Goal: Task Accomplishment & Management: Use online tool/utility

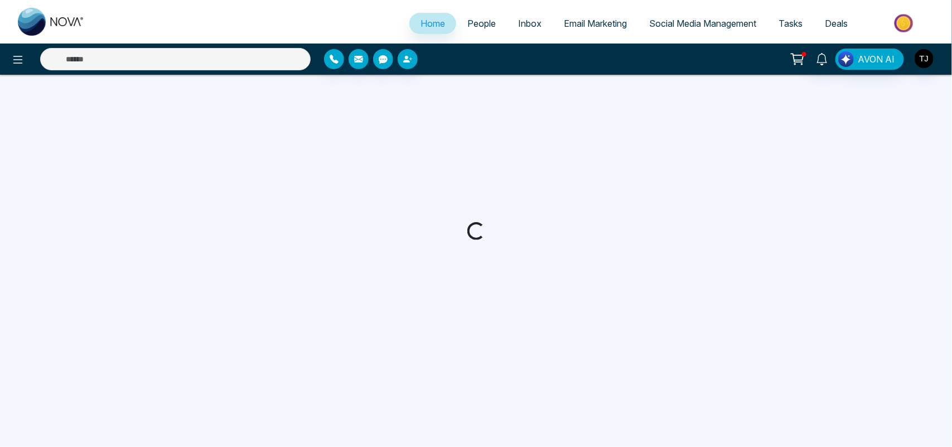
select select "*"
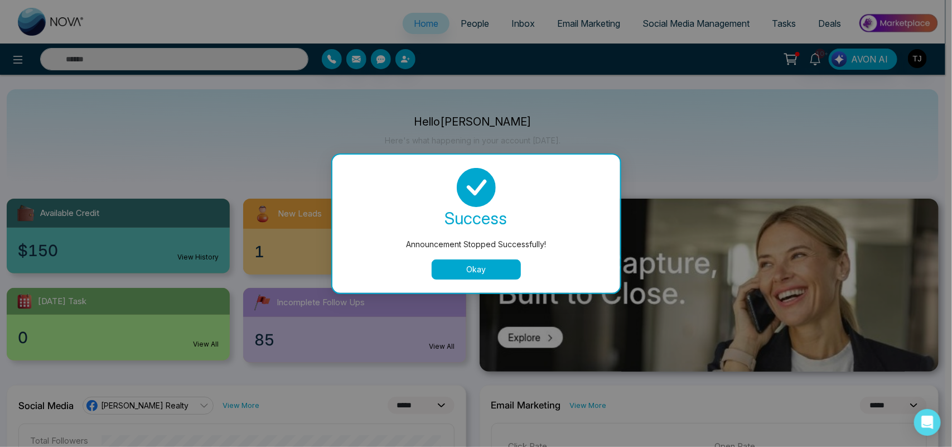
click at [495, 266] on button "Okay" at bounding box center [476, 269] width 89 height 20
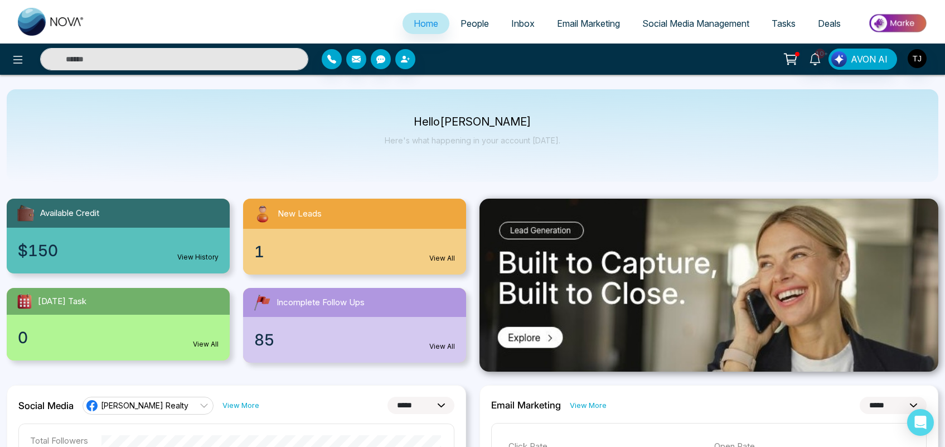
click at [891, 28] on img at bounding box center [898, 23] width 81 height 25
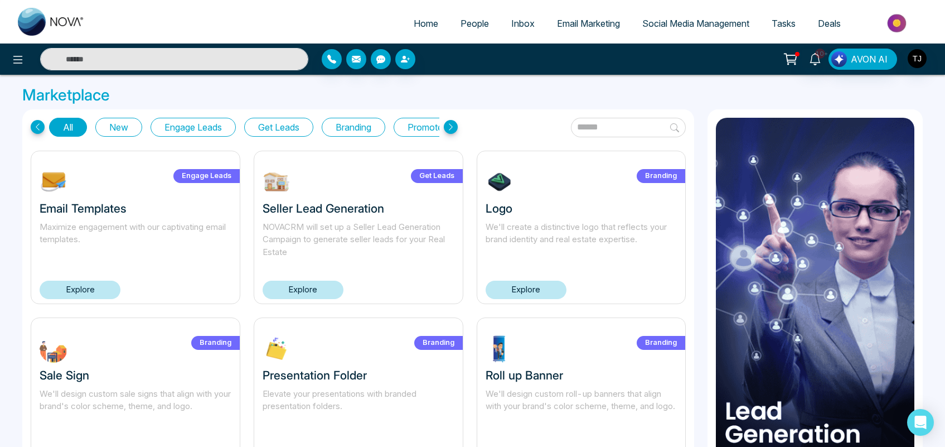
click at [305, 284] on link "Explore" at bounding box center [303, 290] width 81 height 18
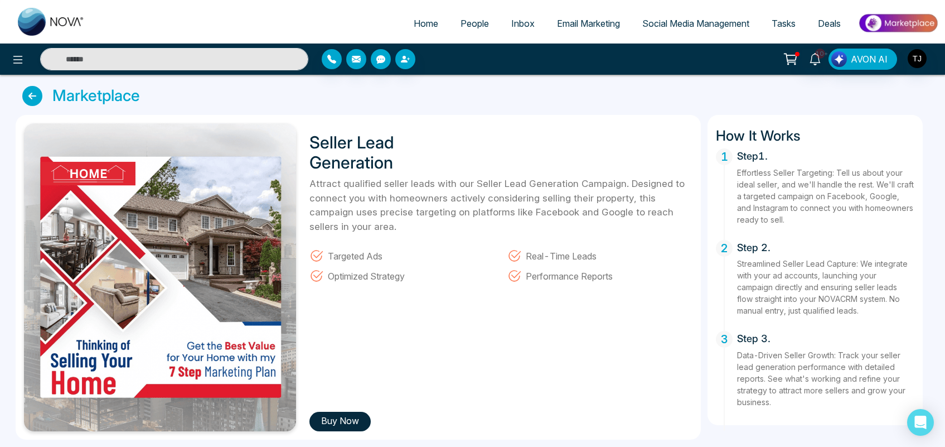
click at [417, 22] on span "Home" at bounding box center [426, 23] width 25 height 11
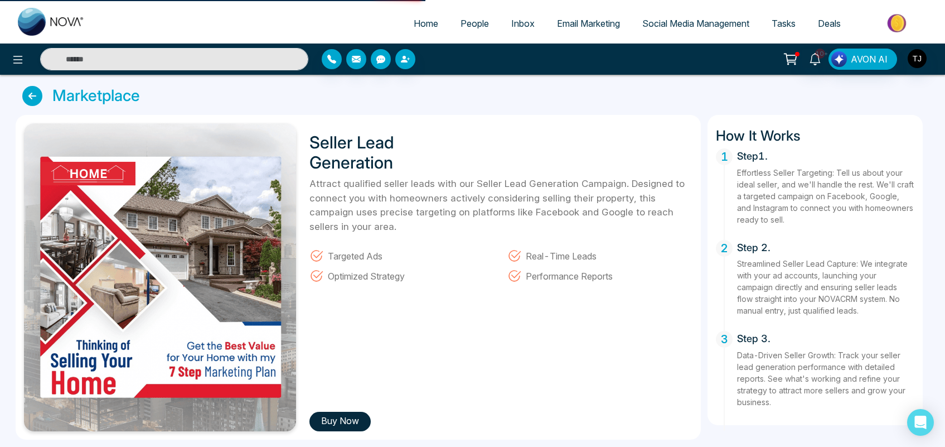
select select "*"
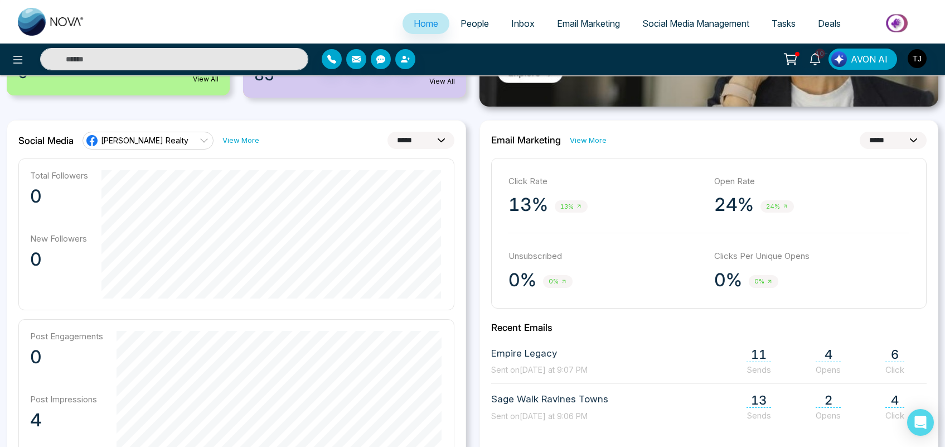
scroll to position [280, 0]
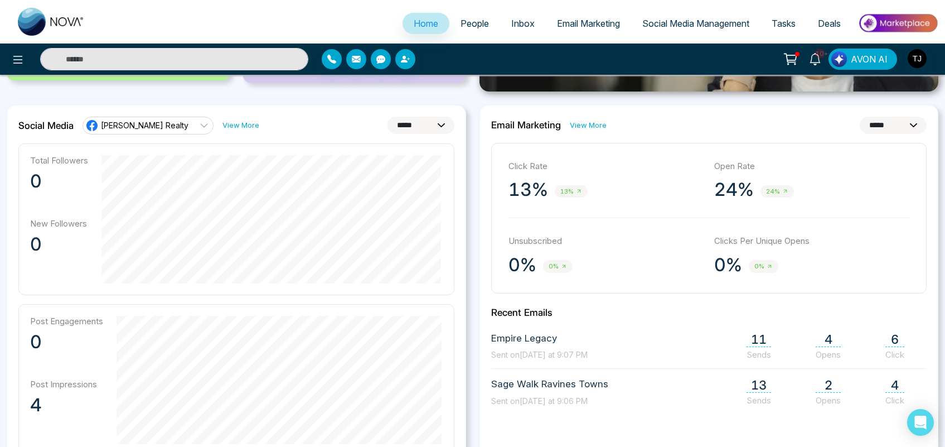
click at [149, 128] on span "[PERSON_NAME] Realty" at bounding box center [145, 125] width 88 height 11
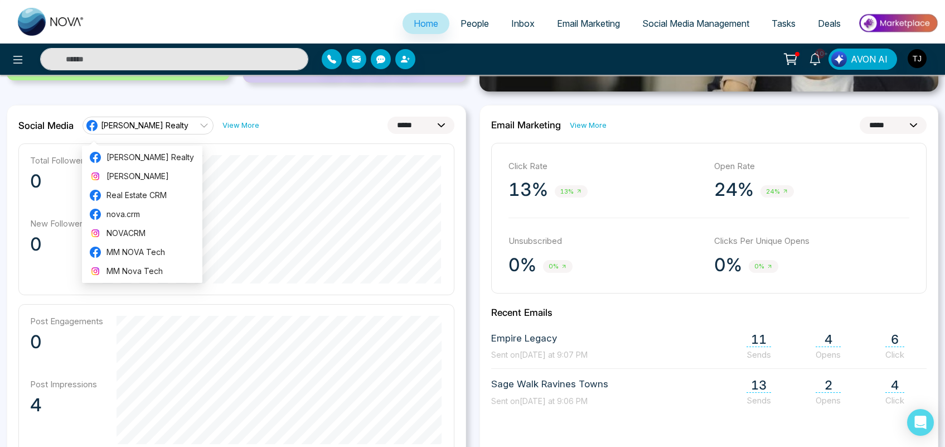
click at [427, 126] on select "**********" at bounding box center [421, 125] width 67 height 17
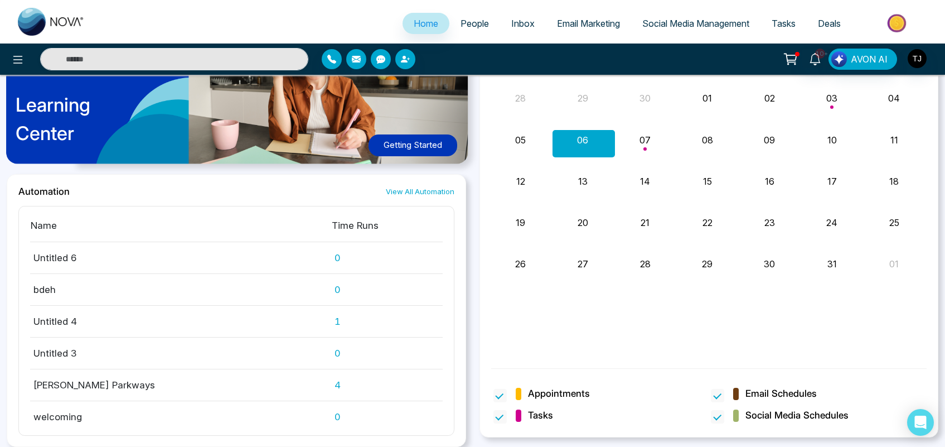
scroll to position [916, 0]
click at [472, 28] on link "People" at bounding box center [475, 23] width 51 height 21
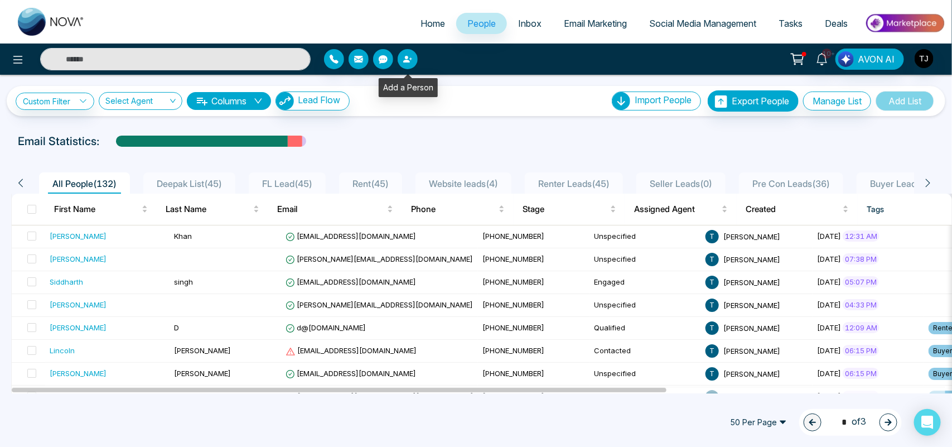
click at [406, 62] on icon "button" at bounding box center [406, 59] width 7 height 7
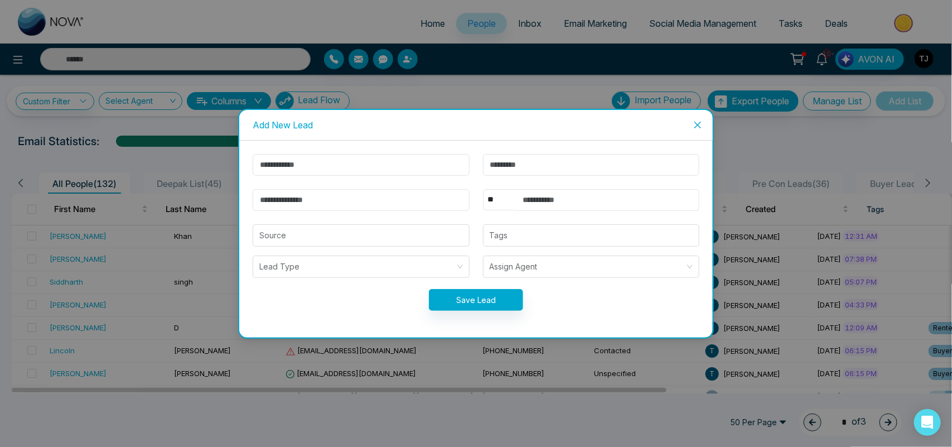
click at [696, 124] on icon "close" at bounding box center [697, 124] width 9 height 9
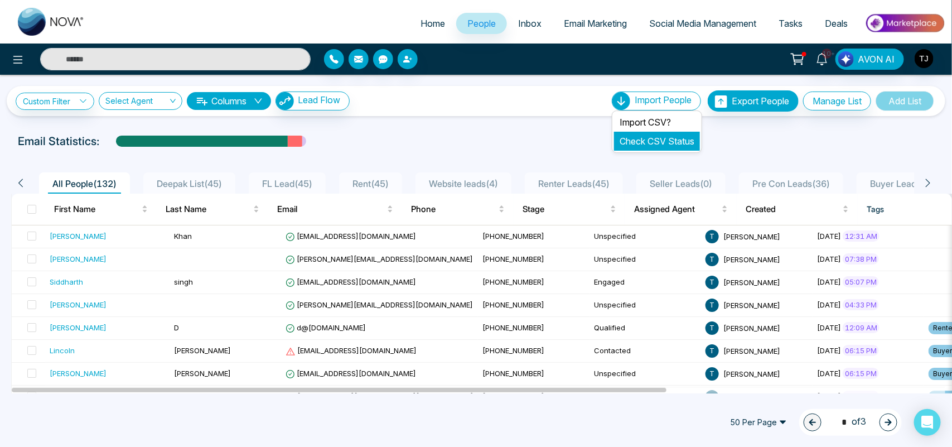
click at [634, 141] on link "Check CSV Status" at bounding box center [657, 141] width 75 height 11
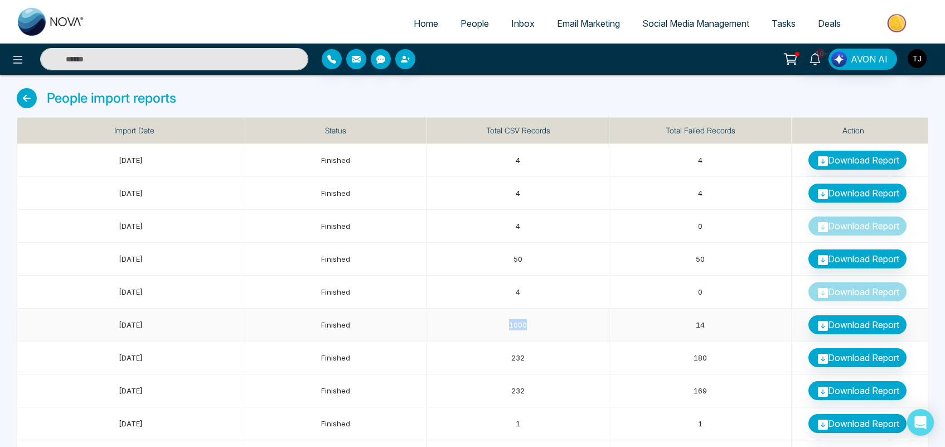
drag, startPoint x: 528, startPoint y: 329, endPoint x: 508, endPoint y: 328, distance: 20.7
click at [508, 328] on td "1000" at bounding box center [518, 324] width 182 height 33
drag, startPoint x: 709, startPoint y: 322, endPoint x: 690, endPoint y: 326, distance: 19.9
click at [690, 326] on td "14" at bounding box center [701, 324] width 182 height 33
click at [450, 18] on link "People" at bounding box center [475, 23] width 51 height 21
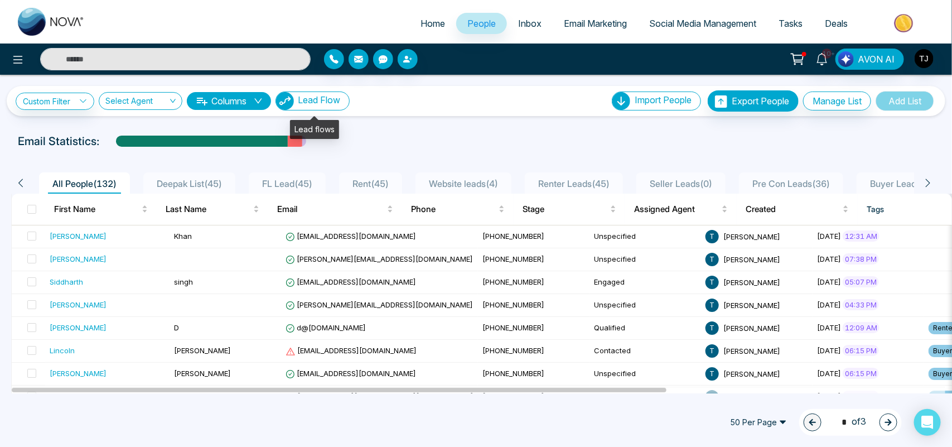
click at [322, 96] on span "Lead Flow" at bounding box center [319, 99] width 42 height 11
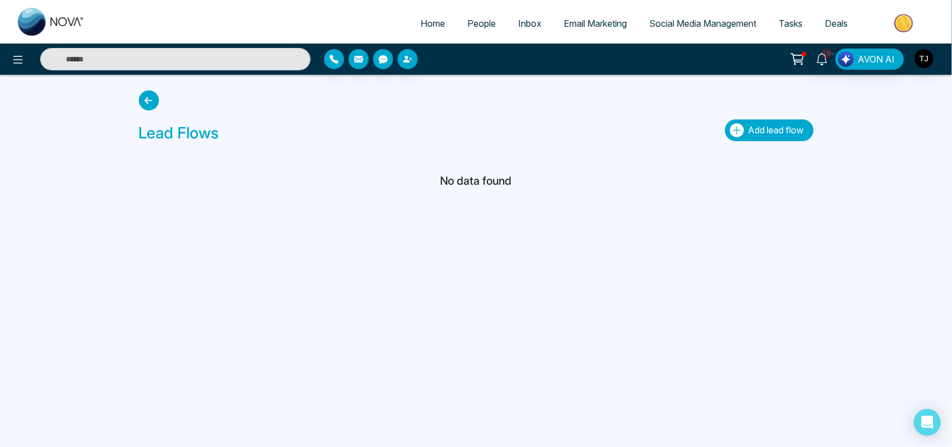
click at [740, 139] on button "Add lead flow" at bounding box center [769, 130] width 89 height 22
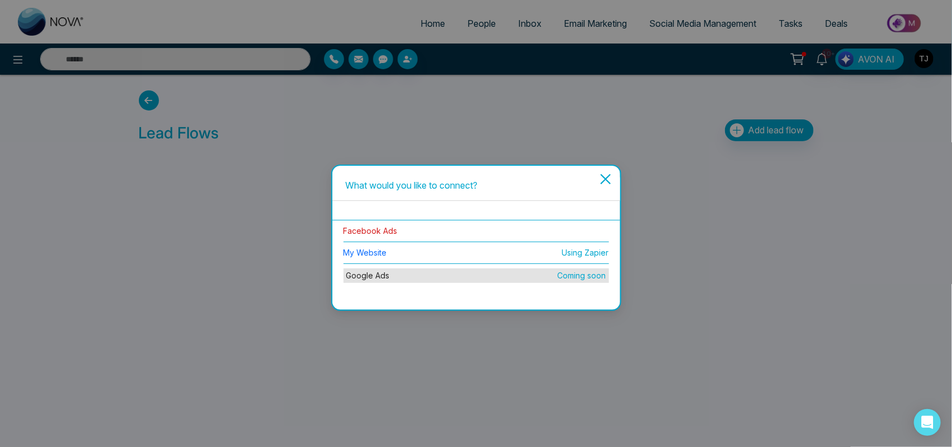
click at [364, 233] on link "Facebook Ads" at bounding box center [371, 230] width 54 height 9
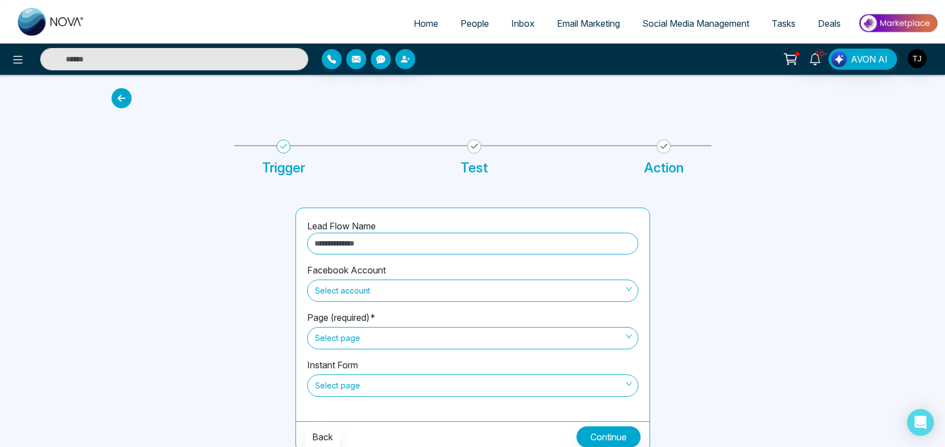
click at [378, 240] on input "text" at bounding box center [472, 244] width 331 height 22
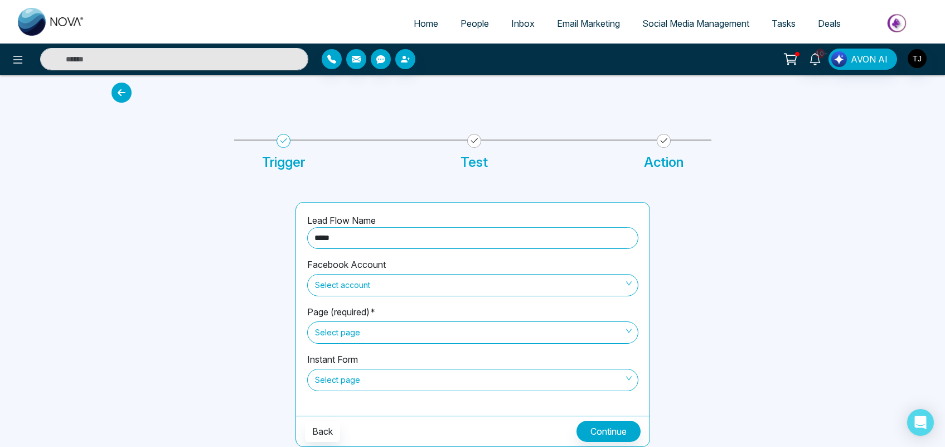
click at [466, 279] on span "Select account" at bounding box center [473, 285] width 316 height 19
type input "*****"
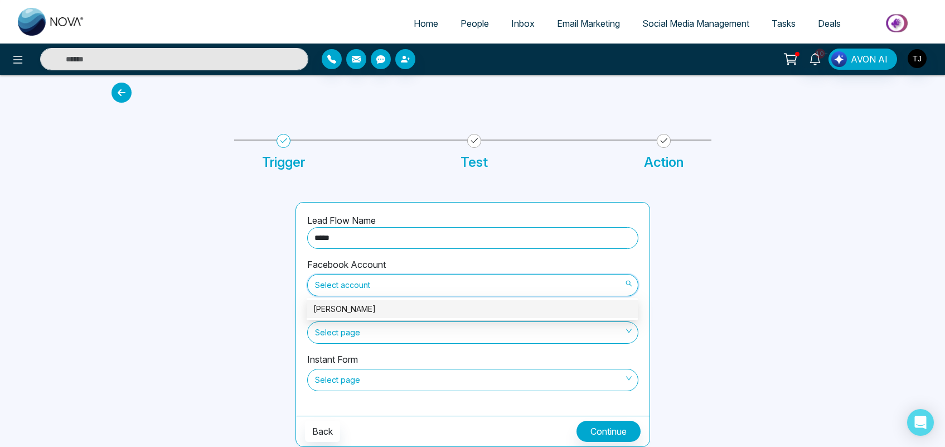
click at [357, 304] on div "[PERSON_NAME]" at bounding box center [472, 309] width 318 height 12
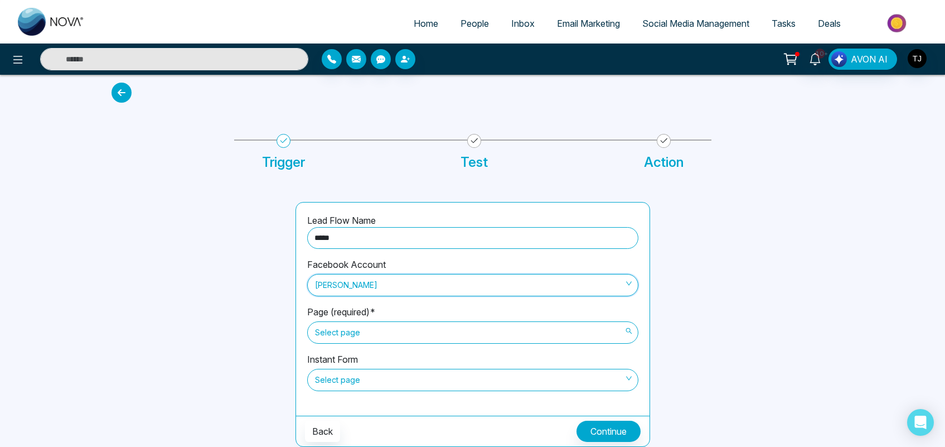
click at [357, 334] on span "Select page" at bounding box center [473, 332] width 316 height 19
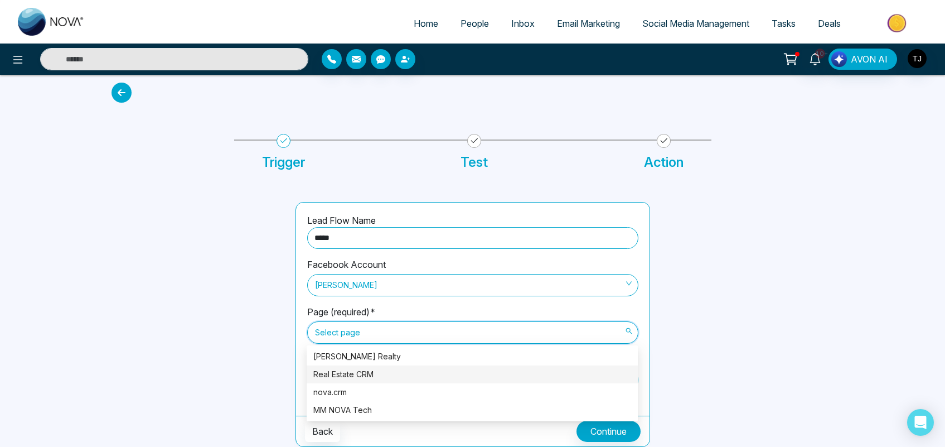
click at [353, 374] on div "Real Estate CRM" at bounding box center [472, 374] width 318 height 12
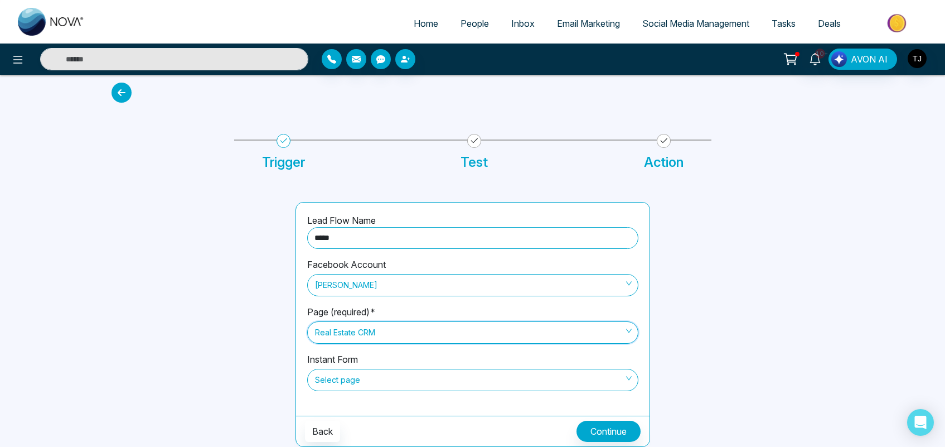
click at [332, 380] on span "Select page" at bounding box center [473, 379] width 316 height 19
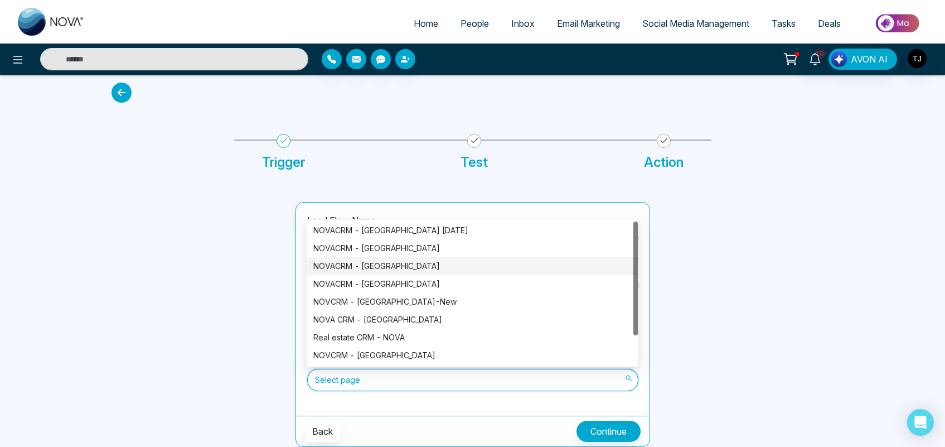
click at [358, 264] on div "NOVACRM - [GEOGRAPHIC_DATA]" at bounding box center [472, 266] width 318 height 12
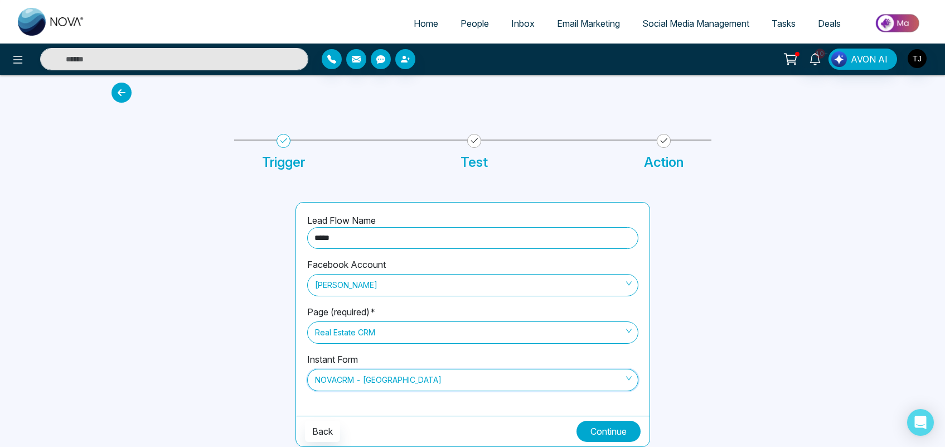
click at [592, 427] on button "Continue" at bounding box center [609, 431] width 64 height 21
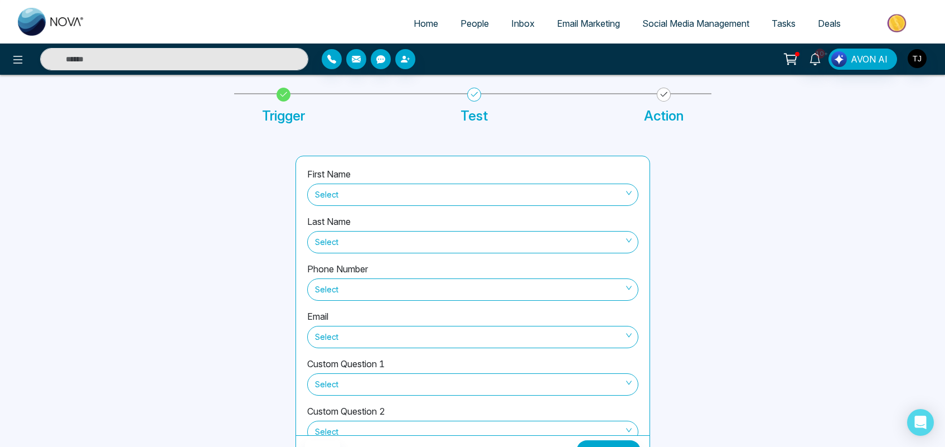
scroll to position [71, 0]
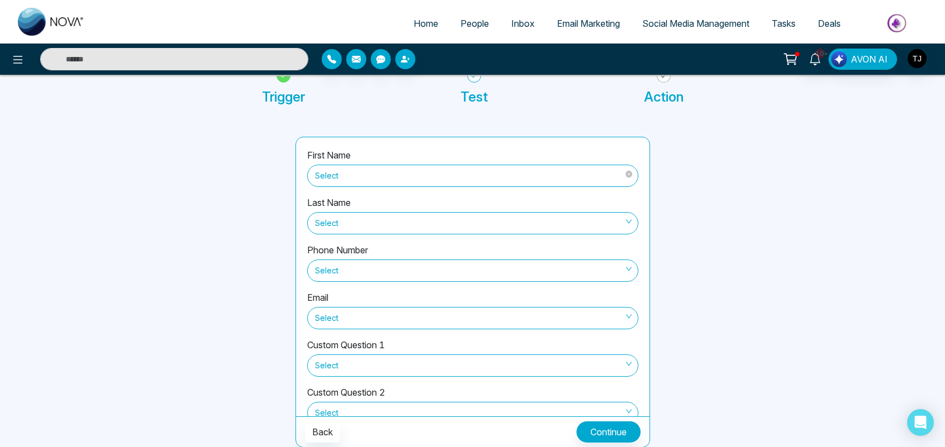
click at [413, 168] on span "Select" at bounding box center [473, 175] width 316 height 19
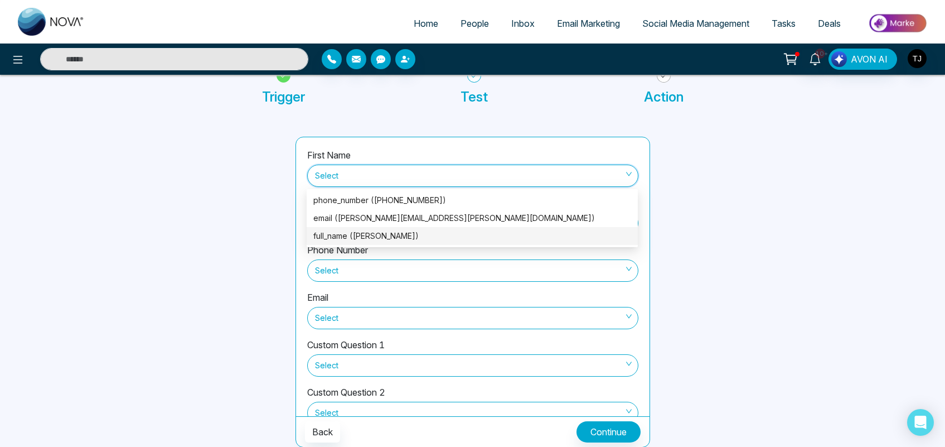
click at [379, 232] on div "full_name ([PERSON_NAME])" at bounding box center [472, 236] width 318 height 12
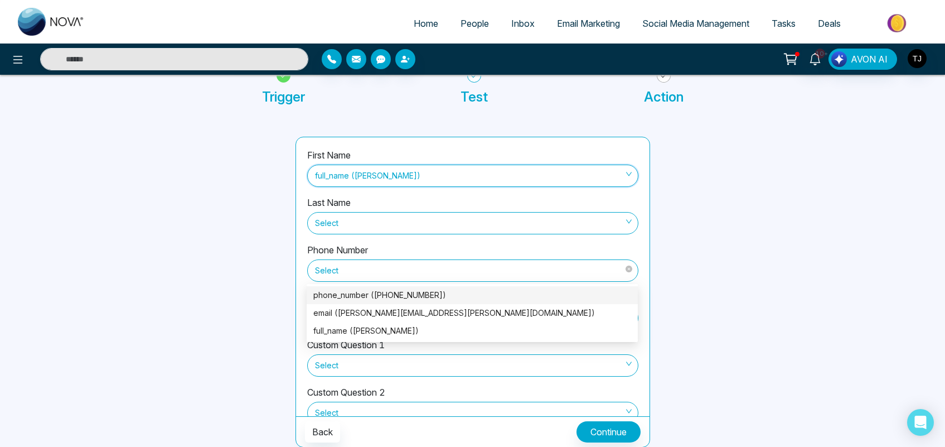
click at [339, 262] on span "Select" at bounding box center [473, 270] width 316 height 19
click at [345, 290] on div "phone_number ([PHONE_NUMBER])" at bounding box center [472, 295] width 318 height 12
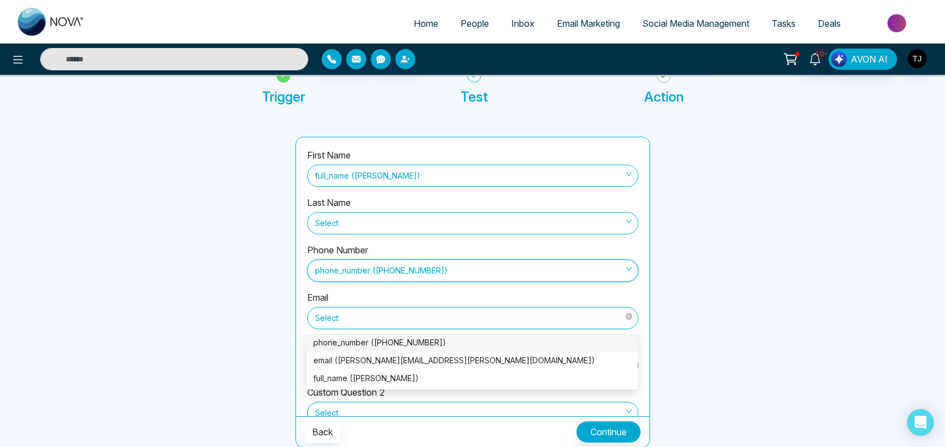
click at [339, 318] on span "Select" at bounding box center [473, 317] width 316 height 19
click at [347, 360] on div "email ([PERSON_NAME][EMAIL_ADDRESS][PERSON_NAME][DOMAIN_NAME])" at bounding box center [472, 360] width 318 height 12
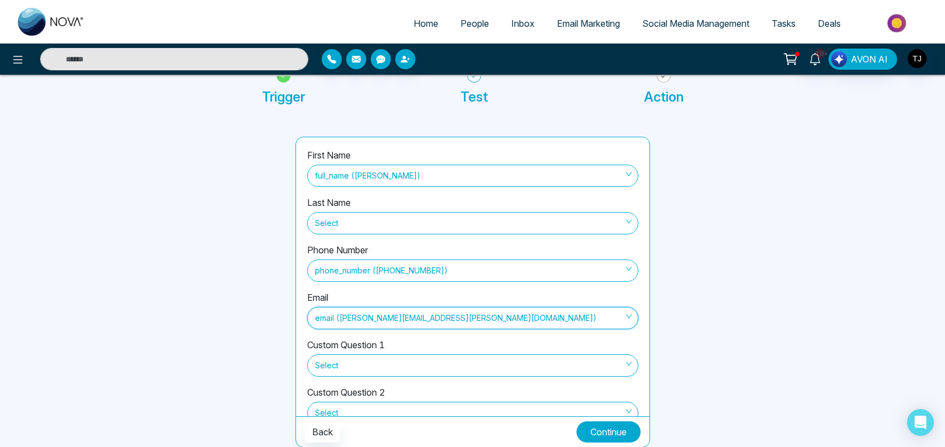
click at [604, 428] on button "Continue" at bounding box center [609, 431] width 64 height 21
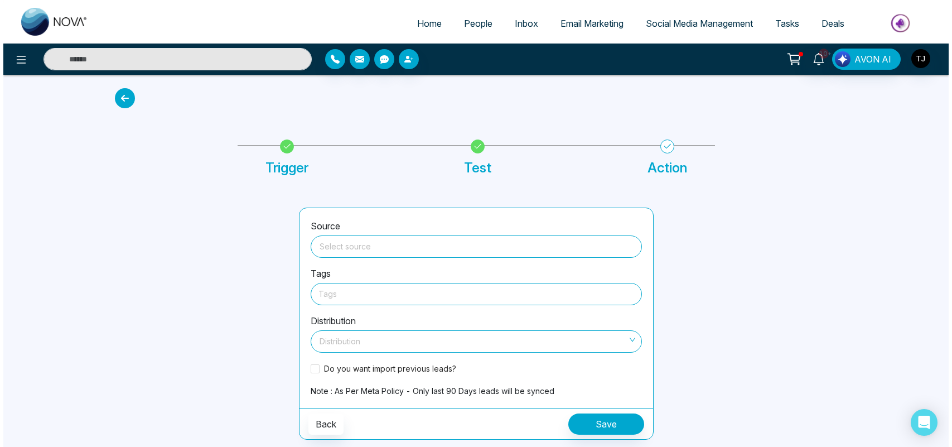
scroll to position [0, 0]
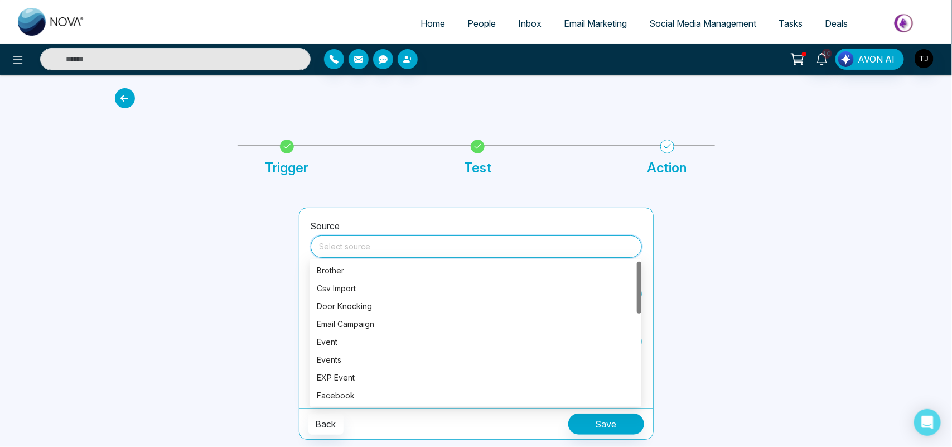
click at [406, 238] on input "search" at bounding box center [476, 244] width 318 height 17
click at [346, 396] on div "Facebook" at bounding box center [476, 395] width 318 height 12
type input "********"
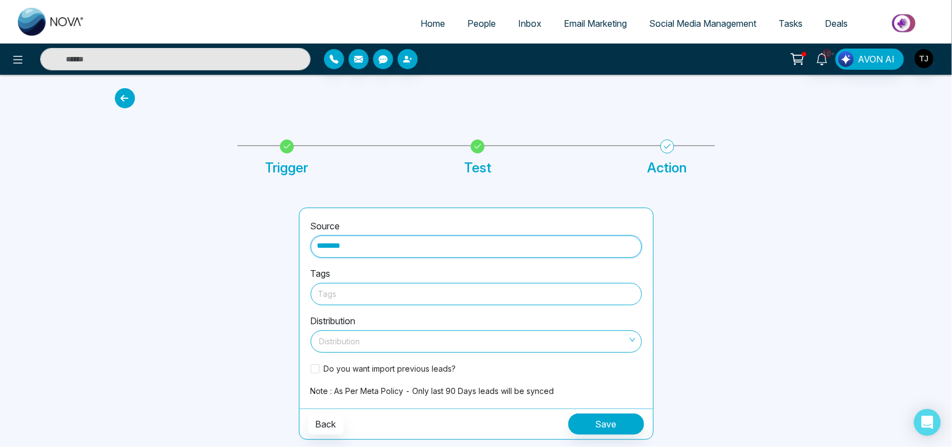
click at [370, 299] on div at bounding box center [476, 294] width 316 height 14
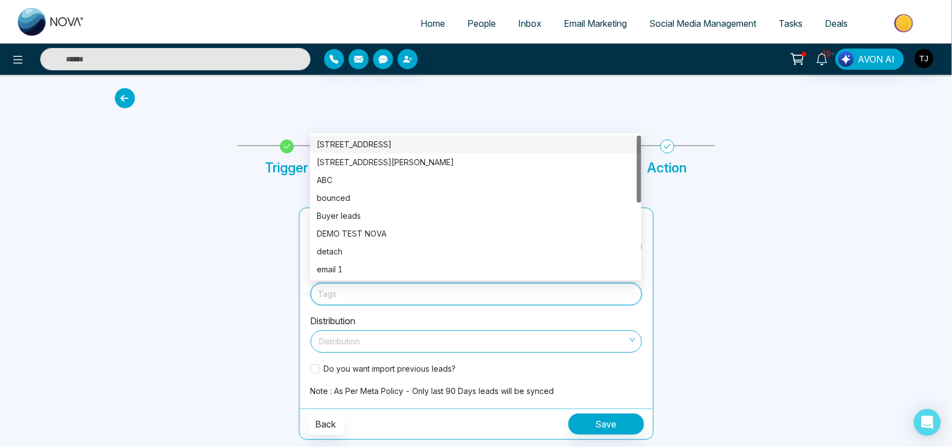
click at [386, 145] on div "[STREET_ADDRESS]" at bounding box center [476, 144] width 318 height 12
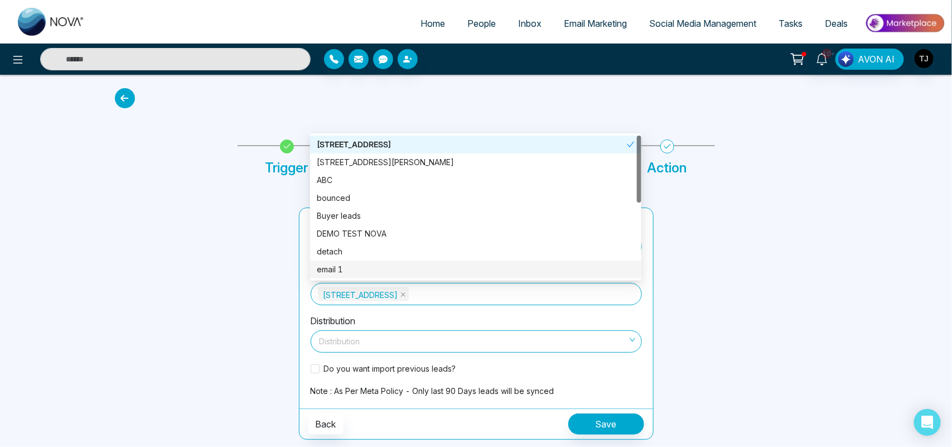
click at [419, 318] on div "Distribution Distribution" at bounding box center [476, 337] width 331 height 47
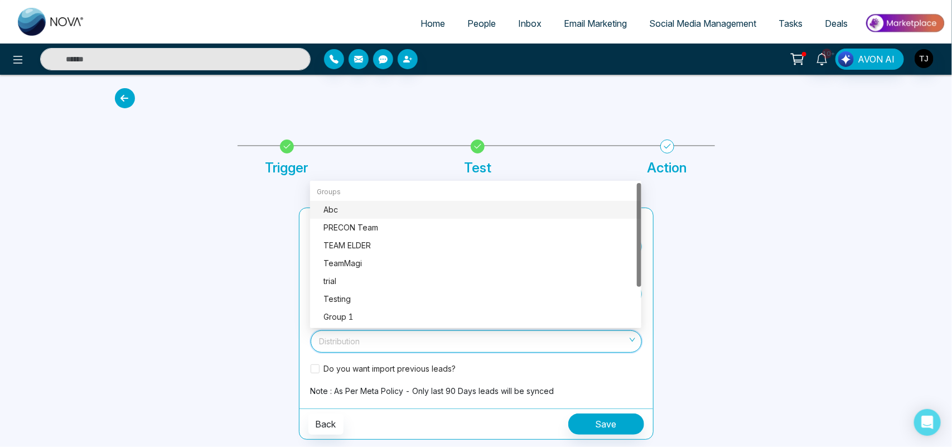
click at [374, 336] on input "search" at bounding box center [472, 339] width 310 height 17
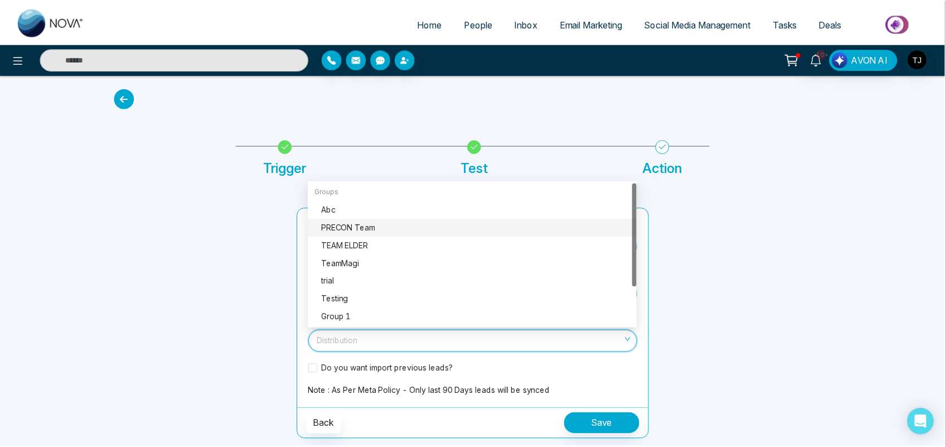
scroll to position [54, 0]
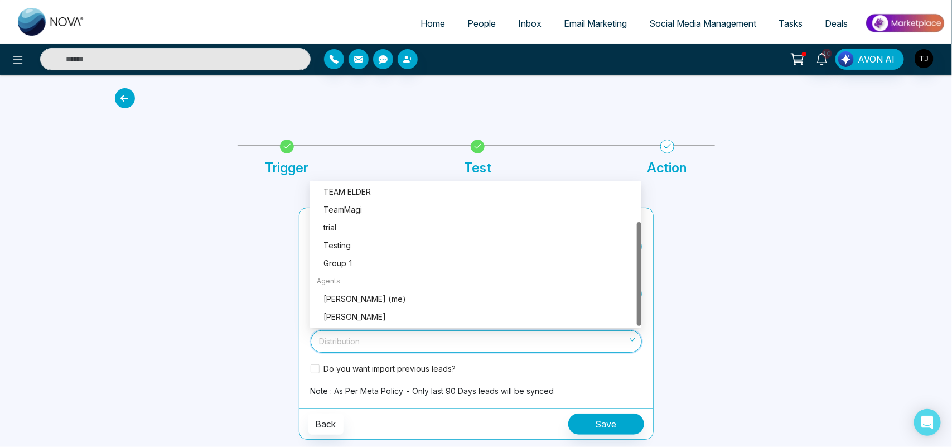
drag, startPoint x: 640, startPoint y: 224, endPoint x: 665, endPoint y: 308, distance: 87.5
click at [665, 308] on body "Home People Inbox Email Marketing Social Media Management Tasks Deals 10+ AVON …" at bounding box center [476, 223] width 952 height 447
click at [397, 294] on div "[PERSON_NAME] (me)" at bounding box center [479, 299] width 311 height 12
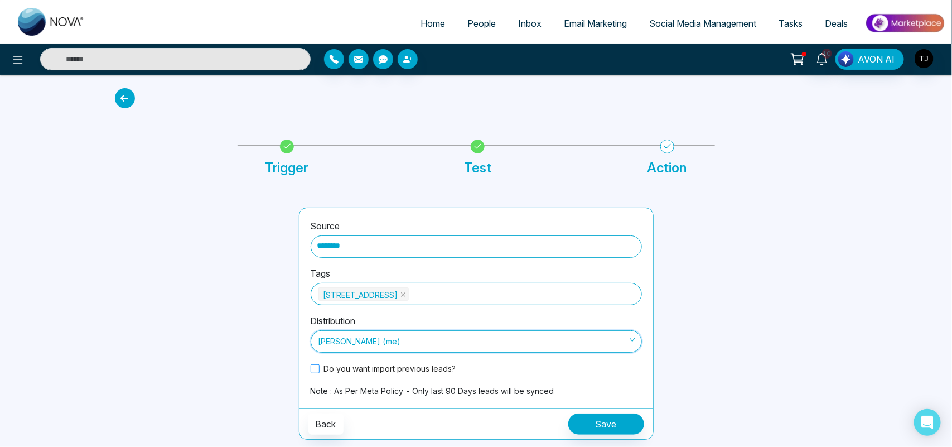
click at [317, 368] on span at bounding box center [315, 368] width 9 height 9
click at [477, 27] on span "People" at bounding box center [481, 23] width 28 height 11
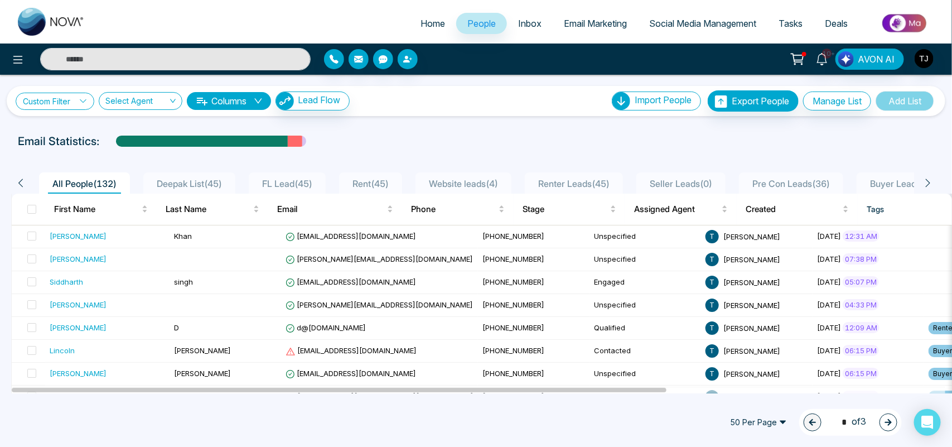
click at [73, 98] on link "Custom Filter" at bounding box center [55, 101] width 79 height 17
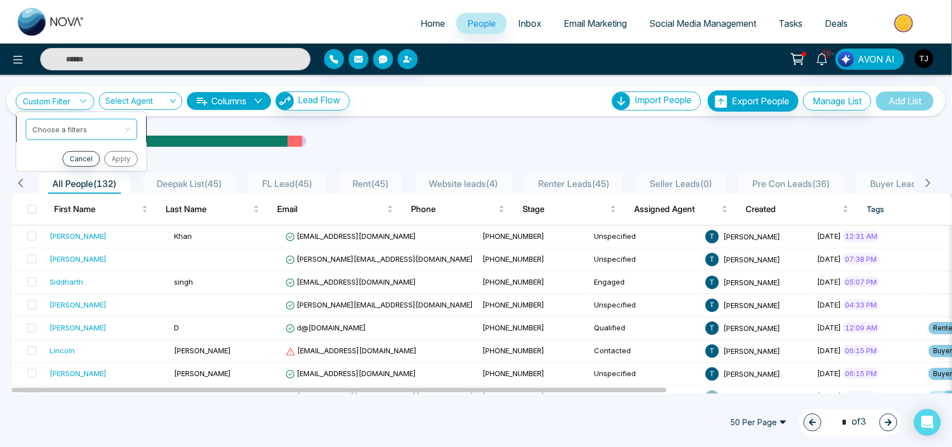
click at [70, 130] on input "search" at bounding box center [77, 127] width 90 height 17
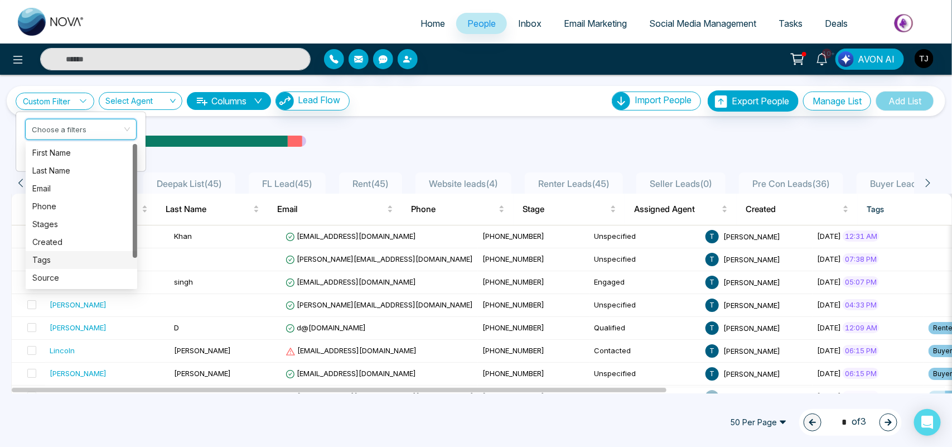
click at [59, 254] on div "Tags" at bounding box center [81, 260] width 98 height 12
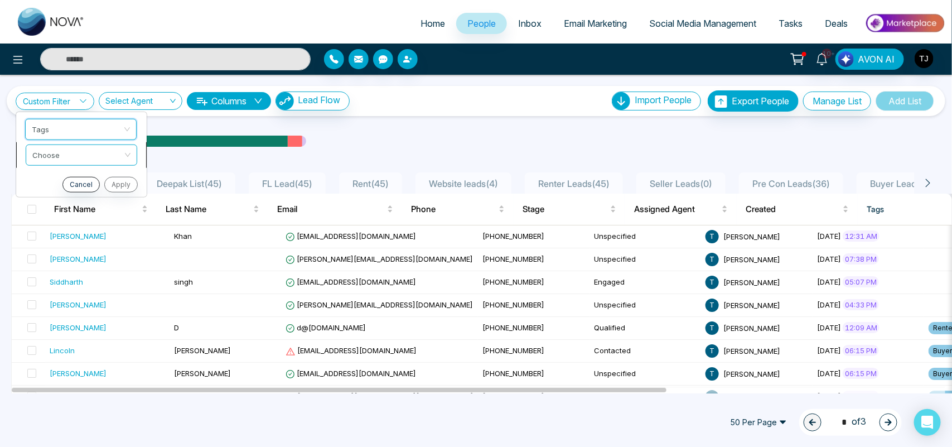
click at [46, 159] on input "search" at bounding box center [77, 152] width 90 height 17
click at [51, 170] on div "include" at bounding box center [82, 179] width 112 height 18
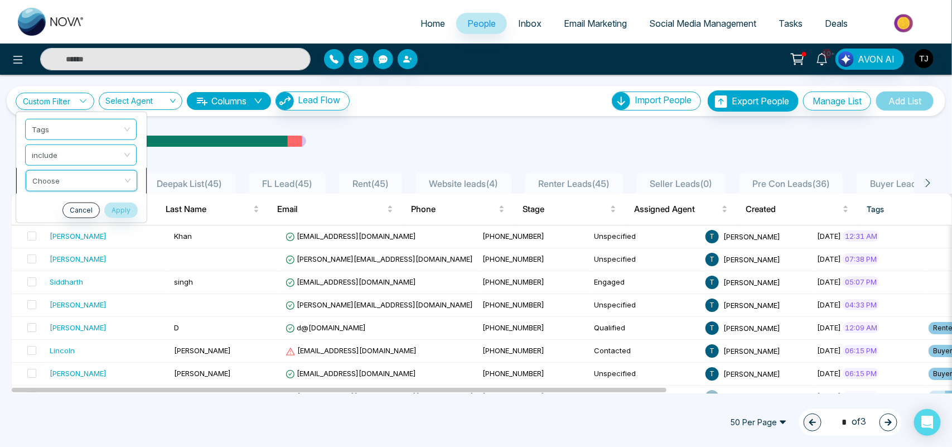
click at [51, 177] on input "search" at bounding box center [77, 178] width 90 height 17
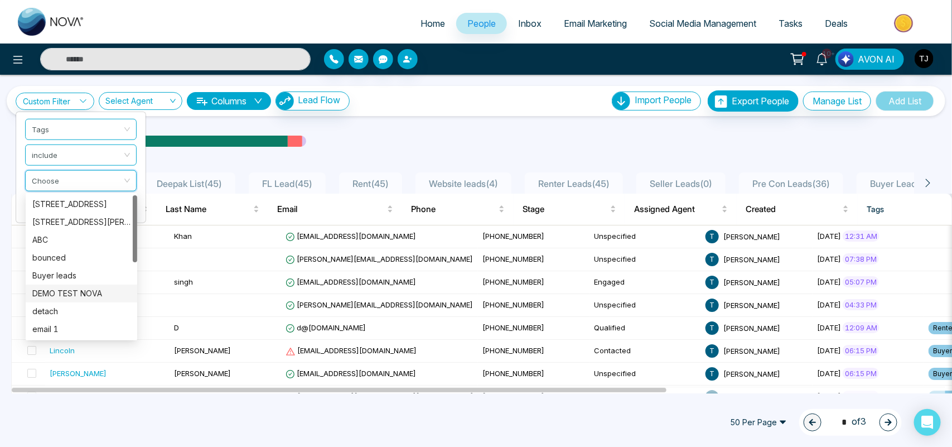
click at [67, 291] on div "DEMO TEST NOVA" at bounding box center [81, 293] width 98 height 12
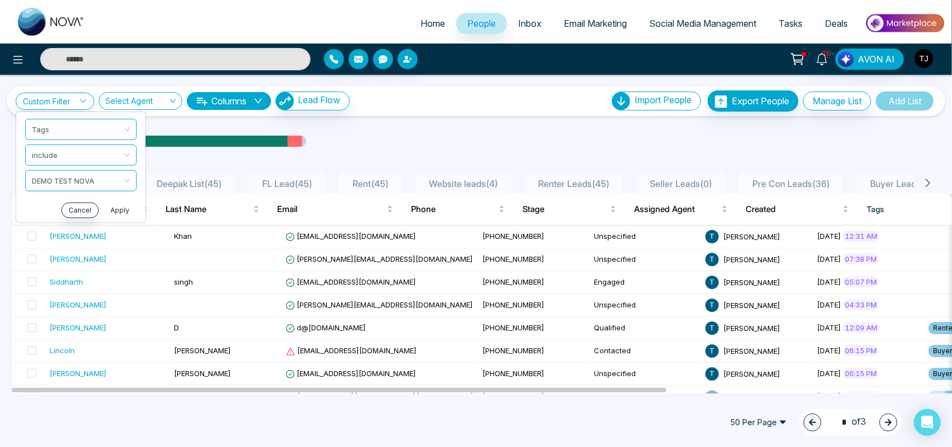
click at [120, 206] on button "Apply" at bounding box center [119, 210] width 33 height 16
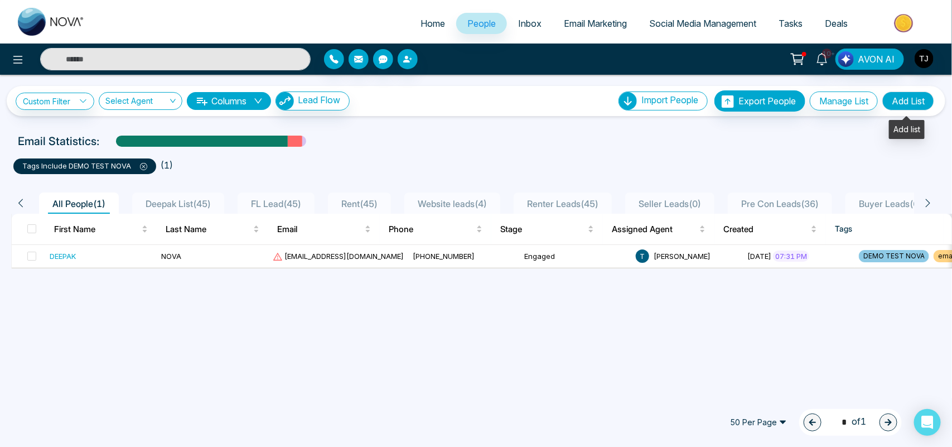
click at [899, 96] on button "Add List" at bounding box center [908, 100] width 52 height 19
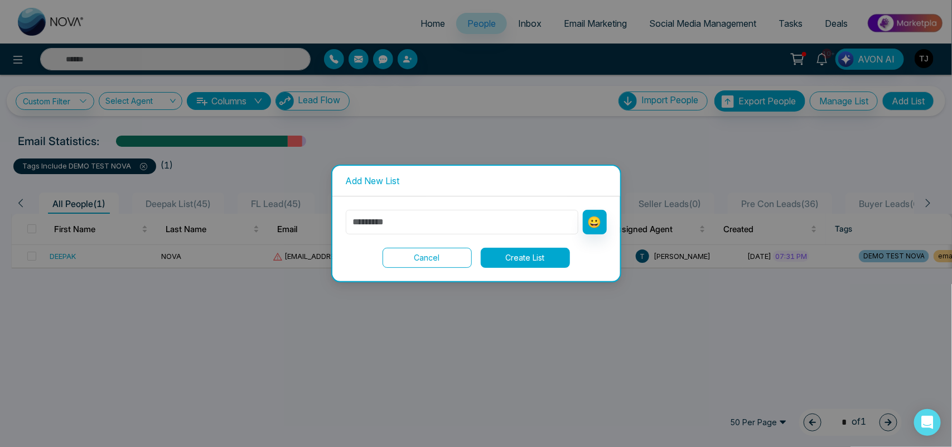
click at [467, 224] on input "text" at bounding box center [462, 222] width 233 height 25
type input "****"
click at [528, 263] on button "Create List" at bounding box center [525, 258] width 89 height 20
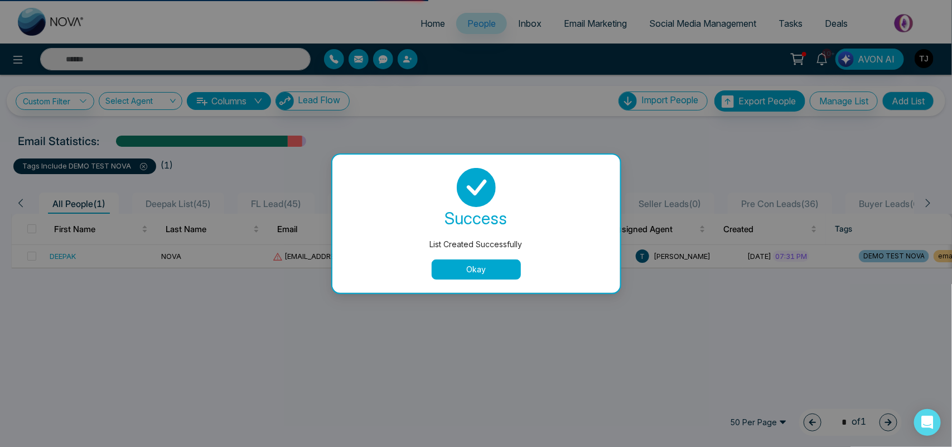
click at [497, 271] on button "Okay" at bounding box center [476, 269] width 89 height 20
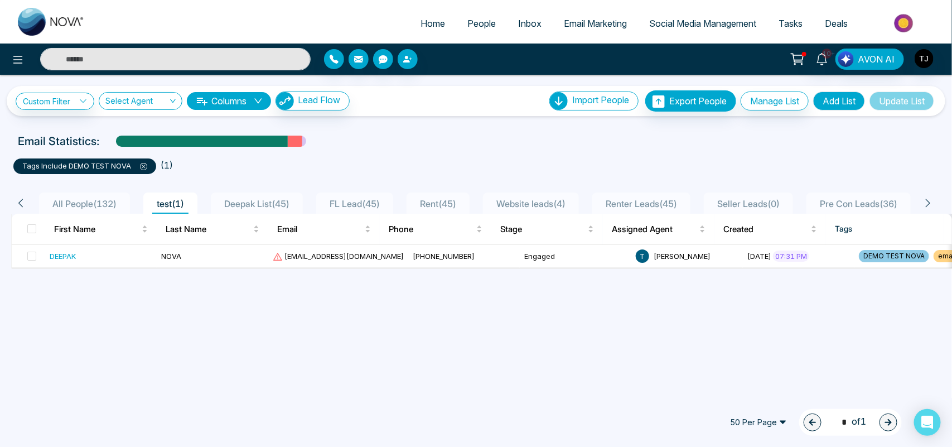
click at [120, 192] on li "All People ( 132 )" at bounding box center [84, 202] width 91 height 21
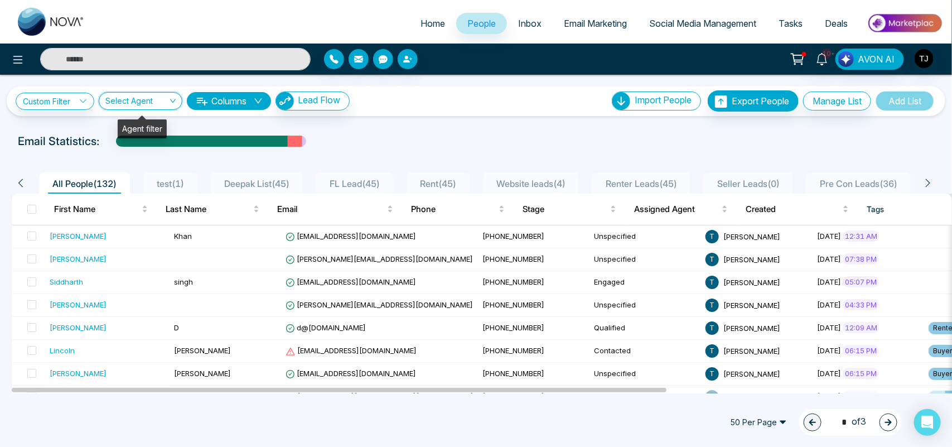
click at [146, 98] on input "search" at bounding box center [136, 103] width 62 height 21
click at [228, 102] on button "Columns" at bounding box center [229, 101] width 84 height 18
click at [498, 112] on div "Custom Filter Choose a filters Cancel Apply Select Agent 1240 Show All [PERSON_…" at bounding box center [476, 101] width 939 height 30
click at [823, 107] on button "Manage List" at bounding box center [837, 100] width 68 height 19
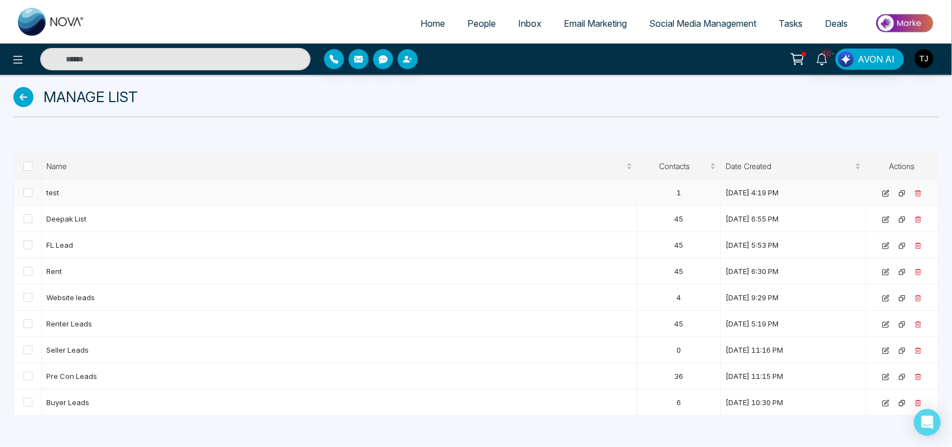
click at [914, 192] on td at bounding box center [902, 193] width 73 height 26
click at [924, 192] on td at bounding box center [902, 193] width 73 height 26
click at [919, 192] on icon at bounding box center [918, 193] width 7 height 7
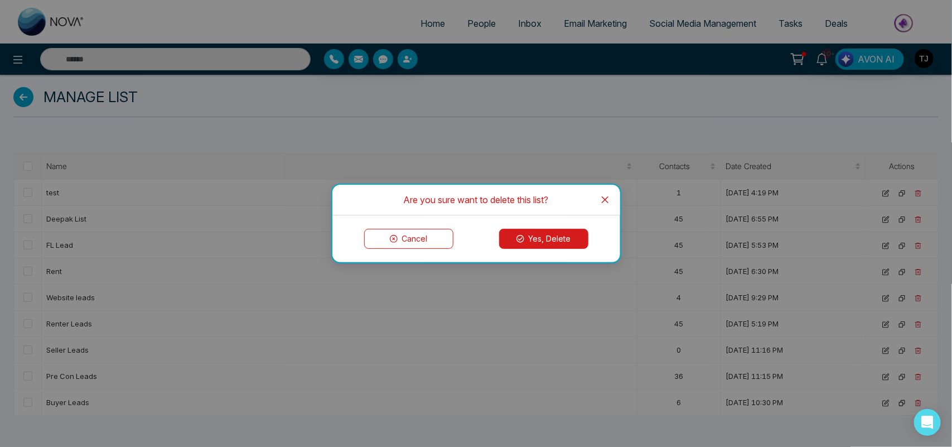
click at [534, 231] on button "Yes, Delete" at bounding box center [543, 239] width 89 height 20
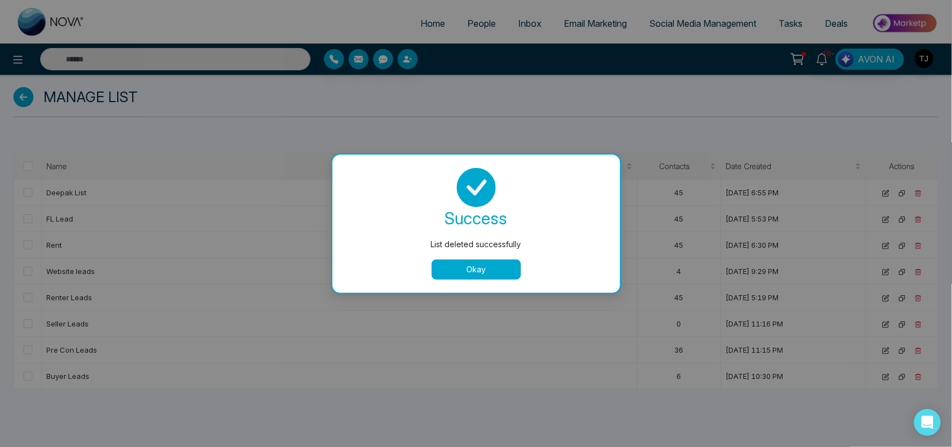
click at [489, 272] on button "Okay" at bounding box center [476, 269] width 89 height 20
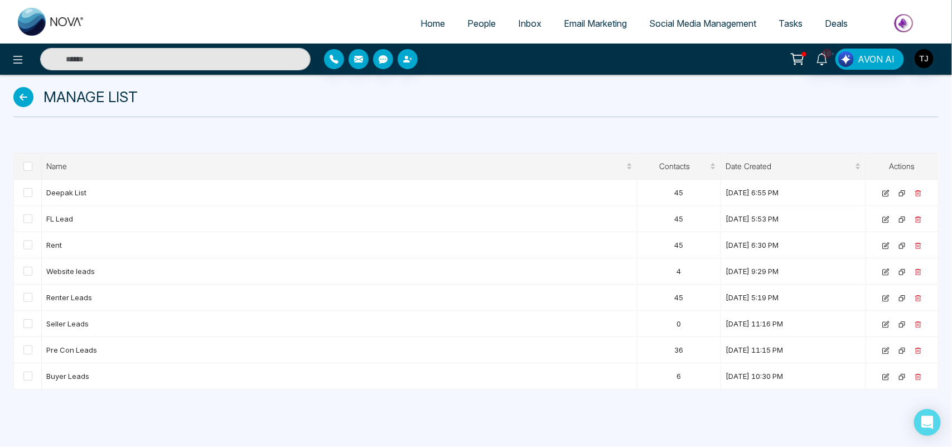
click at [477, 26] on span "People" at bounding box center [481, 23] width 28 height 11
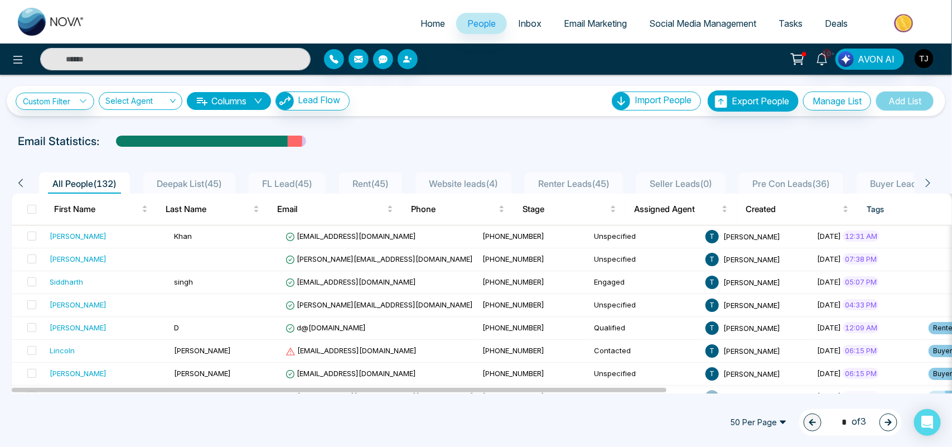
click at [32, 209] on span at bounding box center [31, 209] width 9 height 9
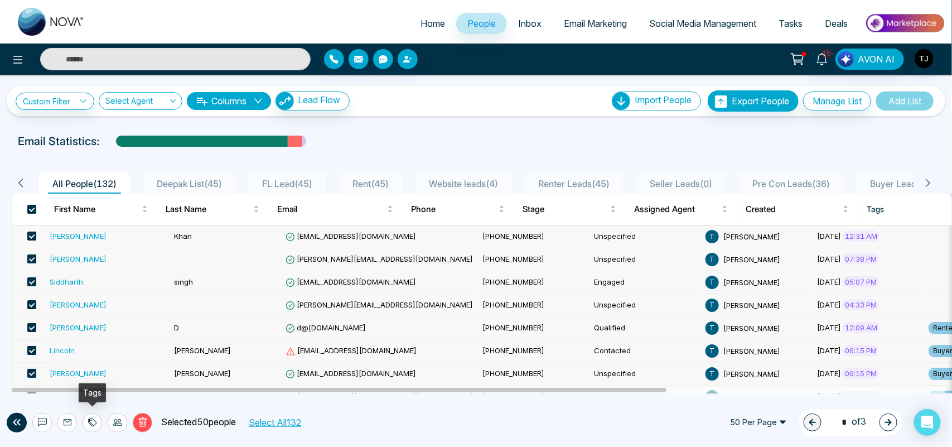
click at [87, 417] on div at bounding box center [93, 423] width 20 height 20
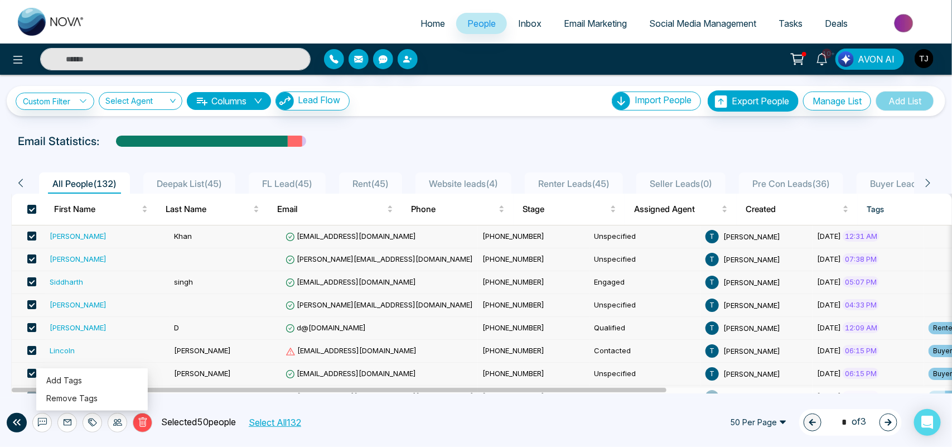
click at [122, 421] on div at bounding box center [118, 423] width 20 height 20
click at [202, 407] on div "Delete Selected 50 people Select All 132 50 Per Page 1 * of 3" at bounding box center [476, 422] width 952 height 49
click at [31, 212] on span at bounding box center [31, 209] width 9 height 9
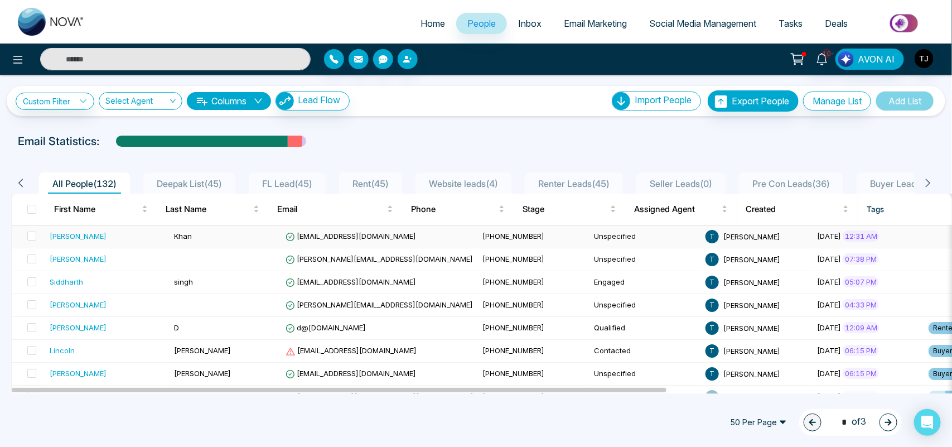
click at [100, 230] on div "[PERSON_NAME]" at bounding box center [107, 235] width 115 height 11
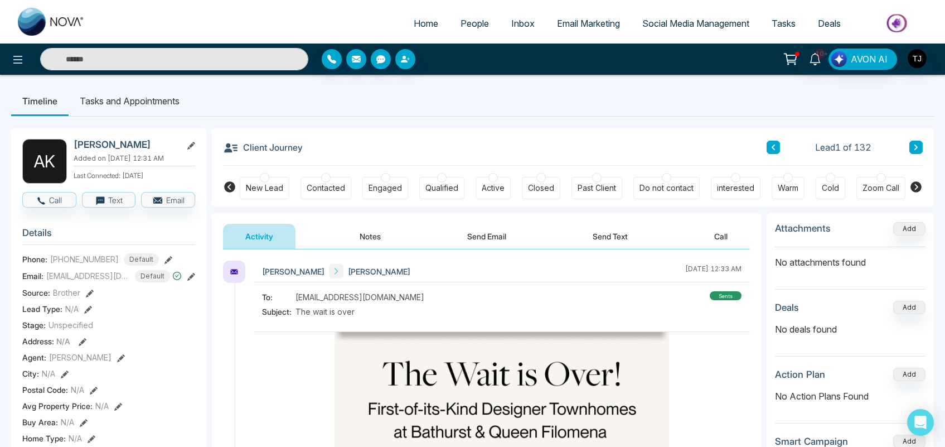
drag, startPoint x: 304, startPoint y: 148, endPoint x: 289, endPoint y: 143, distance: 15.9
click at [300, 147] on div "Client Journey Lead 1 of 132" at bounding box center [573, 147] width 700 height 38
click at [263, 180] on div at bounding box center [264, 177] width 9 height 9
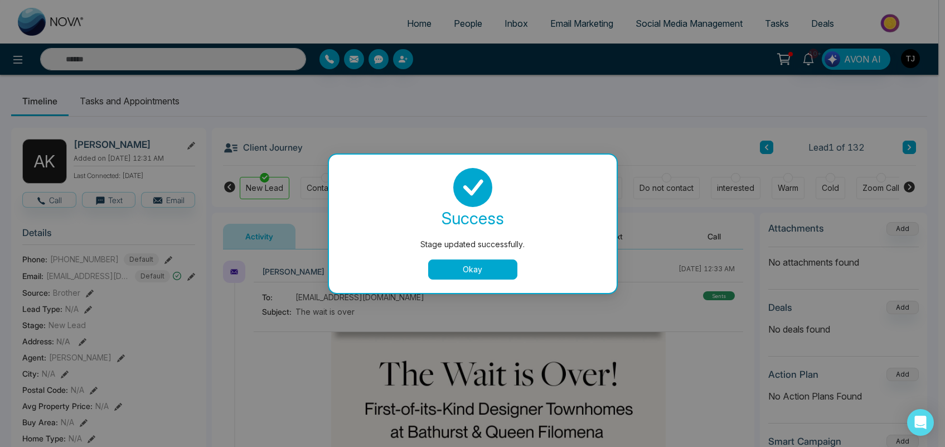
click at [448, 271] on div "[PERSON_NAME] [DATE] 12:33 AM" at bounding box center [499, 271] width 490 height 22
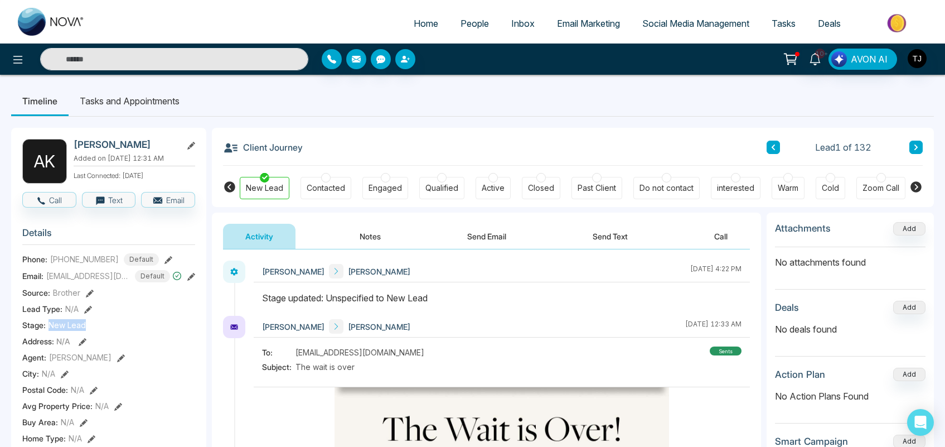
drag, startPoint x: 85, startPoint y: 327, endPoint x: 46, endPoint y: 325, distance: 39.6
click at [46, 325] on div "Stage: New Lead" at bounding box center [108, 325] width 173 height 12
click at [313, 196] on div "Contacted" at bounding box center [326, 188] width 51 height 22
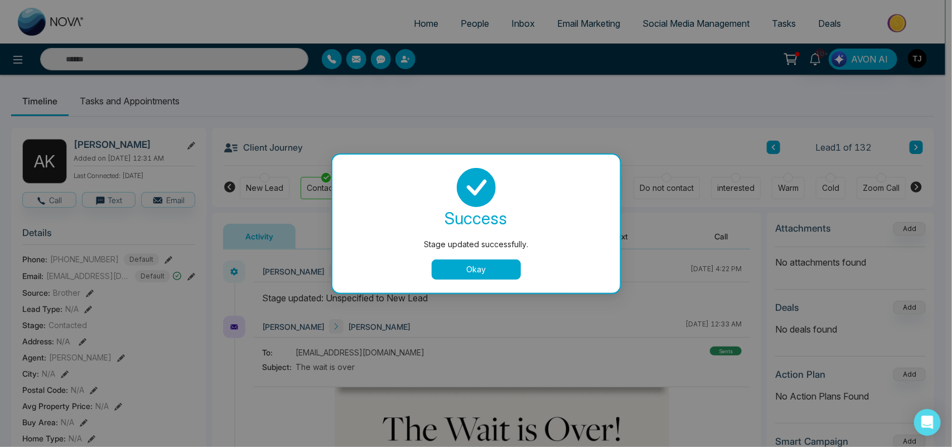
click at [509, 260] on button "Okay" at bounding box center [476, 269] width 89 height 20
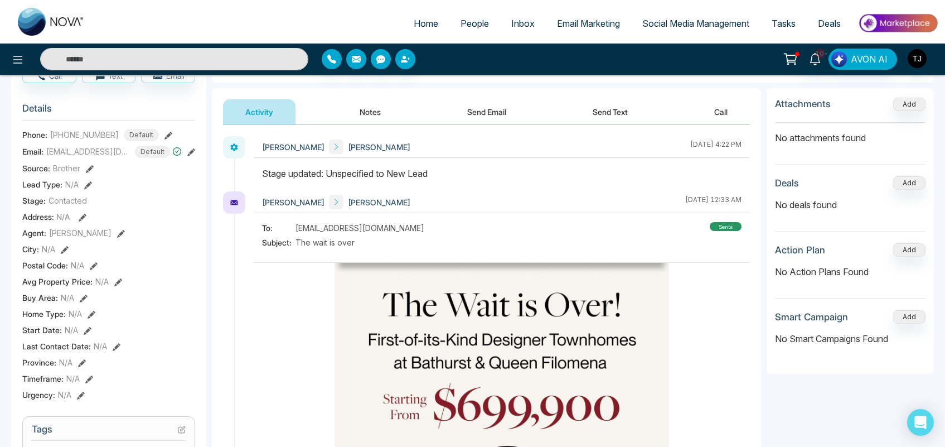
scroll to position [126, 0]
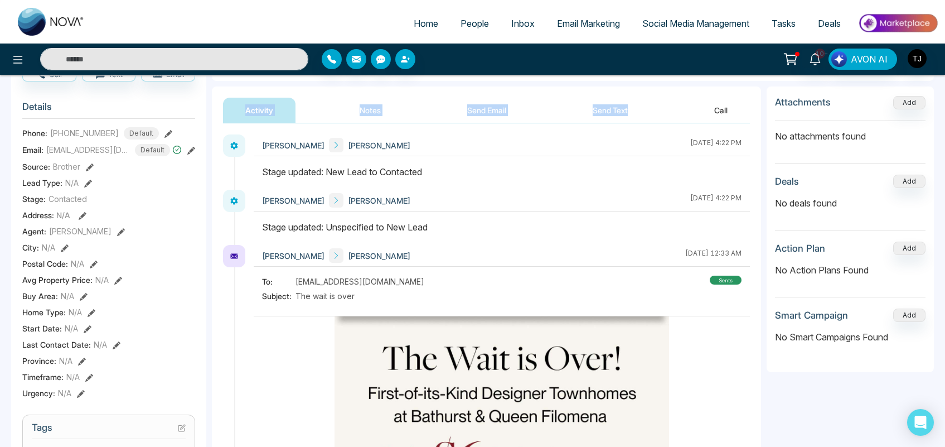
drag, startPoint x: 659, startPoint y: 79, endPoint x: 664, endPoint y: 95, distance: 16.4
click at [664, 95] on div "**********" at bounding box center [573, 390] width 722 height 776
click at [332, 110] on div "Activity Notes Send Email Send Text Call" at bounding box center [486, 111] width 527 height 26
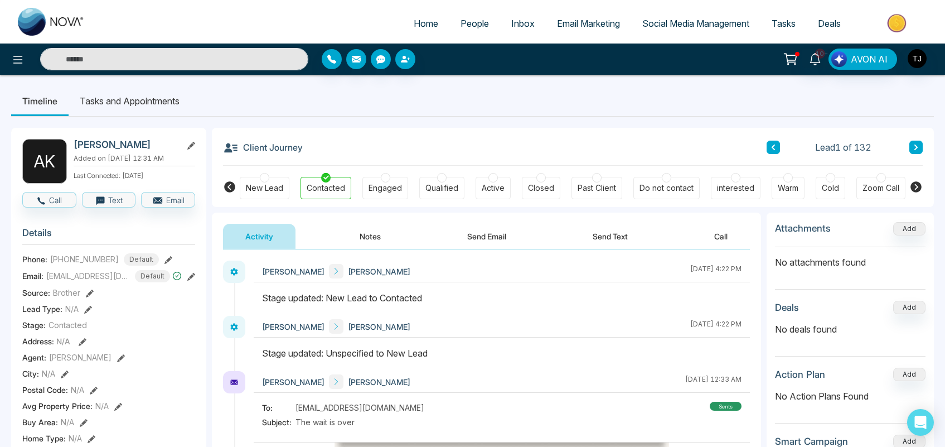
click at [163, 100] on li "Tasks and Appointments" at bounding box center [130, 101] width 122 height 30
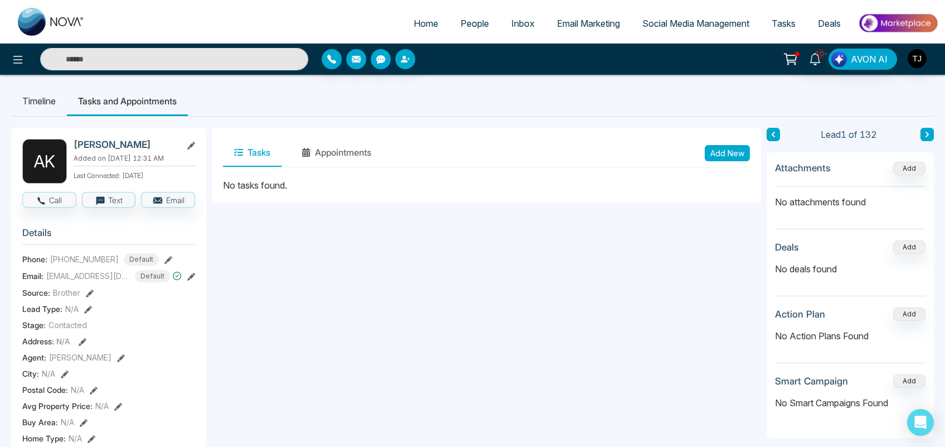
click at [519, 24] on span "Inbox" at bounding box center [522, 23] width 23 height 11
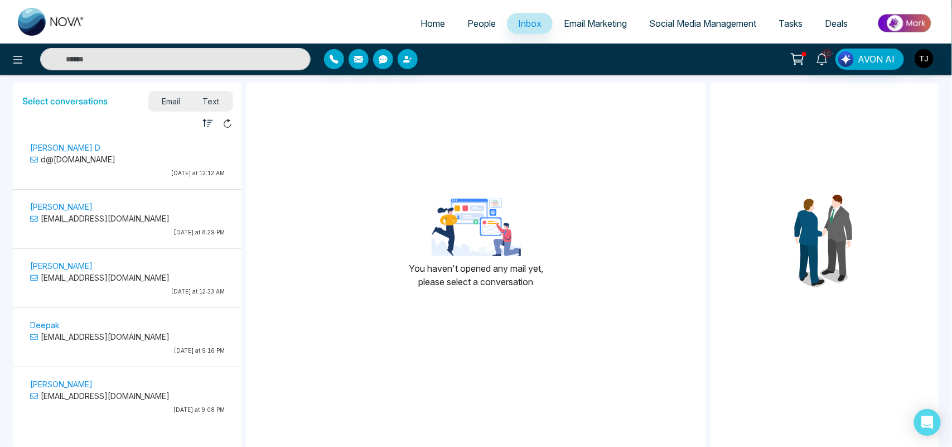
click at [573, 20] on span "Email Marketing" at bounding box center [595, 23] width 63 height 11
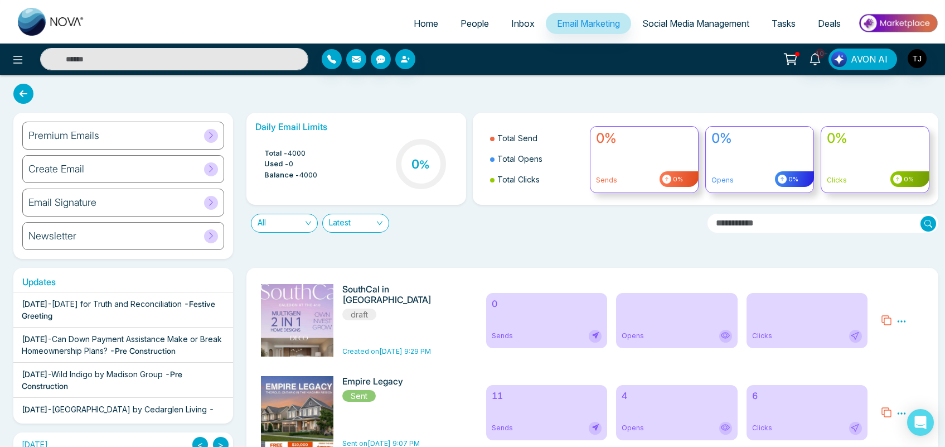
click at [137, 130] on div "Premium Emails" at bounding box center [123, 136] width 202 height 28
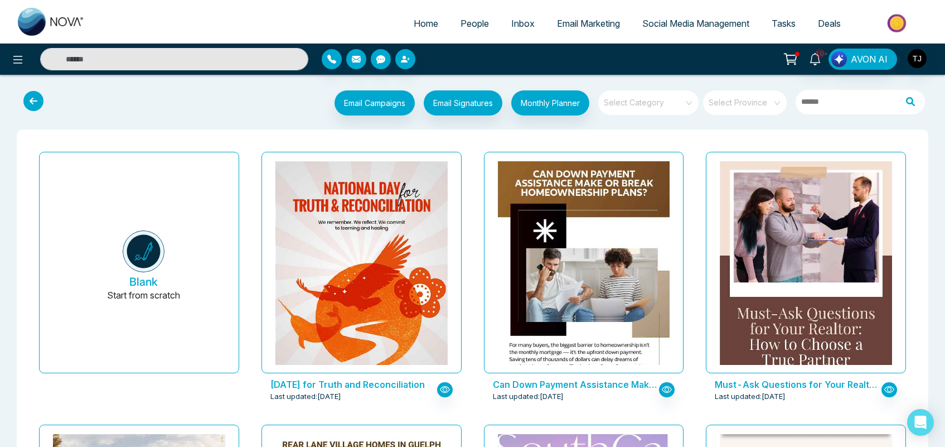
click at [639, 100] on input "search" at bounding box center [645, 98] width 80 height 17
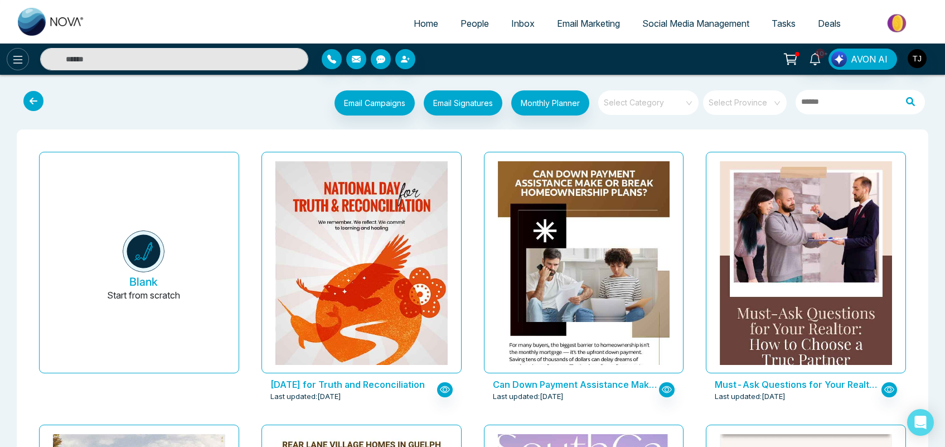
click at [21, 57] on icon at bounding box center [17, 59] width 13 height 13
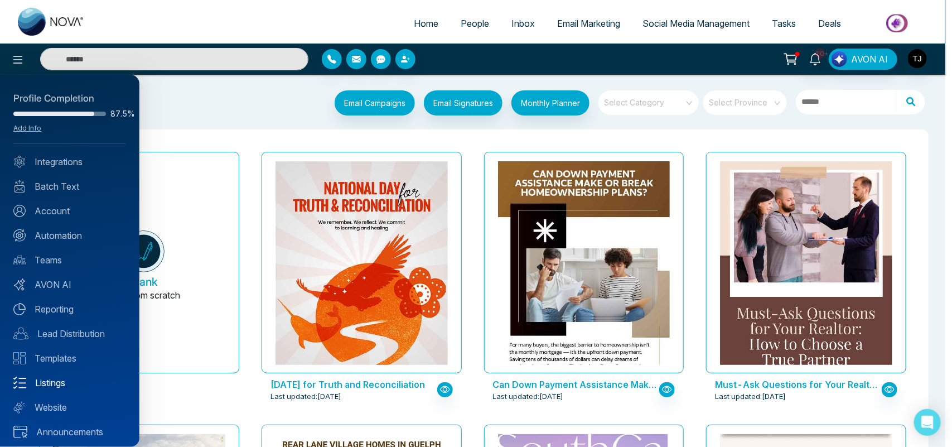
click at [74, 380] on link "Listings" at bounding box center [69, 382] width 113 height 13
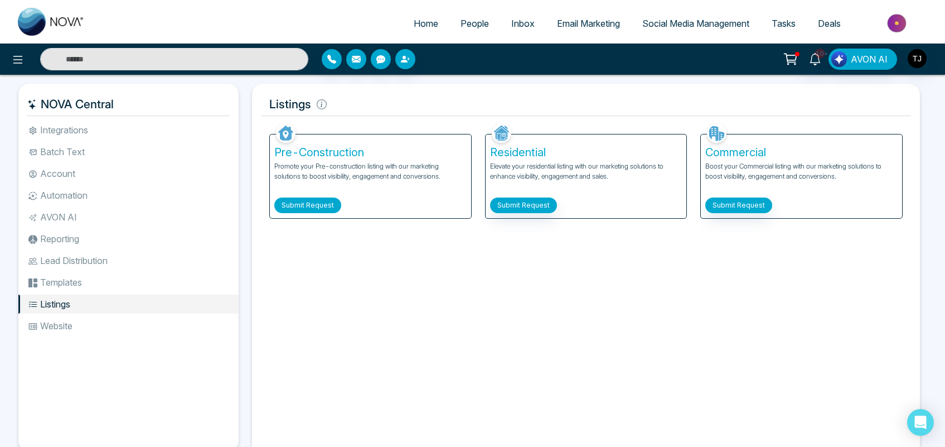
click at [310, 206] on button "Submit Request" at bounding box center [307, 205] width 67 height 16
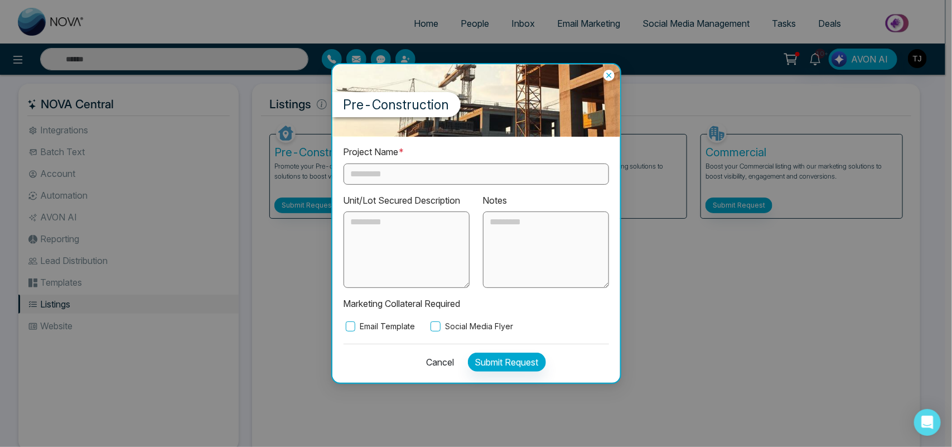
click at [389, 175] on input "text" at bounding box center [477, 173] width 266 height 21
click at [406, 199] on label "Unit/Lot Secured Description" at bounding box center [402, 201] width 117 height 14
click at [406, 222] on textarea at bounding box center [407, 249] width 126 height 77
click at [508, 230] on textarea at bounding box center [546, 249] width 126 height 77
click at [609, 74] on icon at bounding box center [609, 75] width 11 height 11
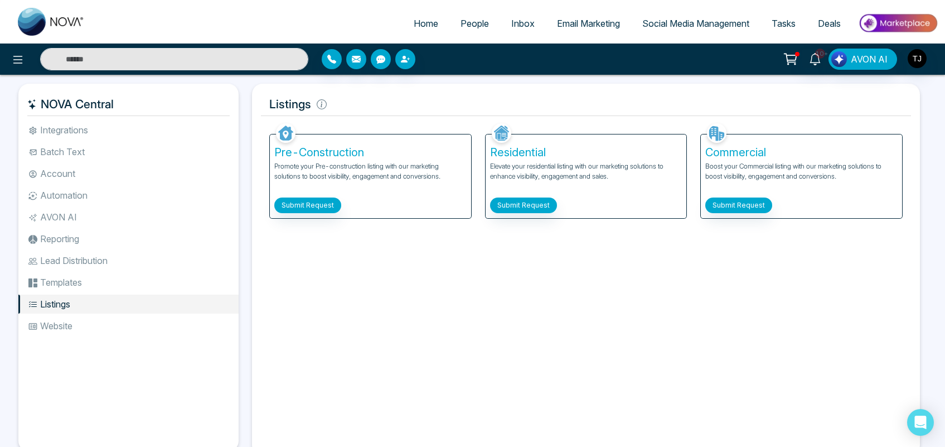
click at [581, 25] on span "Email Marketing" at bounding box center [588, 23] width 63 height 11
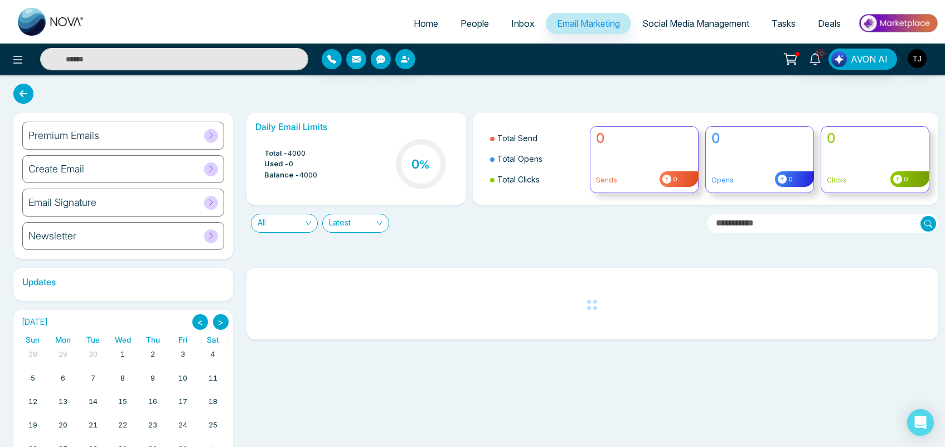
click at [79, 133] on h6 "Premium Emails" at bounding box center [63, 135] width 71 height 12
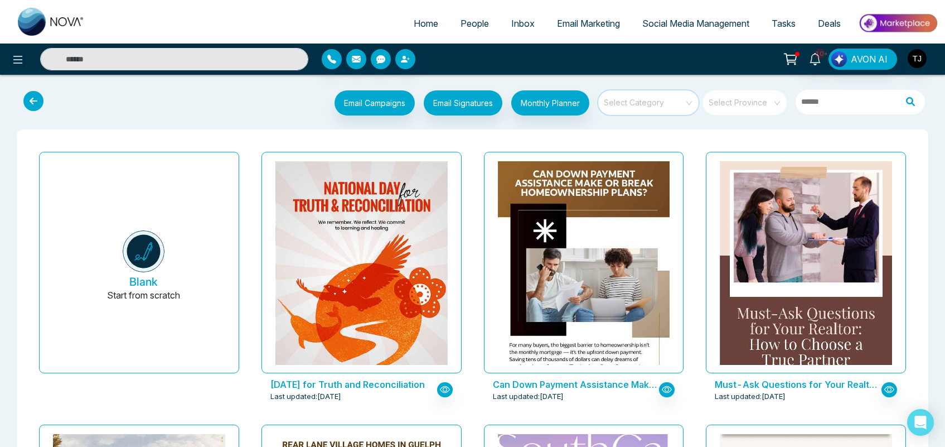
click at [644, 98] on input "search" at bounding box center [645, 98] width 80 height 17
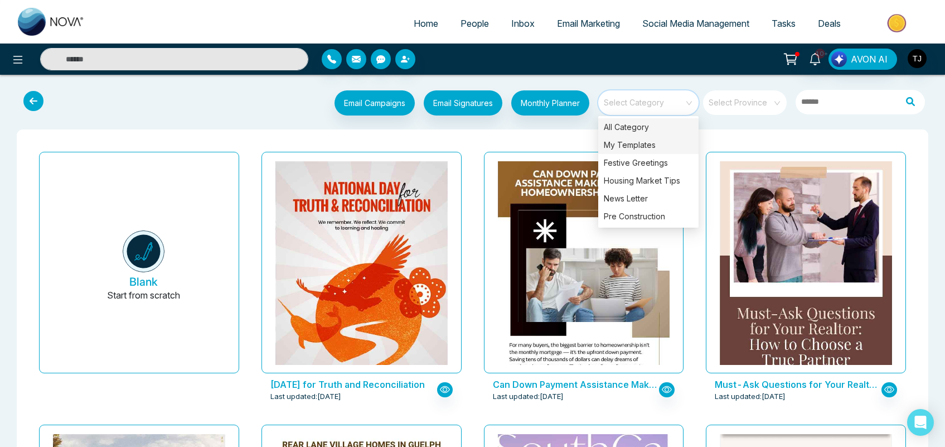
click at [619, 146] on div "My Templates" at bounding box center [648, 145] width 100 height 18
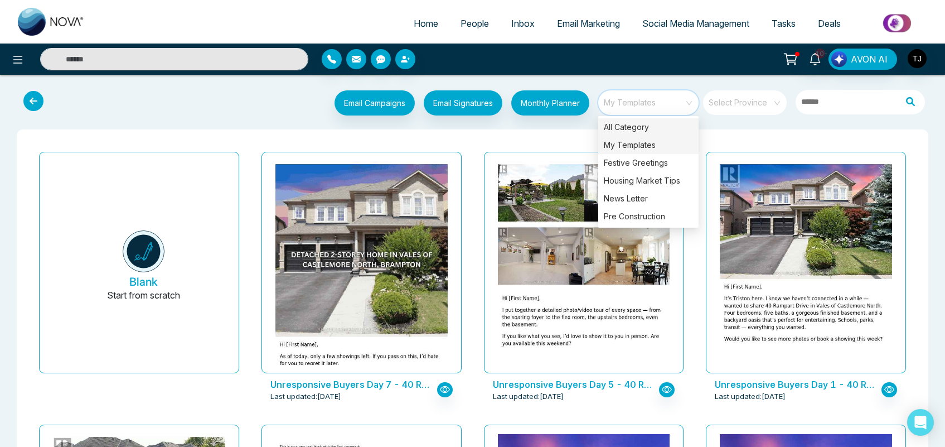
click at [634, 124] on div "All Category" at bounding box center [648, 127] width 100 height 18
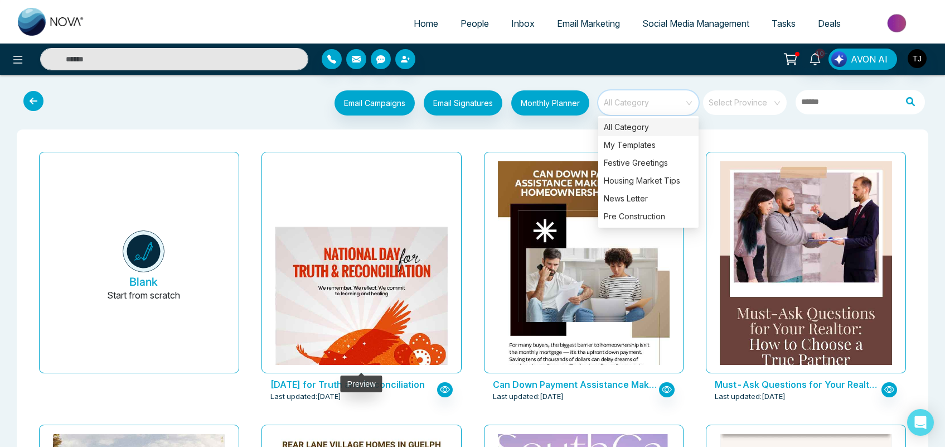
click at [382, 249] on img at bounding box center [361, 334] width 345 height 215
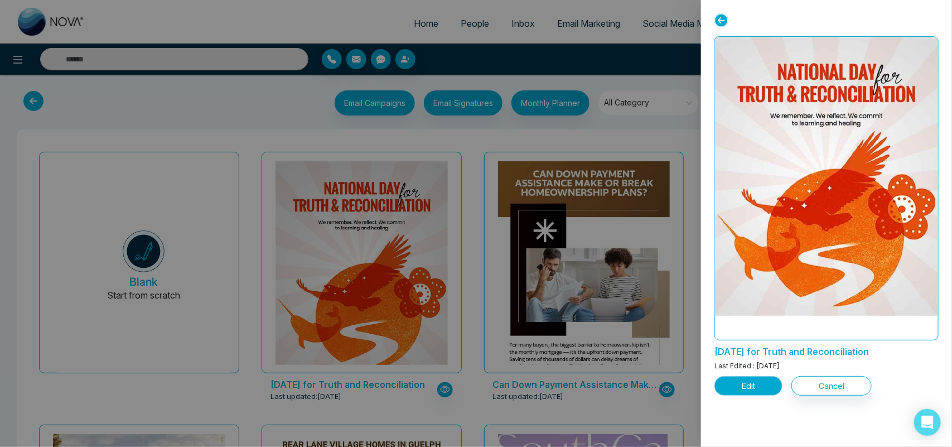
click at [747, 389] on button "Edit" at bounding box center [749, 386] width 68 height 20
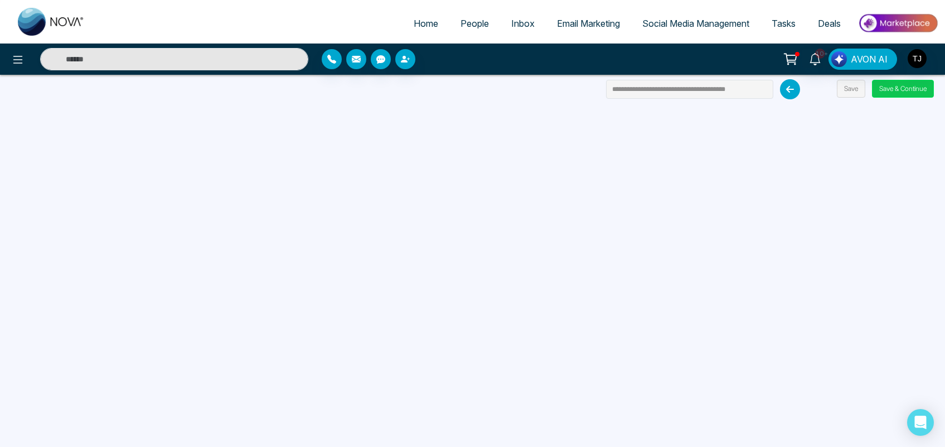
click at [891, 83] on button "Save & Continue" at bounding box center [903, 89] width 62 height 18
click at [904, 83] on button "Save & Continue" at bounding box center [903, 89] width 62 height 18
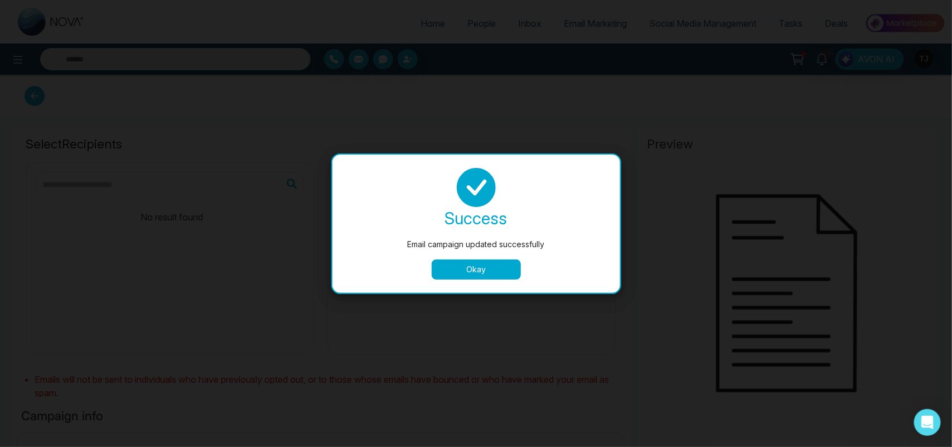
click at [498, 274] on button "Okay" at bounding box center [476, 269] width 89 height 20
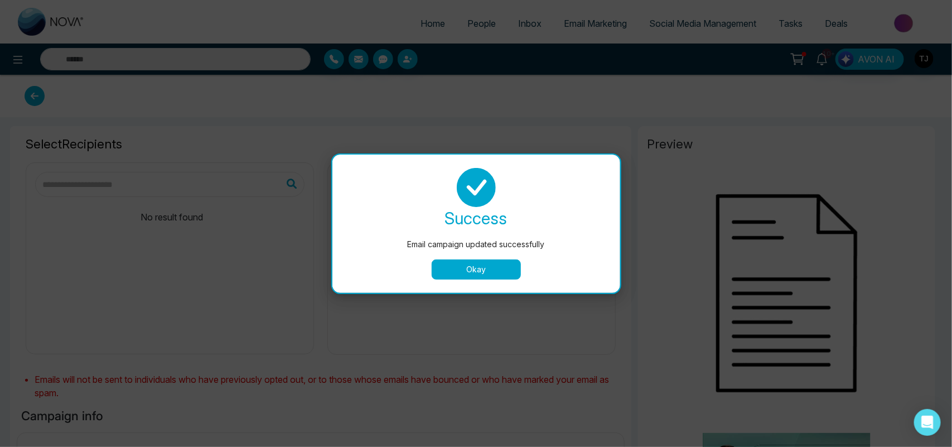
type input "**********"
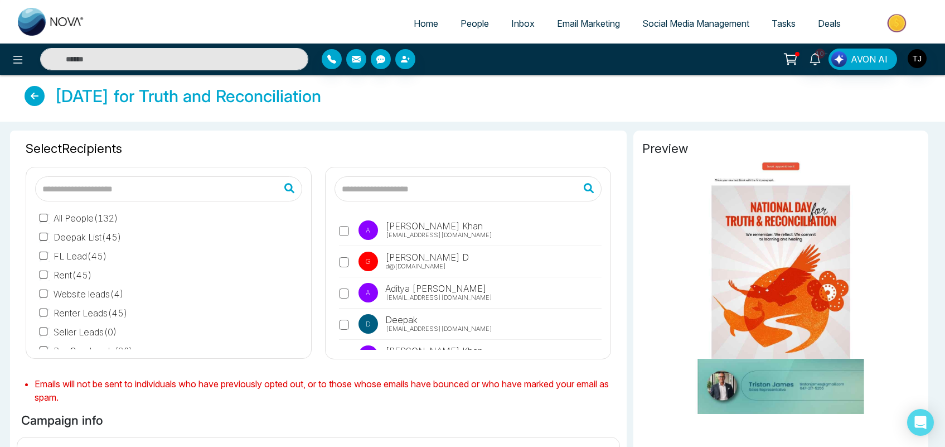
click at [483, 274] on label "G [PERSON_NAME] D d@[DOMAIN_NAME]" at bounding box center [470, 265] width 263 height 26
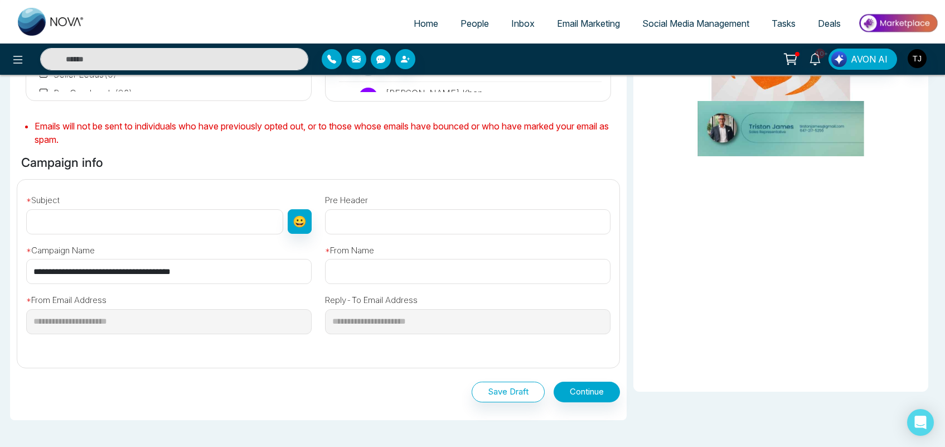
scroll to position [260, 0]
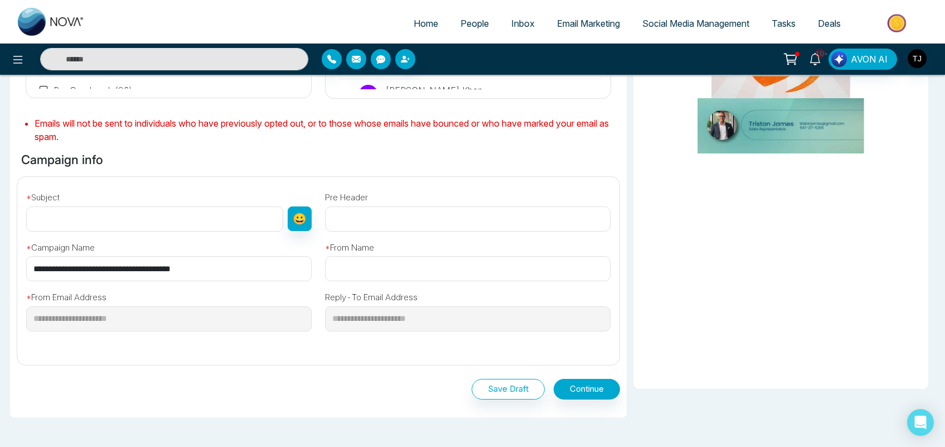
click at [155, 218] on input "text" at bounding box center [154, 218] width 257 height 25
type input "*******"
click at [383, 265] on input "text" at bounding box center [468, 268] width 286 height 25
type input "*****"
click at [374, 210] on input "text" at bounding box center [468, 218] width 286 height 25
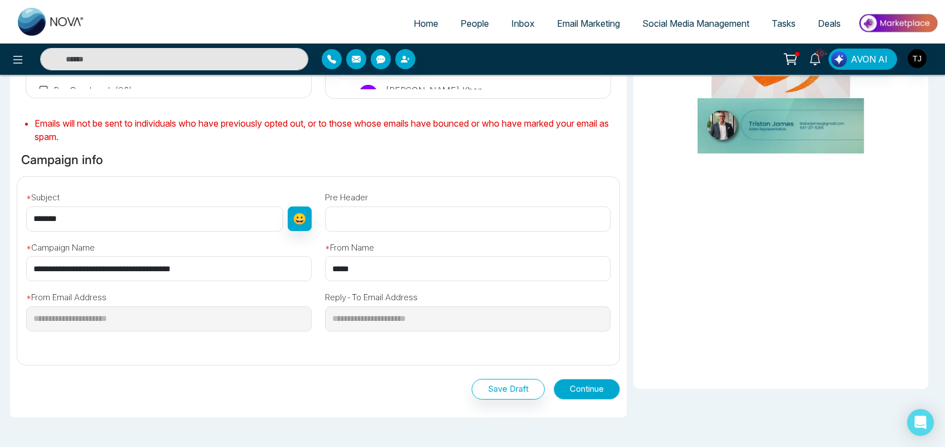
click at [587, 389] on button "Continue" at bounding box center [587, 389] width 66 height 21
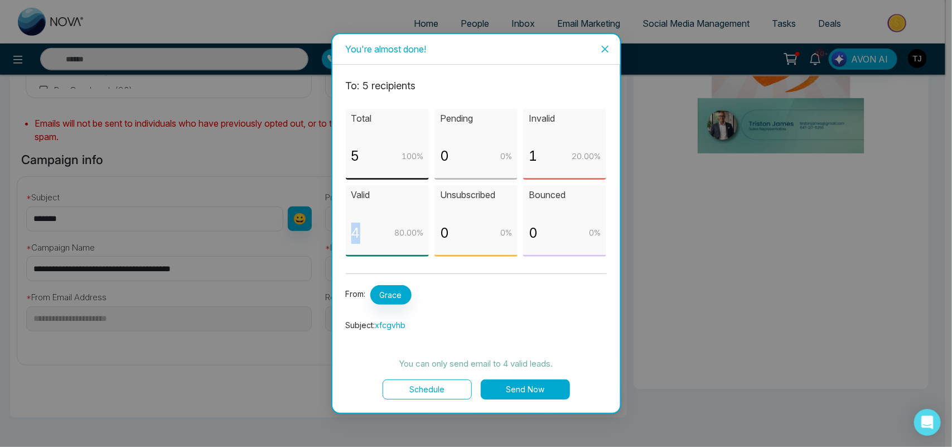
drag, startPoint x: 358, startPoint y: 234, endPoint x: 344, endPoint y: 244, distance: 16.7
click at [344, 244] on div "To: 5 recipient s Total 5 100 % Pending 0 0 % Invalid 1 20.00 % [DEMOGRAPHIC_DA…" at bounding box center [476, 239] width 288 height 348
click at [386, 255] on div "Valid 4 80.00 %" at bounding box center [387, 220] width 83 height 71
click at [608, 42] on span "Close" at bounding box center [605, 49] width 30 height 30
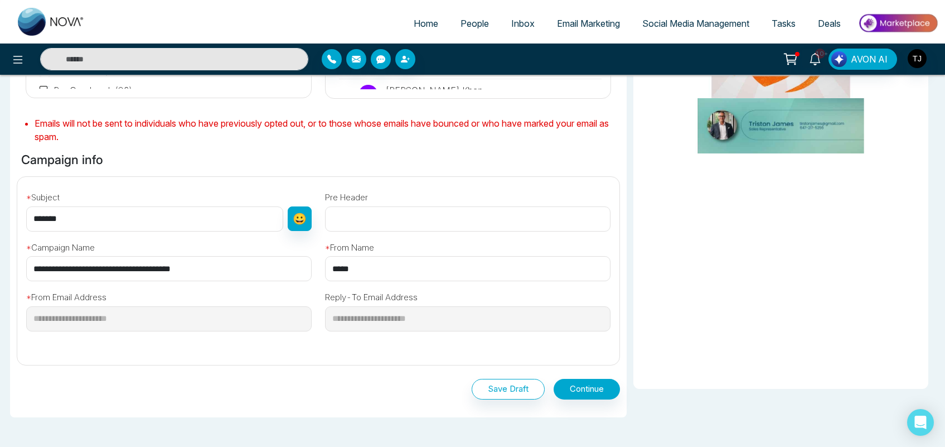
click at [583, 22] on span "Email Marketing" at bounding box center [588, 23] width 63 height 11
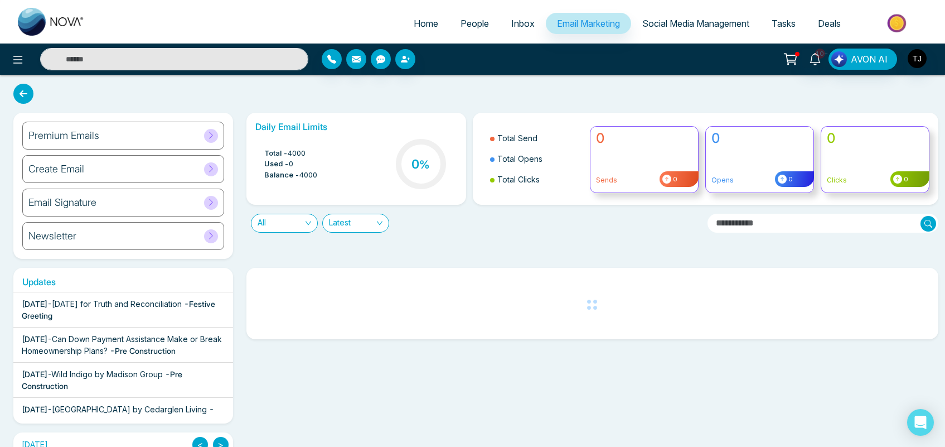
click at [82, 163] on h6 "Create Email" at bounding box center [56, 169] width 56 height 12
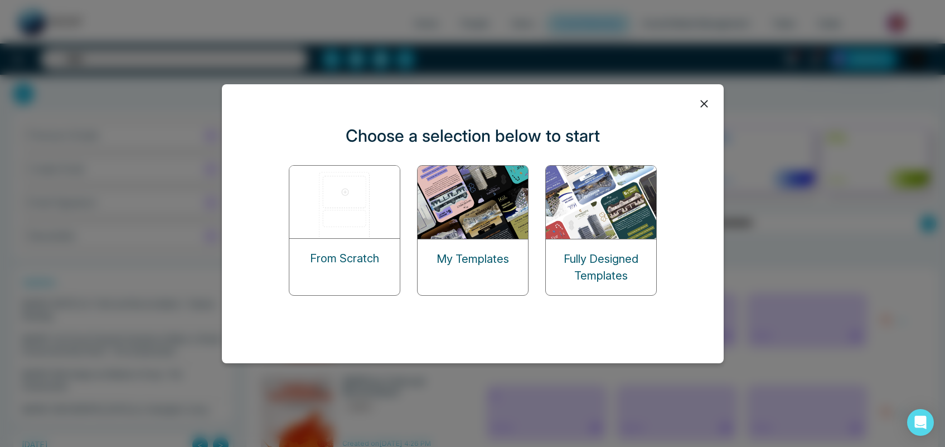
click at [704, 102] on icon at bounding box center [704, 103] width 17 height 17
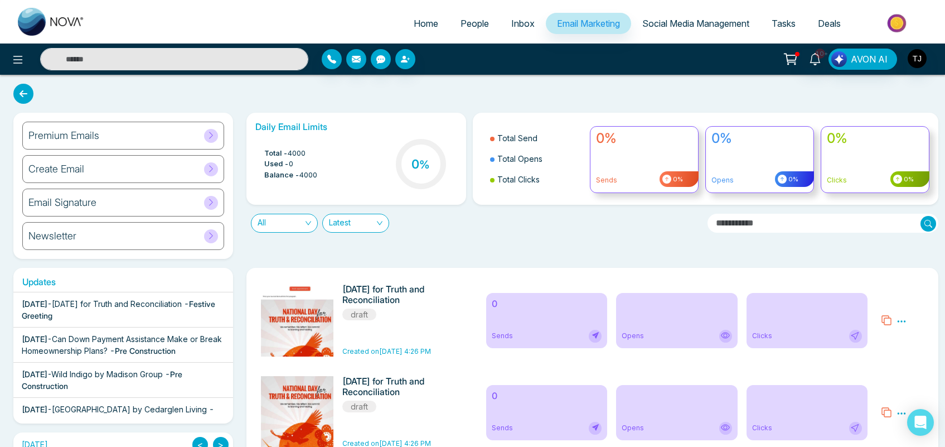
click at [123, 199] on div "Email Signature" at bounding box center [123, 203] width 202 height 28
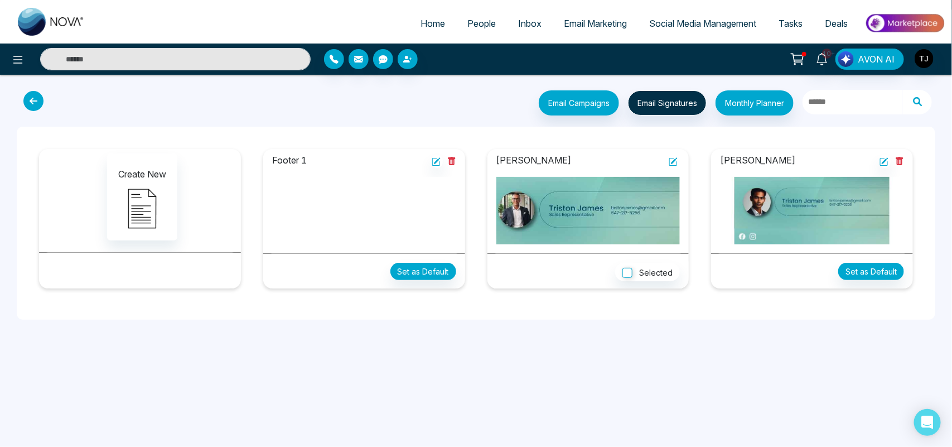
click at [671, 163] on icon at bounding box center [673, 161] width 9 height 9
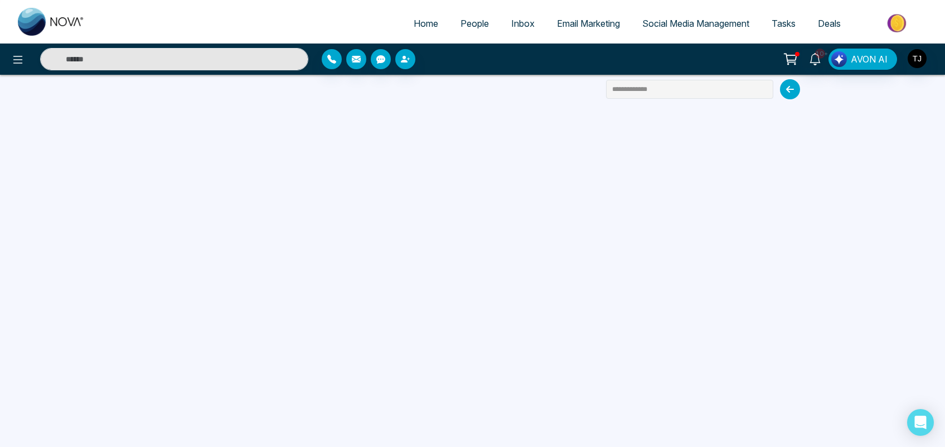
click at [577, 23] on span "Email Marketing" at bounding box center [588, 23] width 63 height 11
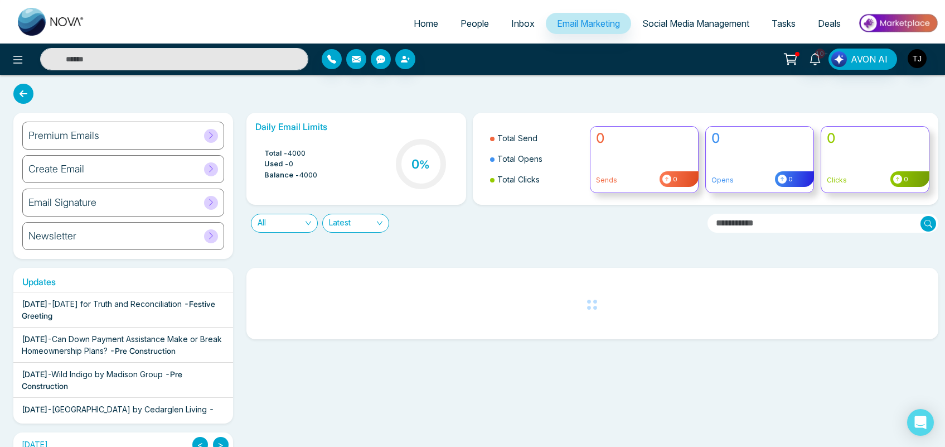
click at [162, 233] on div "Newsletter" at bounding box center [123, 236] width 202 height 28
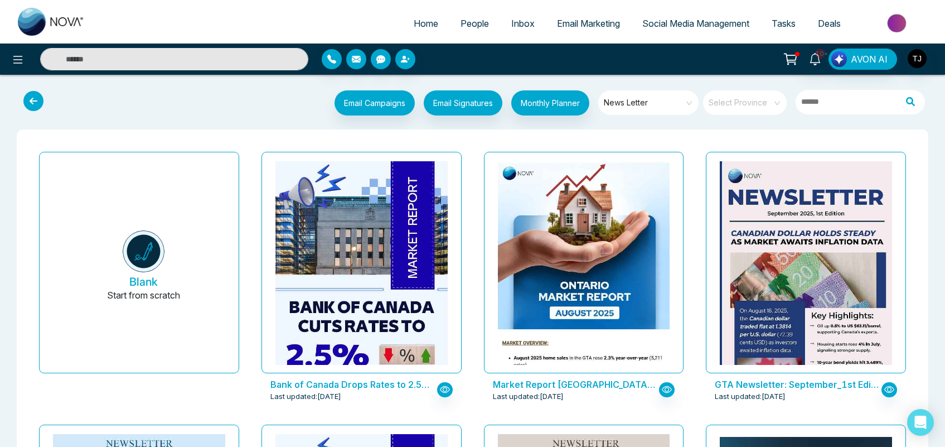
click at [40, 100] on icon at bounding box center [33, 101] width 20 height 20
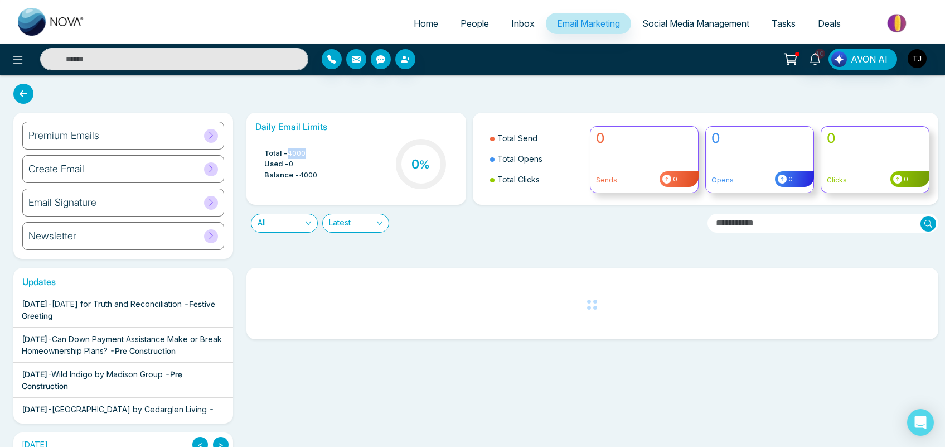
drag, startPoint x: 311, startPoint y: 153, endPoint x: 288, endPoint y: 148, distance: 22.9
click at [288, 148] on li "Total - 4000" at bounding box center [290, 153] width 53 height 11
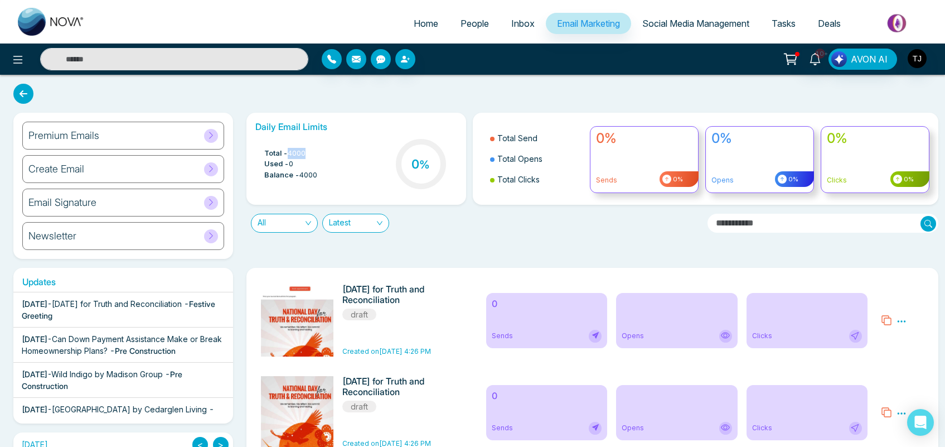
click at [475, 18] on span "People" at bounding box center [475, 23] width 28 height 11
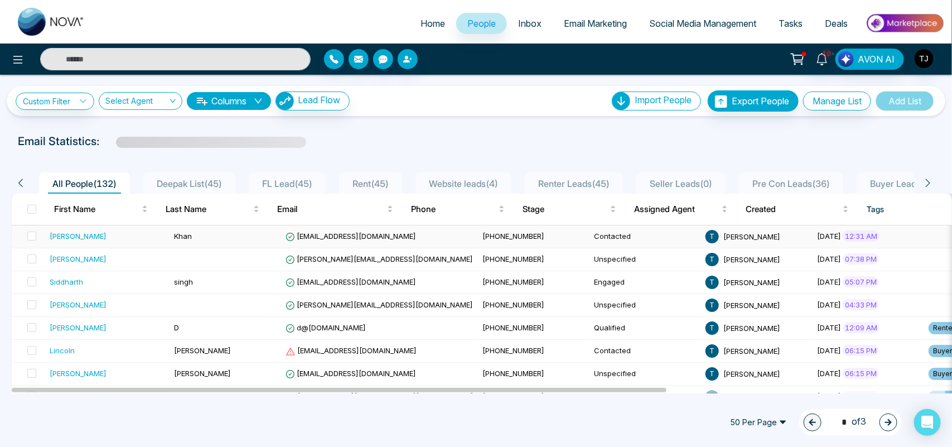
click at [112, 234] on div "[PERSON_NAME]" at bounding box center [107, 235] width 115 height 11
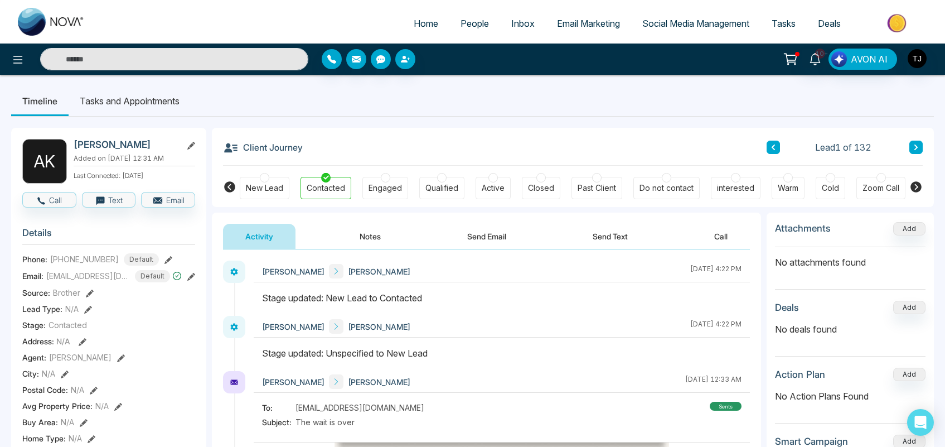
click at [583, 18] on span "Email Marketing" at bounding box center [588, 23] width 63 height 11
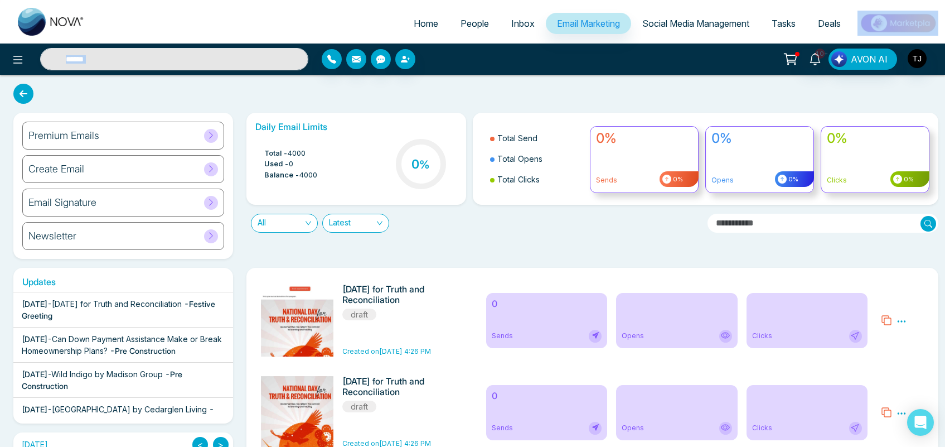
drag, startPoint x: 939, startPoint y: 2, endPoint x: 939, endPoint y: 48, distance: 46.3
click at [939, 48] on div "Home People Inbox Email Marketing Social Media Management Tasks Deals 10+ AVON …" at bounding box center [472, 37] width 945 height 75
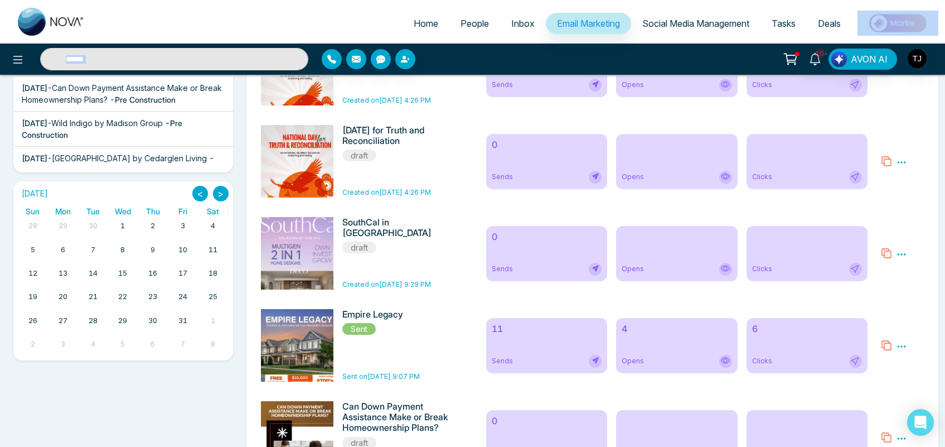
scroll to position [297, 0]
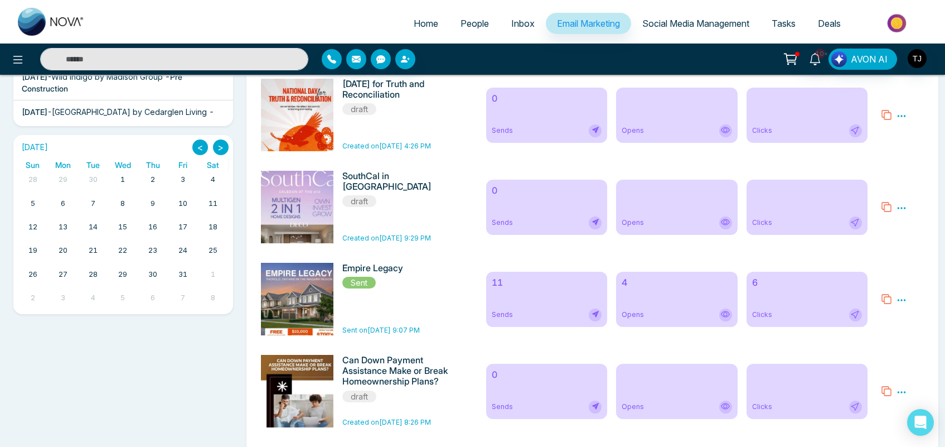
click at [533, 288] on h6 "11" at bounding box center [547, 282] width 110 height 11
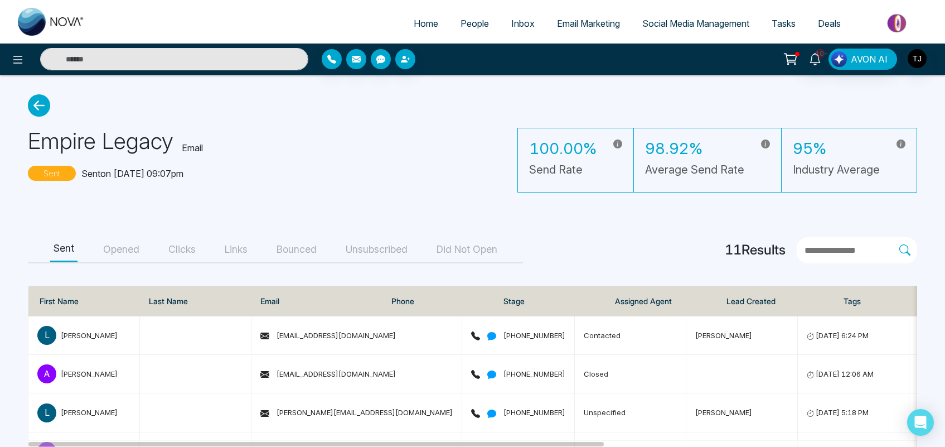
click at [125, 251] on button "Opened" at bounding box center [121, 249] width 43 height 25
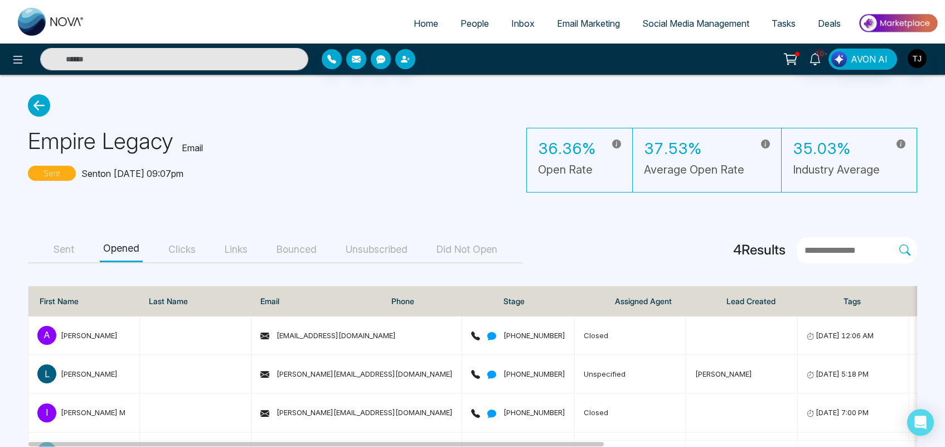
click at [183, 252] on button "Clicks" at bounding box center [182, 249] width 34 height 25
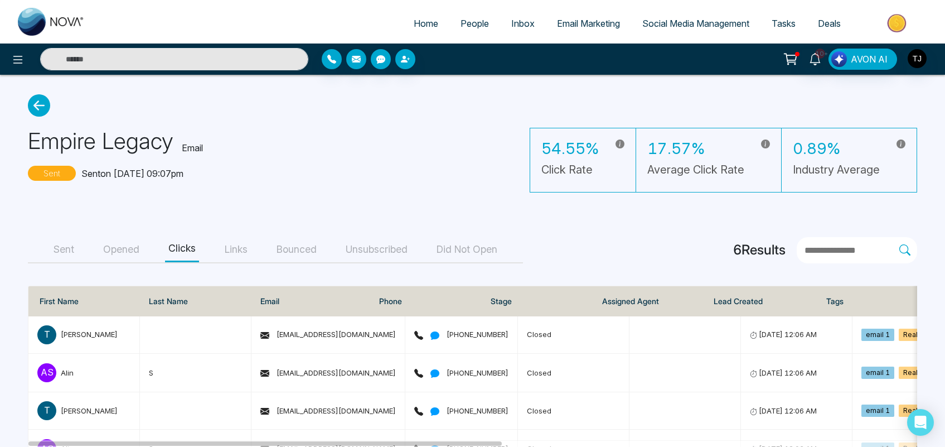
click at [230, 246] on button "Links" at bounding box center [236, 249] width 30 height 25
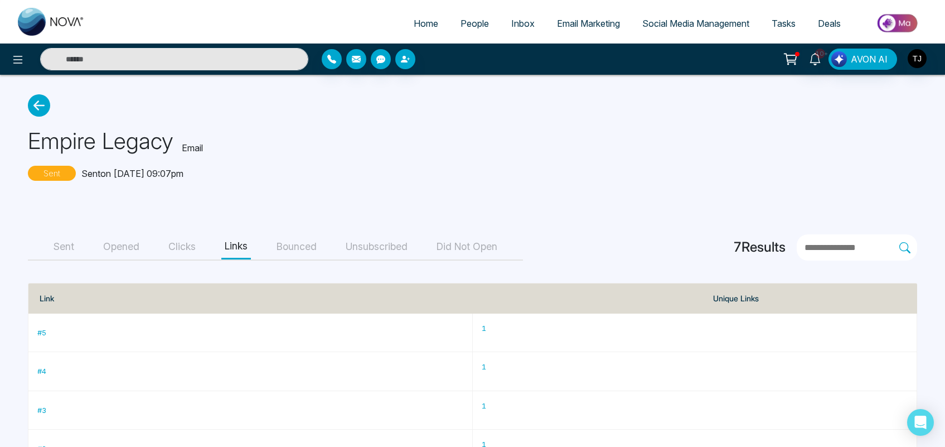
click at [282, 248] on button "Bounced" at bounding box center [296, 246] width 47 height 25
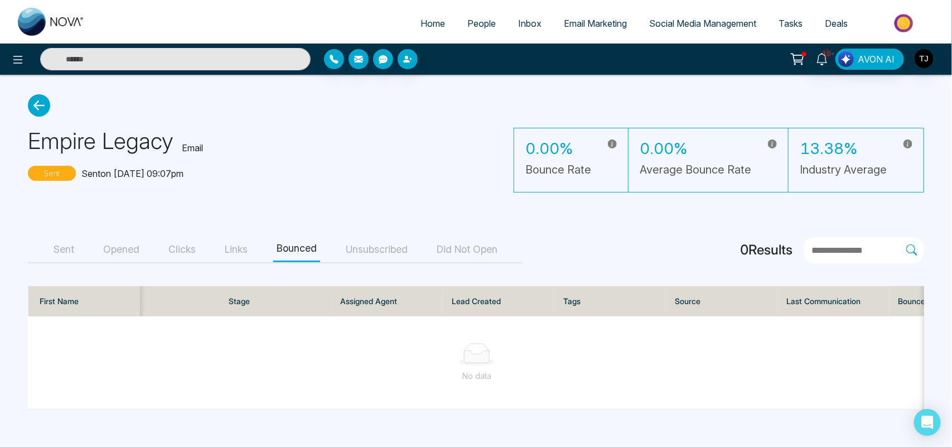
scroll to position [0, 331]
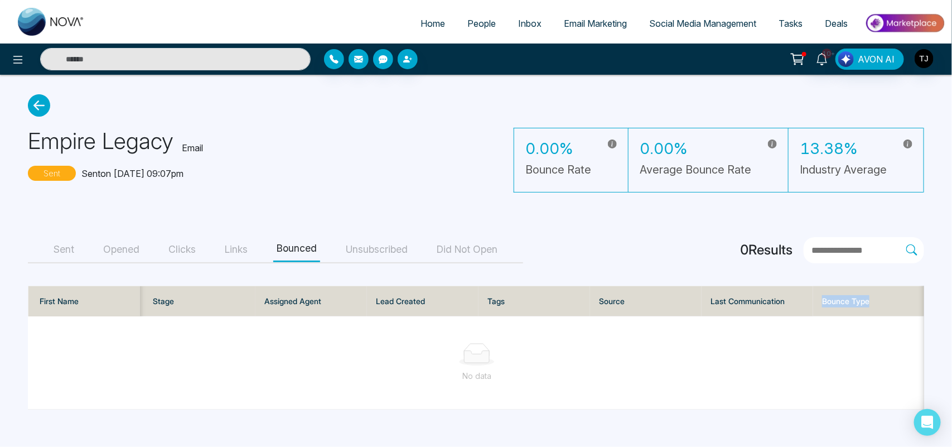
drag, startPoint x: 872, startPoint y: 302, endPoint x: 823, endPoint y: 298, distance: 49.2
click at [823, 298] on th "Bounce Type" at bounding box center [869, 301] width 112 height 30
click at [386, 252] on button "Unsubscribed" at bounding box center [376, 249] width 69 height 25
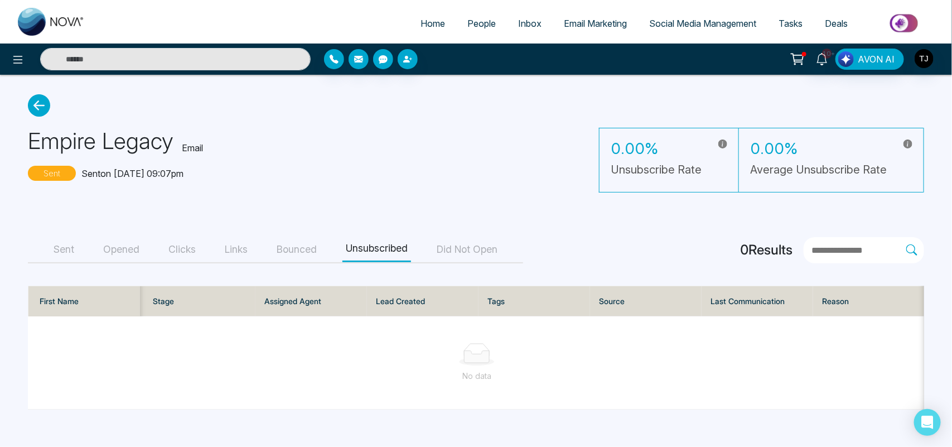
click at [470, 247] on button "Did Not Open" at bounding box center [466, 249] width 67 height 25
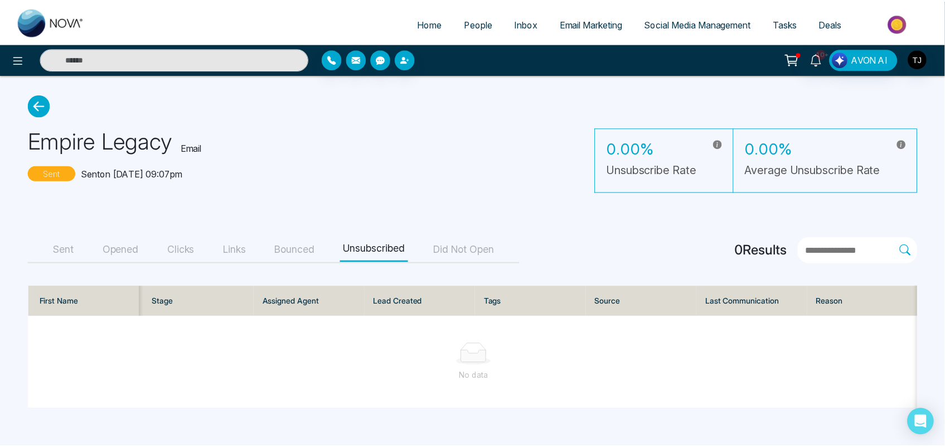
scroll to position [0, 219]
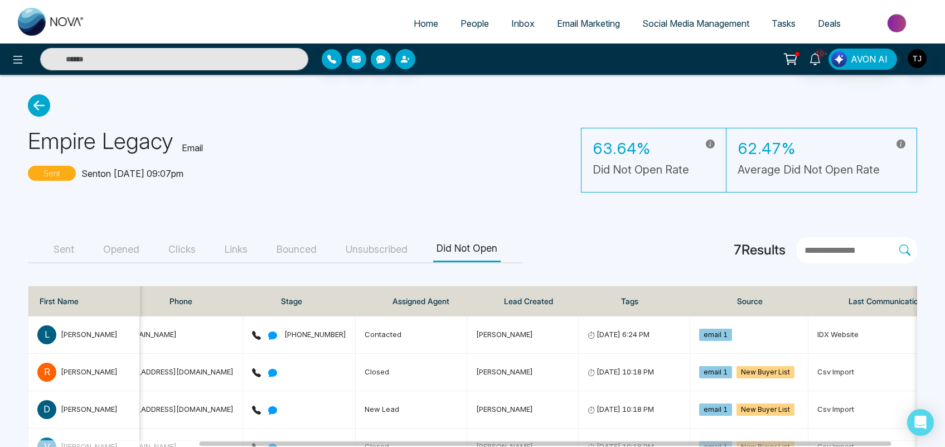
click at [662, 24] on span "Social Media Management" at bounding box center [696, 23] width 107 height 11
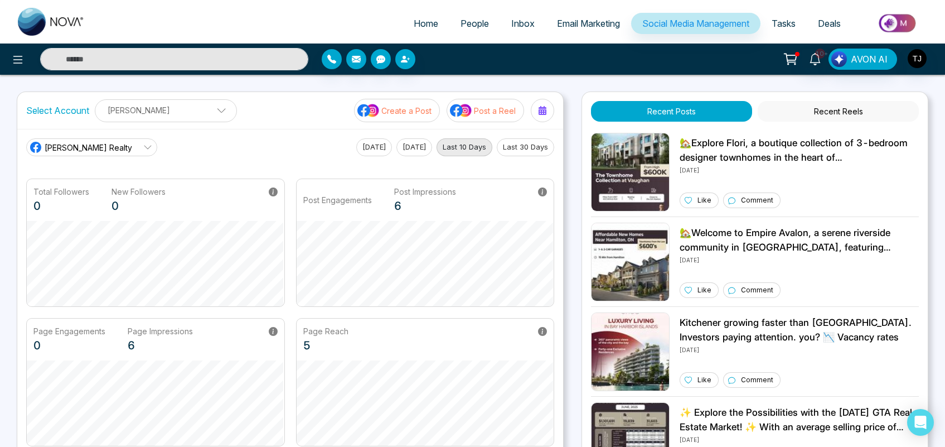
click at [199, 110] on p "[PERSON_NAME]" at bounding box center [166, 110] width 128 height 18
click at [239, 131] on div "[PERSON_NAME] Realty [DATE] [DATE] Last 10 Days Last 30 Days Total Followers 0 …" at bounding box center [290, 292] width 546 height 326
click at [126, 142] on link "[PERSON_NAME] Realty" at bounding box center [91, 147] width 131 height 18
click at [194, 136] on div "[PERSON_NAME] Realty [PERSON_NAME] Realty [PERSON_NAME] Real Estate CRM nova.cr…" at bounding box center [290, 292] width 546 height 326
click at [124, 151] on link "[PERSON_NAME] Realty" at bounding box center [91, 147] width 131 height 18
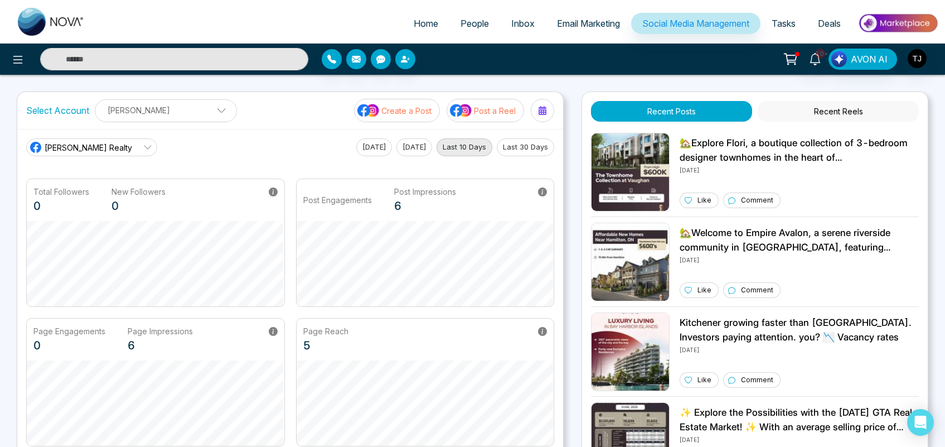
click at [241, 166] on main "[PERSON_NAME] Realty [PERSON_NAME] Realty [PERSON_NAME] Real Estate CRM nova.cr…" at bounding box center [290, 292] width 528 height 308
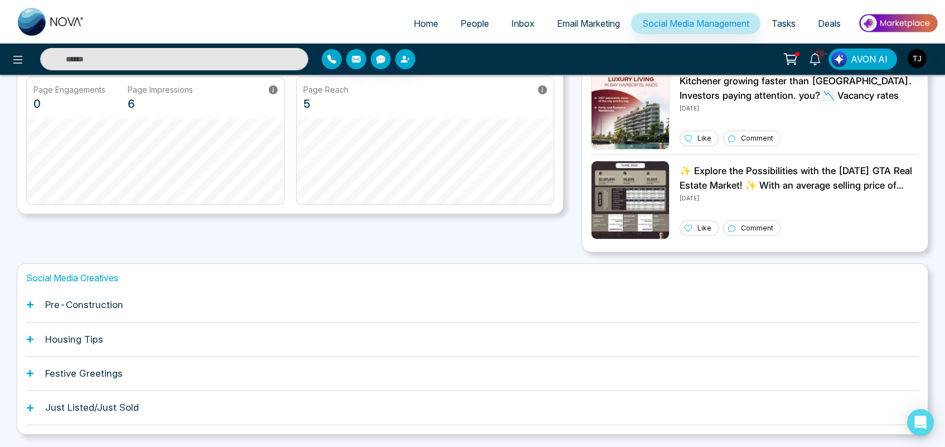
scroll to position [274, 0]
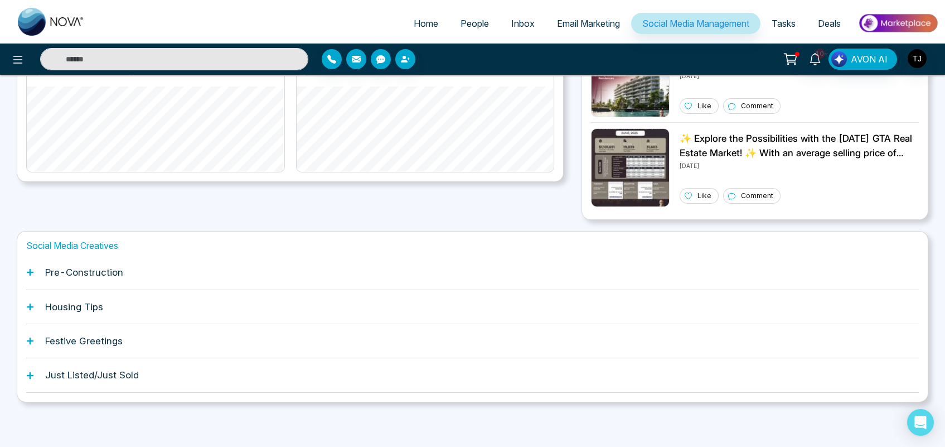
click at [68, 297] on div "Housing Tips" at bounding box center [472, 307] width 893 height 34
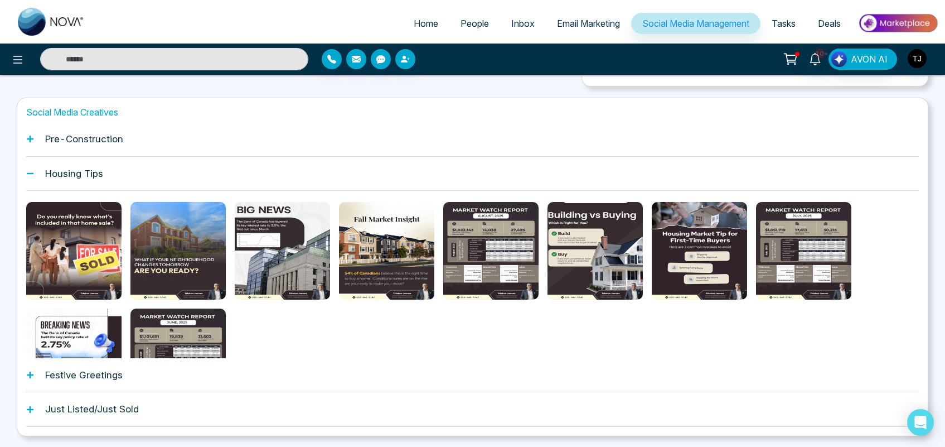
scroll to position [410, 0]
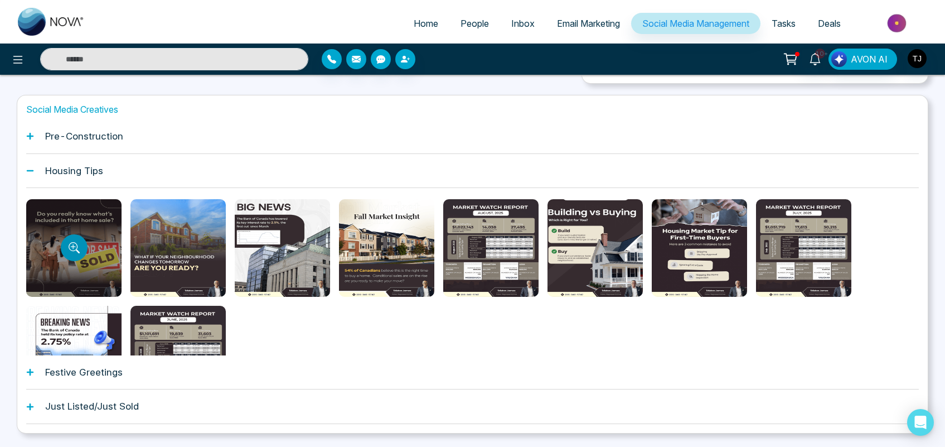
click at [62, 243] on button "Preview template" at bounding box center [74, 247] width 27 height 27
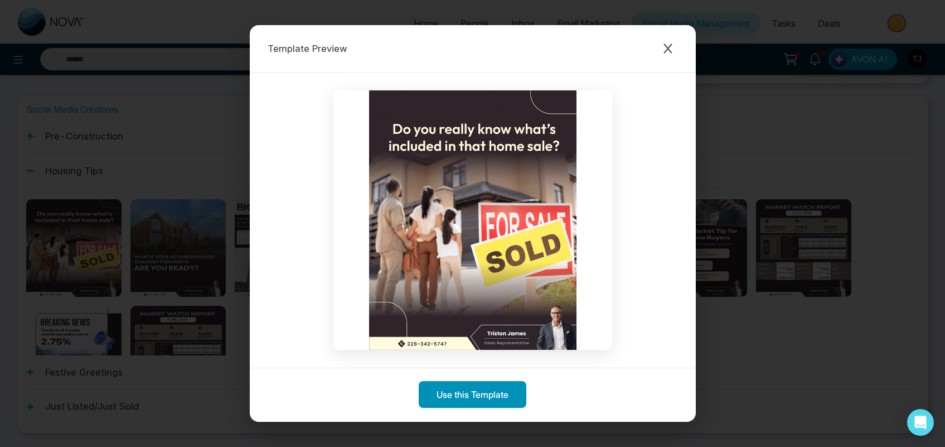
click at [483, 393] on button "Use this Template" at bounding box center [473, 394] width 108 height 27
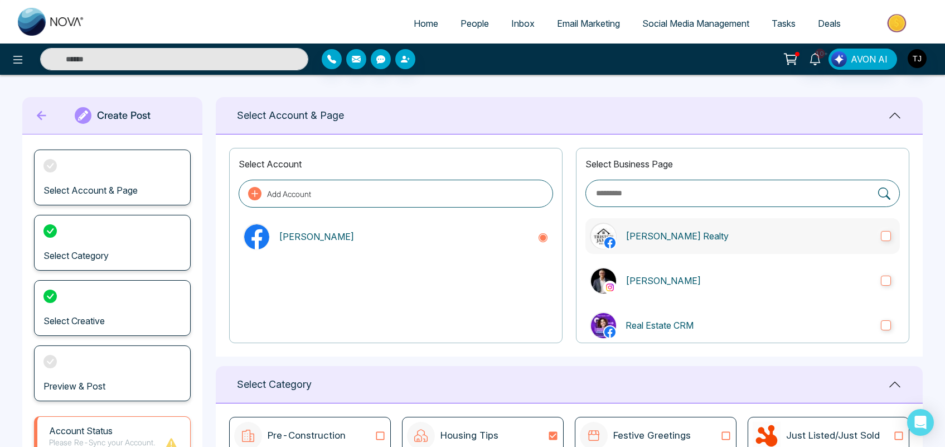
click at [659, 241] on p "[PERSON_NAME] Realty" at bounding box center [749, 235] width 247 height 13
click at [674, 291] on label "[PERSON_NAME]" at bounding box center [743, 281] width 315 height 36
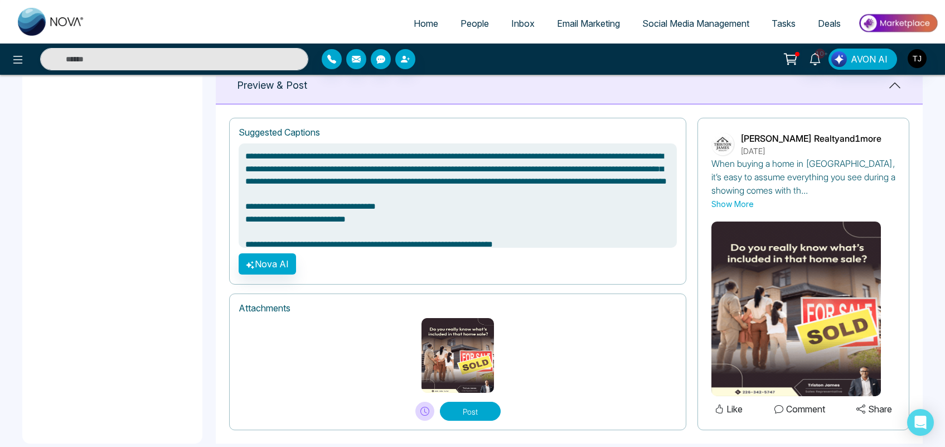
drag, startPoint x: 376, startPoint y: 239, endPoint x: 218, endPoint y: 143, distance: 185.2
click at [218, 143] on div "**********" at bounding box center [569, 273] width 707 height 339
click at [290, 192] on textarea "**********" at bounding box center [458, 195] width 438 height 104
click at [268, 262] on button "Nova AI" at bounding box center [267, 263] width 57 height 21
type textarea "**********"
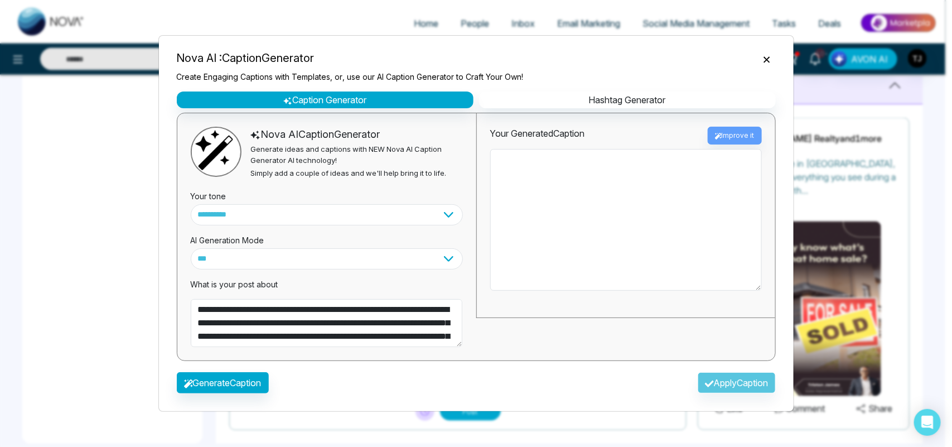
type textarea "**********"
click at [266, 209] on select "**********" at bounding box center [327, 214] width 272 height 21
select select "**********"
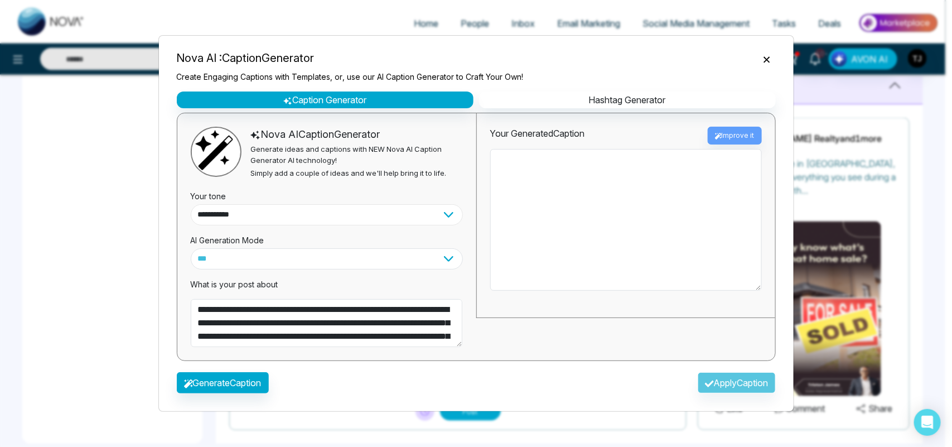
click at [191, 204] on select "**********" at bounding box center [327, 214] width 272 height 21
type textarea "**********"
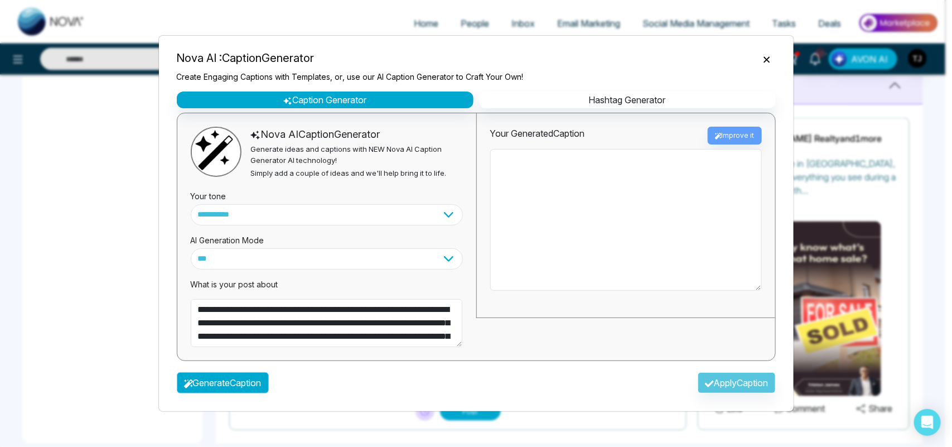
click at [211, 388] on button "Generate Caption" at bounding box center [223, 382] width 92 height 21
type textarea "**********"
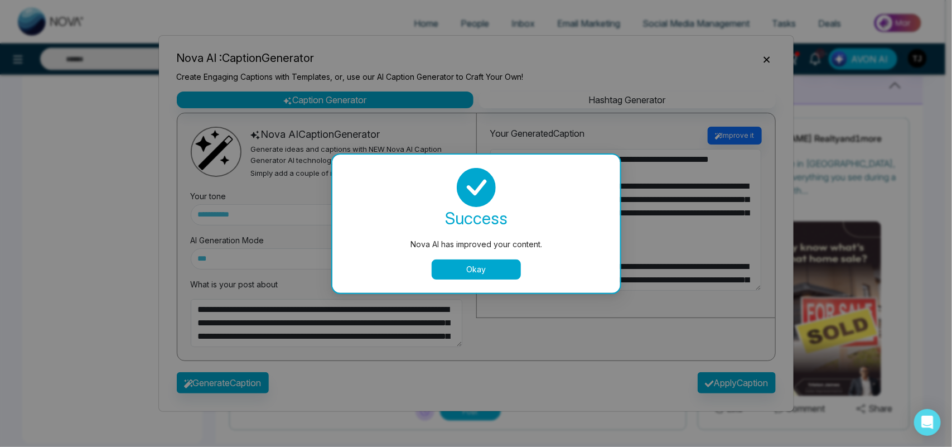
type textarea "**********"
click at [477, 260] on button "Okay" at bounding box center [476, 269] width 89 height 20
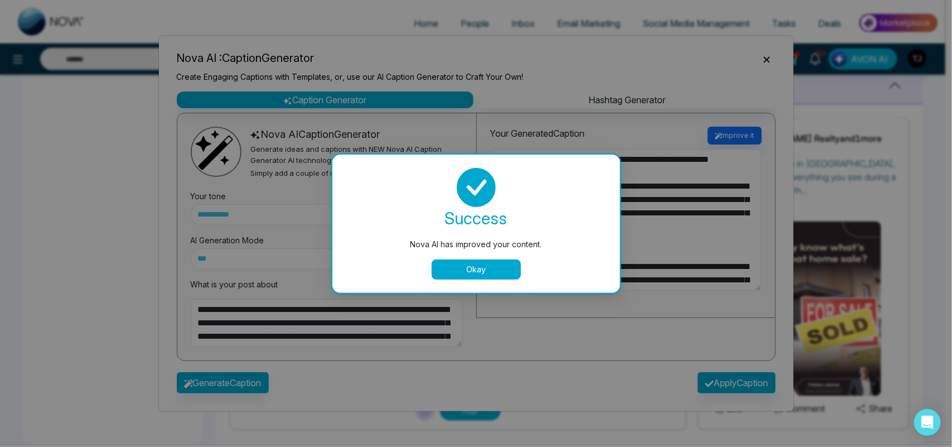
type textarea "**********"
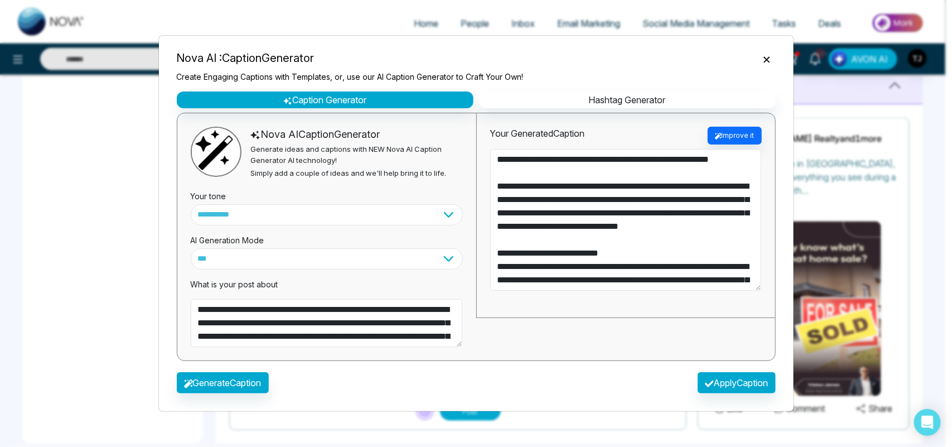
type textarea "**********"
click at [735, 381] on button "Apply Caption" at bounding box center [737, 382] width 78 height 21
type textarea "**********"
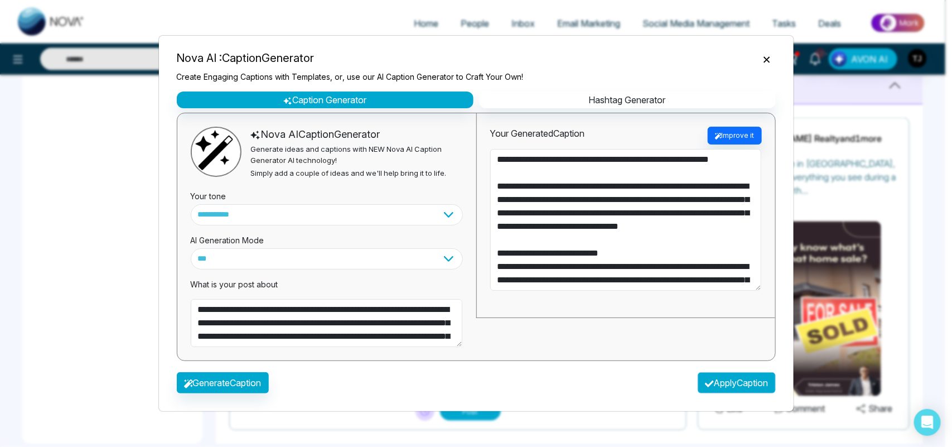
type textarea "**********"
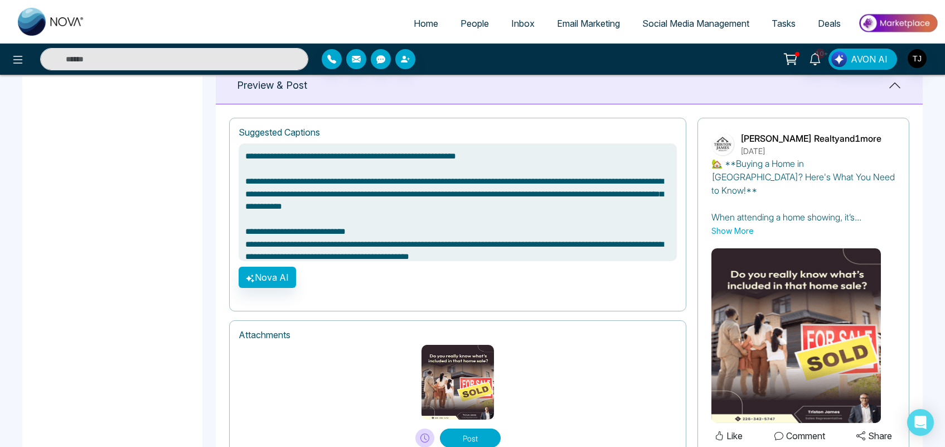
click at [662, 27] on span "Social Media Management" at bounding box center [696, 23] width 107 height 11
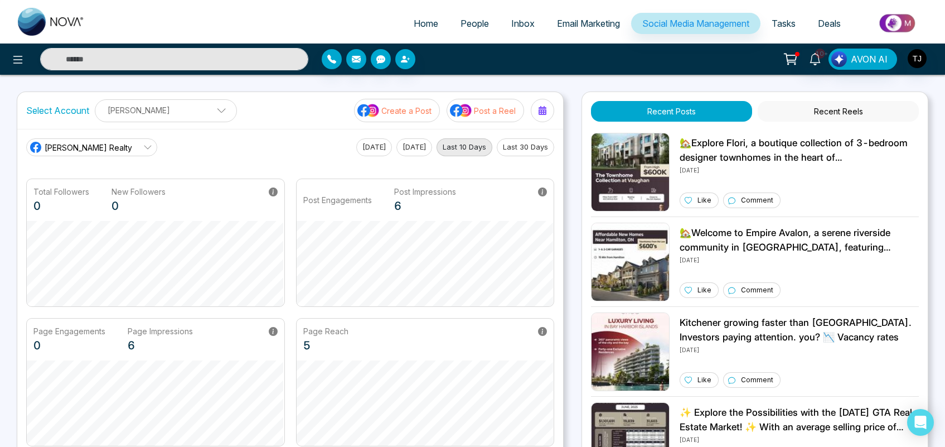
click at [405, 112] on p "Create a Post" at bounding box center [407, 111] width 50 height 12
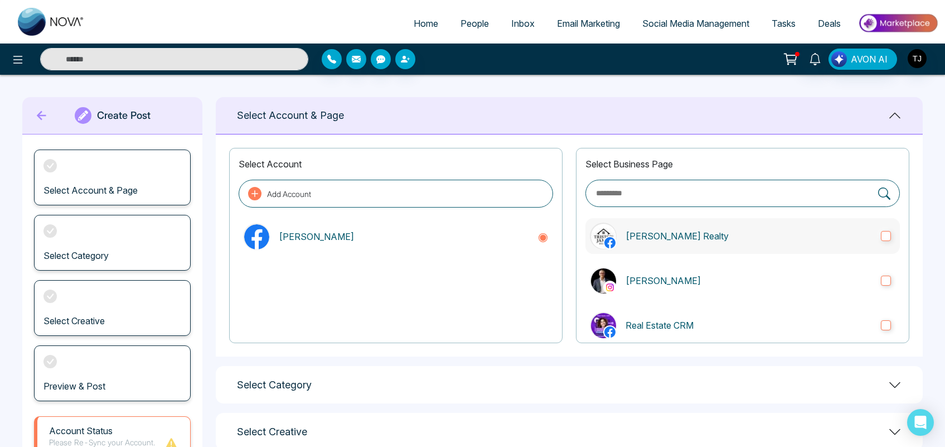
click at [673, 234] on p "[PERSON_NAME] Realty" at bounding box center [749, 235] width 247 height 13
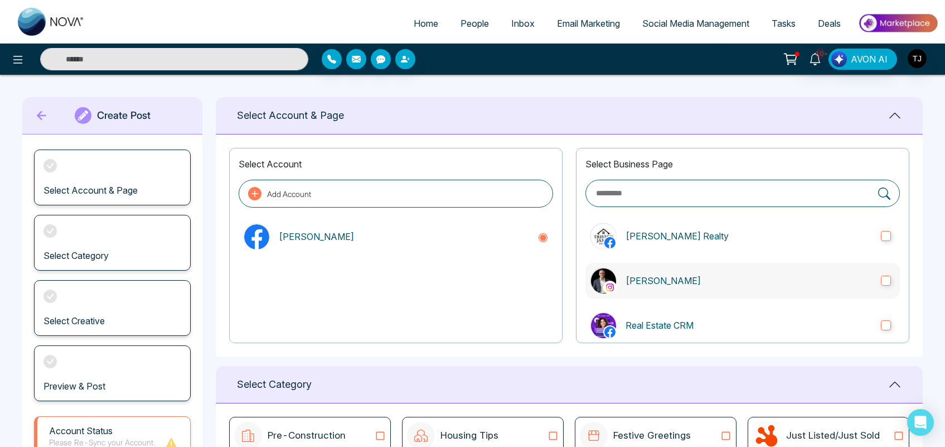
click at [673, 278] on p "[PERSON_NAME]" at bounding box center [749, 280] width 247 height 13
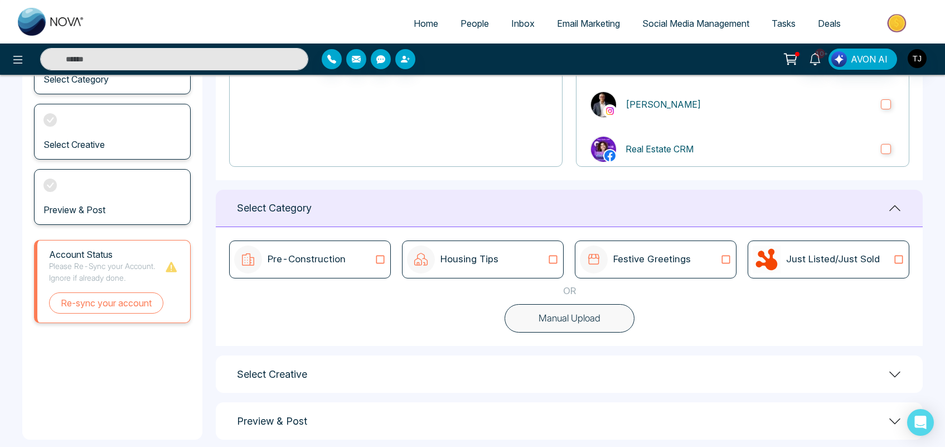
scroll to position [191, 0]
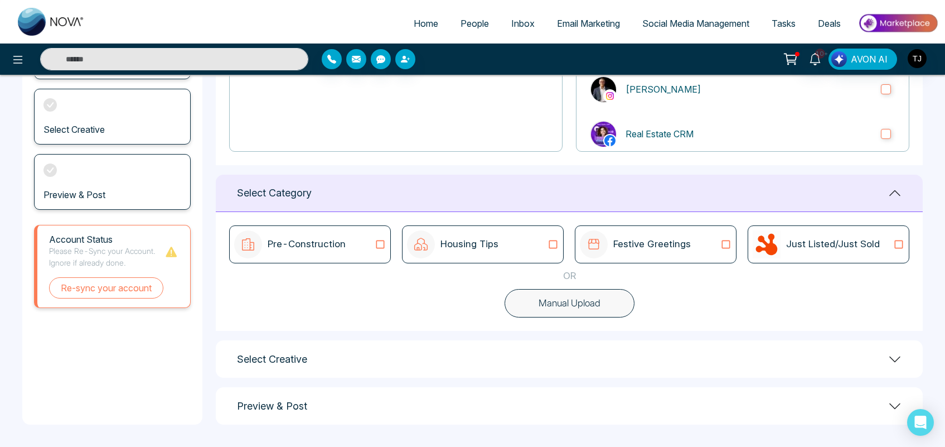
click at [590, 296] on button "Manual Upload" at bounding box center [570, 303] width 130 height 29
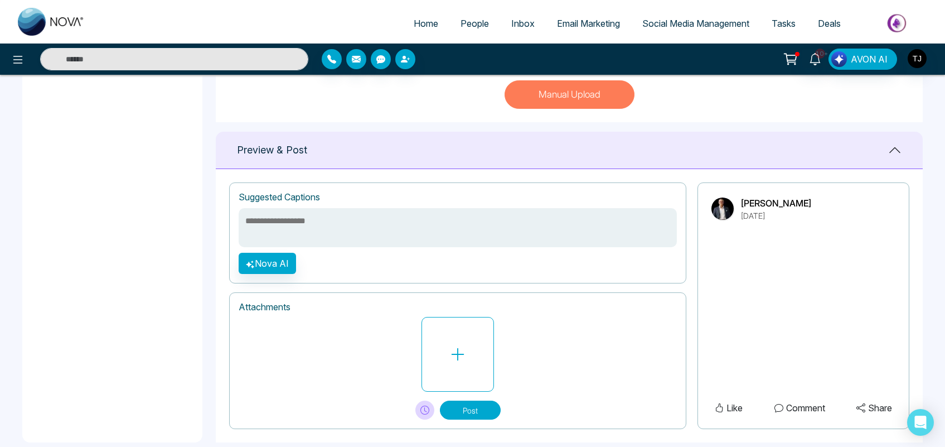
scroll to position [419, 0]
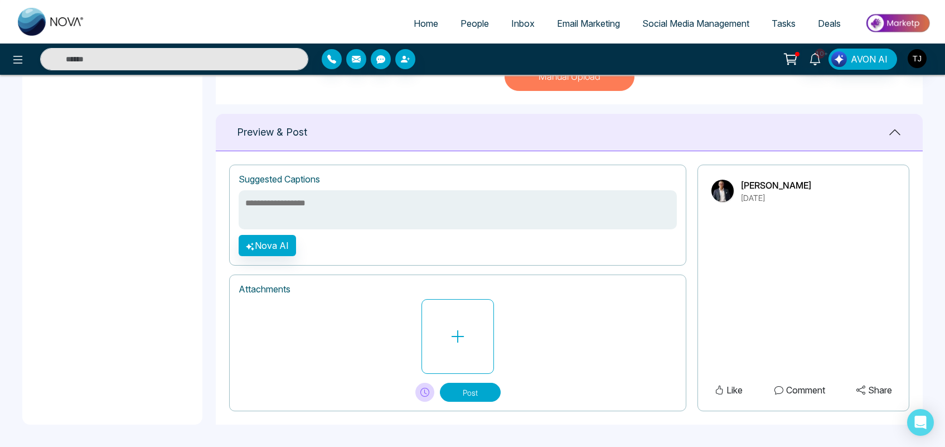
click at [680, 22] on span "Social Media Management" at bounding box center [696, 23] width 107 height 11
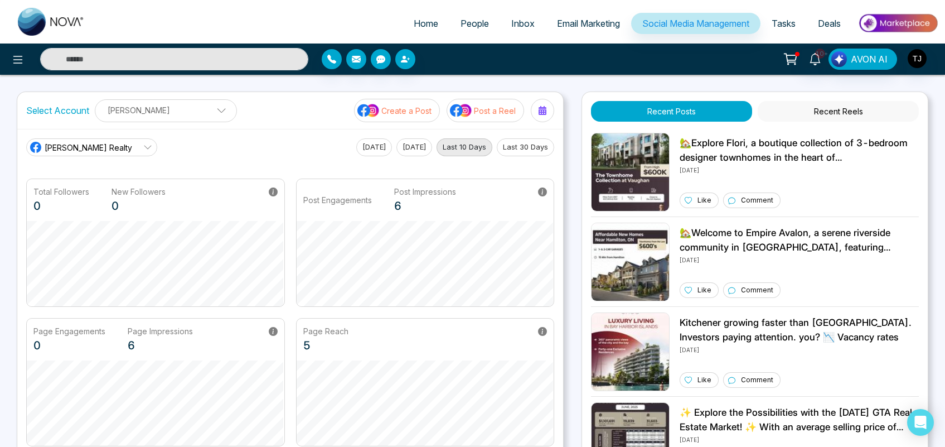
click at [495, 103] on button "Post a Reel" at bounding box center [486, 110] width 78 height 23
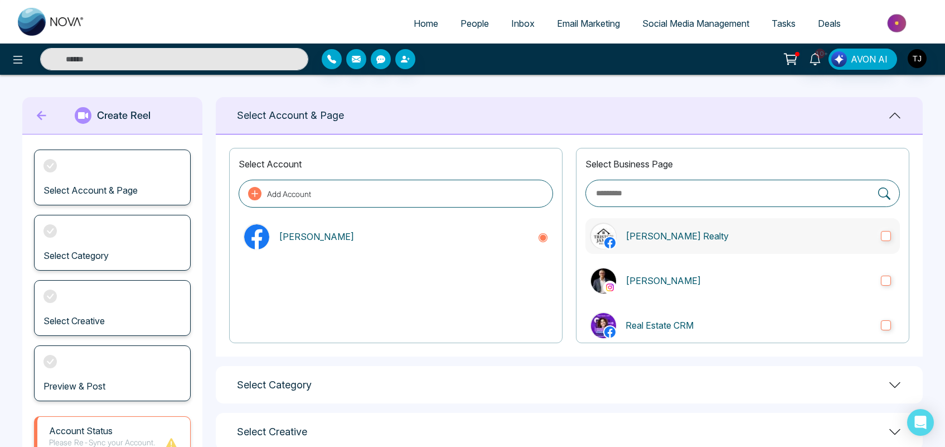
click at [672, 234] on p "[PERSON_NAME] Realty" at bounding box center [749, 235] width 247 height 13
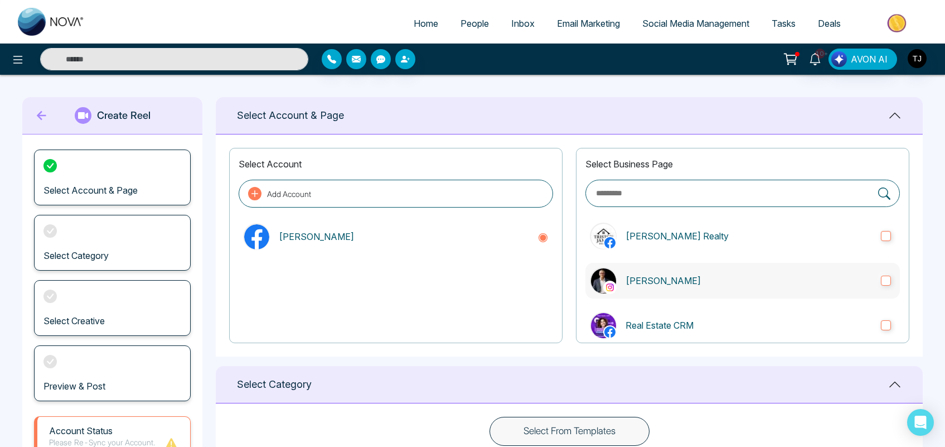
click at [659, 283] on p "[PERSON_NAME]" at bounding box center [749, 280] width 247 height 13
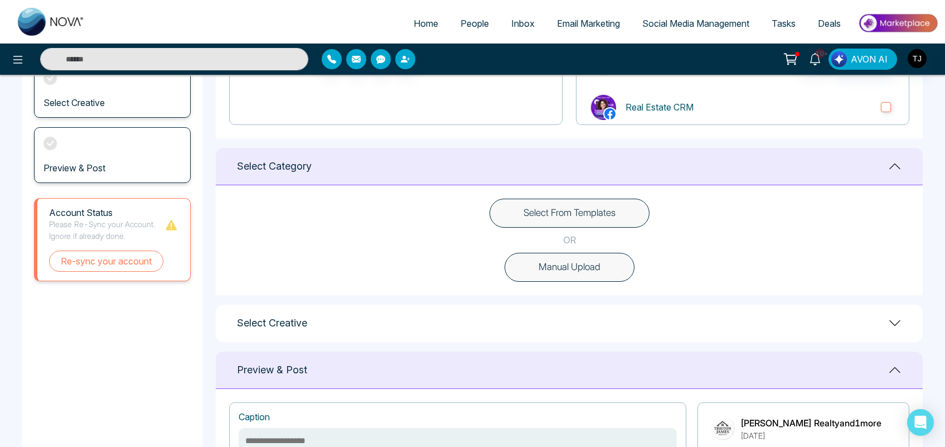
scroll to position [241, 0]
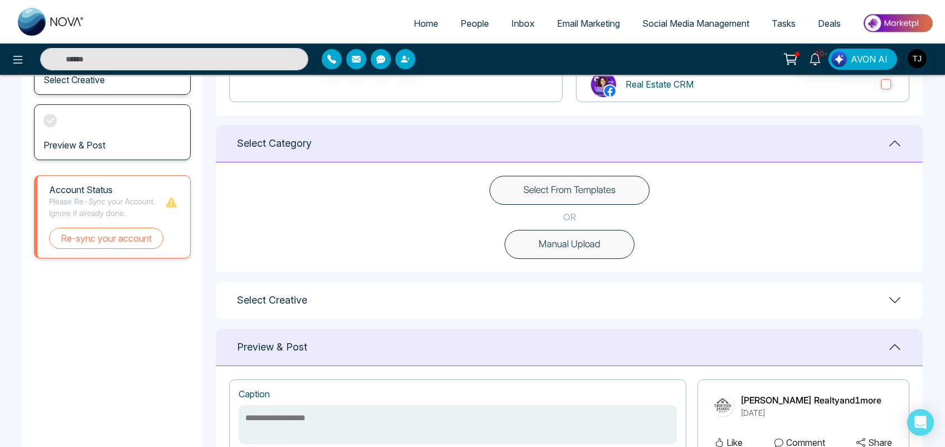
click at [515, 190] on button "Select From Templates" at bounding box center [570, 190] width 160 height 29
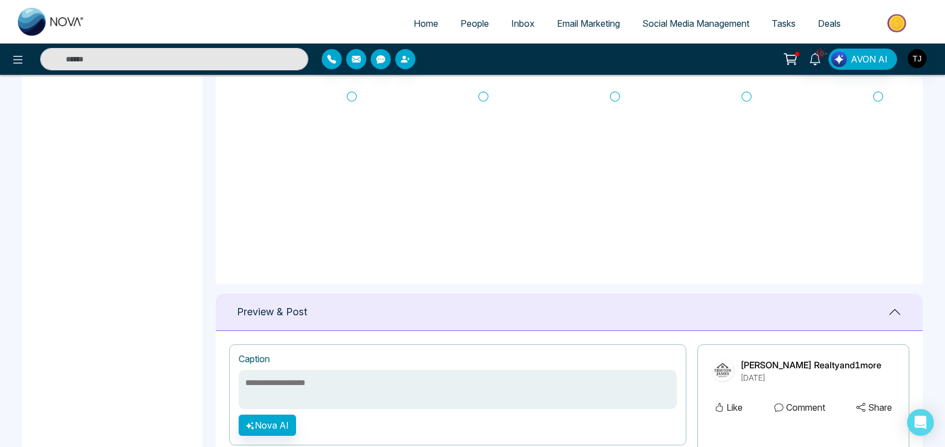
scroll to position [505, 0]
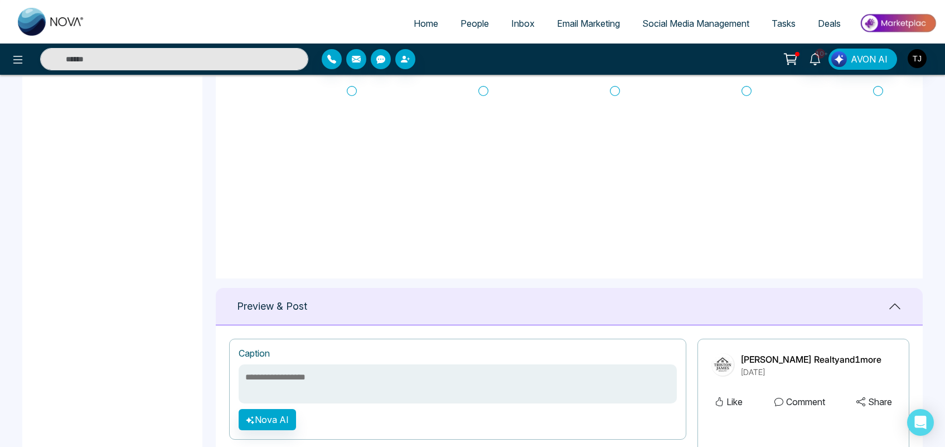
click at [352, 88] on icon at bounding box center [352, 90] width 10 height 11
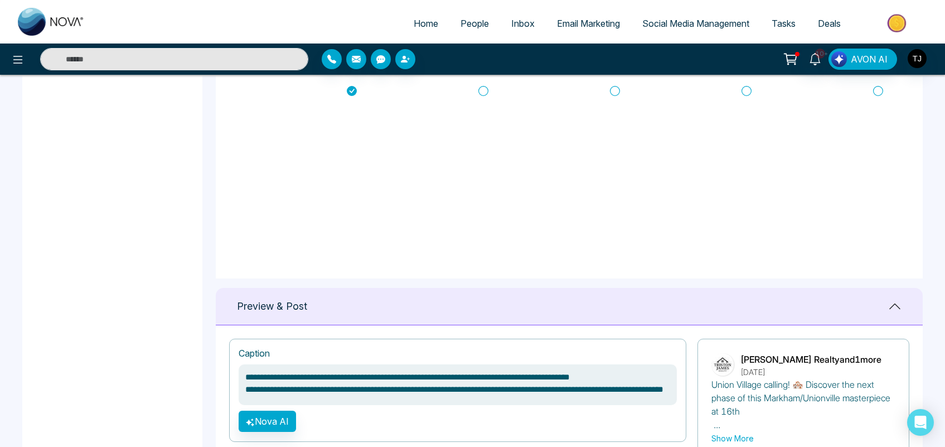
click at [332, 385] on textarea "**********" at bounding box center [458, 384] width 438 height 41
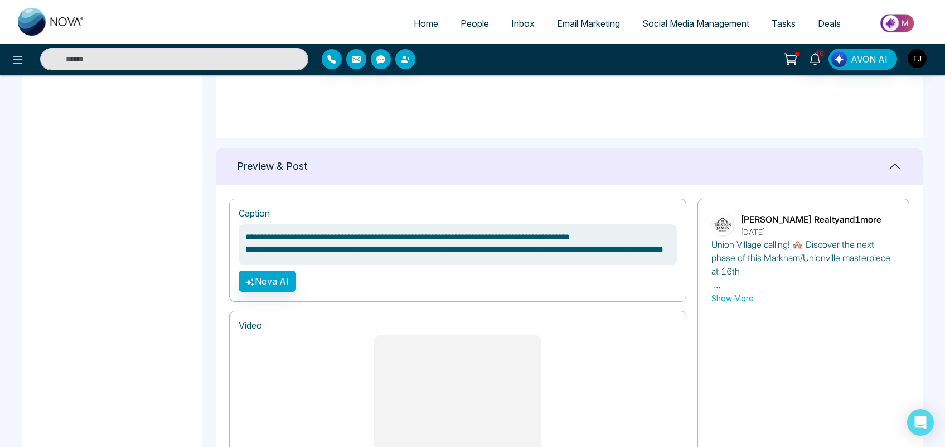
scroll to position [904, 0]
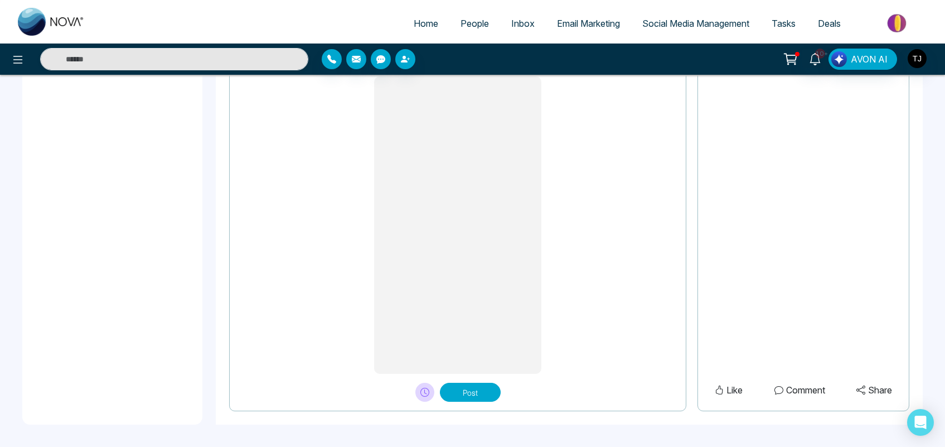
click at [793, 23] on span "Tasks" at bounding box center [784, 23] width 24 height 11
type textarea "**********"
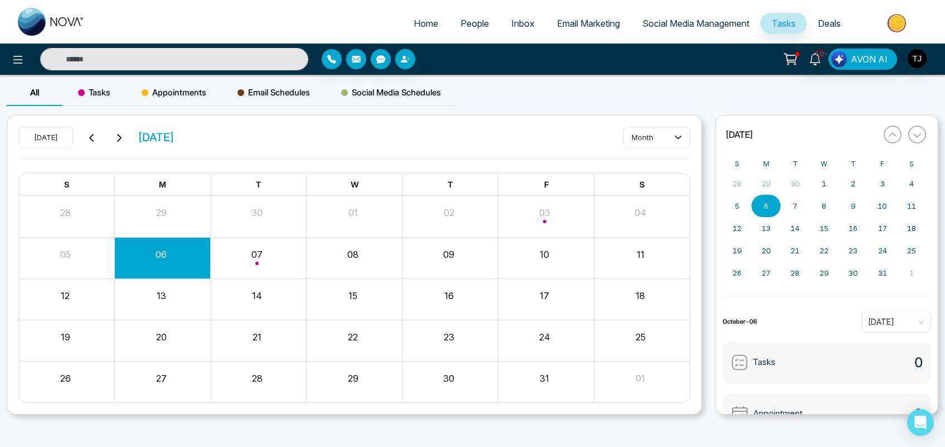
click at [279, 85] on div "Email Schedules" at bounding box center [274, 92] width 104 height 27
click at [361, 98] on span "Social Media Schedules" at bounding box center [391, 92] width 100 height 13
click at [929, 174] on div "« [DATE] » S M T W T F S 28 29 30 1 2 3 4 5 6 7 8 9 10 11 12 13 14 15 16 17 18 …" at bounding box center [827, 265] width 223 height 300
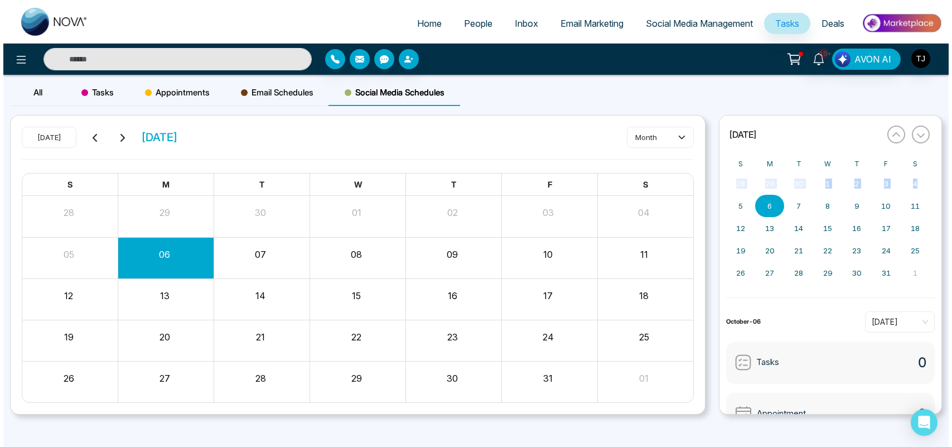
scroll to position [79, 0]
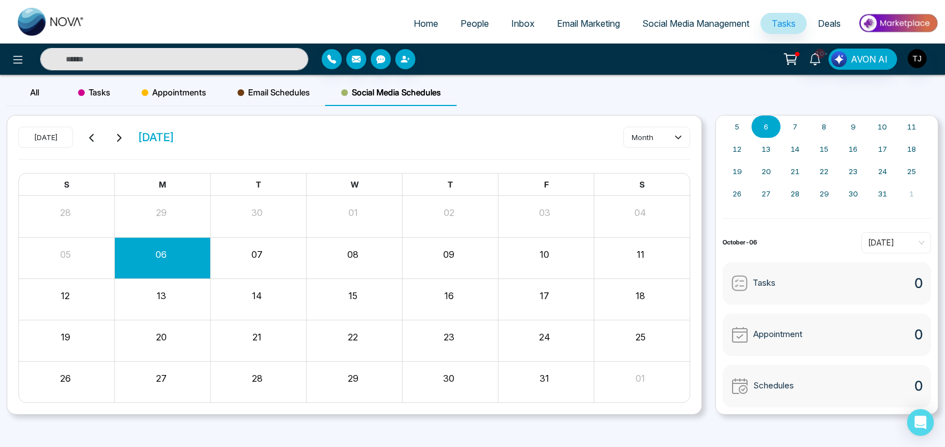
click at [826, 22] on span "Deals" at bounding box center [829, 23] width 23 height 11
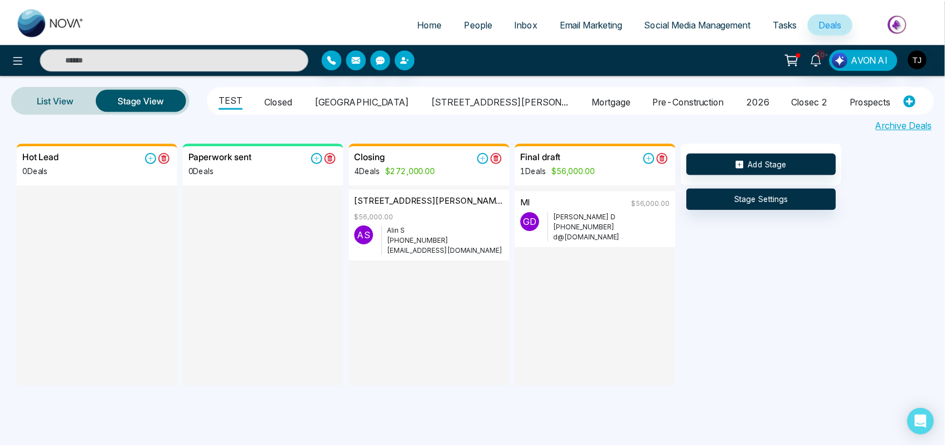
scroll to position [119, 0]
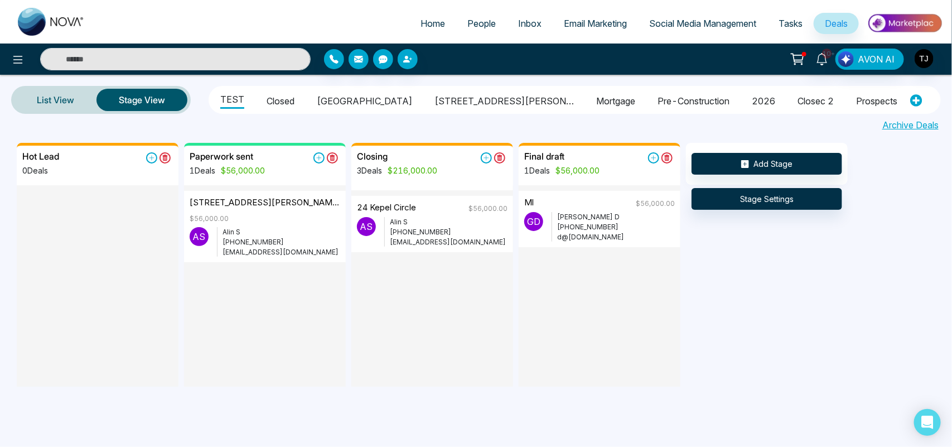
click at [476, 26] on span "People" at bounding box center [481, 23] width 28 height 11
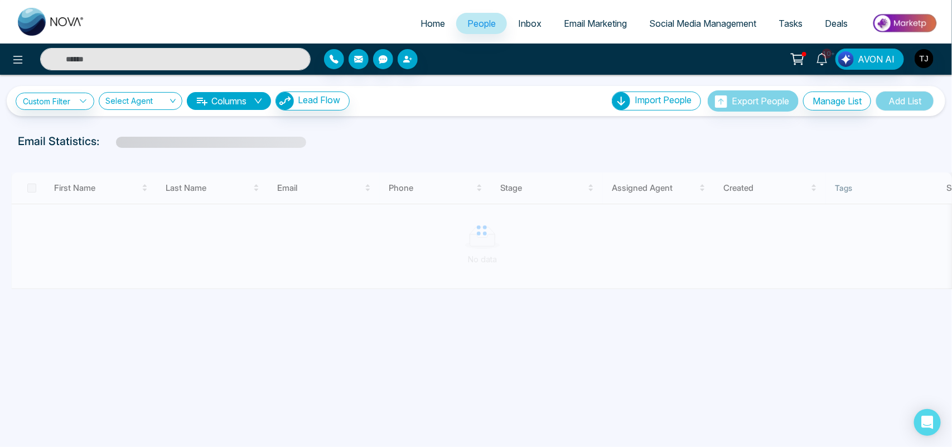
click at [254, 61] on input "text" at bounding box center [175, 59] width 271 height 22
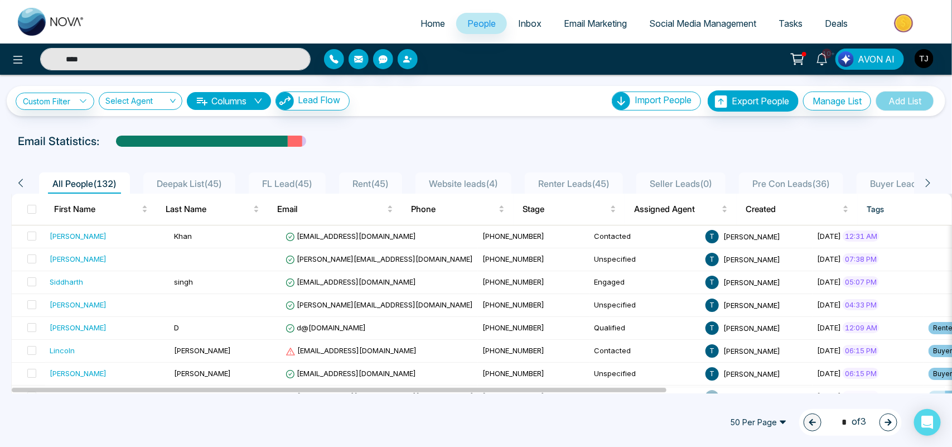
type input "****"
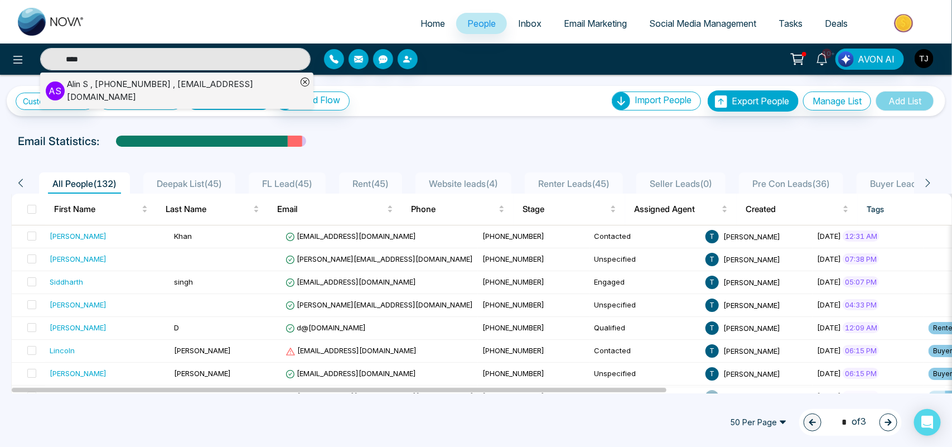
click at [201, 90] on div "[PERSON_NAME] , [PHONE_NUMBER] , [EMAIL_ADDRESS][DOMAIN_NAME]" at bounding box center [182, 90] width 230 height 25
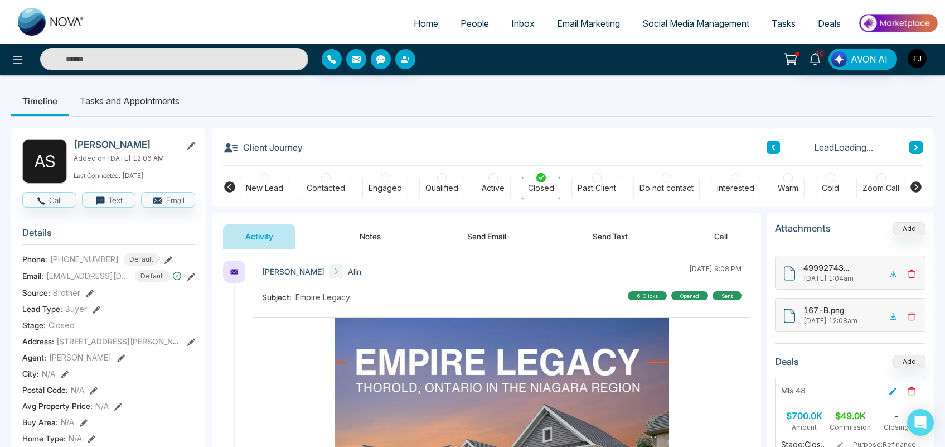
scroll to position [207, 0]
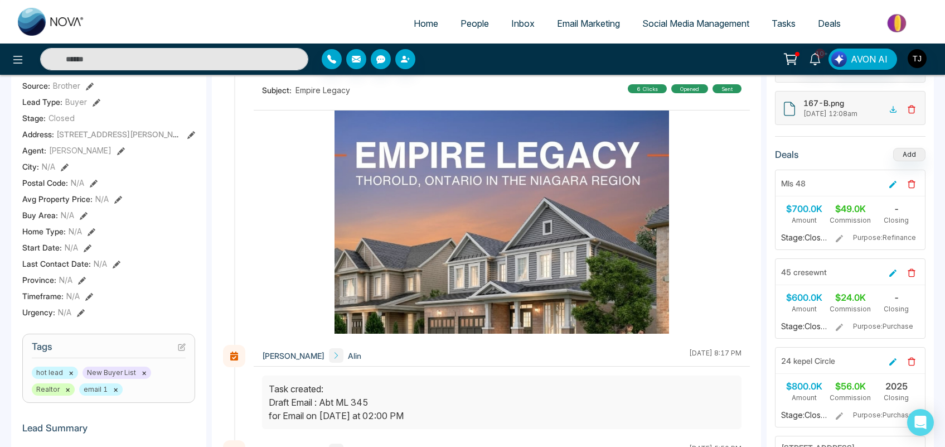
click at [899, 28] on img at bounding box center [898, 23] width 81 height 25
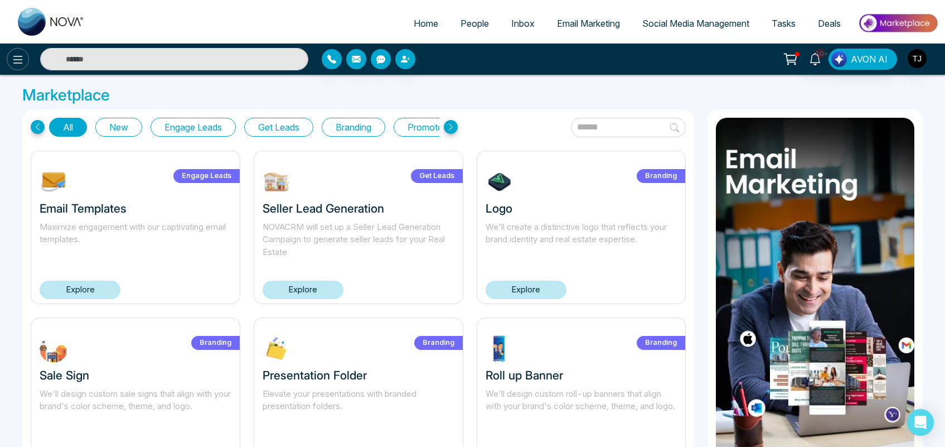
click at [15, 66] on button at bounding box center [18, 59] width 22 height 22
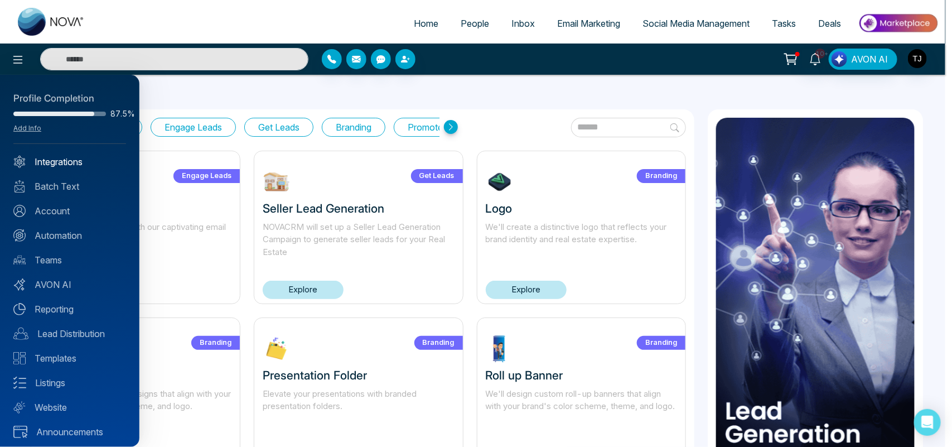
click at [65, 155] on link "Integrations" at bounding box center [69, 161] width 113 height 13
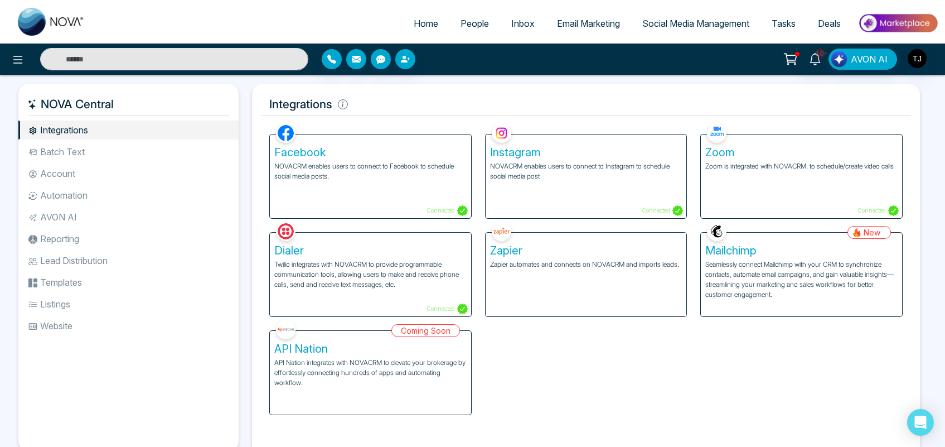
click at [571, 278] on div "Zapier Zapier automates and connects on NOVACRM and imports leads." at bounding box center [586, 275] width 201 height 84
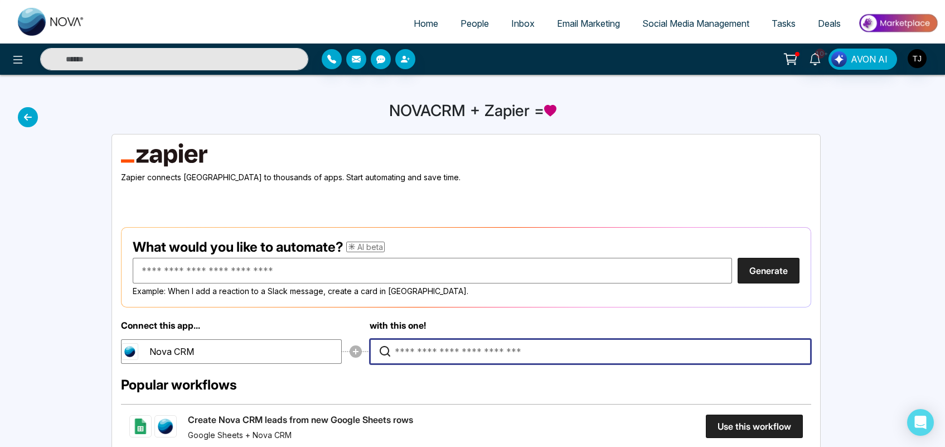
click at [439, 345] on input "Type to search for an app to connect" at bounding box center [593, 351] width 397 height 25
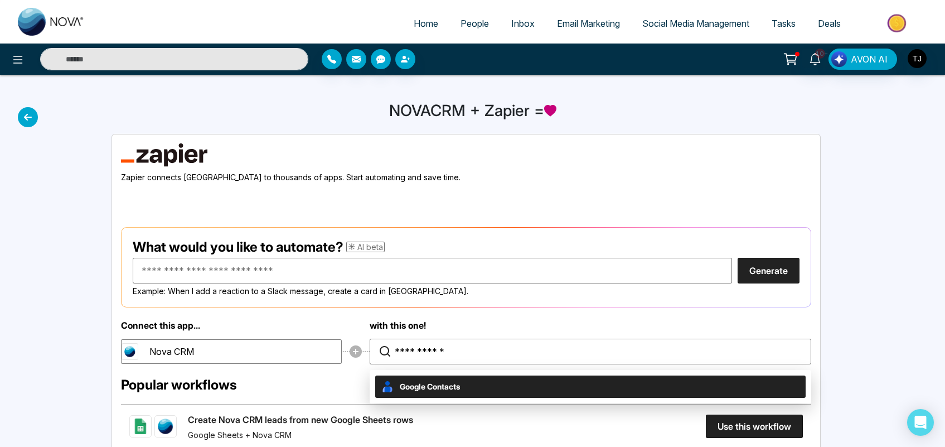
click at [448, 383] on span "Google Contacts" at bounding box center [430, 386] width 60 height 12
type input "**********"
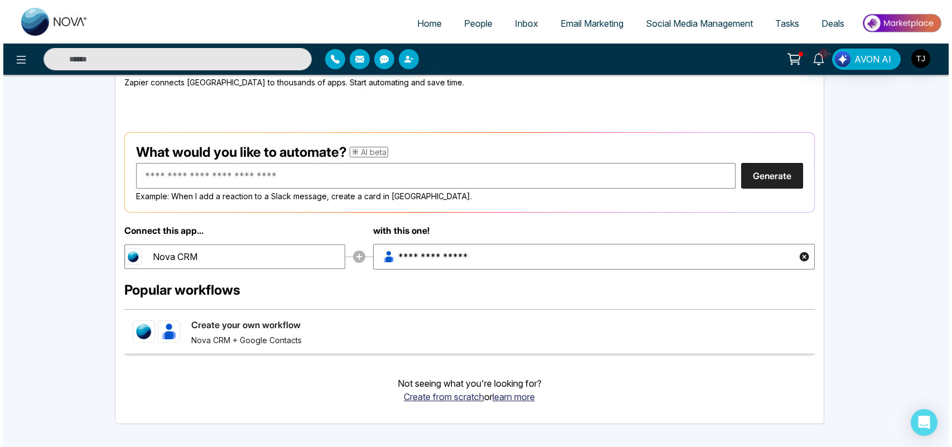
scroll to position [94, 0]
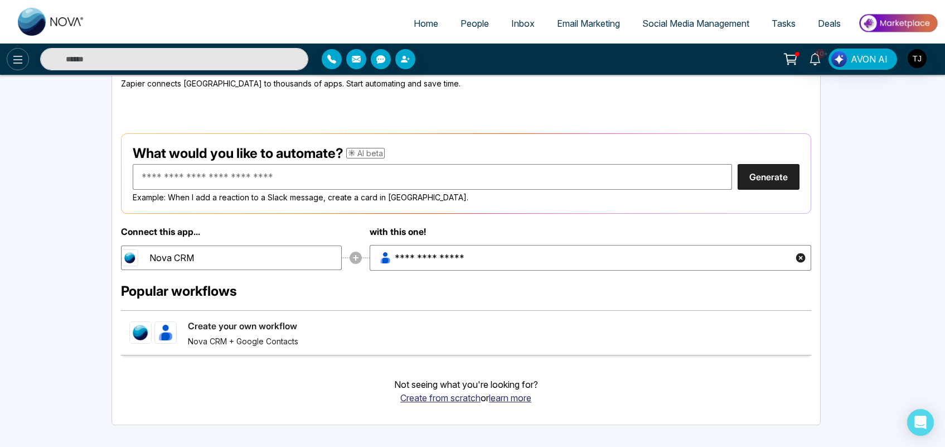
click at [20, 53] on icon at bounding box center [17, 59] width 13 height 13
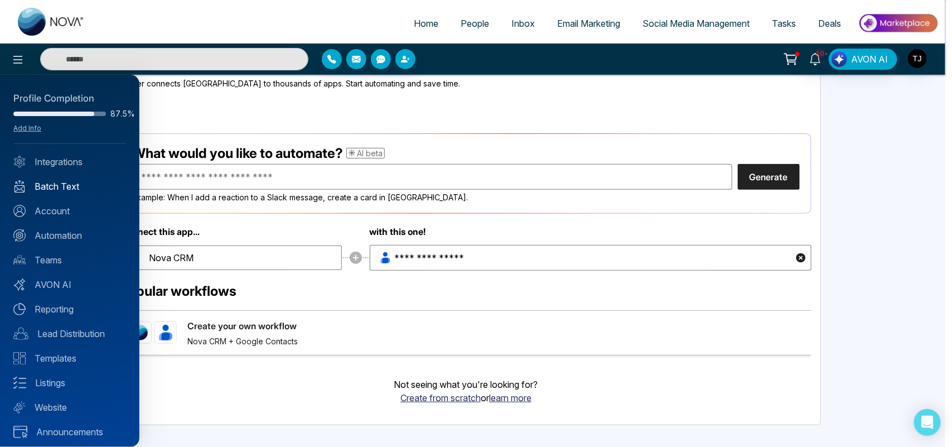
click at [64, 185] on link "Batch Text" at bounding box center [69, 186] width 113 height 13
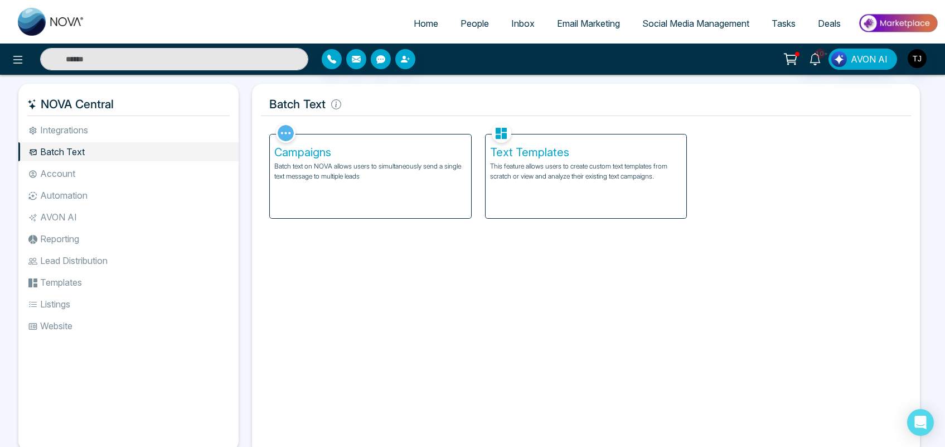
click at [359, 157] on h5 "Campaigns" at bounding box center [370, 152] width 192 height 13
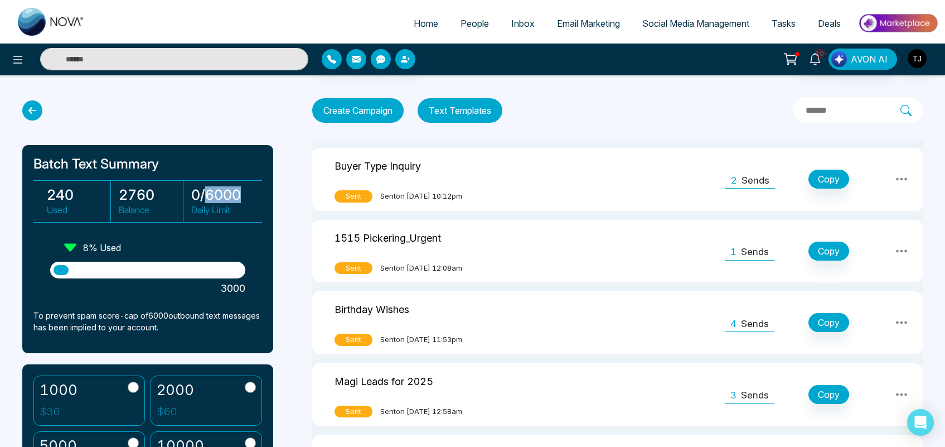
drag, startPoint x: 241, startPoint y: 196, endPoint x: 204, endPoint y: 197, distance: 37.4
click at [204, 197] on h3 "0 / 6000" at bounding box center [223, 194] width 64 height 17
click at [238, 195] on h3 "0 / 6000" at bounding box center [223, 194] width 64 height 17
drag, startPoint x: 240, startPoint y: 193, endPoint x: 205, endPoint y: 200, distance: 35.2
click at [205, 200] on h3 "0 / 6000" at bounding box center [223, 194] width 64 height 17
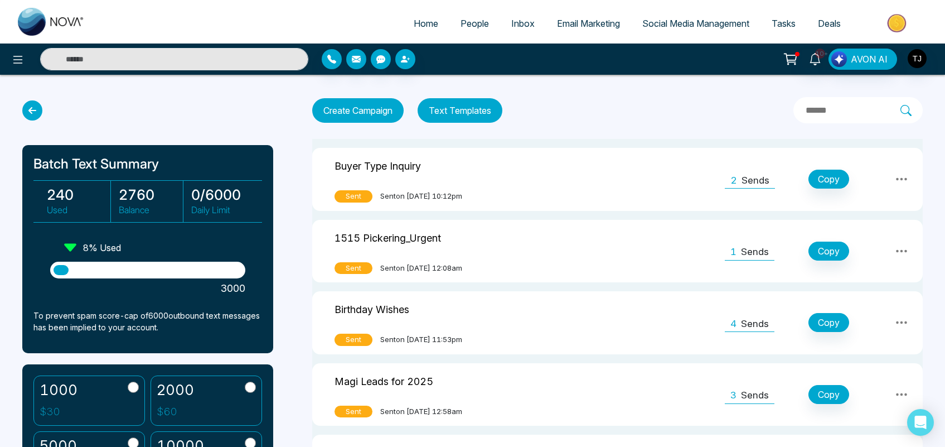
click at [238, 104] on div at bounding box center [147, 110] width 251 height 20
click at [360, 113] on button "Create Campaign" at bounding box center [357, 110] width 91 height 25
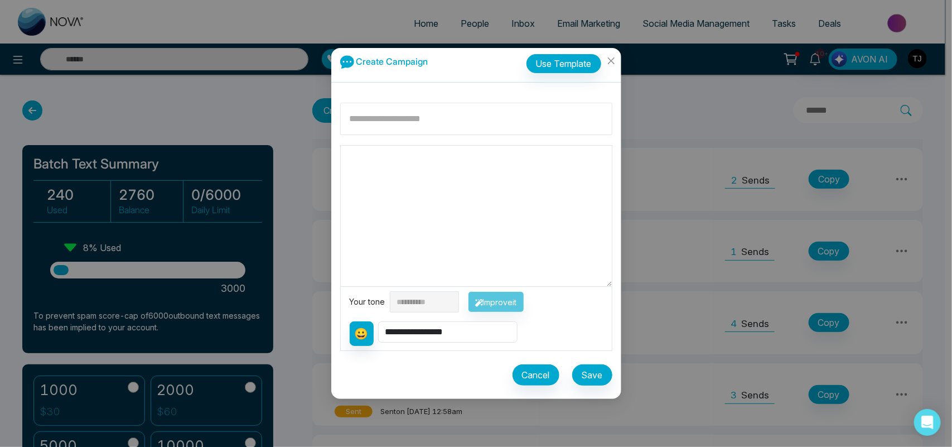
click at [374, 118] on input at bounding box center [476, 119] width 272 height 32
type input "*****"
click at [369, 167] on textarea at bounding box center [476, 216] width 271 height 141
type textarea "**"
click at [450, 327] on select "**********" at bounding box center [447, 331] width 139 height 21
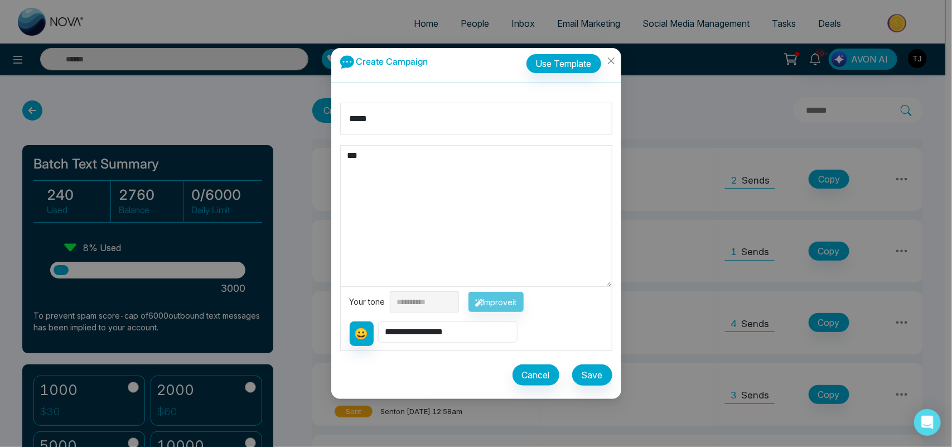
select select "**********"
click at [379, 321] on select "**********" at bounding box center [447, 331] width 139 height 21
click at [417, 157] on textarea "**********" at bounding box center [476, 216] width 271 height 141
type textarea "**********"
click at [422, 304] on select "**********" at bounding box center [424, 301] width 69 height 21
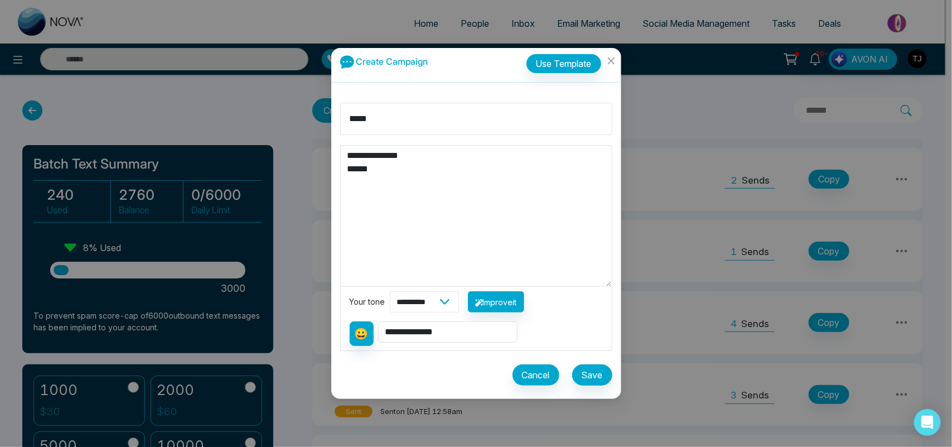
select select "*******"
click at [390, 291] on select "**********" at bounding box center [424, 301] width 69 height 21
click at [524, 305] on button "Improve it" at bounding box center [496, 301] width 56 height 21
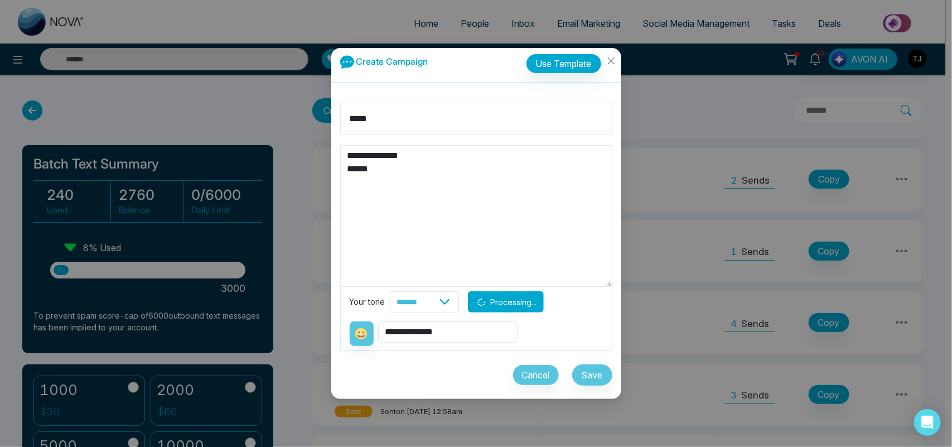
type textarea "**********"
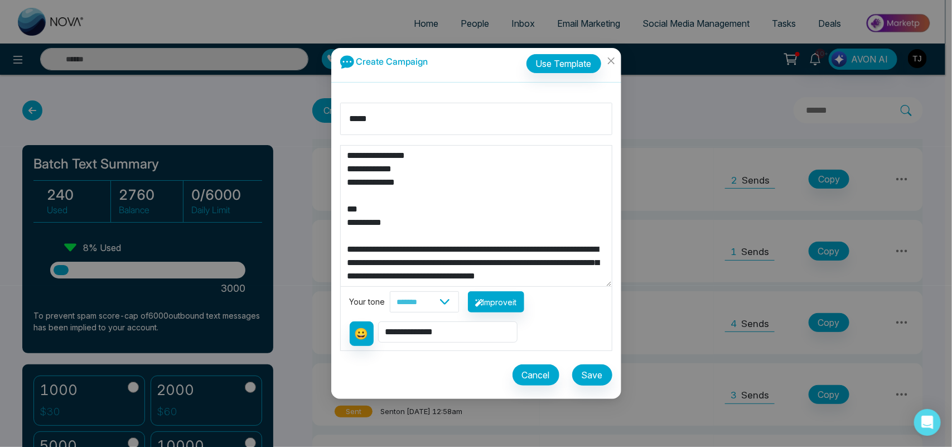
drag, startPoint x: 505, startPoint y: 272, endPoint x: 617, endPoint y: 215, distance: 125.2
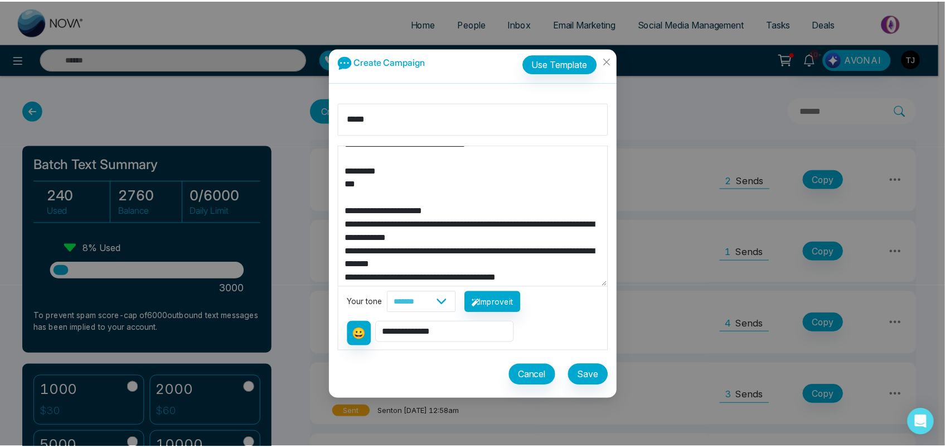
scroll to position [232, 0]
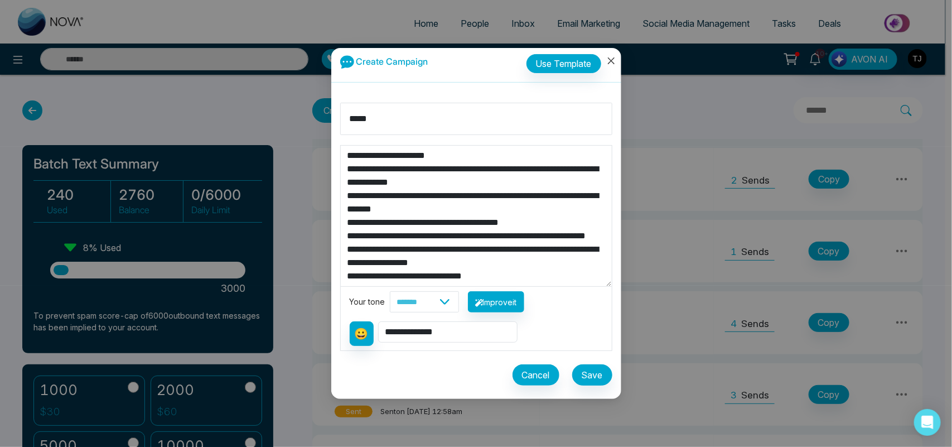
click at [609, 60] on icon "close" at bounding box center [611, 60] width 9 height 9
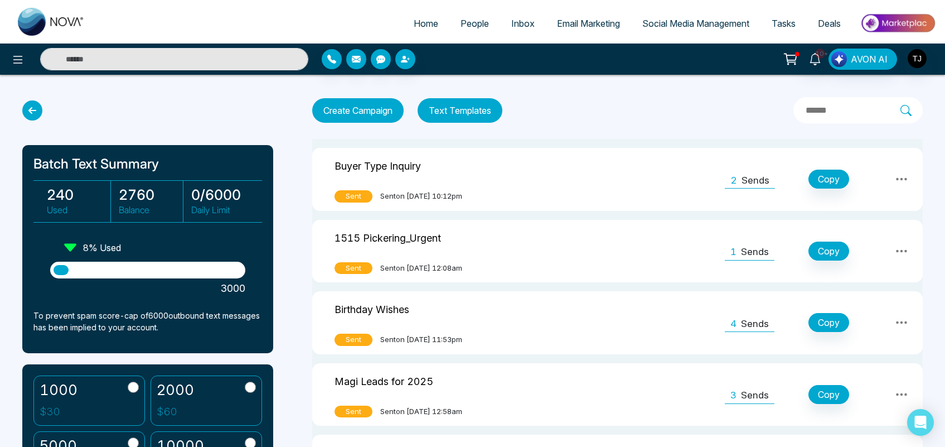
click at [463, 116] on button "Text Templates" at bounding box center [460, 110] width 85 height 25
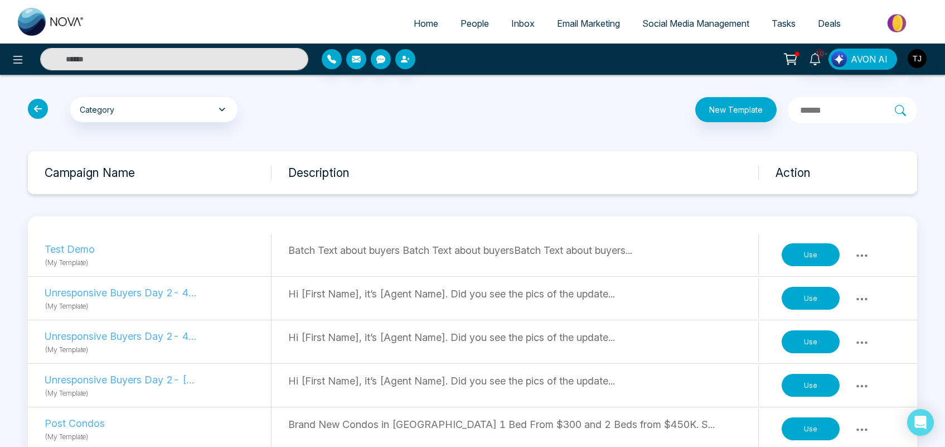
click at [815, 298] on button "Use" at bounding box center [811, 298] width 58 height 23
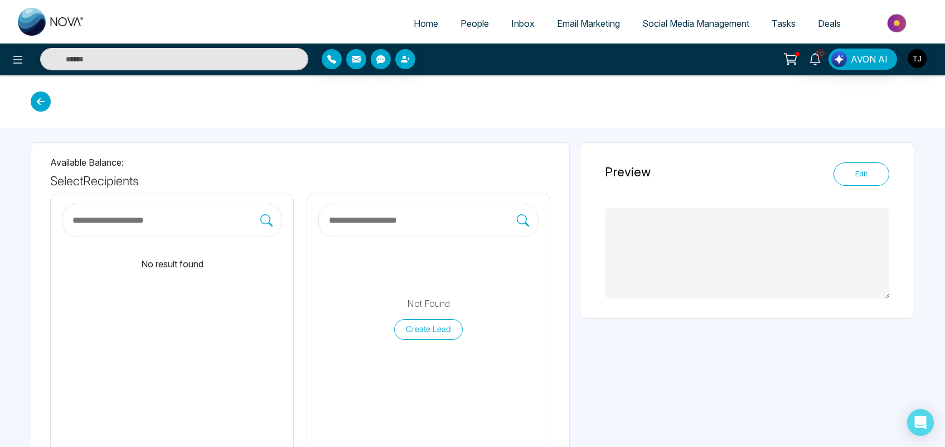
type textarea "**********"
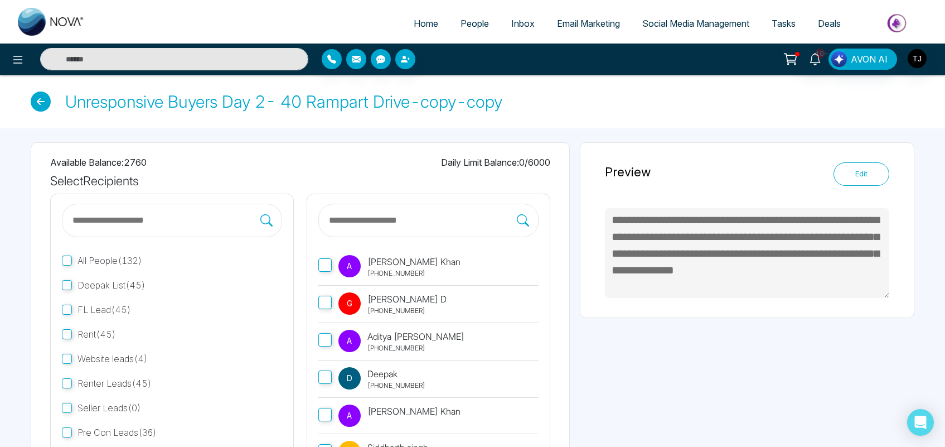
click at [388, 302] on p "[PERSON_NAME] D" at bounding box center [407, 298] width 79 height 13
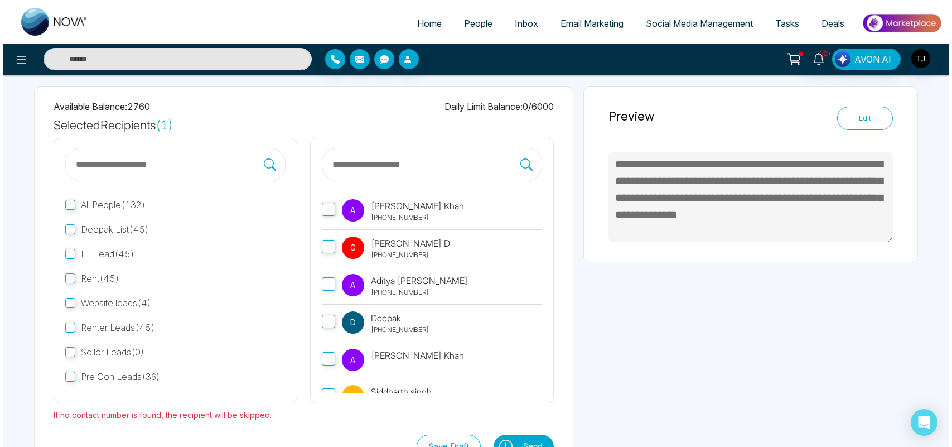
scroll to position [95, 0]
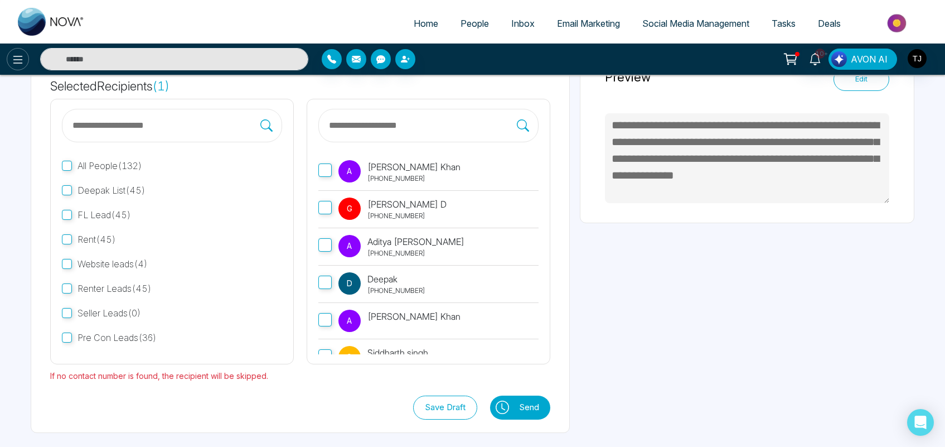
click at [13, 59] on icon at bounding box center [17, 59] width 13 height 13
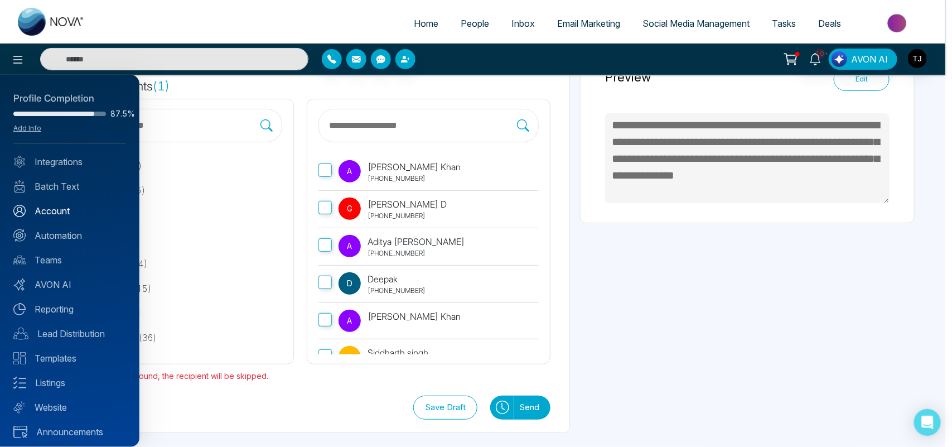
click at [51, 213] on link "Account" at bounding box center [69, 210] width 113 height 13
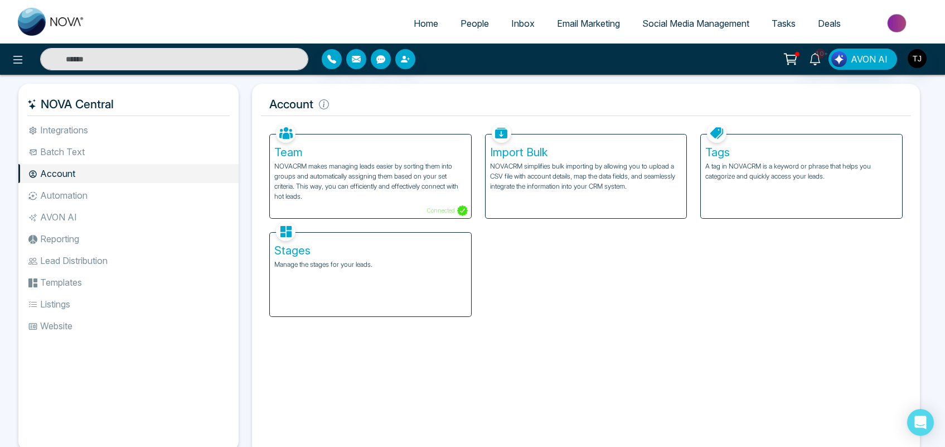
click at [824, 160] on div "Tags A tag in NOVACRM is a keyword or phrase that helps you categorize and quic…" at bounding box center [801, 176] width 201 height 84
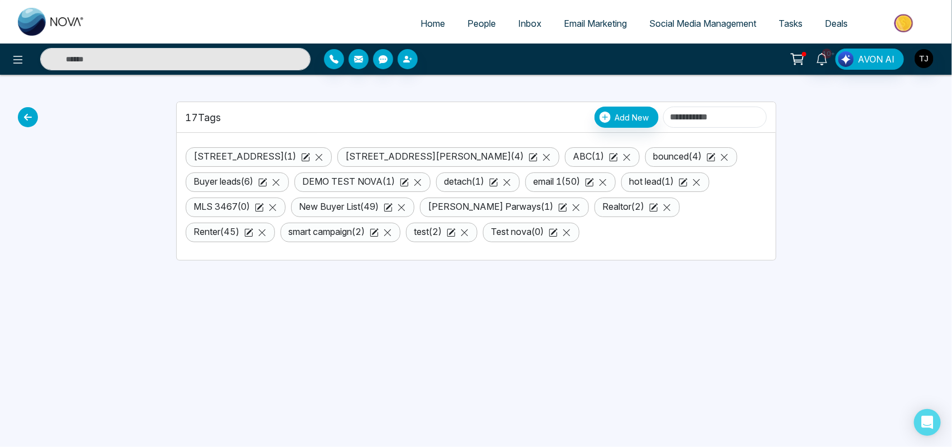
click at [32, 117] on icon at bounding box center [28, 117] width 20 height 20
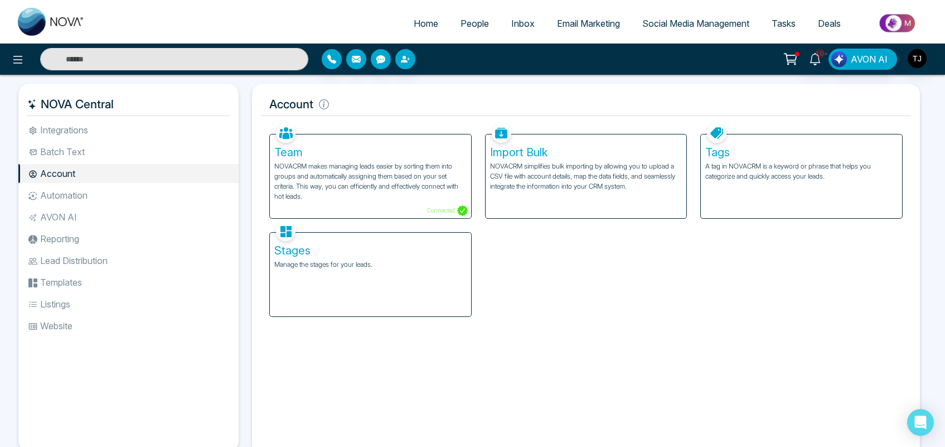
click at [345, 269] on p "Manage the stages for your leads." at bounding box center [370, 264] width 192 height 10
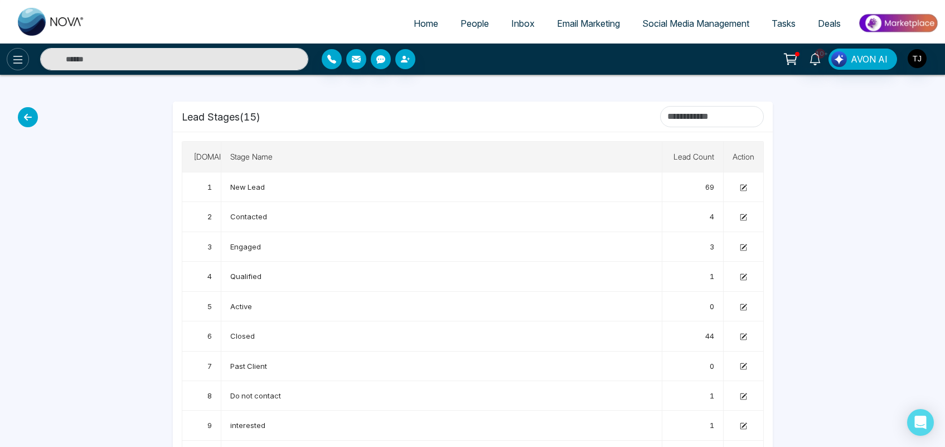
click at [17, 51] on button at bounding box center [18, 59] width 22 height 22
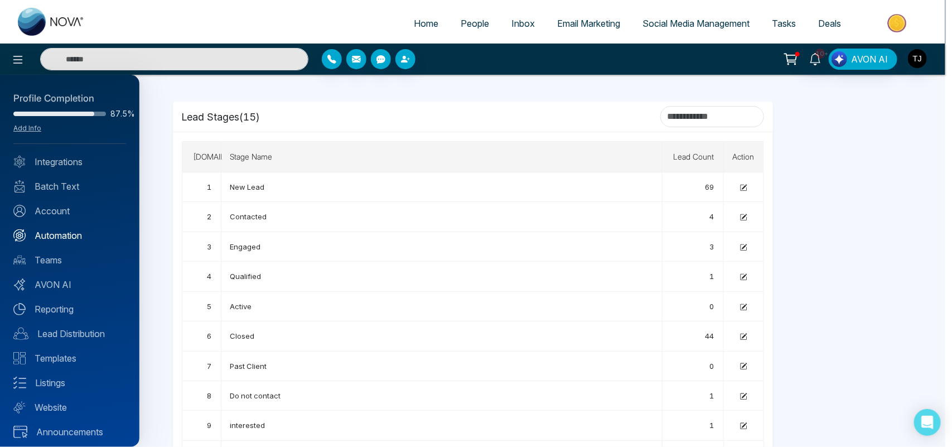
click at [73, 236] on link "Automation" at bounding box center [69, 235] width 113 height 13
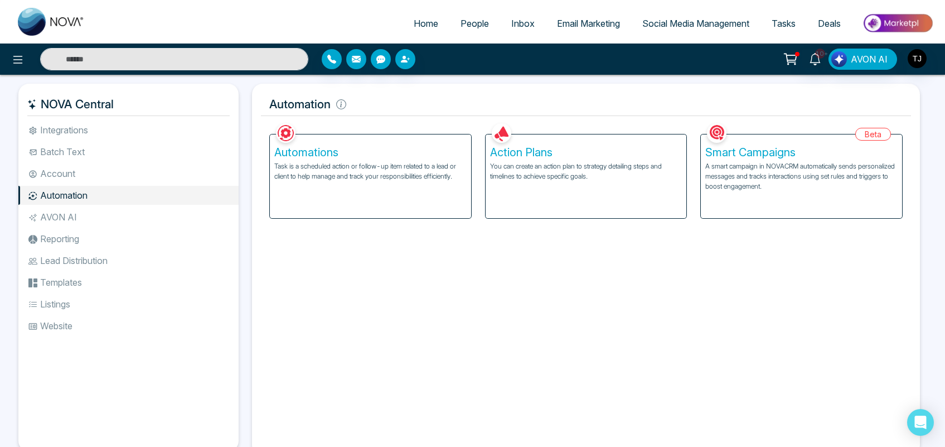
click at [550, 171] on p "You can create an action plan to strategy detailing steps and timelines to achi…" at bounding box center [586, 171] width 192 height 20
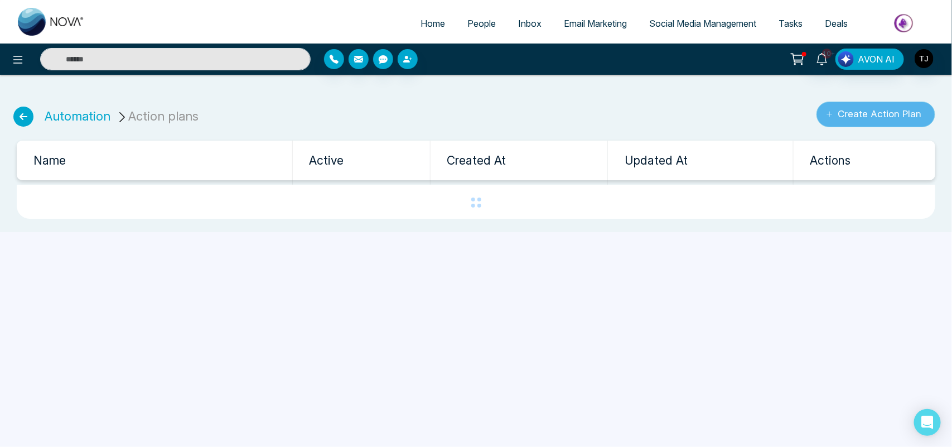
click at [845, 120] on button "Create Action Plan" at bounding box center [876, 115] width 119 height 26
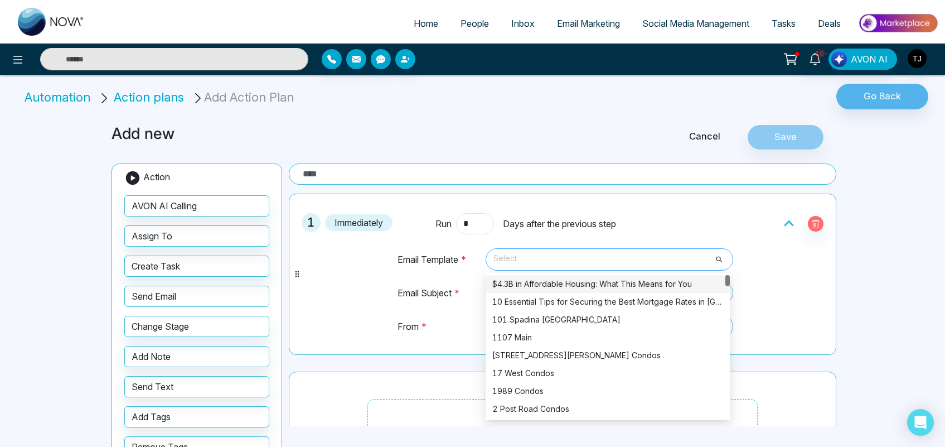
click at [535, 257] on span "Select" at bounding box center [610, 259] width 232 height 19
click at [518, 303] on div "10 Essential Tips for Securing the Best Mortgage Rates in [GEOGRAPHIC_DATA]" at bounding box center [608, 302] width 231 height 12
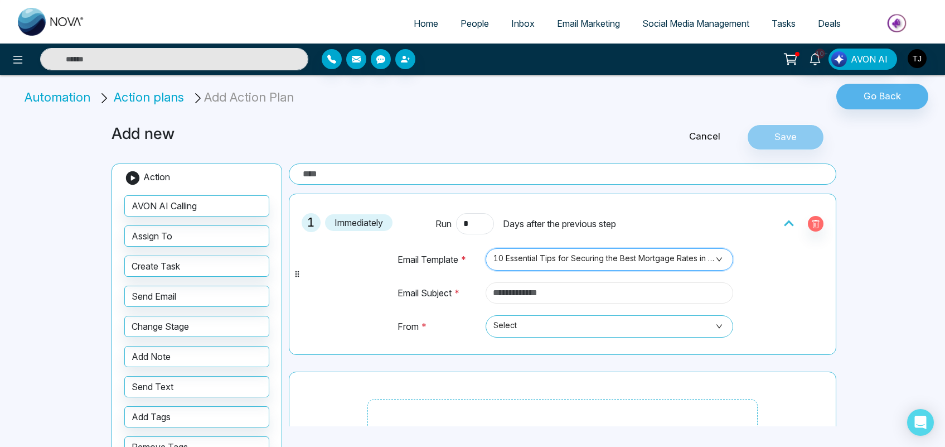
click at [512, 299] on input "text" at bounding box center [610, 292] width 248 height 21
click at [516, 331] on span "Select" at bounding box center [610, 326] width 232 height 19
type input "****"
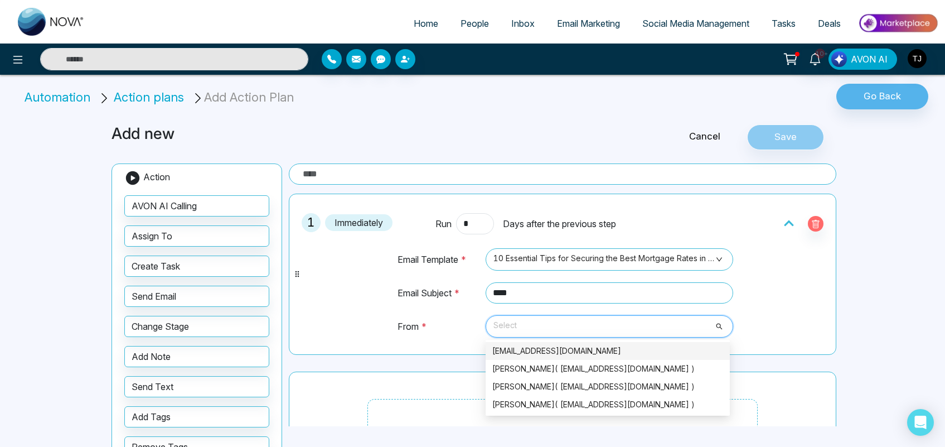
click at [525, 354] on div "[EMAIL_ADDRESS][DOMAIN_NAME]" at bounding box center [608, 351] width 231 height 12
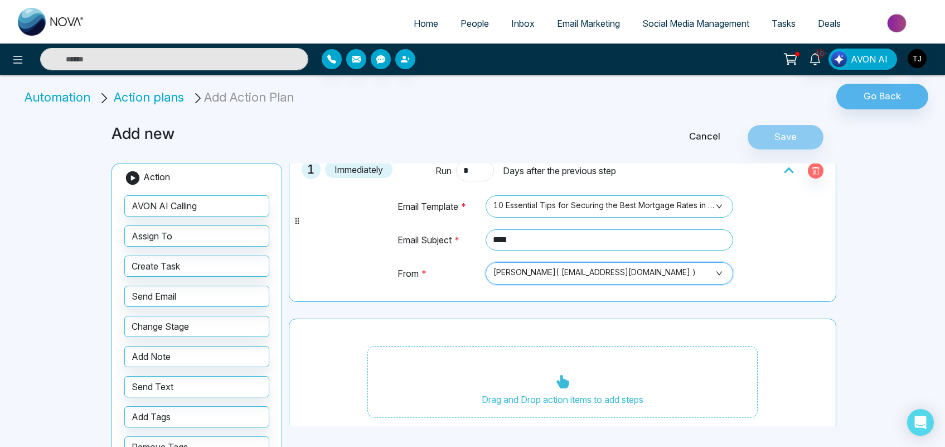
scroll to position [73, 0]
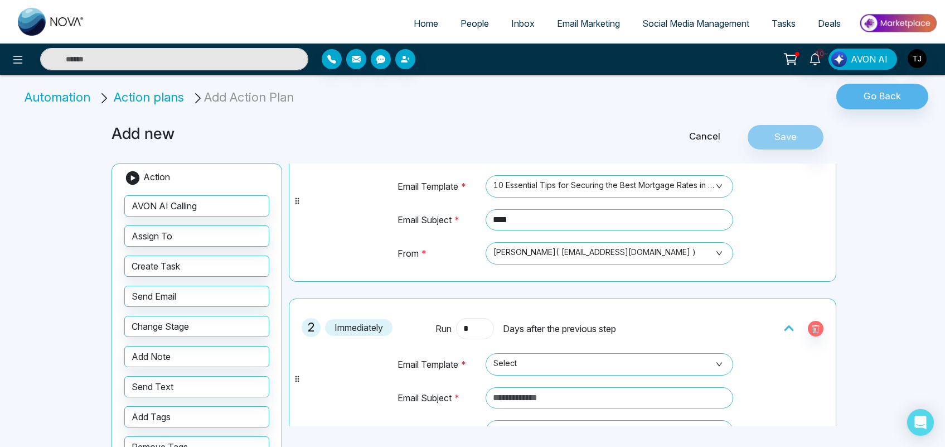
click at [477, 332] on input "*" at bounding box center [475, 328] width 38 height 21
click at [513, 363] on span "Select" at bounding box center [610, 364] width 232 height 19
type input "*"
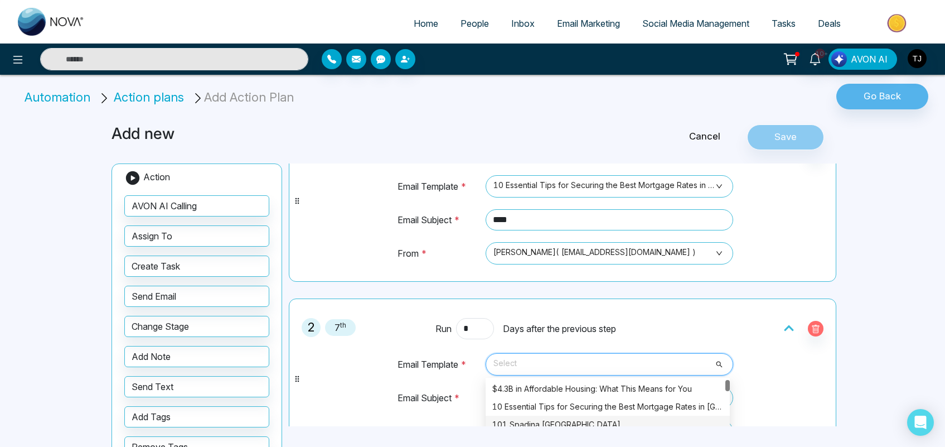
click at [524, 422] on div "101 Spadina [GEOGRAPHIC_DATA]" at bounding box center [608, 424] width 231 height 12
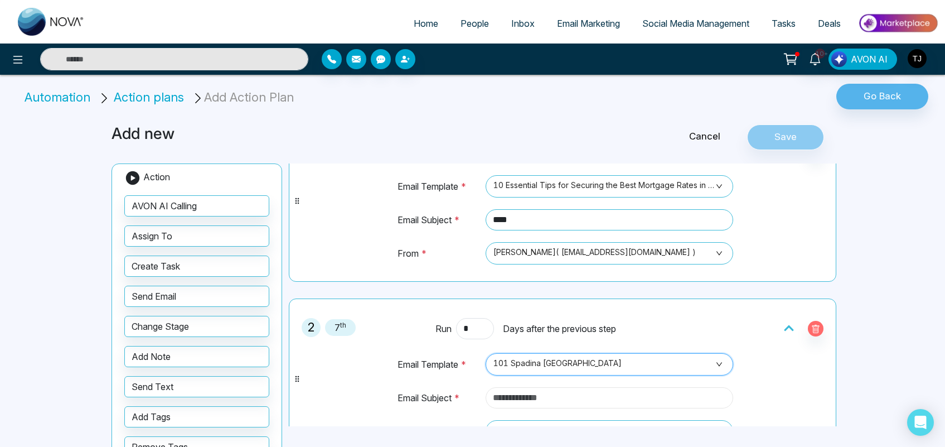
click at [522, 392] on input "text" at bounding box center [610, 397] width 248 height 21
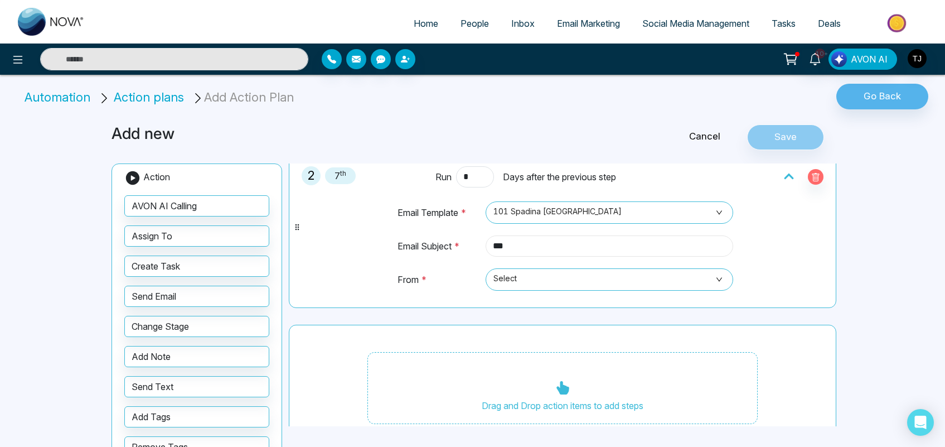
scroll to position [252, 0]
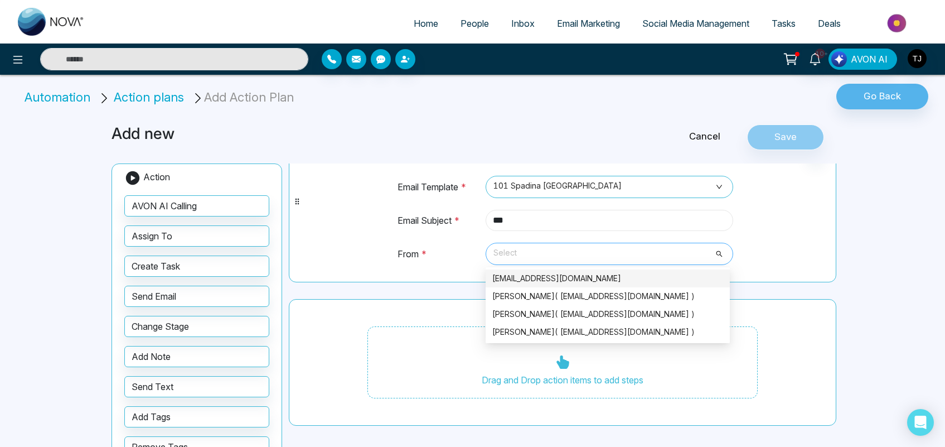
click at [547, 249] on span "Select" at bounding box center [610, 253] width 232 height 19
type input "***"
click at [529, 295] on div "[PERSON_NAME]( [EMAIL_ADDRESS][DOMAIN_NAME] )" at bounding box center [608, 296] width 231 height 12
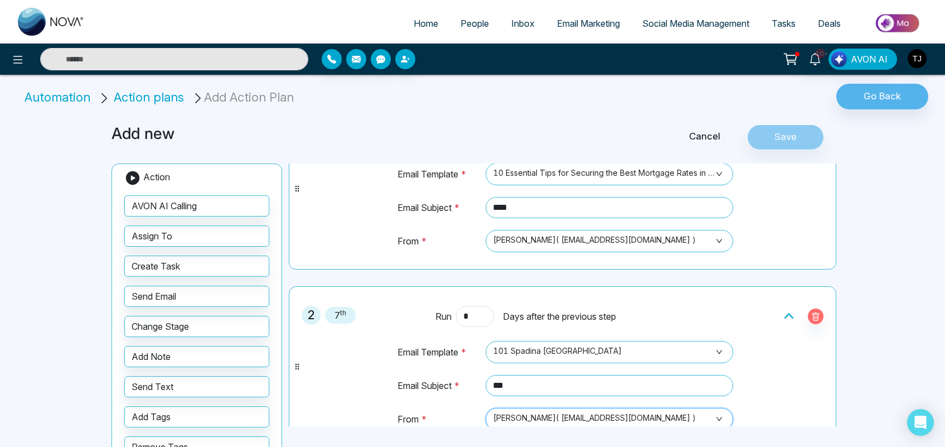
scroll to position [0, 0]
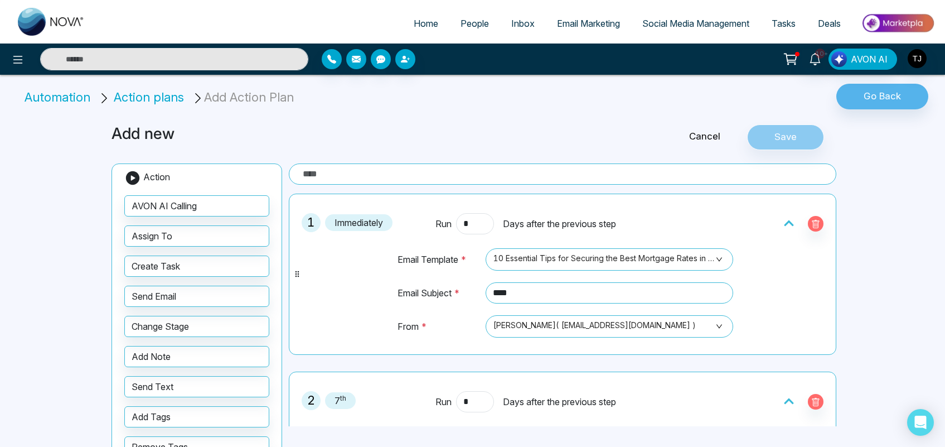
click at [430, 169] on input "text" at bounding box center [563, 173] width 548 height 21
type input "*****"
click at [774, 137] on button "Save" at bounding box center [785, 137] width 77 height 26
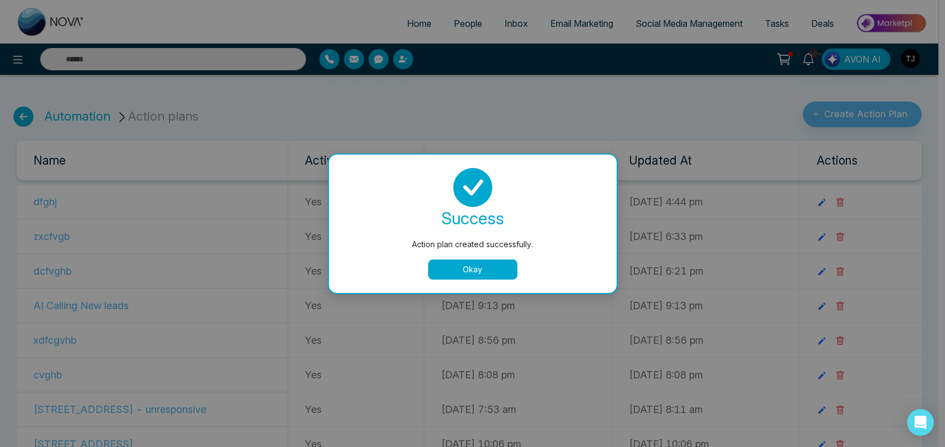
click at [477, 266] on td "[DATE] 6:21 pm" at bounding box center [518, 271] width 188 height 35
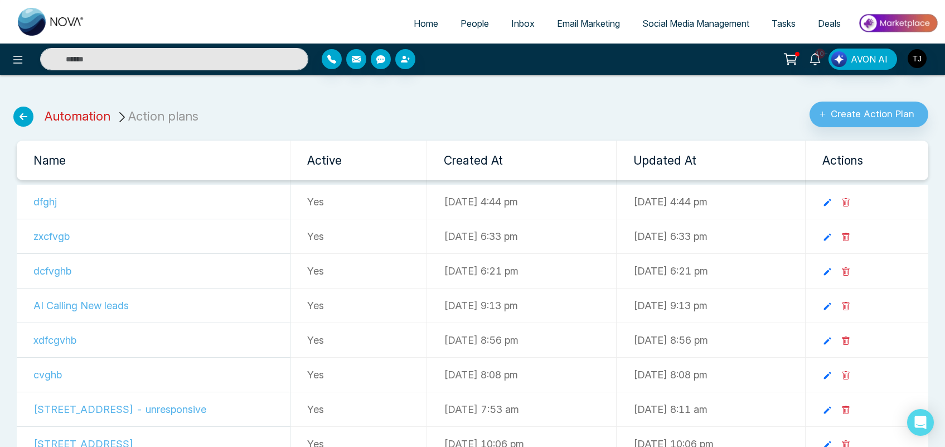
click at [80, 117] on link "Automation" at bounding box center [78, 116] width 66 height 15
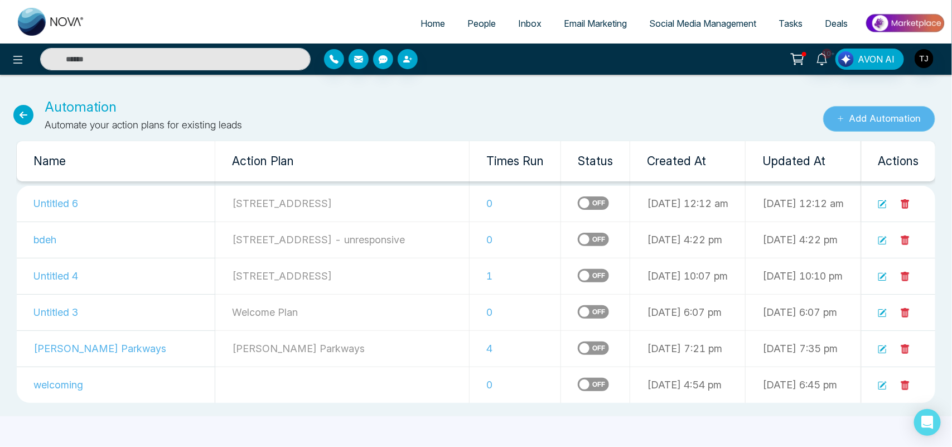
click at [880, 115] on button "Add Automation" at bounding box center [879, 119] width 112 height 26
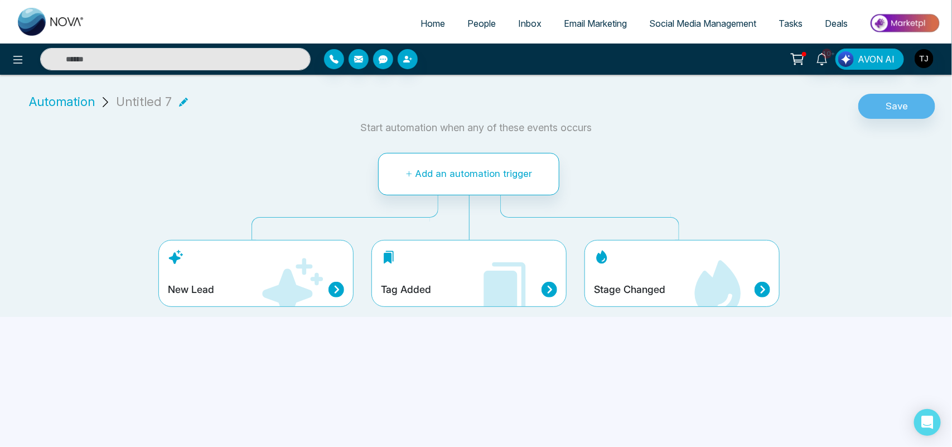
click at [243, 271] on div "New Lead" at bounding box center [255, 273] width 195 height 67
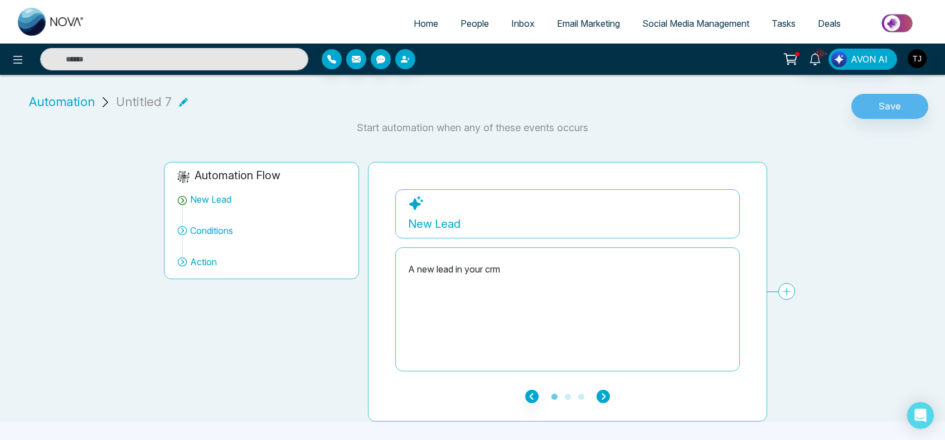
click at [605, 398] on icon "button" at bounding box center [603, 395] width 13 height 13
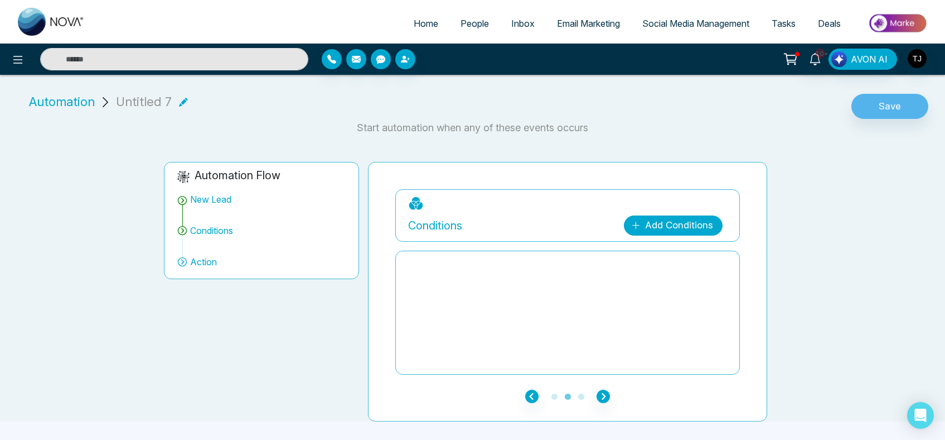
click at [670, 229] on link "Add Conditions" at bounding box center [673, 225] width 99 height 20
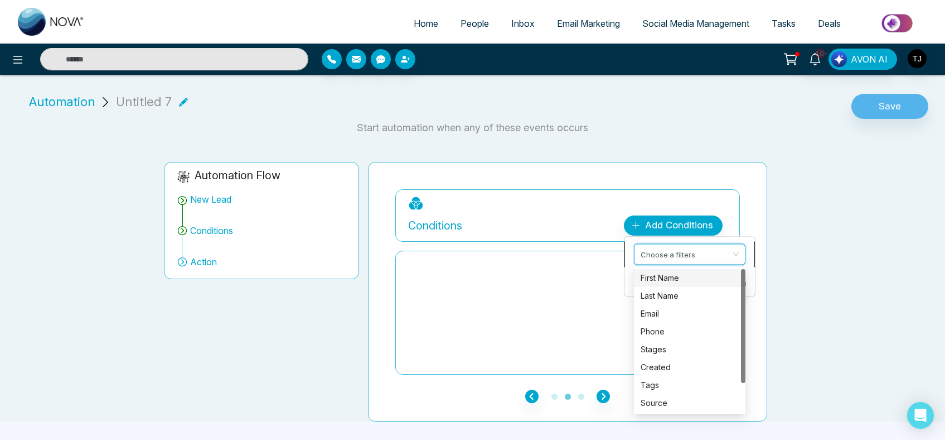
click at [660, 254] on input "search" at bounding box center [686, 252] width 90 height 17
click at [660, 404] on div "Source" at bounding box center [690, 403] width 98 height 12
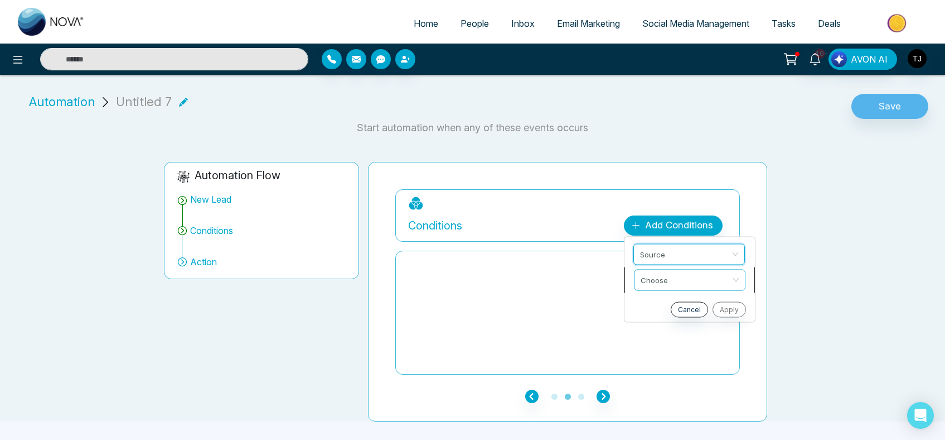
click at [682, 282] on input "search" at bounding box center [686, 278] width 90 height 17
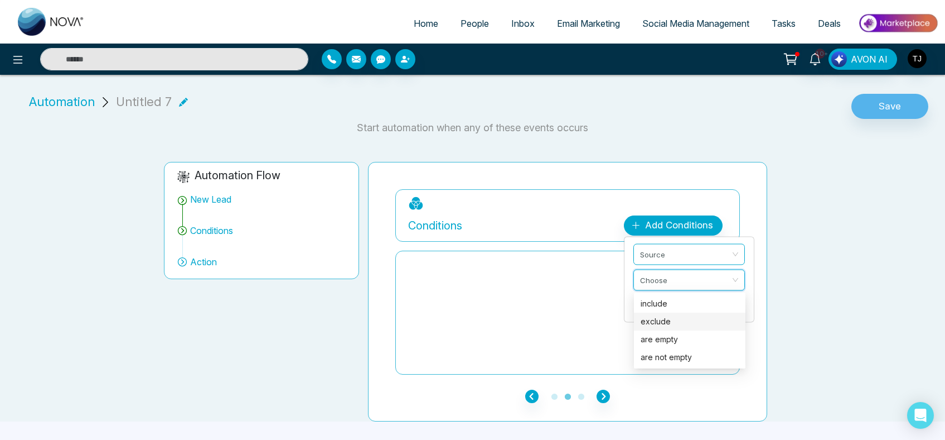
click at [671, 321] on div "exclude" at bounding box center [690, 321] width 98 height 12
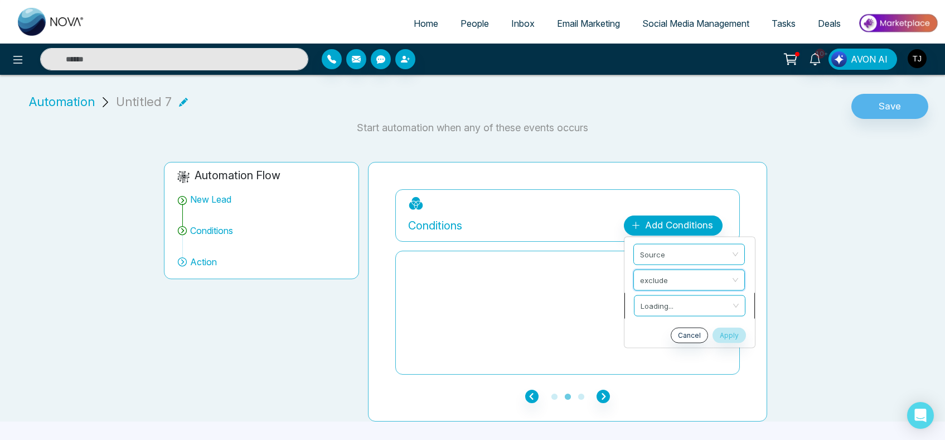
click at [660, 305] on input "search" at bounding box center [686, 304] width 90 height 17
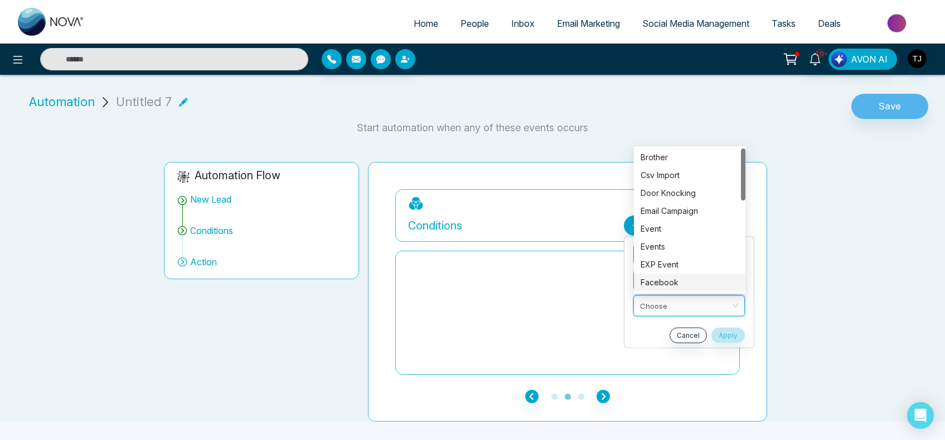
click at [651, 277] on div "Facebook" at bounding box center [690, 282] width 98 height 12
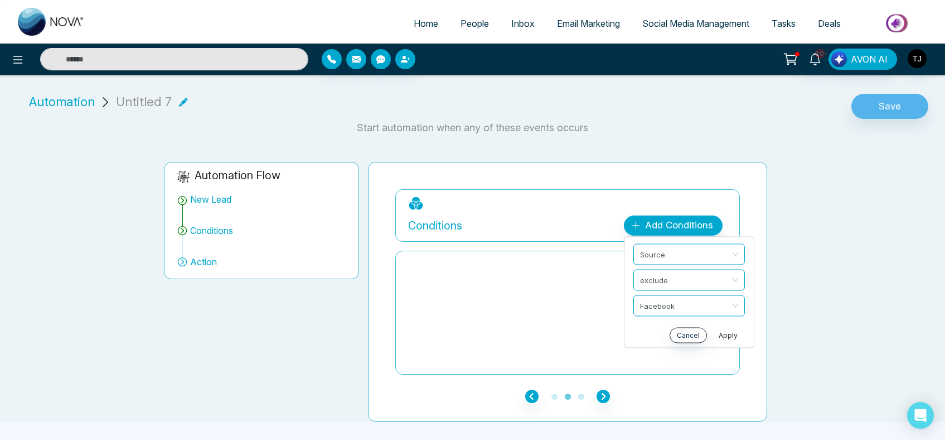
click at [731, 332] on button "Apply" at bounding box center [728, 335] width 33 height 16
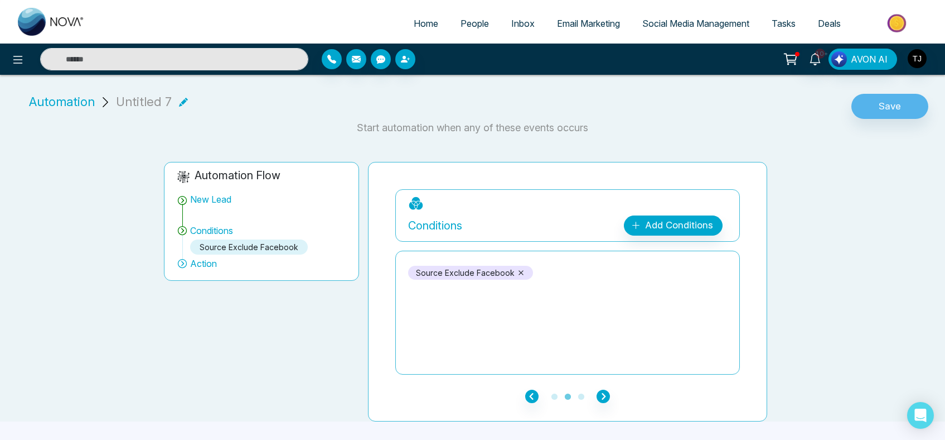
click at [522, 274] on icon at bounding box center [521, 272] width 8 height 8
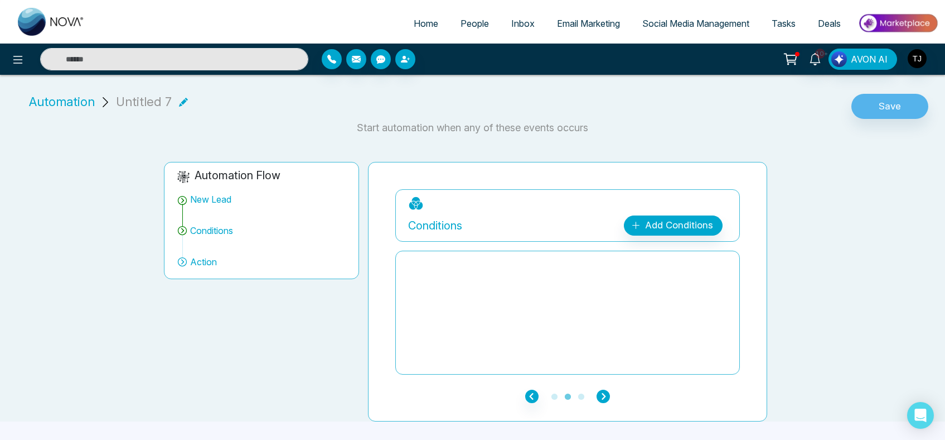
click at [601, 400] on icon "button" at bounding box center [603, 395] width 13 height 13
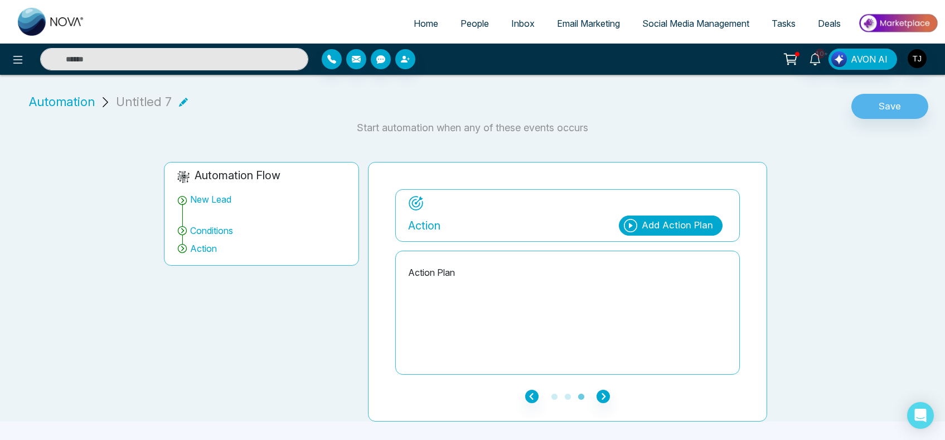
click at [696, 228] on div "Add Action Plan" at bounding box center [677, 225] width 71 height 15
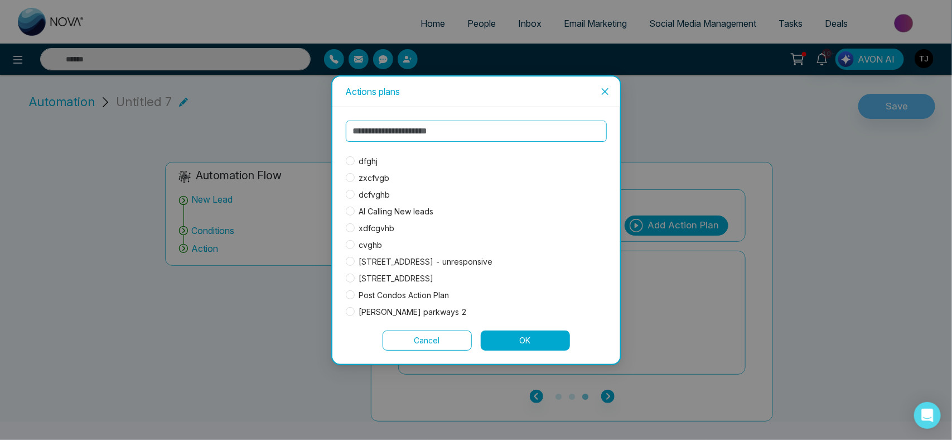
click at [373, 162] on span "dfghj" at bounding box center [369, 161] width 28 height 12
click at [534, 343] on button "OK" at bounding box center [525, 340] width 89 height 20
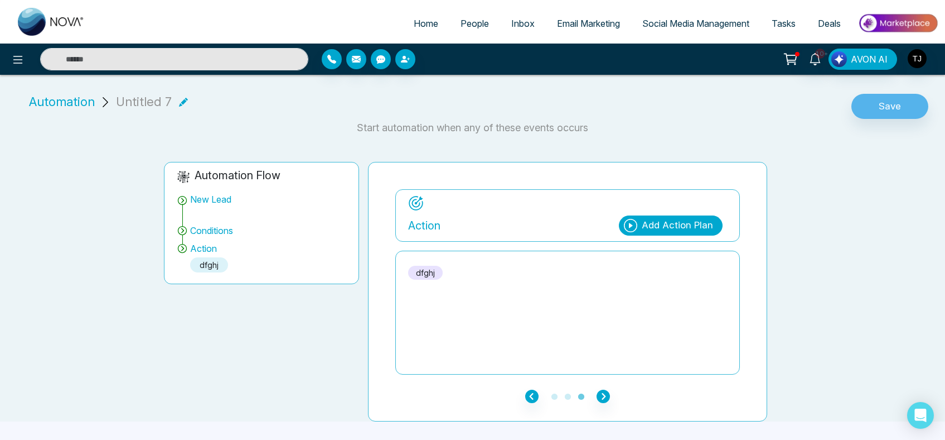
click at [180, 102] on icon at bounding box center [183, 101] width 9 height 9
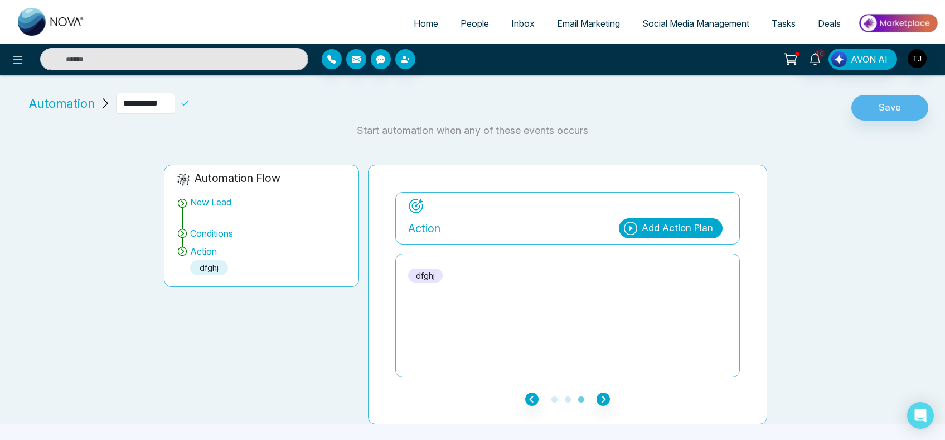
click at [166, 100] on input "**********" at bounding box center [145, 103] width 59 height 21
type input "****"
click at [230, 149] on div "Automation Flow New Lead Conditions Action dfghj New Lead A new lead in your cr…" at bounding box center [465, 285] width 945 height 277
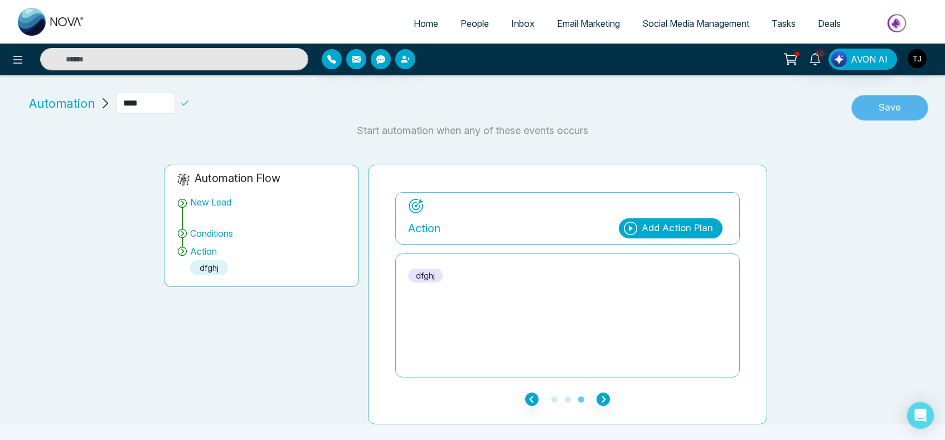
click at [894, 119] on button "Save" at bounding box center [890, 108] width 77 height 26
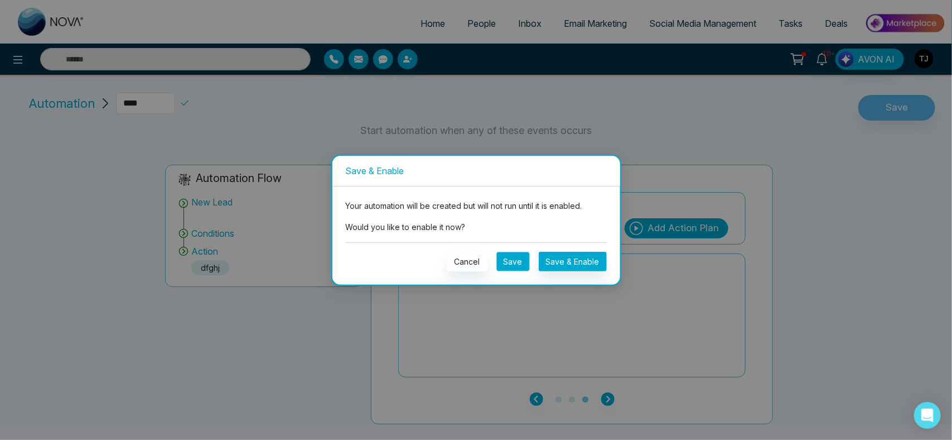
click at [508, 268] on button "Save" at bounding box center [512, 262] width 33 height 20
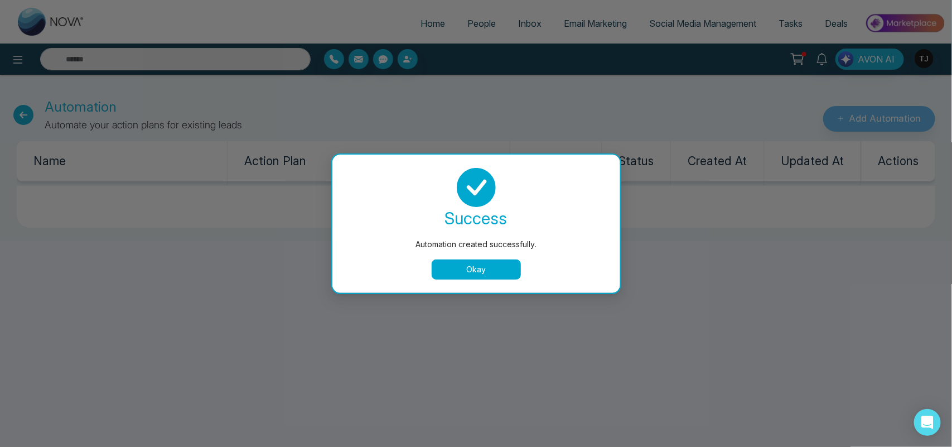
click at [487, 272] on button "Okay" at bounding box center [476, 269] width 89 height 20
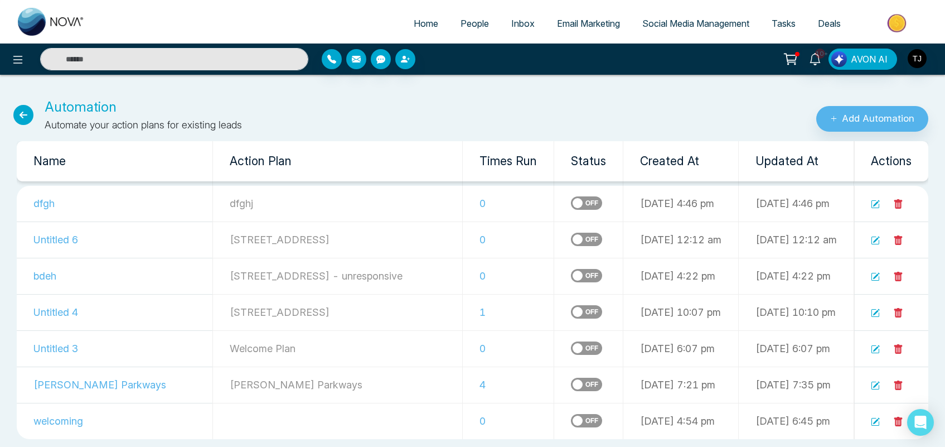
click at [571, 205] on label at bounding box center [586, 202] width 31 height 13
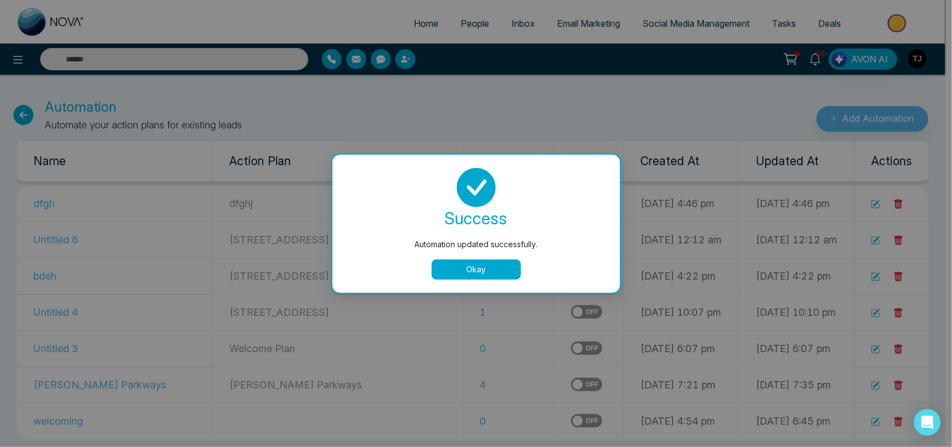
click at [483, 257] on div "success Automation updated successfully. Okay" at bounding box center [476, 224] width 261 height 112
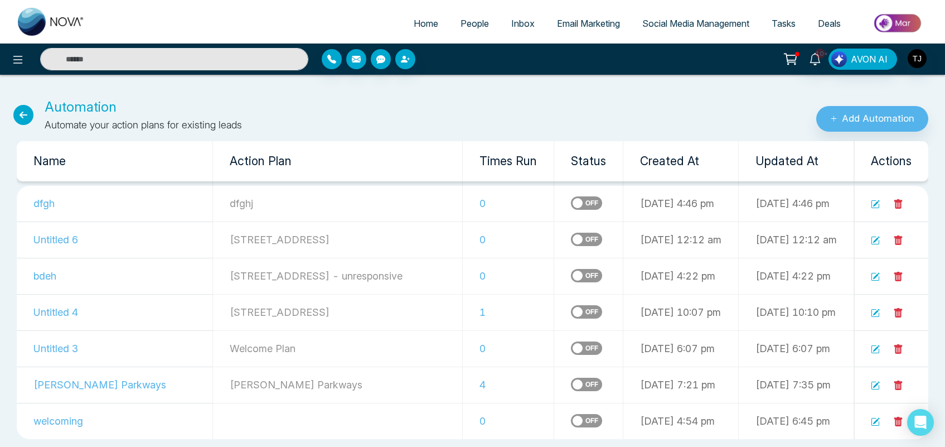
click at [483, 266] on td "0" at bounding box center [508, 276] width 91 height 36
click at [554, 198] on td at bounding box center [588, 204] width 69 height 36
click at [571, 201] on label at bounding box center [586, 202] width 31 height 13
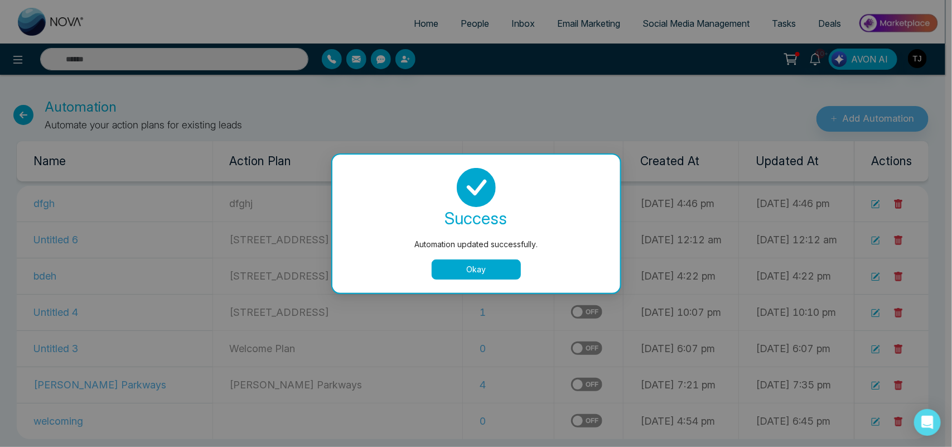
click at [479, 263] on button "Okay" at bounding box center [476, 269] width 89 height 20
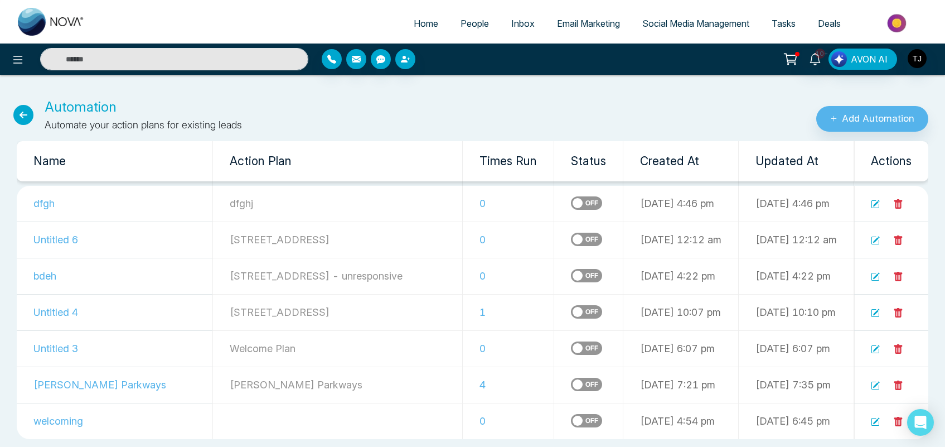
click at [896, 201] on icon at bounding box center [899, 203] width 8 height 9
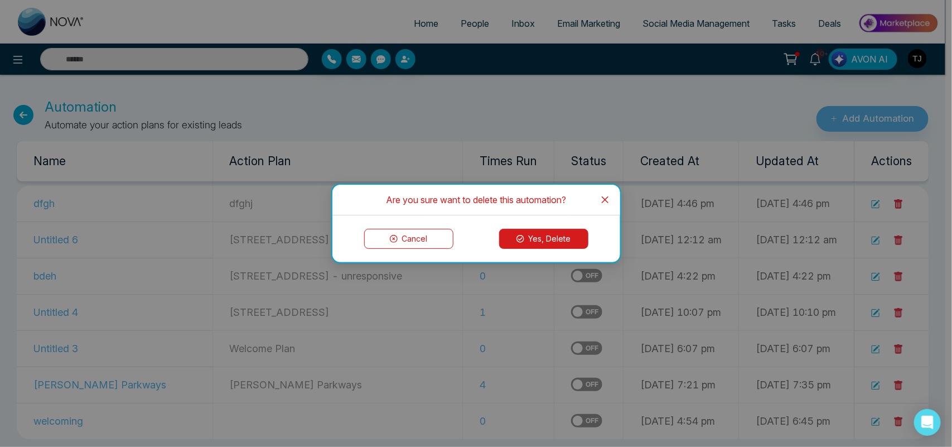
click at [558, 240] on button "Yes, Delete" at bounding box center [543, 239] width 89 height 20
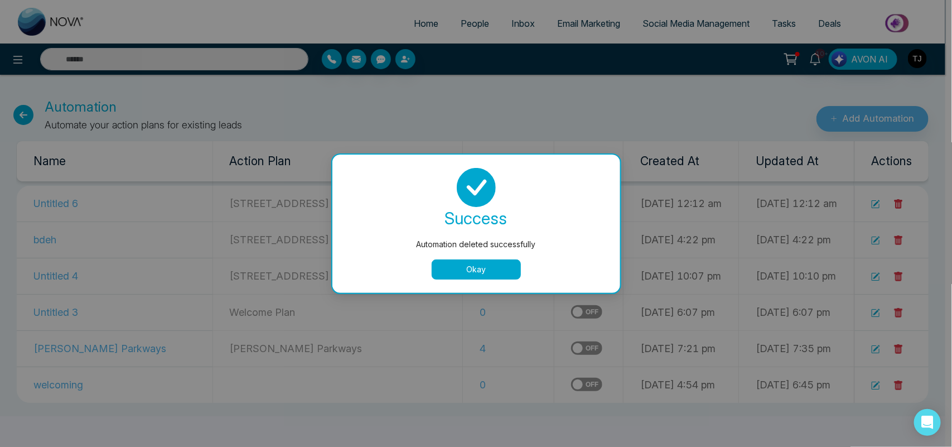
click at [487, 262] on button "Okay" at bounding box center [476, 269] width 89 height 20
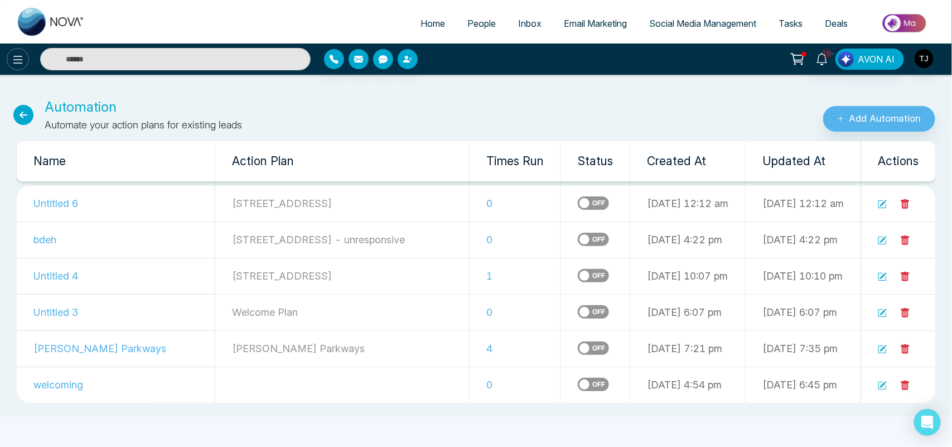
click at [23, 62] on icon at bounding box center [17, 59] width 13 height 13
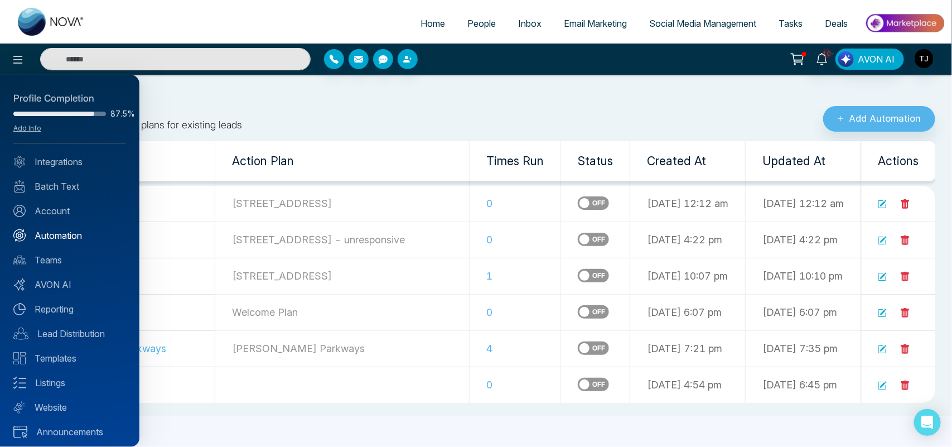
click at [70, 240] on link "Automation" at bounding box center [69, 235] width 113 height 13
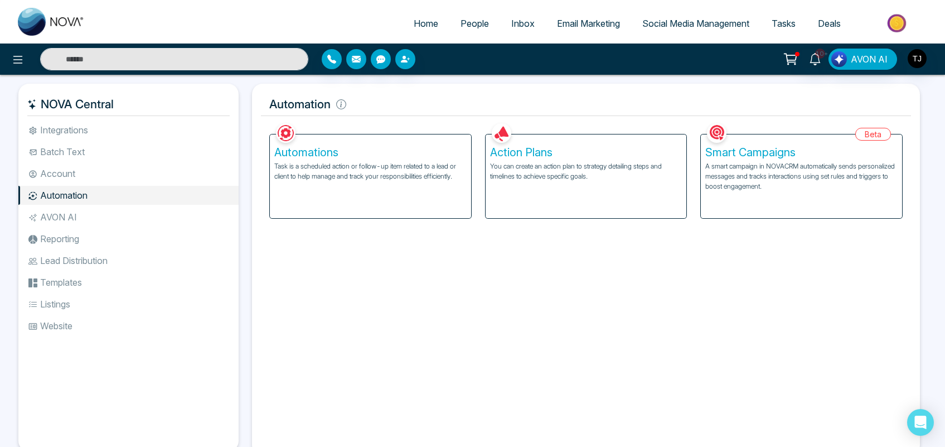
click at [822, 155] on h5 "Smart Campaigns" at bounding box center [802, 152] width 192 height 13
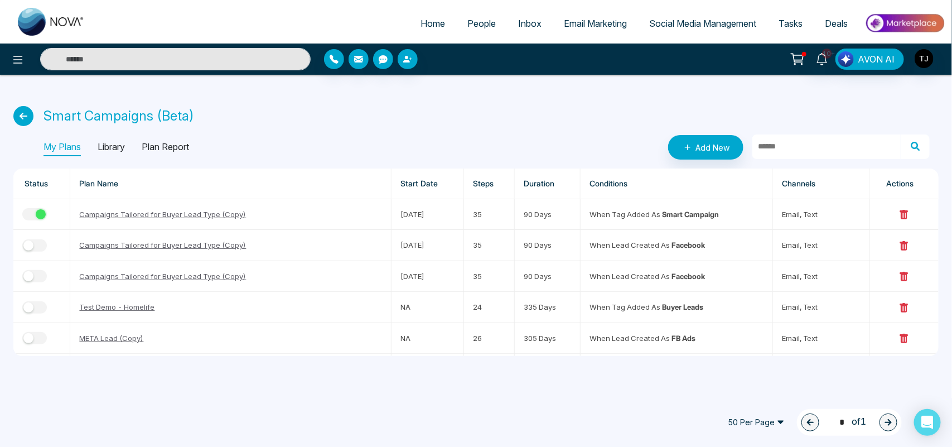
click at [122, 145] on p "Library" at bounding box center [111, 147] width 27 height 18
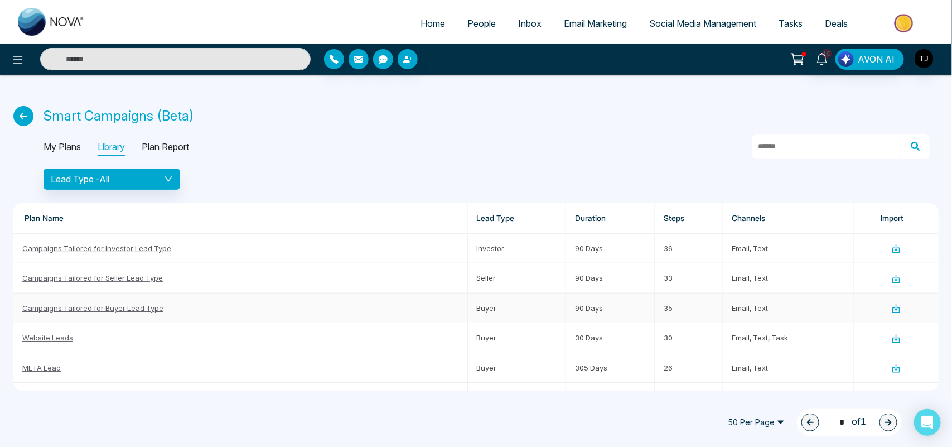
click at [119, 311] on link "Campaigns Tailored for Buyer Lead Type" at bounding box center [92, 307] width 141 height 9
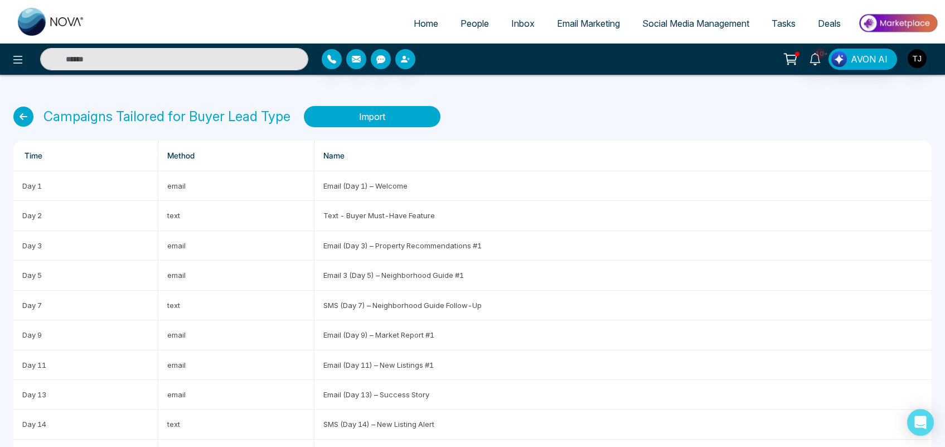
click at [346, 121] on button "Import" at bounding box center [372, 116] width 137 height 21
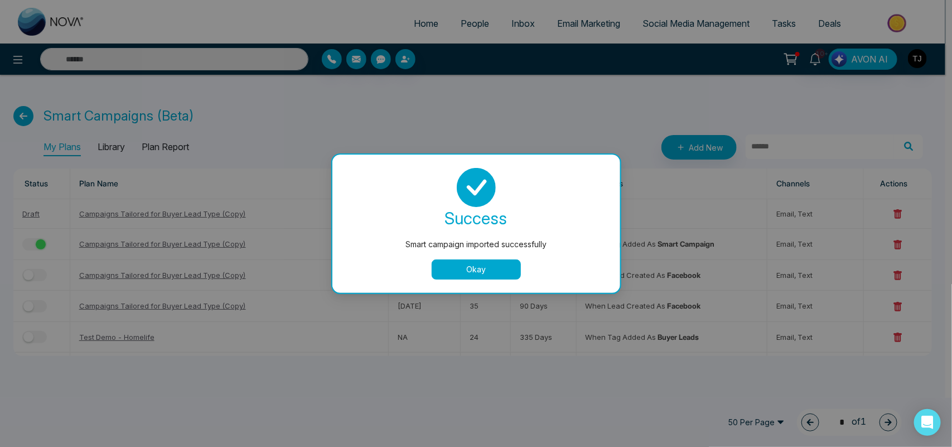
click at [458, 272] on button "Okay" at bounding box center [476, 269] width 89 height 20
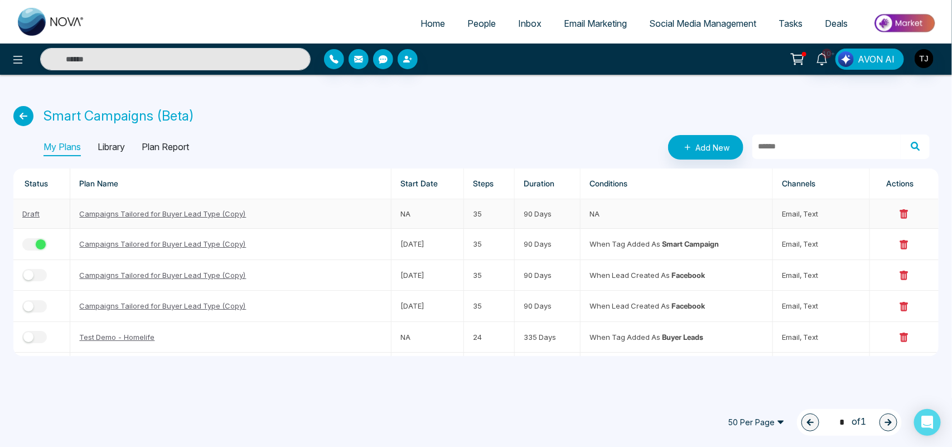
click at [234, 214] on link "Campaigns Tailored for Buyer Lead Type (Copy)" at bounding box center [162, 213] width 167 height 9
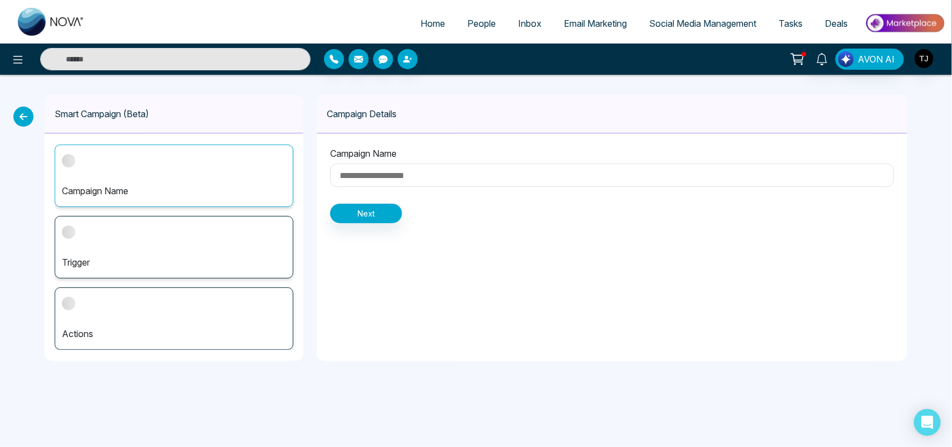
type input "**********"
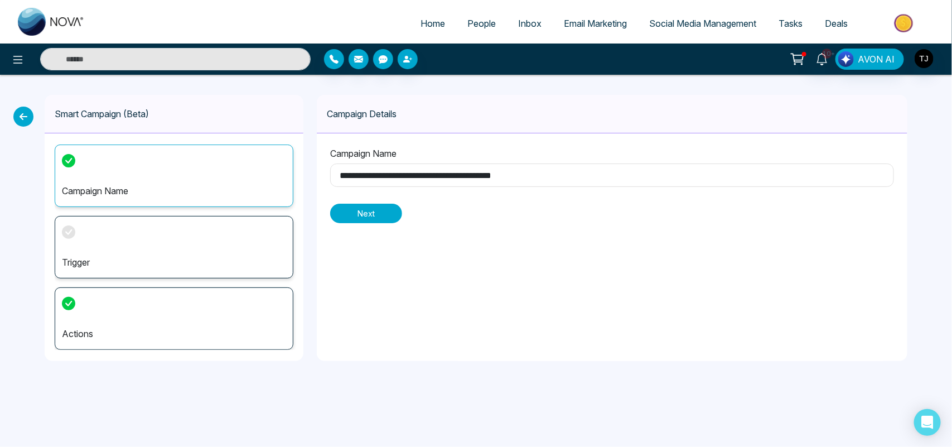
click at [358, 213] on button "Next" at bounding box center [366, 214] width 72 height 20
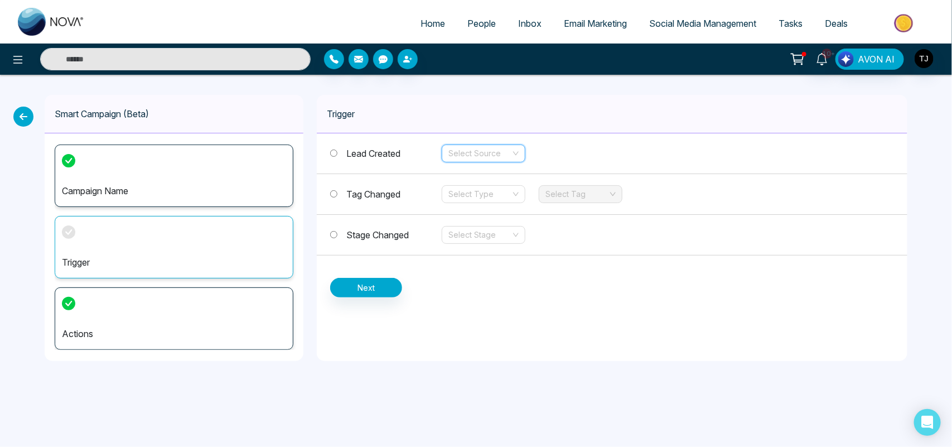
click at [479, 149] on input "search" at bounding box center [479, 153] width 62 height 17
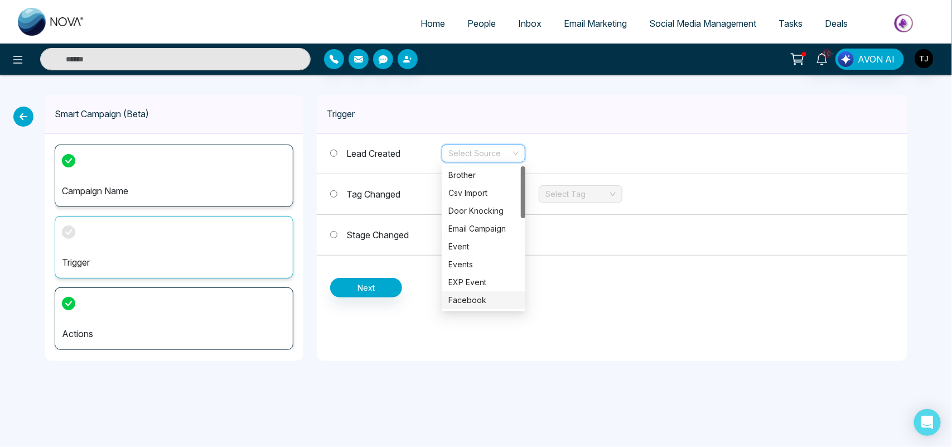
click at [474, 300] on div "Facebook" at bounding box center [483, 300] width 70 height 12
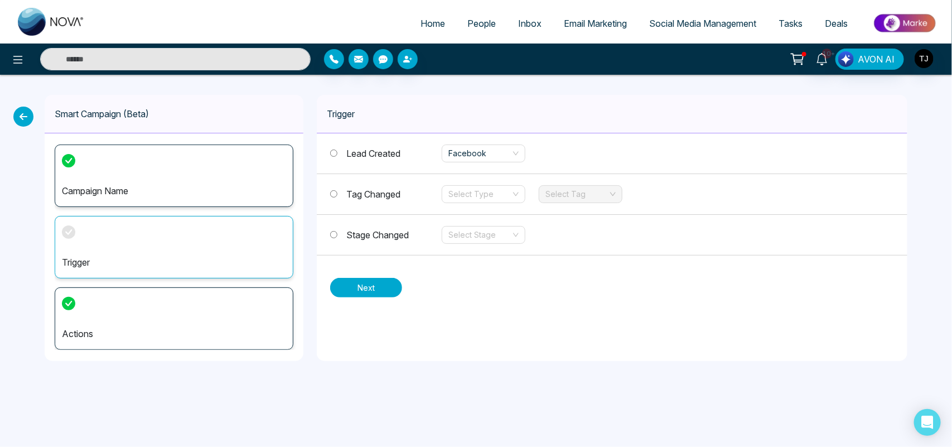
click at [350, 291] on button "Next" at bounding box center [366, 288] width 72 height 20
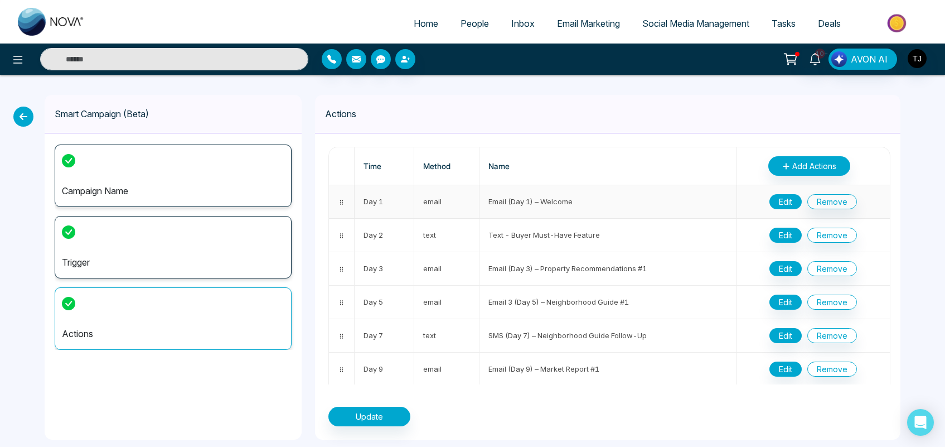
click at [779, 204] on button "Edit" at bounding box center [786, 201] width 32 height 15
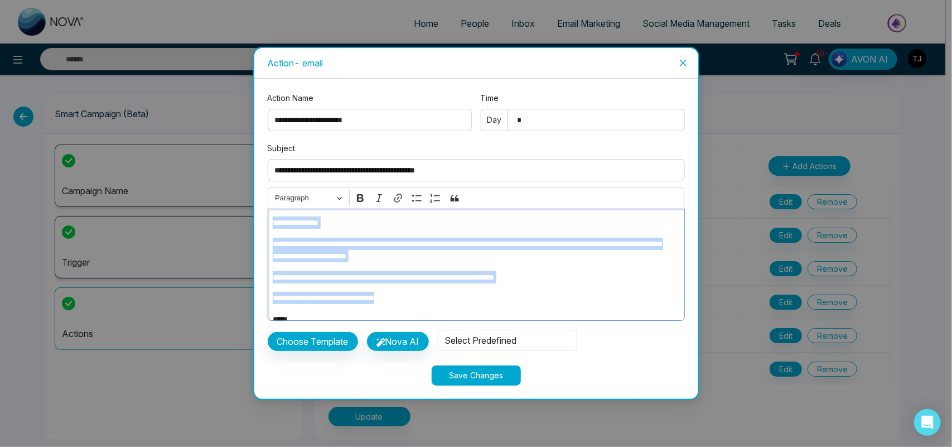
drag, startPoint x: 410, startPoint y: 300, endPoint x: 271, endPoint y: 225, distance: 157.7
click at [271, 225] on div "**********" at bounding box center [476, 265] width 417 height 112
click at [297, 244] on p "**********" at bounding box center [473, 250] width 400 height 25
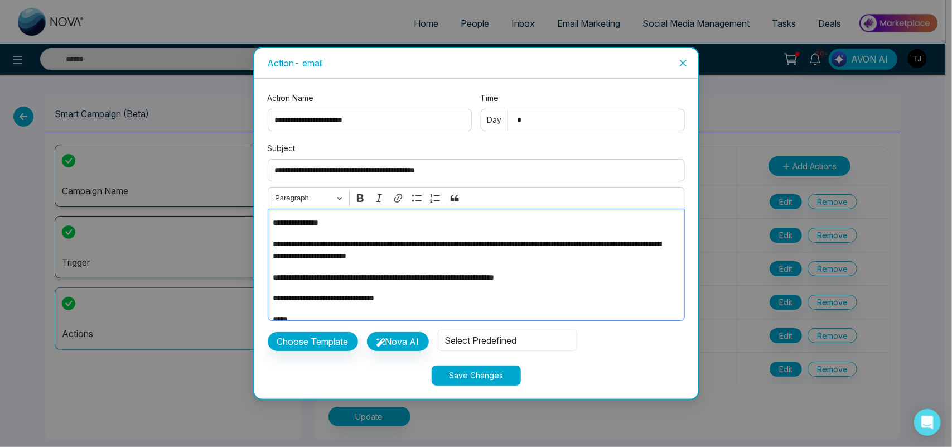
click at [359, 263] on div "**********" at bounding box center [476, 265] width 417 height 112
click at [422, 279] on p "**********" at bounding box center [473, 277] width 400 height 12
click at [422, 300] on p "**********" at bounding box center [473, 298] width 400 height 12
click at [685, 63] on icon "close" at bounding box center [682, 63] width 7 height 7
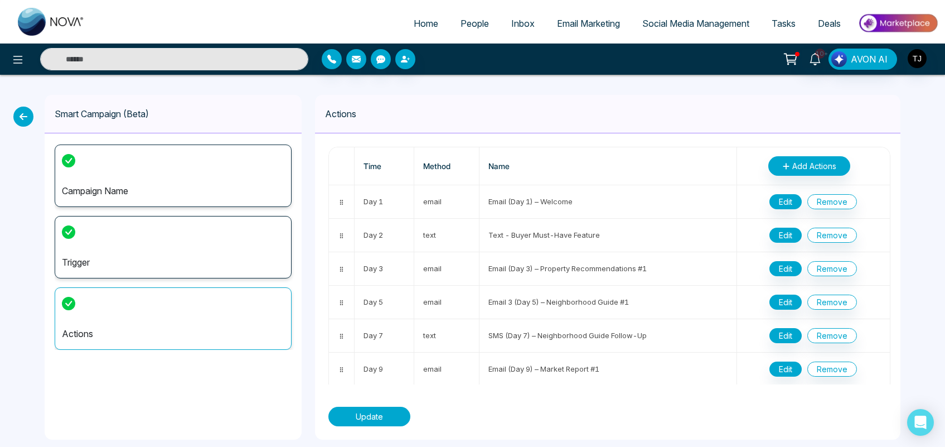
click at [369, 417] on button "Update" at bounding box center [370, 417] width 82 height 20
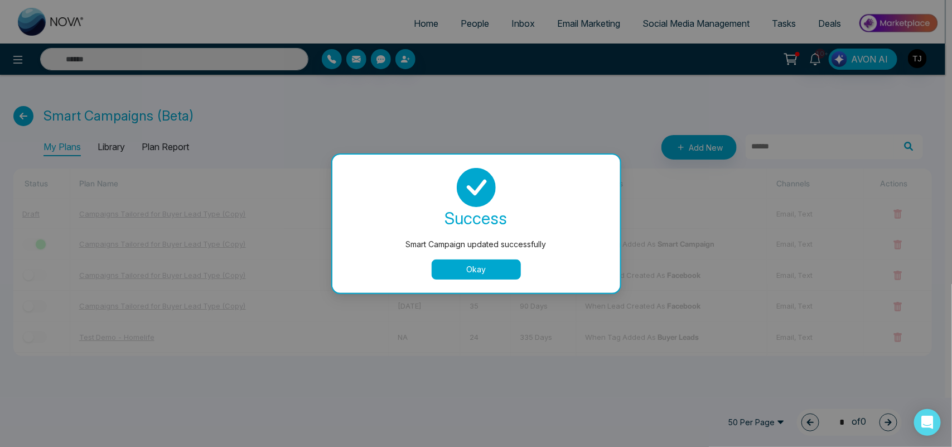
click at [436, 279] on button "Okay" at bounding box center [476, 269] width 89 height 20
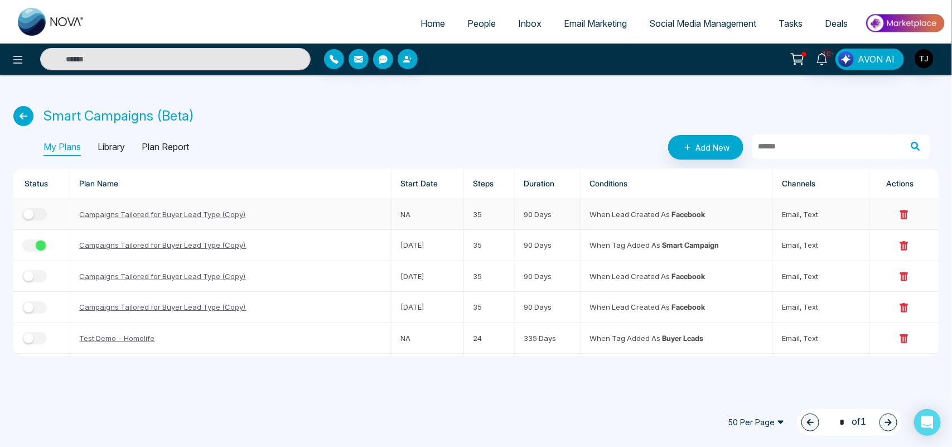
click at [39, 214] on button "button" at bounding box center [34, 214] width 25 height 12
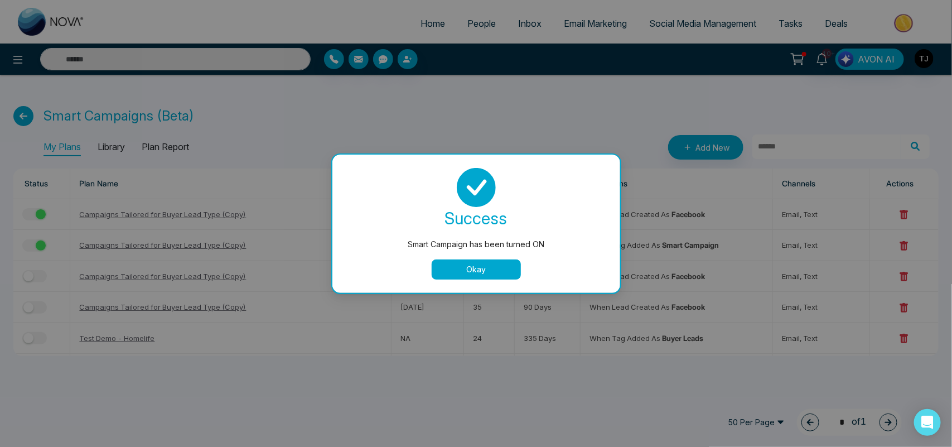
click at [441, 267] on button "Okay" at bounding box center [476, 269] width 89 height 20
click at [441, 267] on td "[DATE]" at bounding box center [428, 276] width 73 height 31
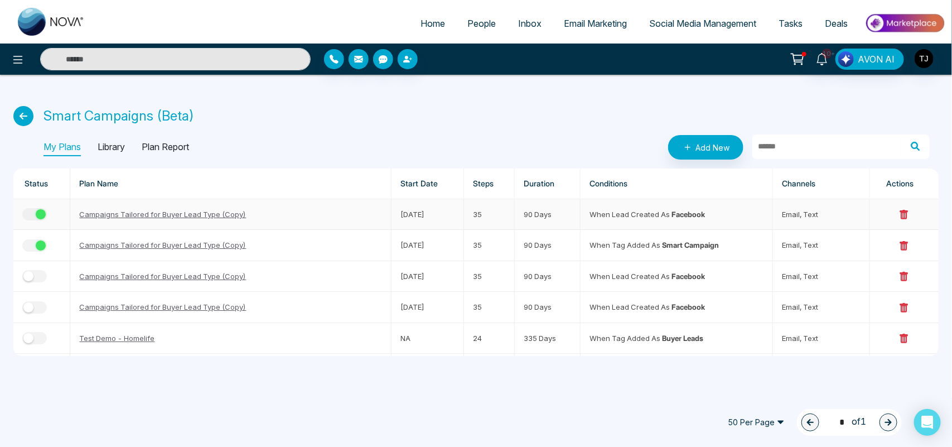
click at [45, 213] on div "button" at bounding box center [41, 214] width 10 height 10
click at [475, 262] on td "35" at bounding box center [489, 276] width 51 height 31
click at [18, 59] on icon at bounding box center [17, 59] width 13 height 13
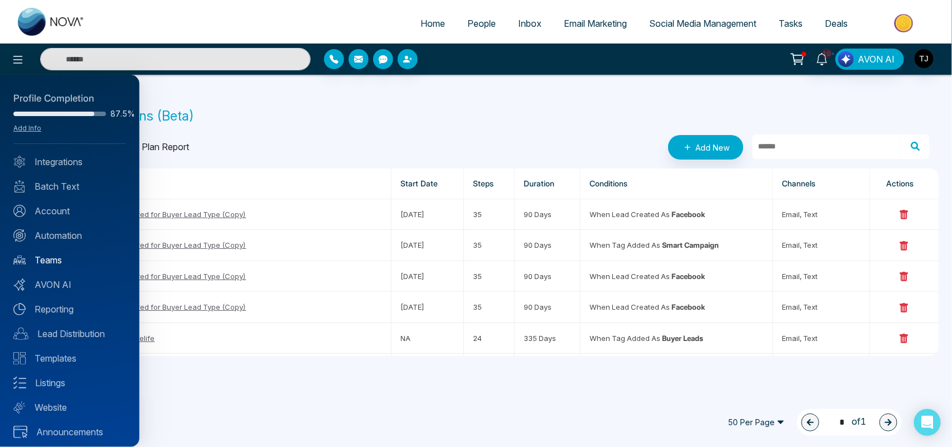
click at [54, 254] on link "Teams" at bounding box center [69, 259] width 113 height 13
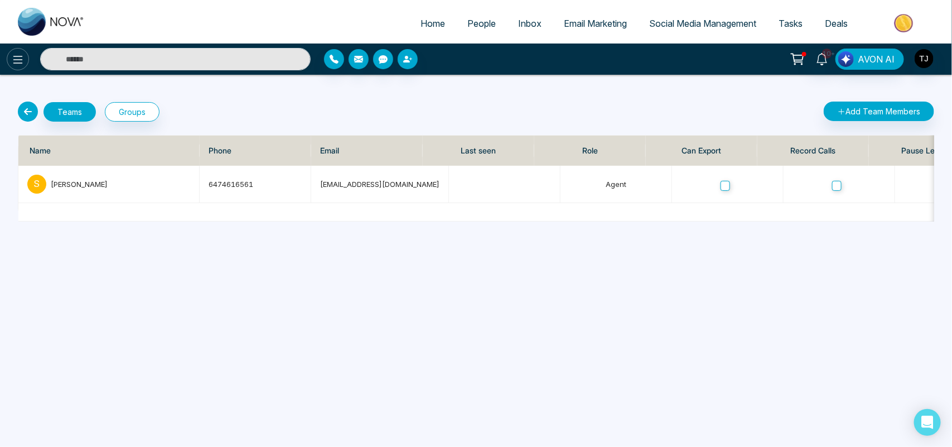
click at [17, 60] on icon at bounding box center [17, 59] width 13 height 13
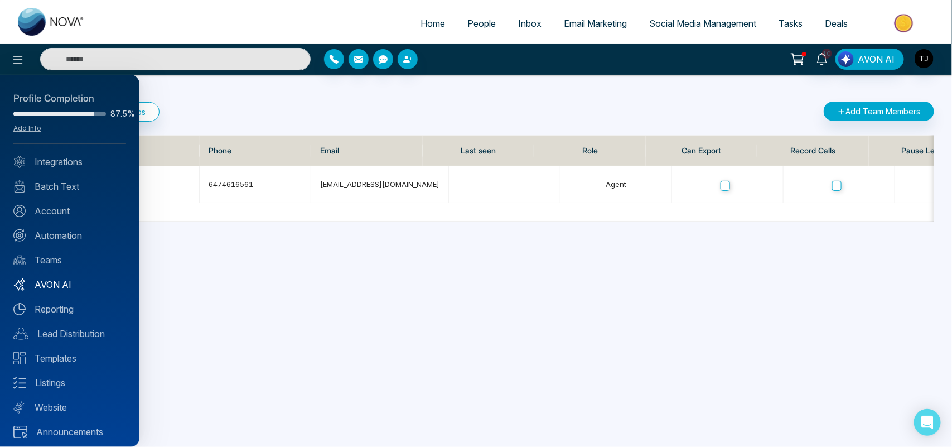
click at [46, 279] on link "AVON AI" at bounding box center [69, 284] width 113 height 13
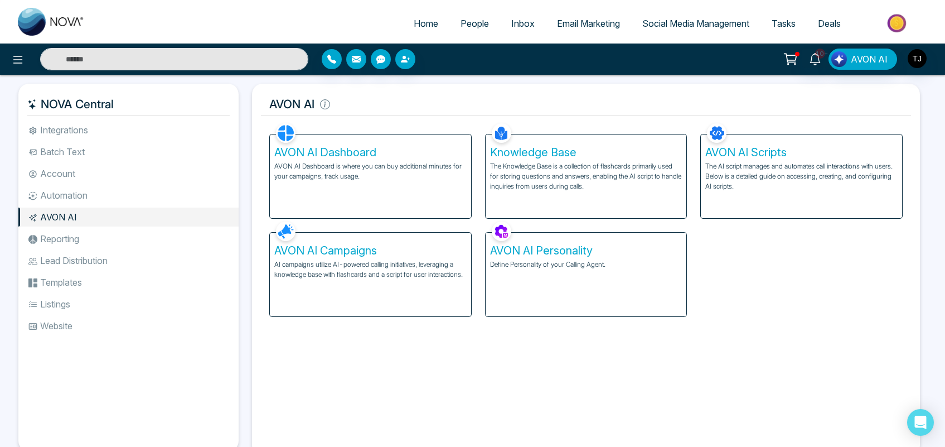
click at [345, 175] on p "AVON AI Dashboard is where you can buy additional minutes for your campaigns, t…" at bounding box center [370, 171] width 192 height 20
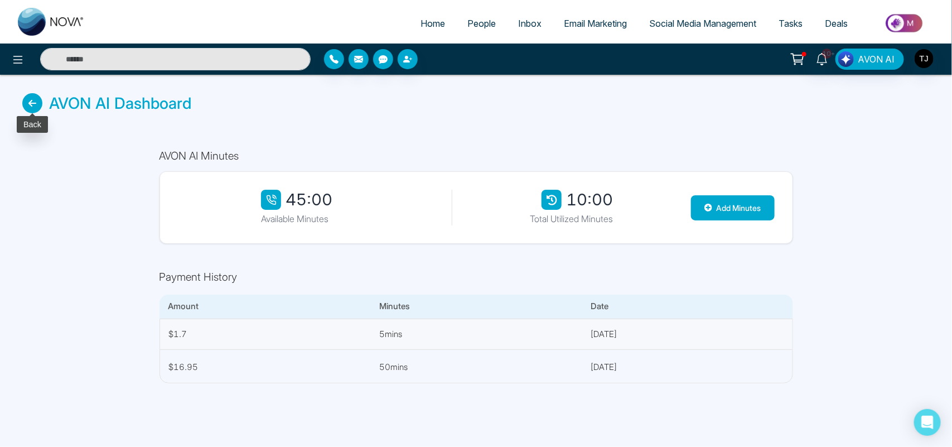
click at [39, 104] on icon at bounding box center [32, 103] width 20 height 20
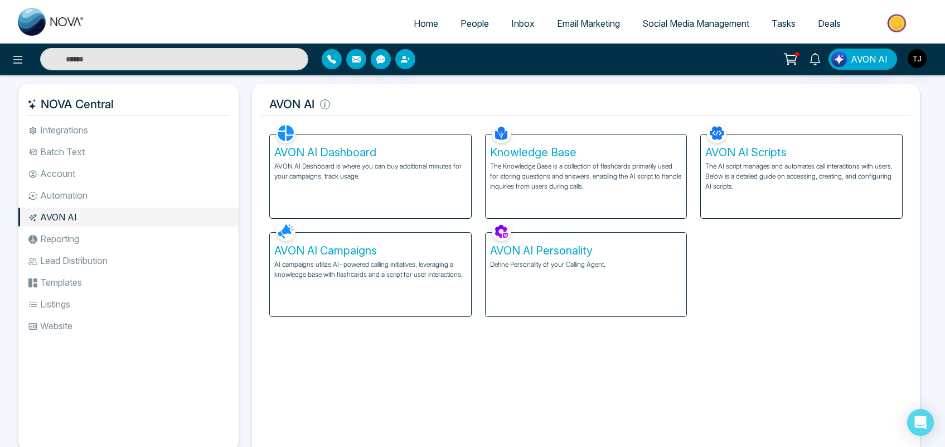
click at [626, 166] on p "The Knowledge Base is a collection of flashcards primarily used for storing que…" at bounding box center [586, 176] width 192 height 30
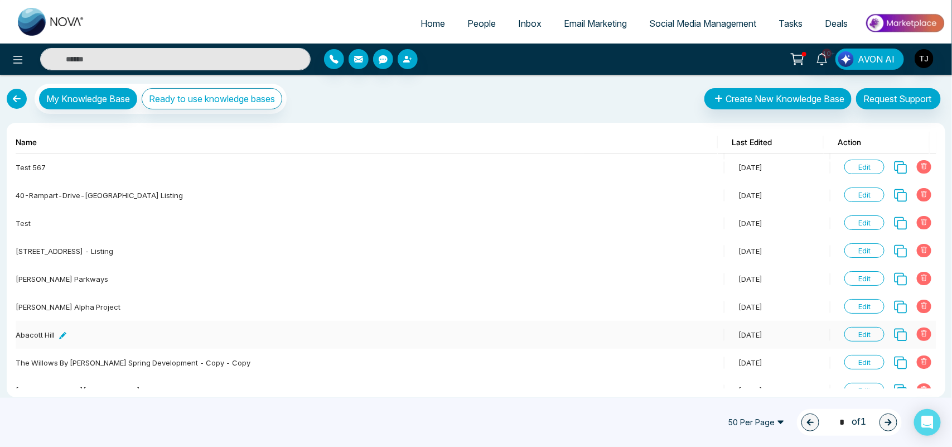
click at [63, 338] on icon at bounding box center [62, 335] width 7 height 7
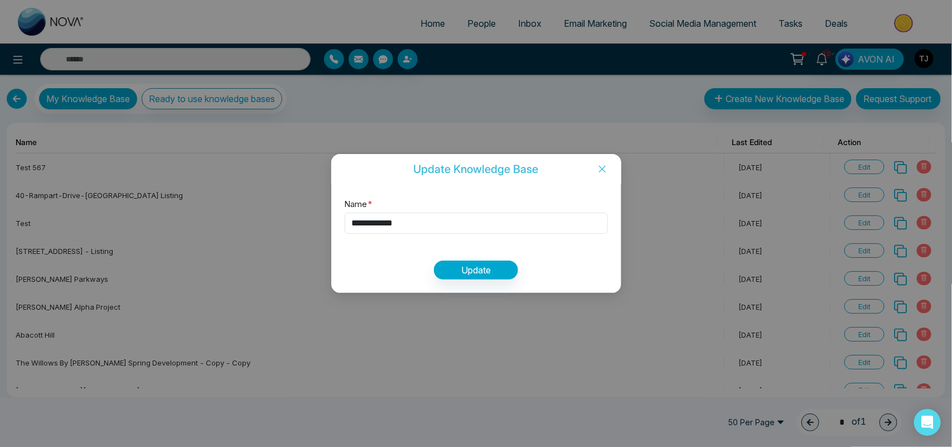
click at [600, 169] on icon "close" at bounding box center [602, 169] width 9 height 9
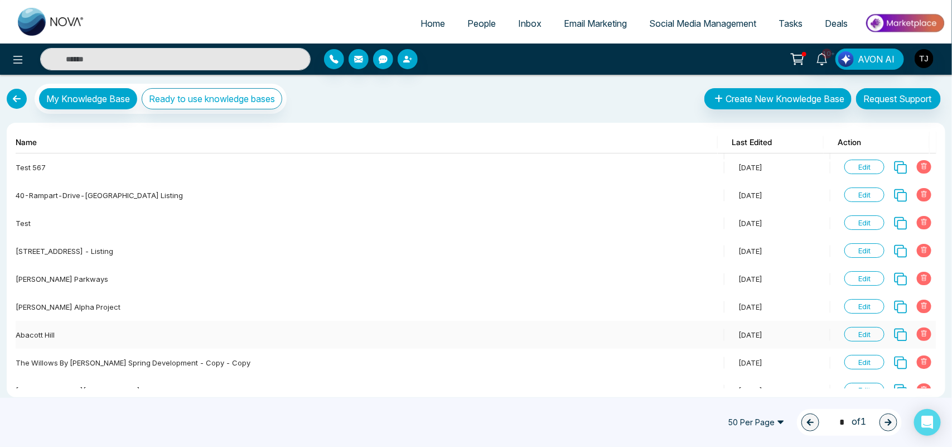
click at [848, 336] on span "Edit" at bounding box center [864, 334] width 40 height 15
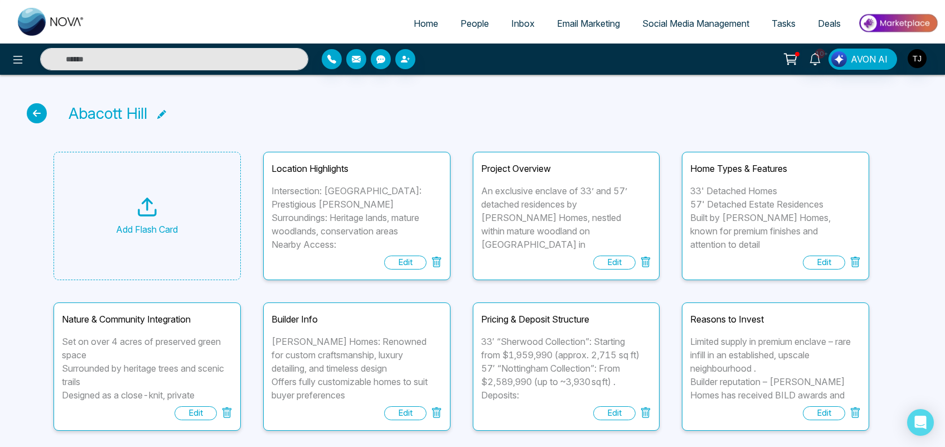
click at [137, 209] on icon at bounding box center [147, 207] width 22 height 22
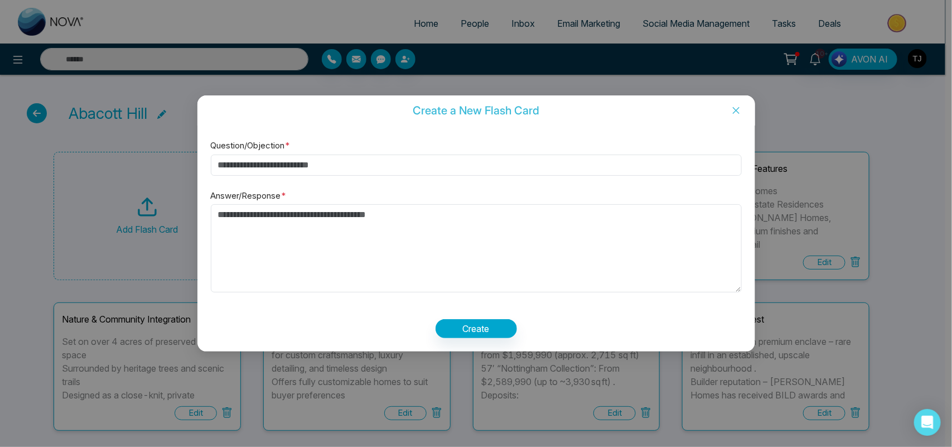
click at [735, 113] on icon "close" at bounding box center [736, 110] width 9 height 9
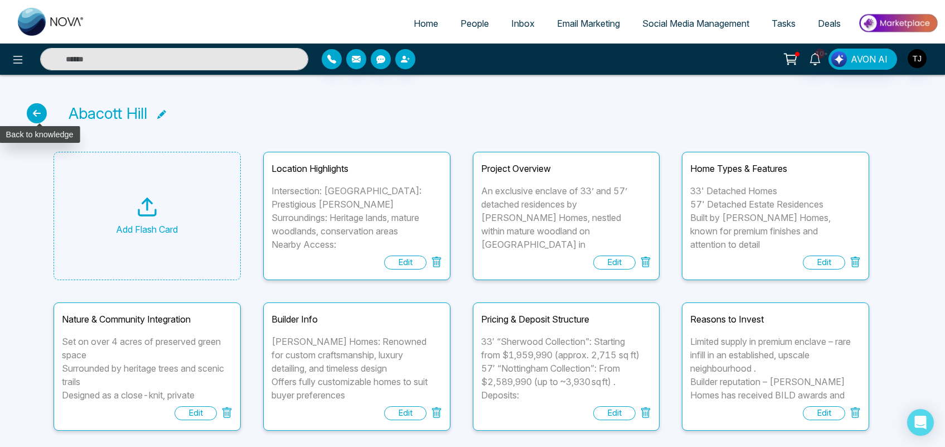
click at [37, 113] on icon at bounding box center [37, 113] width 20 height 20
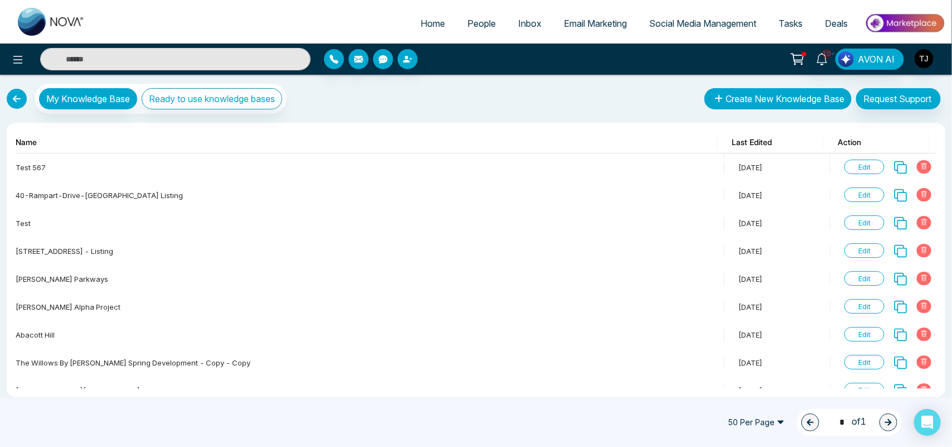
click at [766, 94] on button "Create New Knowledge Base" at bounding box center [777, 98] width 147 height 21
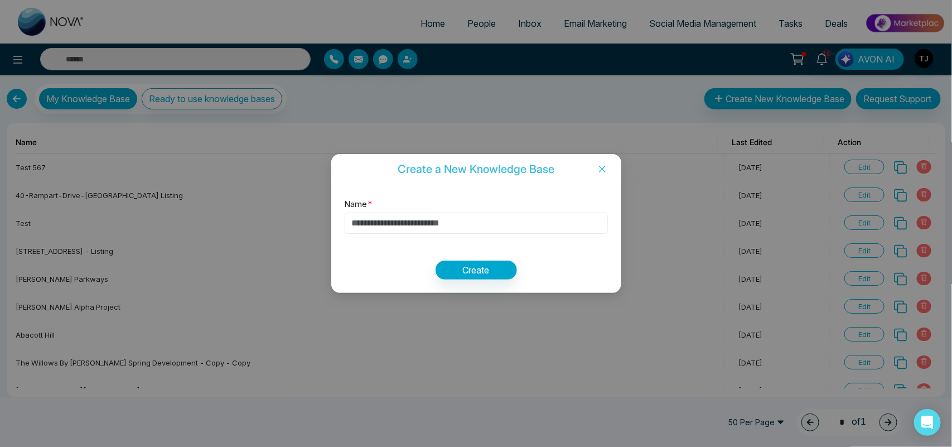
click at [388, 232] on input "Name *" at bounding box center [476, 223] width 263 height 21
type input "****"
click at [452, 276] on button "Create" at bounding box center [476, 269] width 81 height 19
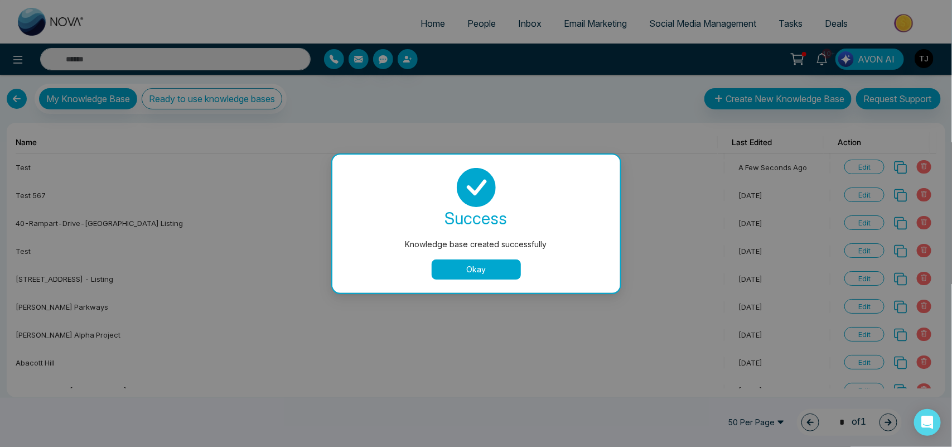
click at [448, 276] on button "Okay" at bounding box center [476, 269] width 89 height 20
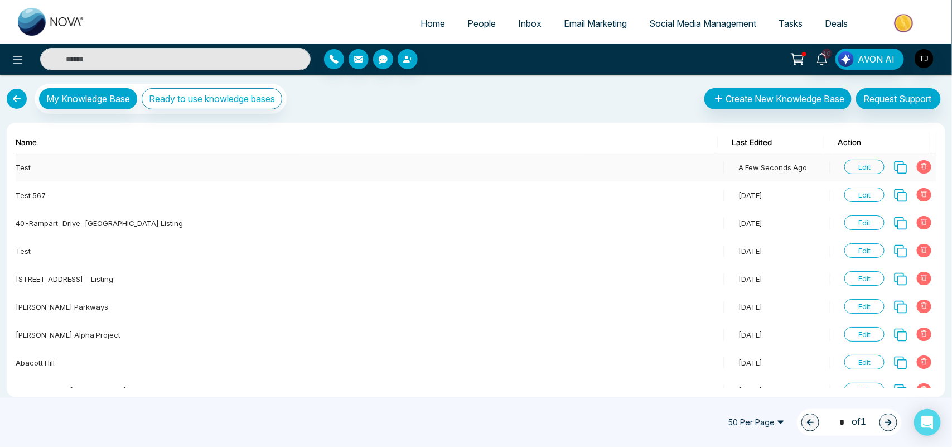
click at [849, 166] on span "Edit" at bounding box center [864, 167] width 40 height 15
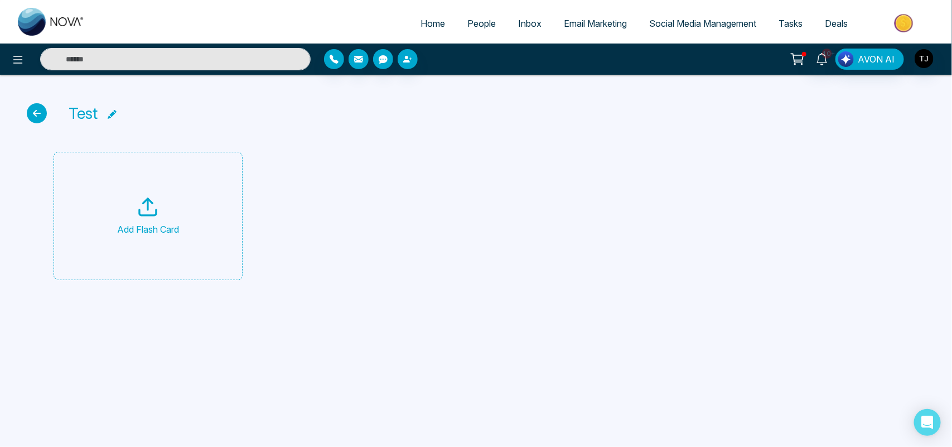
click at [200, 209] on div "Add Flash Card" at bounding box center [148, 216] width 189 height 128
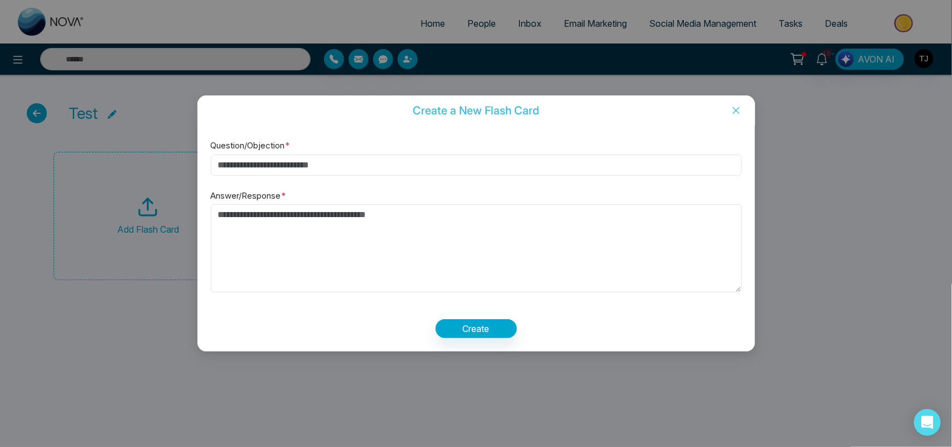
click at [733, 115] on span "Close" at bounding box center [736, 110] width 38 height 30
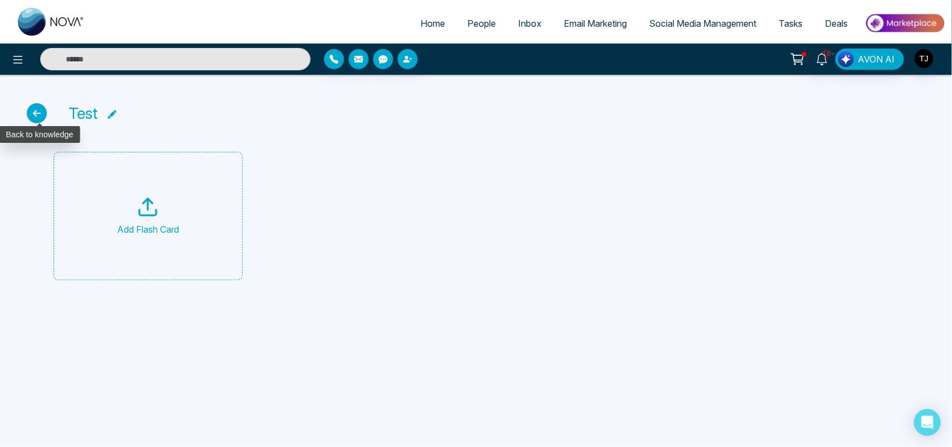
click at [31, 110] on icon at bounding box center [37, 113] width 20 height 20
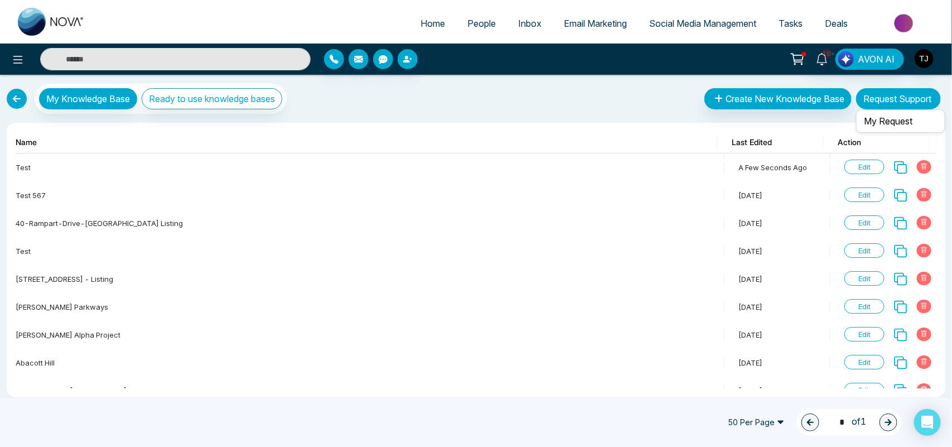
click at [901, 94] on button "Request Support" at bounding box center [898, 98] width 85 height 21
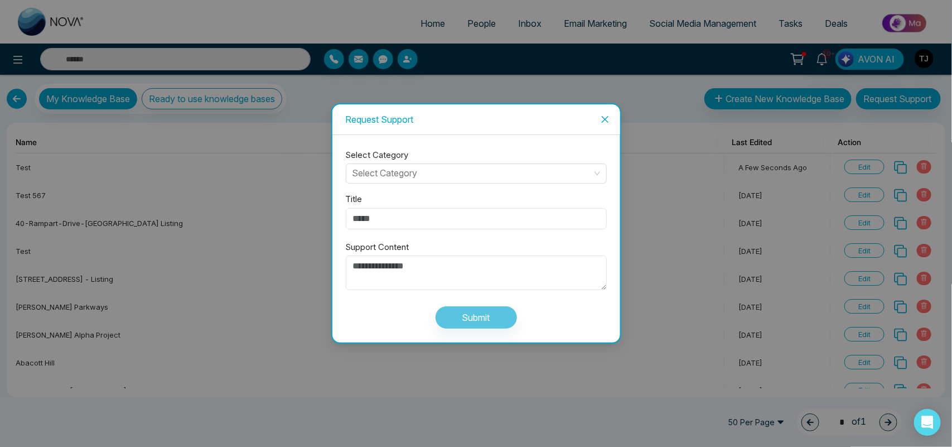
click at [604, 117] on icon "close" at bounding box center [604, 118] width 7 height 7
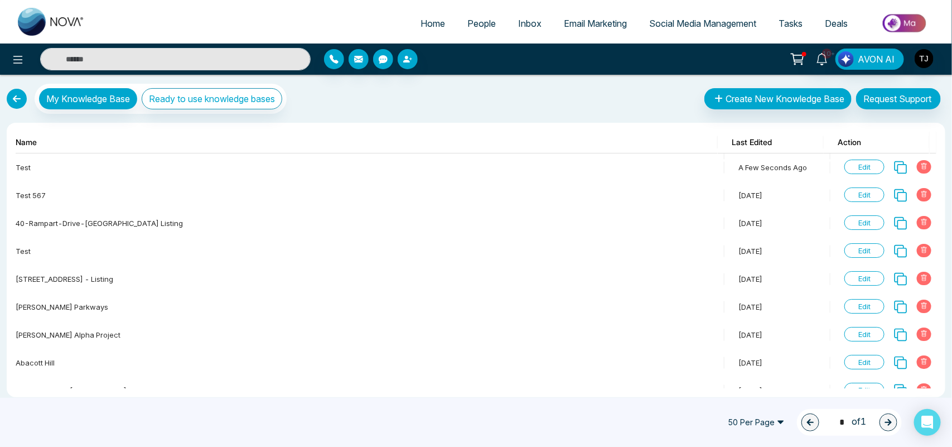
click at [11, 98] on link at bounding box center [17, 99] width 20 height 20
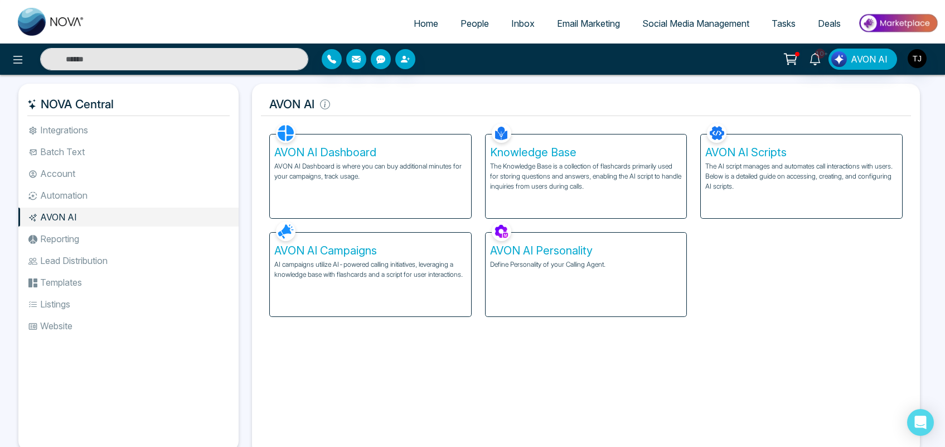
click at [780, 184] on p "The AI script manages and automates call interactions with users. Below is a de…" at bounding box center [802, 176] width 192 height 30
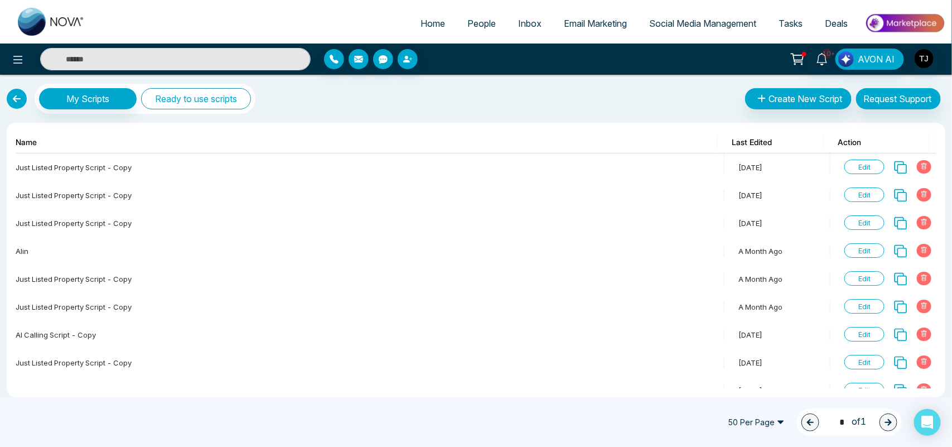
click at [204, 107] on button "Ready to use scripts" at bounding box center [196, 98] width 110 height 21
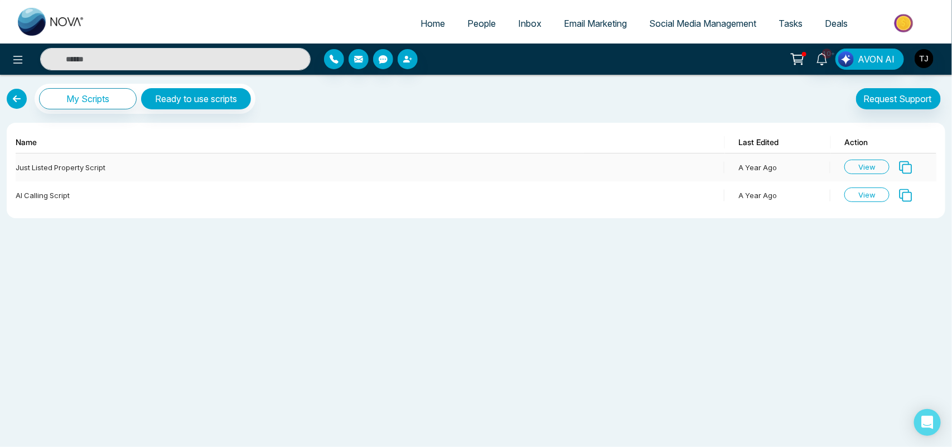
click at [866, 170] on span "View" at bounding box center [866, 167] width 45 height 15
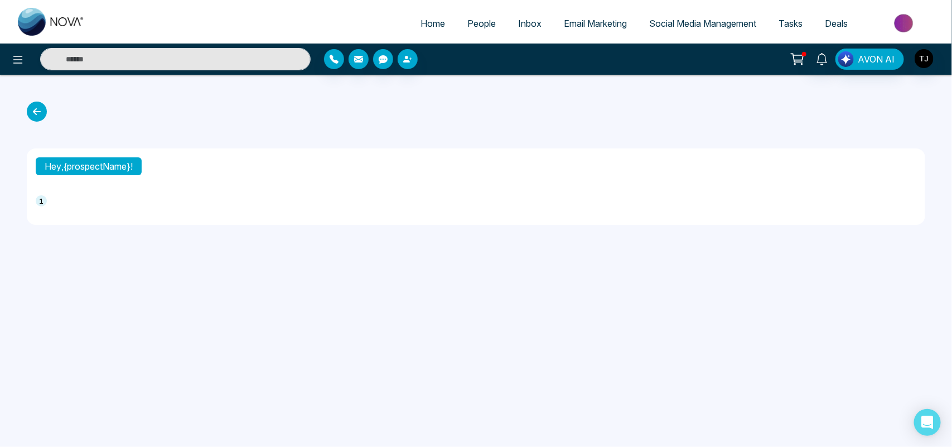
type textarea "**********"
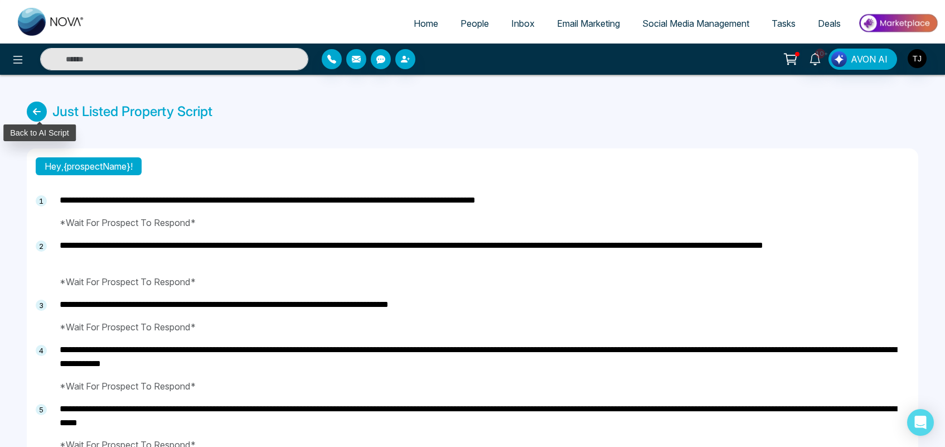
click at [37, 108] on icon at bounding box center [37, 112] width 20 height 20
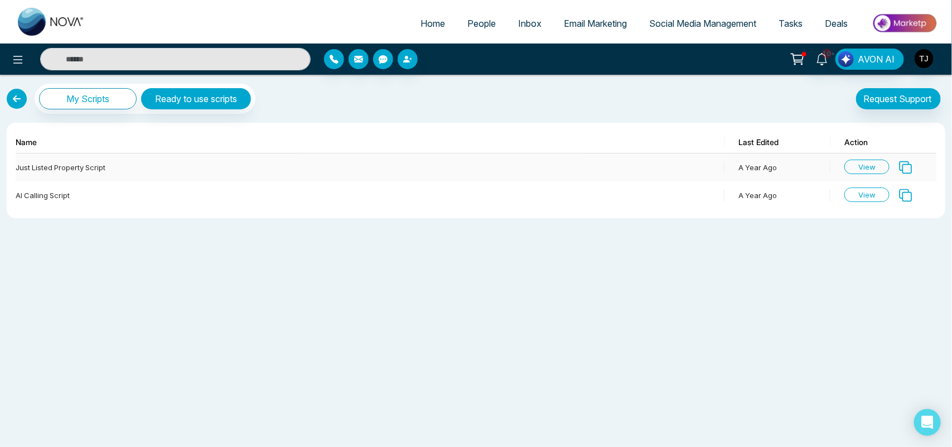
click at [905, 166] on icon at bounding box center [906, 167] width 15 height 15
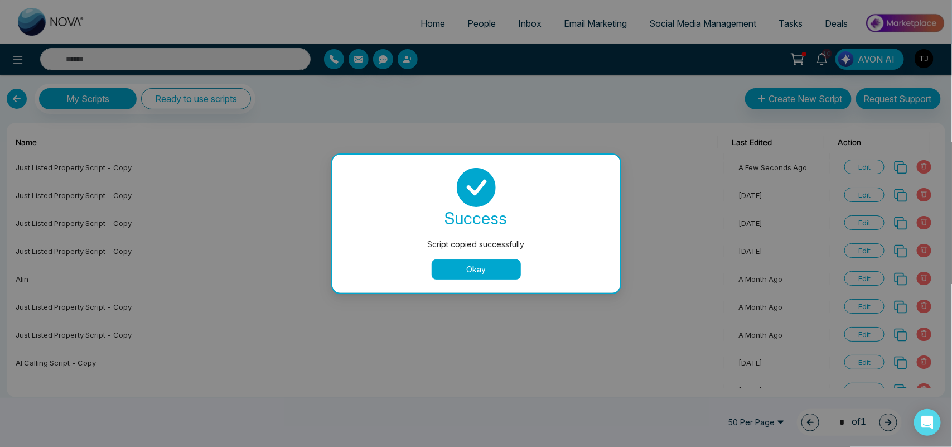
click at [455, 279] on div "success Script copied successfully Okay" at bounding box center [476, 224] width 288 height 138
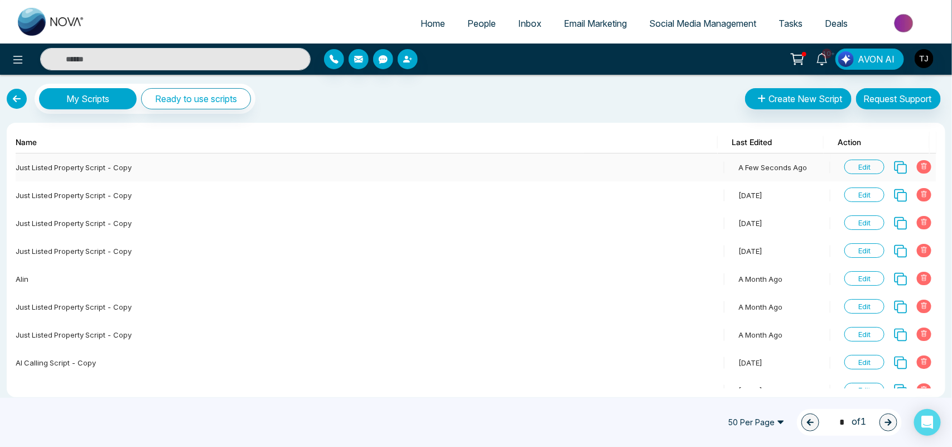
click at [849, 169] on span "Edit" at bounding box center [864, 167] width 40 height 15
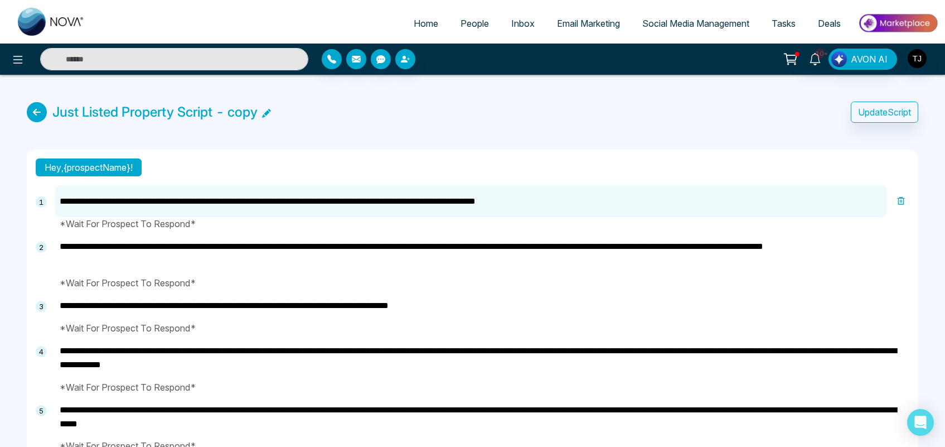
click at [472, 307] on textarea "**********" at bounding box center [482, 305] width 855 height 32
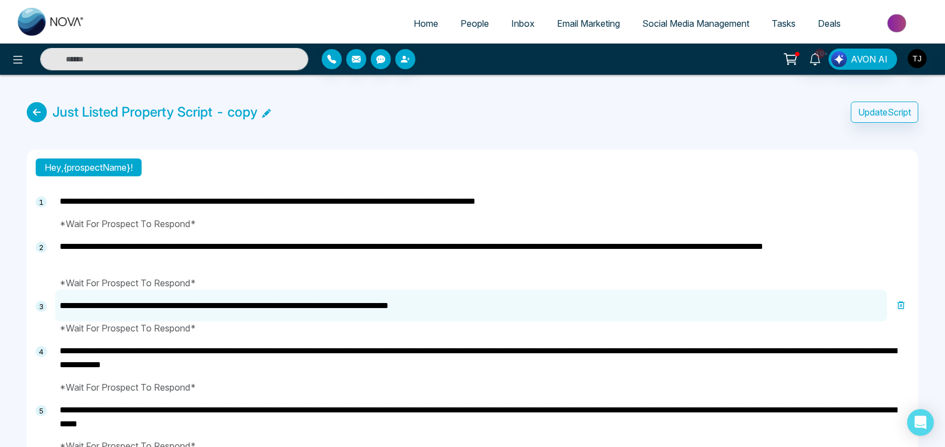
type textarea "**********"
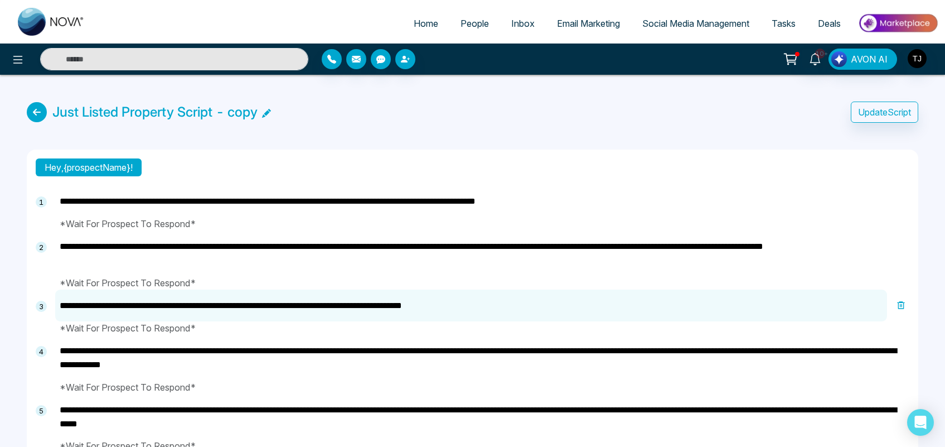
type textarea "**********"
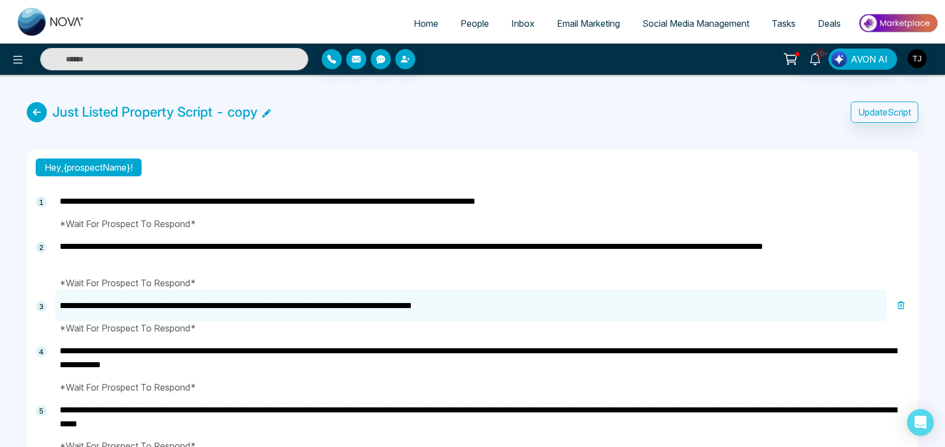
type textarea "**********"
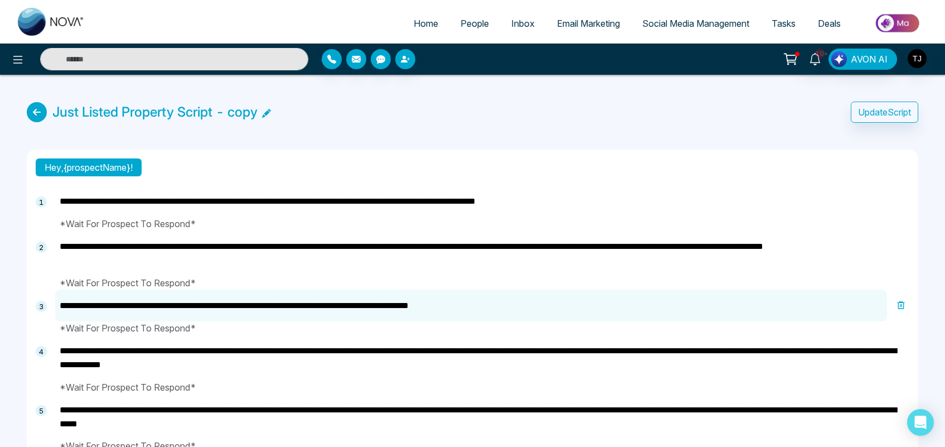
type textarea "**********"
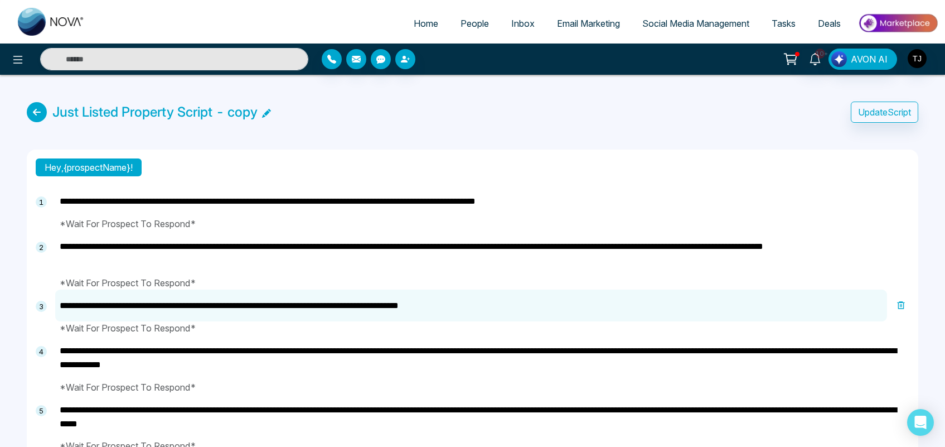
type textarea "**********"
click at [15, 62] on icon at bounding box center [17, 59] width 13 height 13
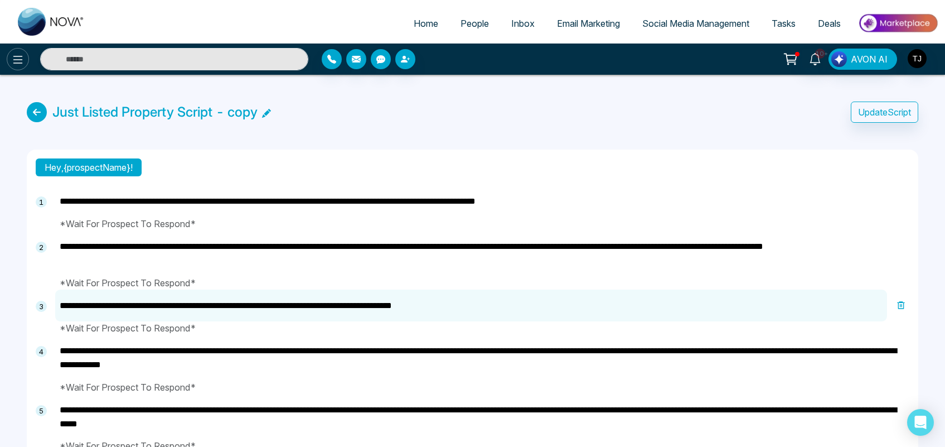
type textarea "**********"
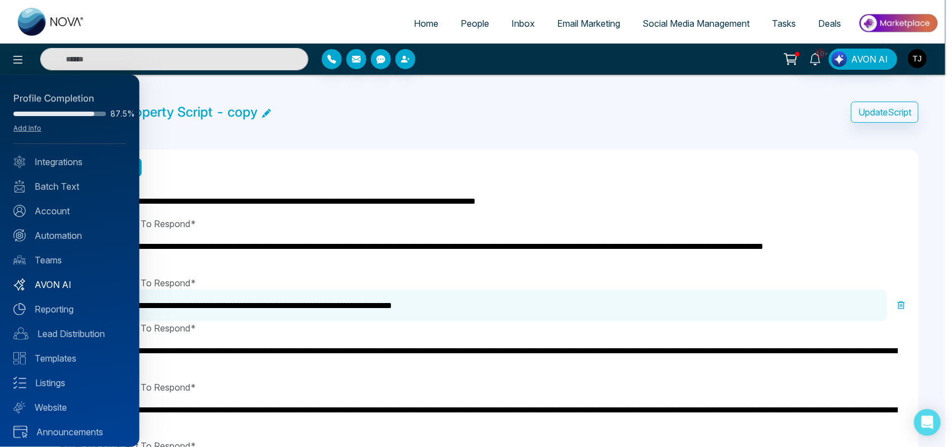
click at [52, 287] on link "AVON AI" at bounding box center [69, 284] width 113 height 13
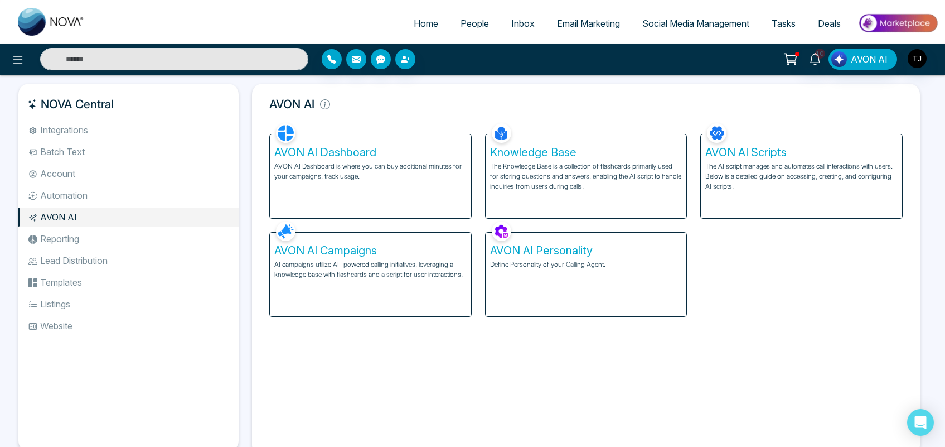
click at [583, 272] on div "AVON AI Personality Define Personality of your Calling Agent." at bounding box center [586, 275] width 201 height 84
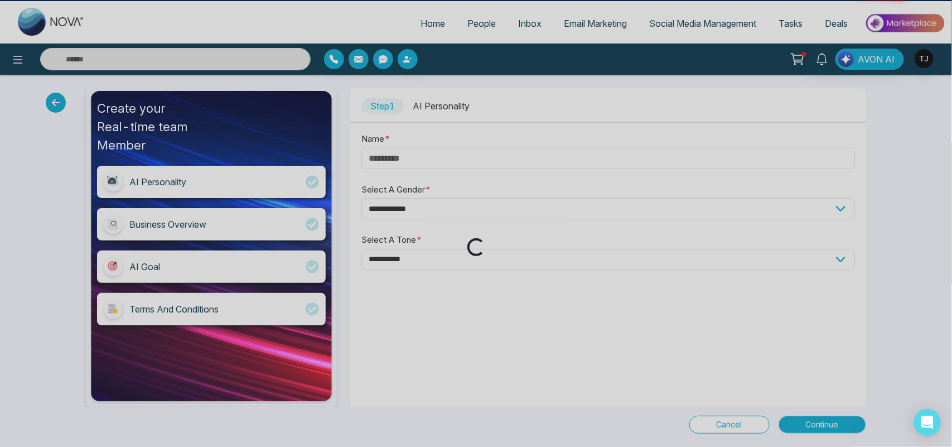
type input "*****"
select select "******"
select select "********"
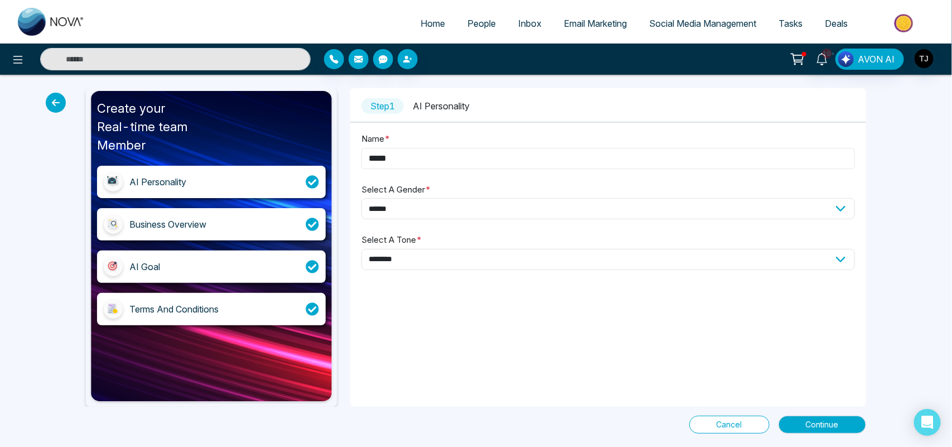
click at [403, 156] on input "*****" at bounding box center [607, 158] width 493 height 21
click at [413, 209] on select "**********" at bounding box center [607, 208] width 493 height 21
click at [423, 322] on div "**********" at bounding box center [607, 247] width 515 height 318
click at [696, 260] on select "**********" at bounding box center [607, 259] width 493 height 21
click at [906, 297] on div "**********" at bounding box center [476, 261] width 952 height 372
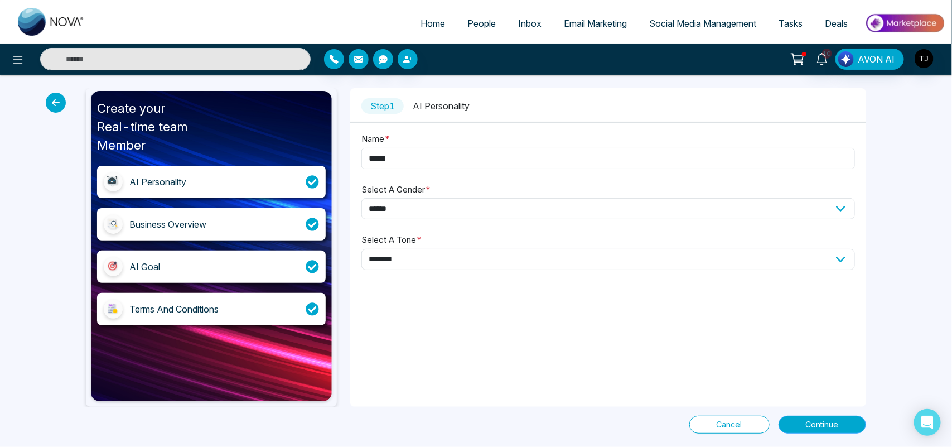
click at [820, 427] on span "Continue" at bounding box center [822, 424] width 33 height 12
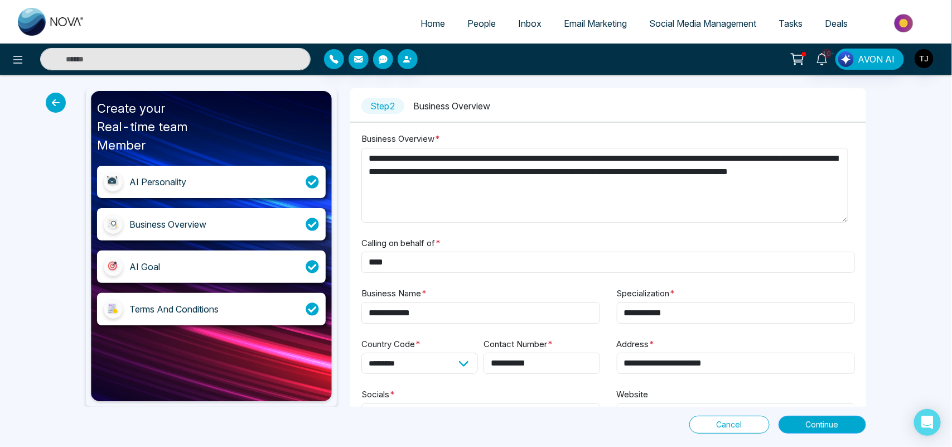
click at [807, 420] on span "Continue" at bounding box center [822, 424] width 33 height 12
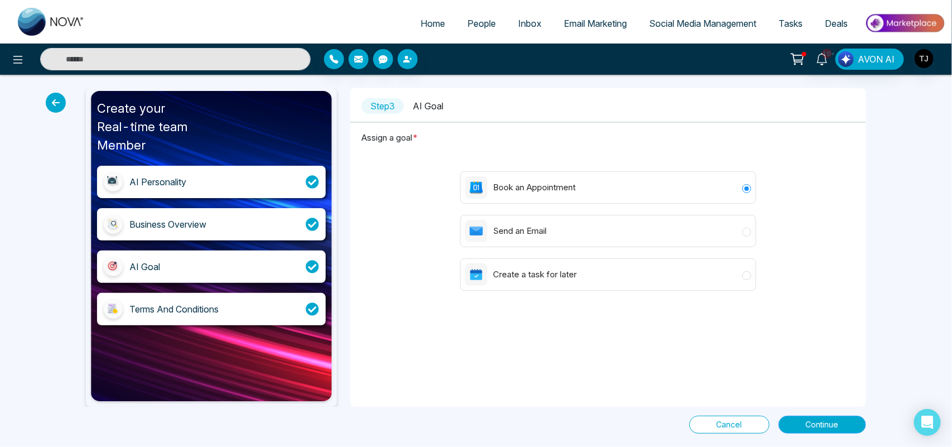
click at [833, 420] on span "Continue" at bounding box center [822, 424] width 33 height 12
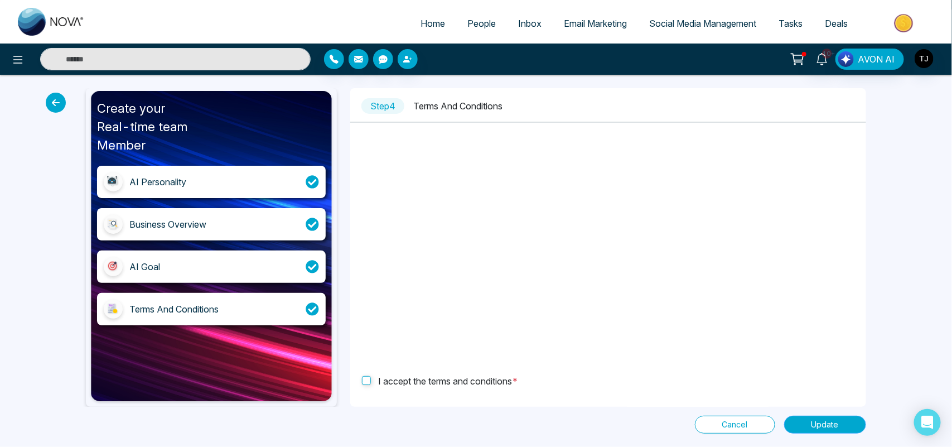
click at [802, 429] on button "Update" at bounding box center [825, 425] width 82 height 18
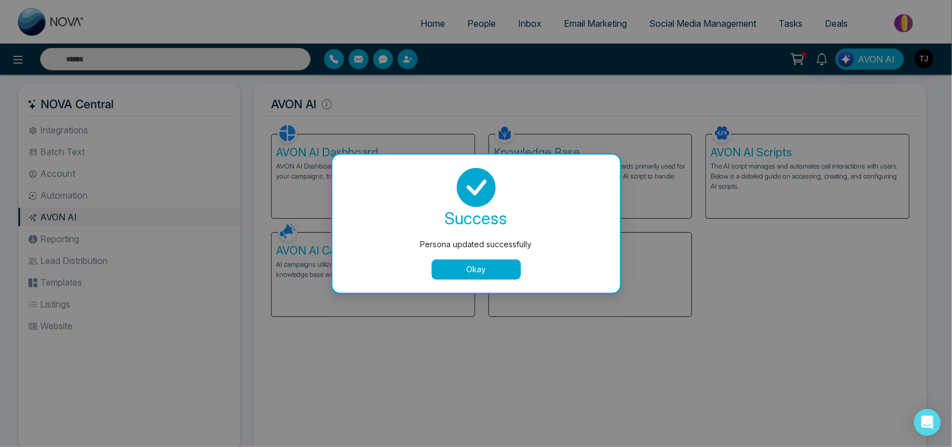
click at [492, 267] on button "Okay" at bounding box center [476, 269] width 89 height 20
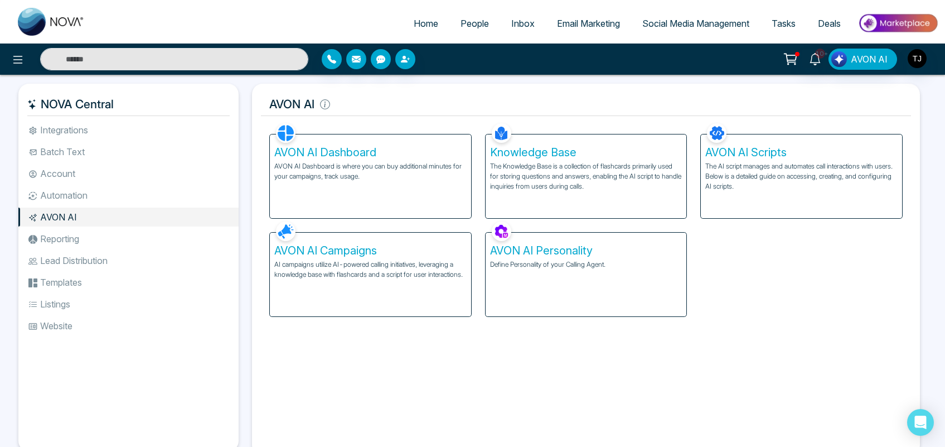
click at [353, 269] on p "AI campaigns utilize AI-powered calling initiatives, leveraging a knowledge bas…" at bounding box center [370, 269] width 192 height 20
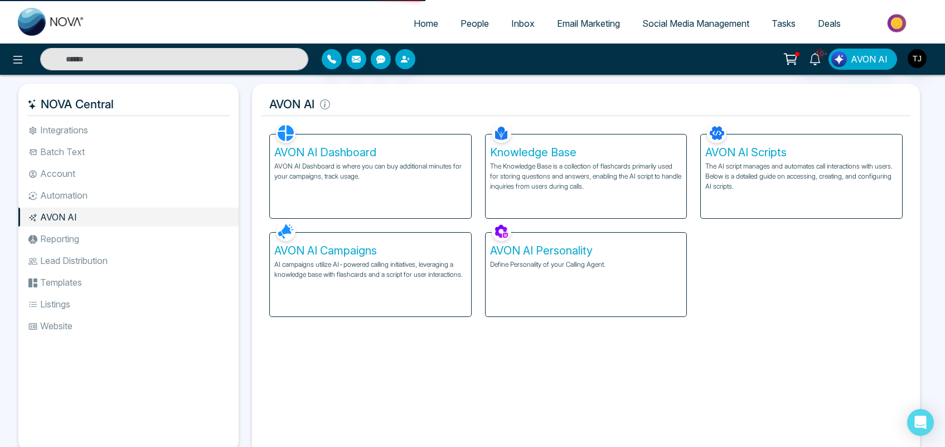
click at [379, 265] on p "AI campaigns utilize AI-powered calling initiatives, leveraging a knowledge bas…" at bounding box center [370, 269] width 192 height 20
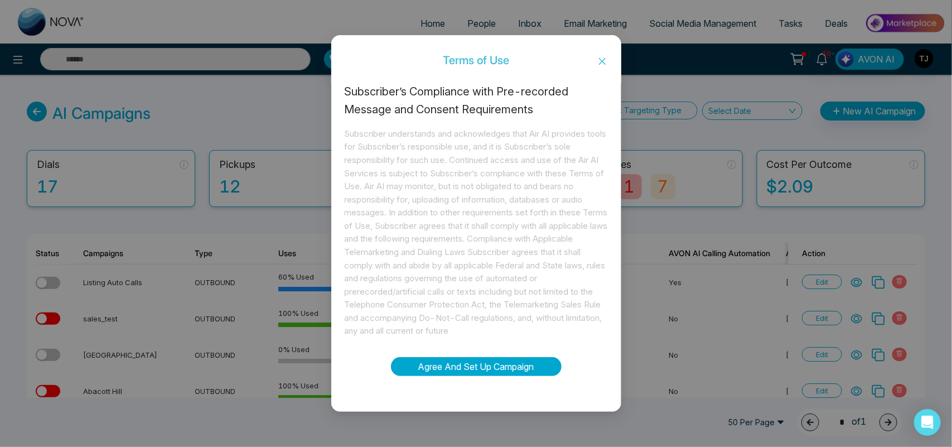
click at [441, 361] on button "Agree And Set Up Campaign" at bounding box center [476, 366] width 171 height 19
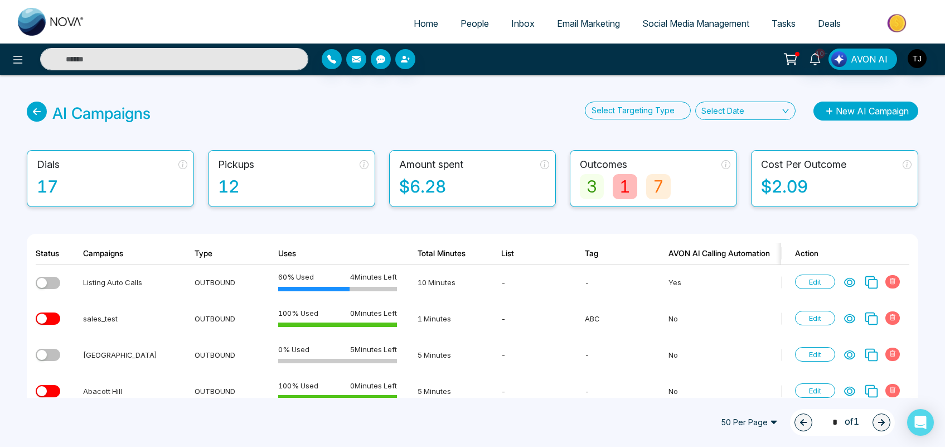
click at [851, 110] on button "New AI Campaign" at bounding box center [866, 111] width 105 height 19
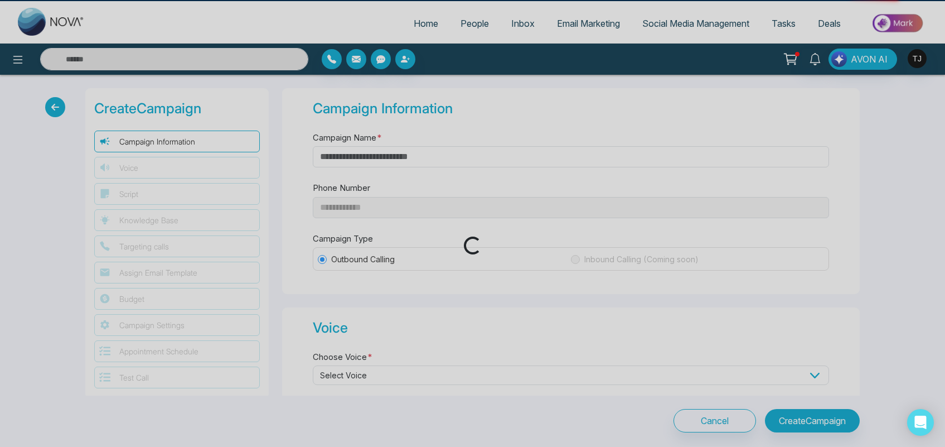
type input "**********"
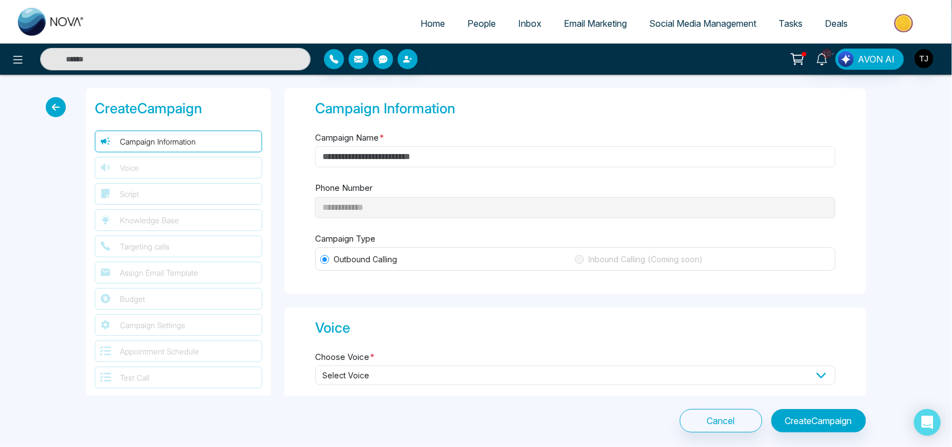
click at [481, 157] on input "Campaign Name *" at bounding box center [575, 156] width 520 height 21
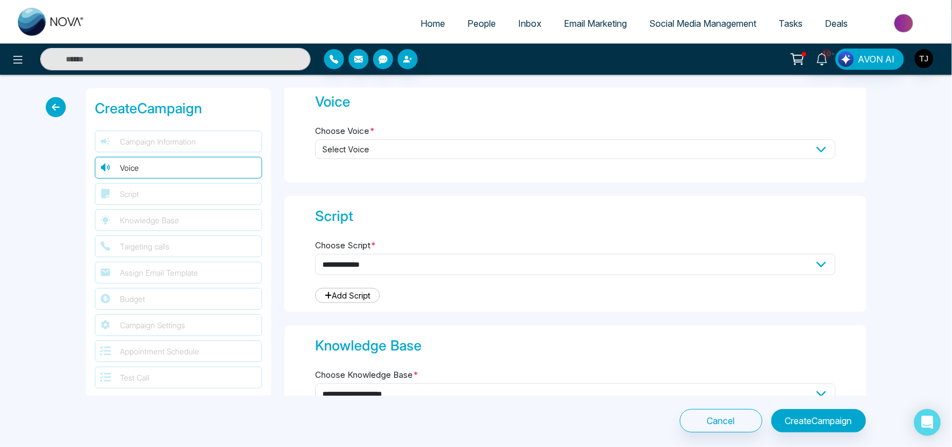
scroll to position [230, 0]
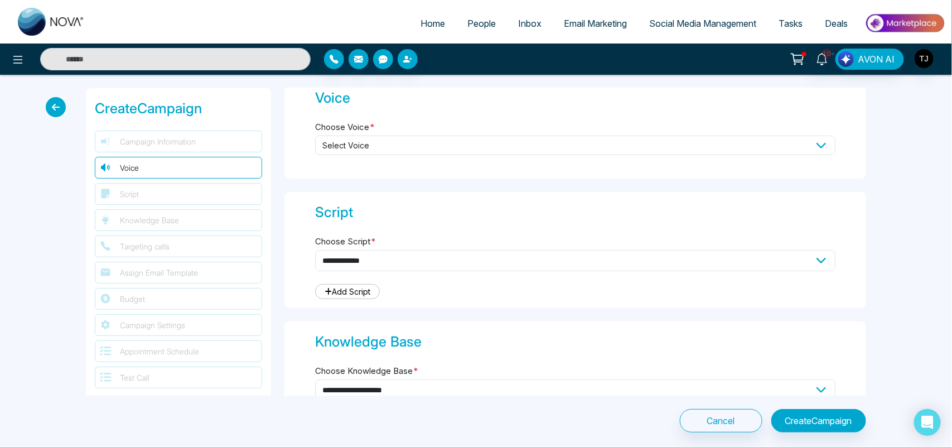
type input "*****"
click at [450, 151] on span "Select Voice" at bounding box center [575, 146] width 520 height 20
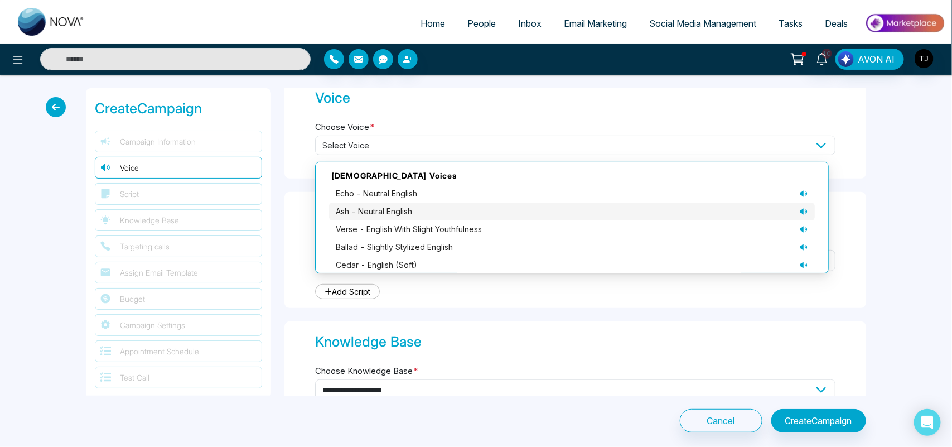
click at [469, 207] on div "ash - neutral English" at bounding box center [572, 211] width 472 height 12
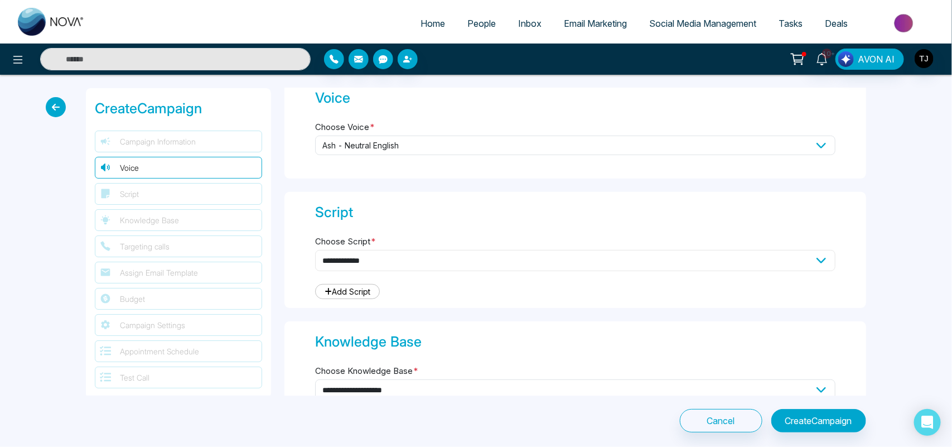
click at [399, 266] on select "**********" at bounding box center [575, 260] width 520 height 21
select select "***"
click at [315, 250] on select "**********" at bounding box center [575, 260] width 520 height 21
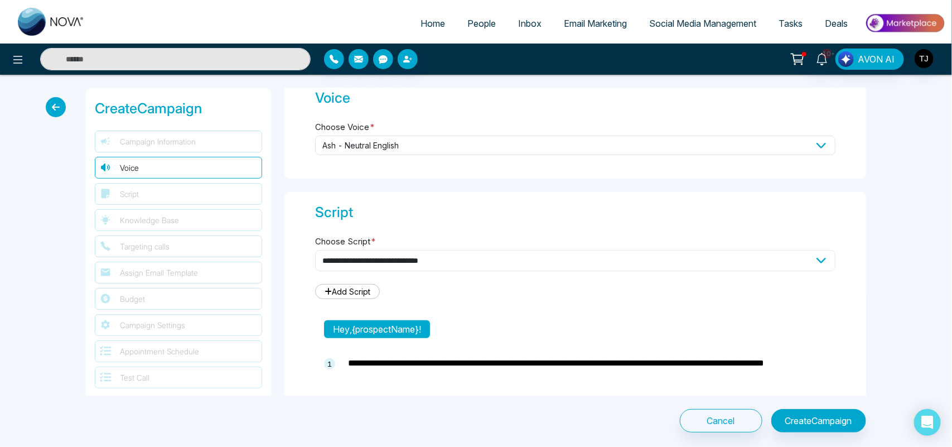
type textarea "**********"
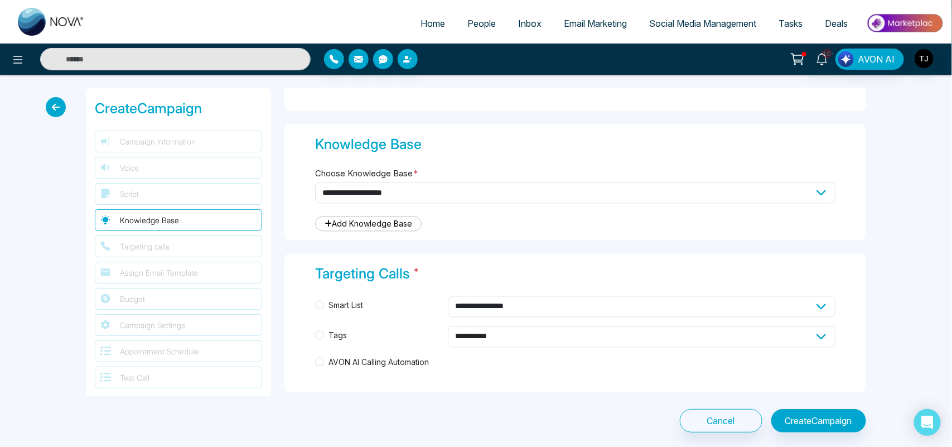
scroll to position [958, 0]
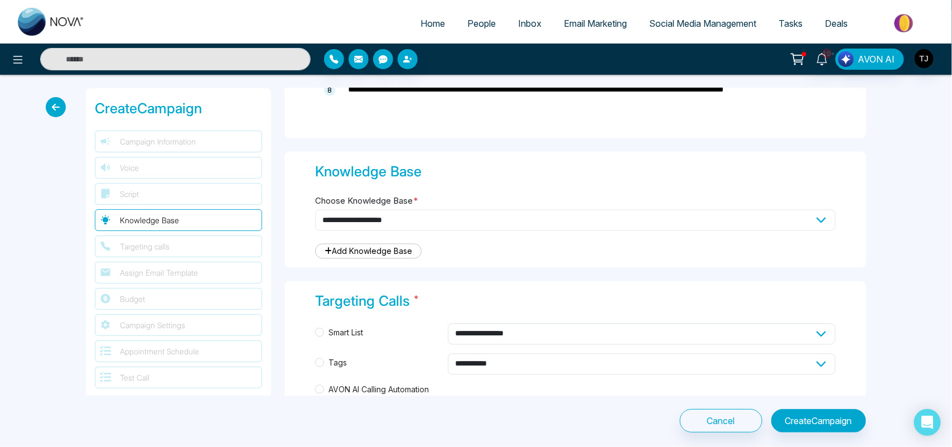
click at [452, 226] on select "**********" at bounding box center [575, 220] width 520 height 21
select select "***"
click at [315, 210] on select "**********" at bounding box center [575, 220] width 520 height 21
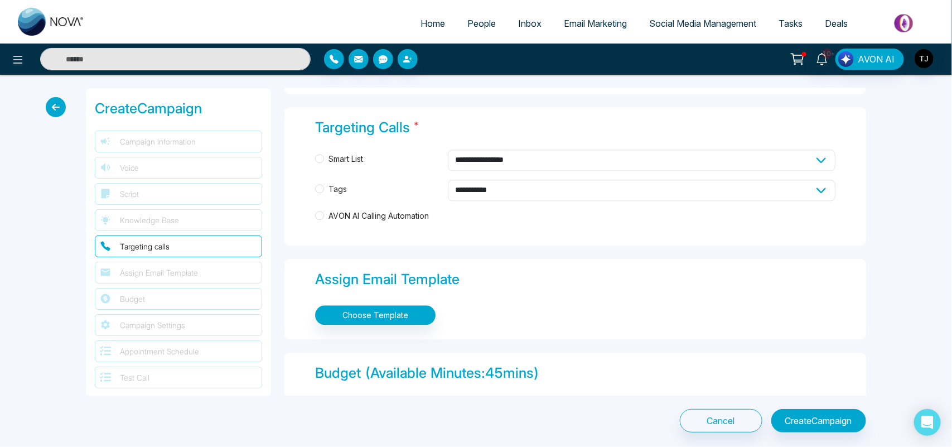
scroll to position [1127, 0]
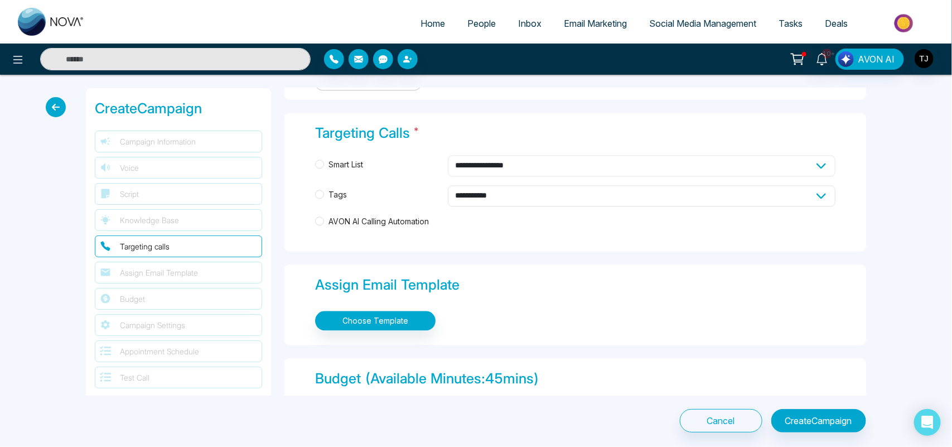
click at [490, 163] on select "**********" at bounding box center [642, 165] width 388 height 21
select select "****"
click at [448, 155] on select "**********" at bounding box center [642, 165] width 388 height 21
click at [478, 194] on select "**********" at bounding box center [642, 195] width 388 height 21
select select "*****"
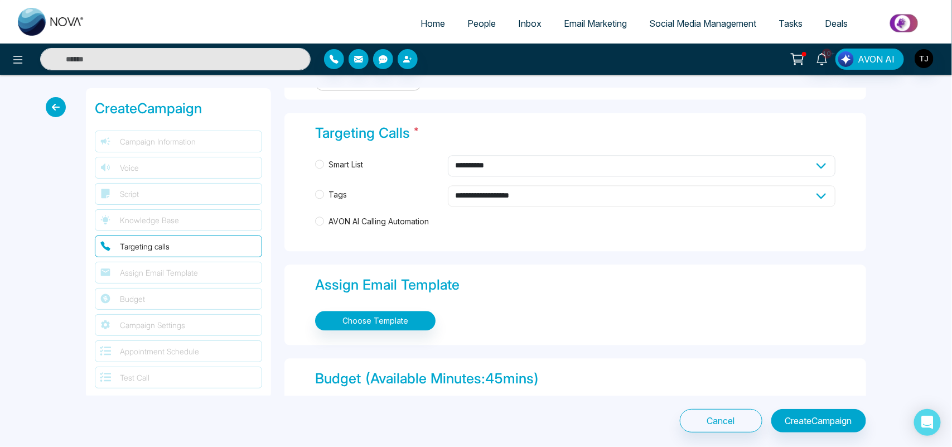
click at [448, 185] on select "**********" at bounding box center [642, 195] width 388 height 21
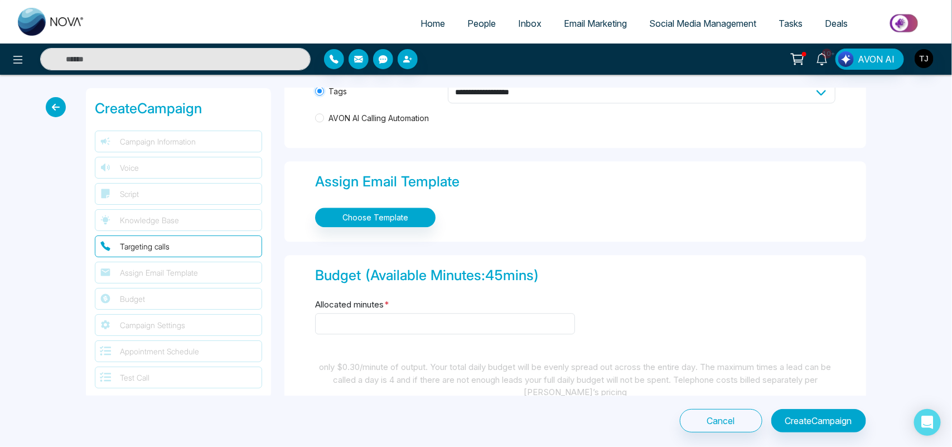
scroll to position [1235, 0]
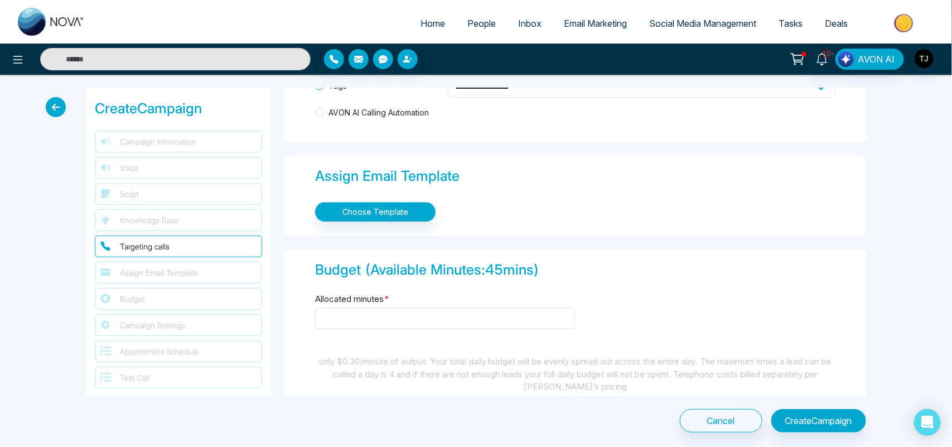
drag, startPoint x: 865, startPoint y: 274, endPoint x: 857, endPoint y: 302, distance: 29.0
click at [857, 302] on div "**********" at bounding box center [575, 241] width 595 height 307
click at [687, 316] on div "Allocated minutes *" at bounding box center [575, 317] width 520 height 51
click at [555, 321] on input "Allocated minutes *" at bounding box center [445, 317] width 260 height 21
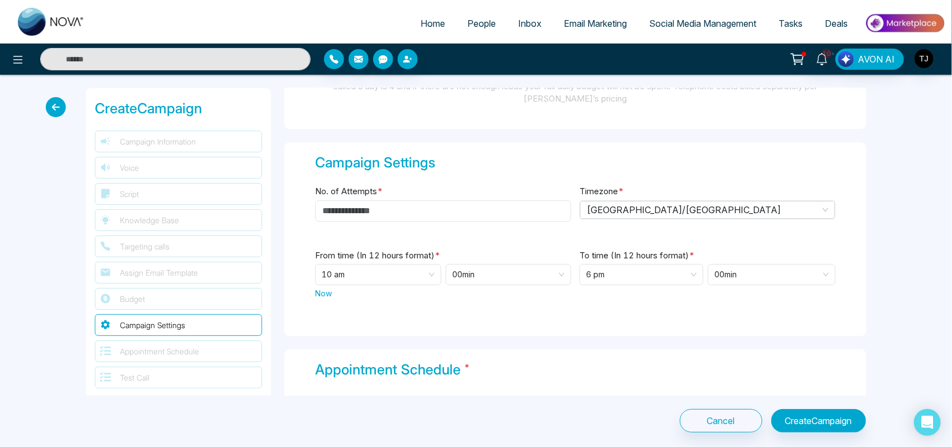
scroll to position [1529, 0]
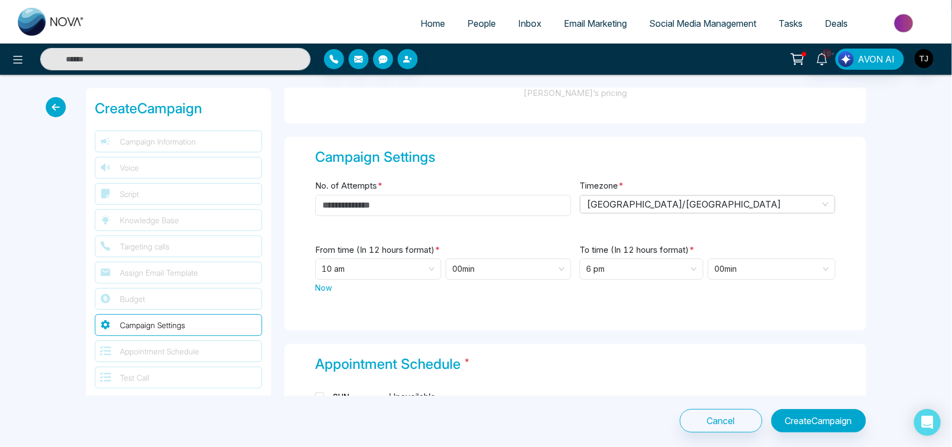
type input "**"
click at [417, 210] on input "No. of Attempts *" at bounding box center [443, 205] width 256 height 21
type input "*"
drag, startPoint x: 852, startPoint y: 302, endPoint x: 873, endPoint y: 325, distance: 30.8
click at [873, 325] on div "**********" at bounding box center [575, 241] width 595 height 307
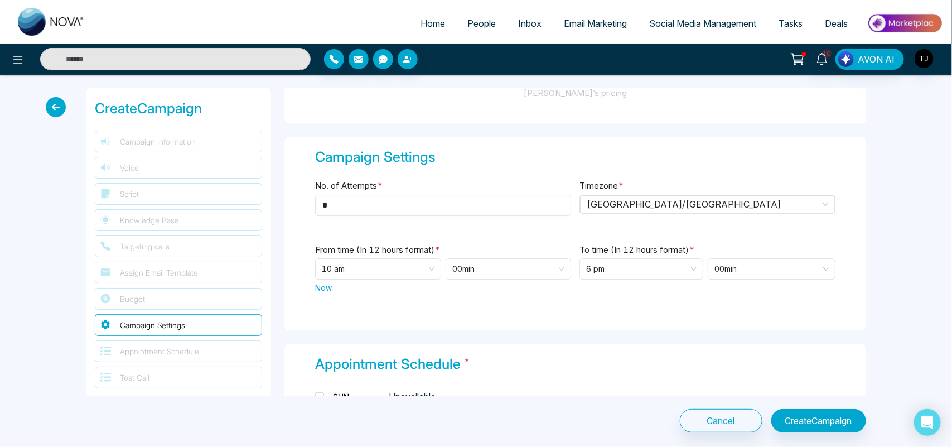
click at [865, 294] on div "**********" at bounding box center [575, 241] width 595 height 307
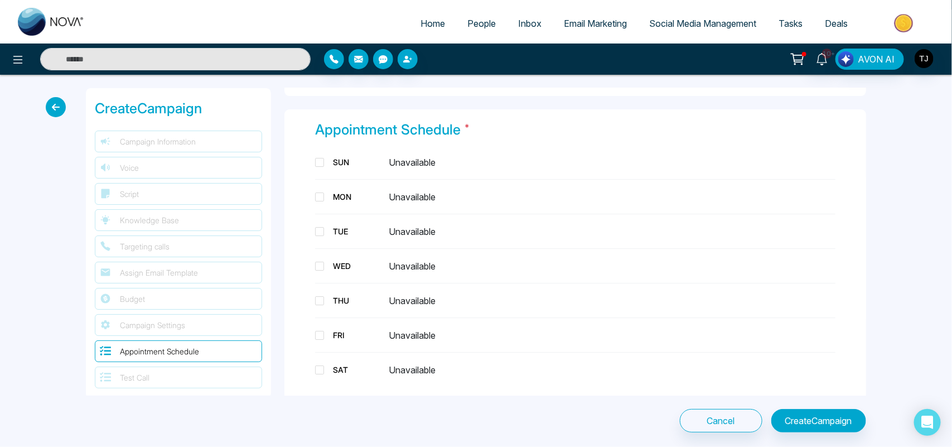
scroll to position [1800, 0]
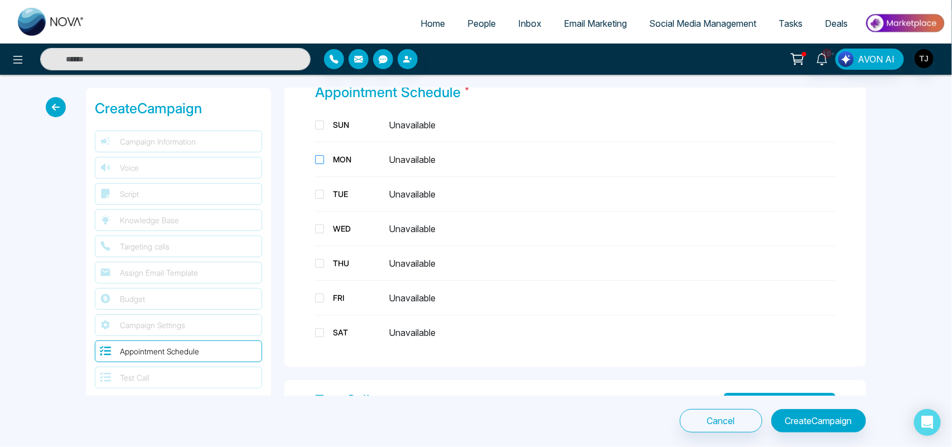
click at [317, 160] on span at bounding box center [319, 159] width 9 height 9
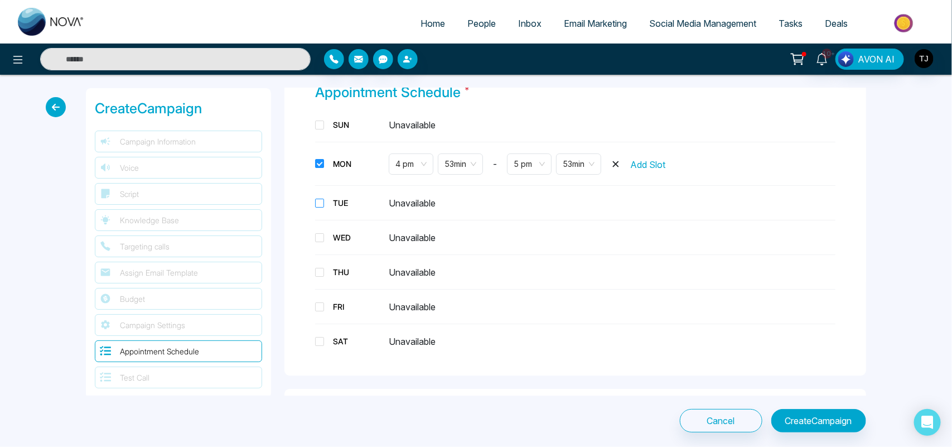
click at [324, 202] on span at bounding box center [319, 203] width 9 height 9
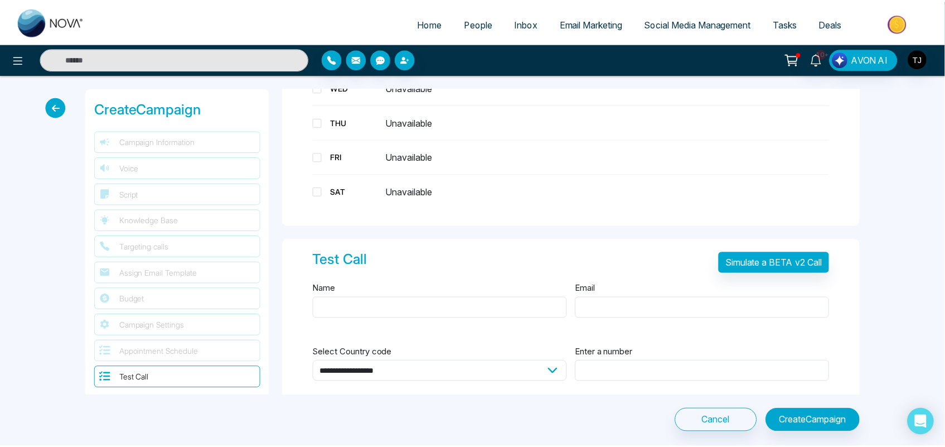
scroll to position [1981, 0]
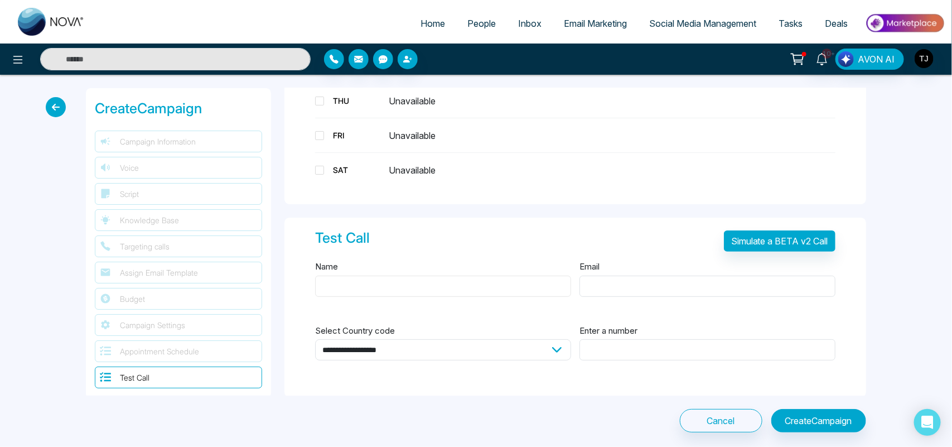
click at [375, 276] on input "Name" at bounding box center [443, 286] width 256 height 21
type input "***"
click at [56, 107] on icon at bounding box center [56, 107] width 20 height 20
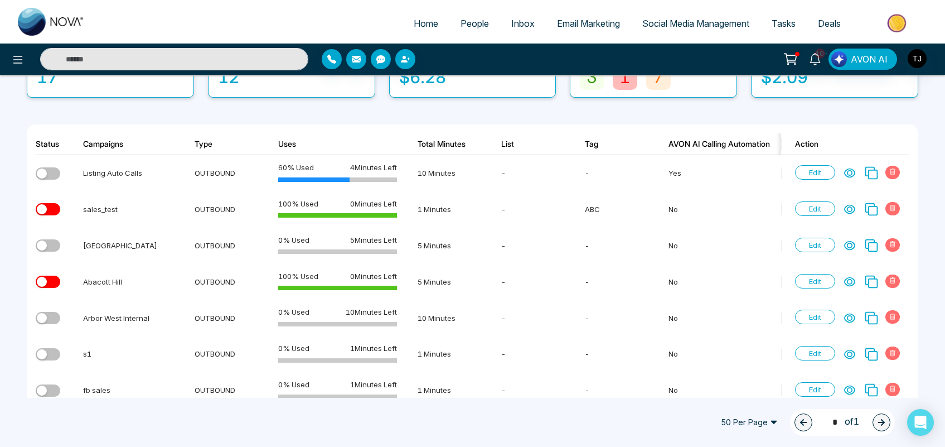
scroll to position [140, 0]
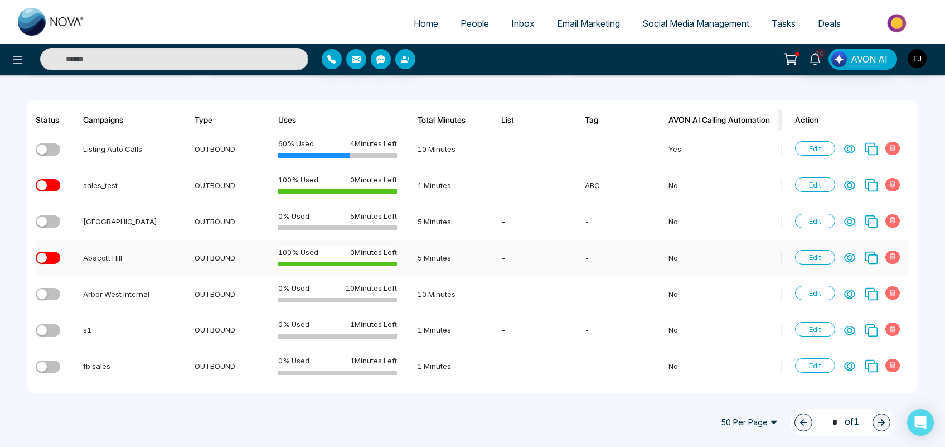
click at [849, 253] on icon at bounding box center [850, 257] width 10 height 8
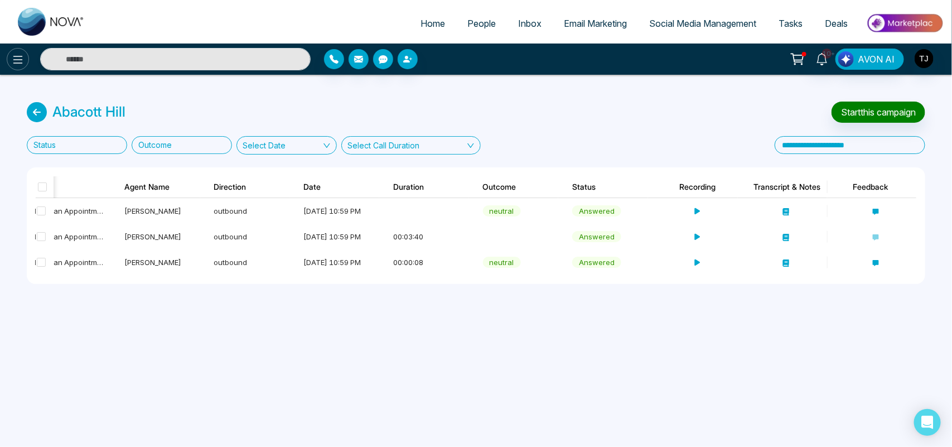
click at [14, 53] on icon at bounding box center [17, 59] width 13 height 13
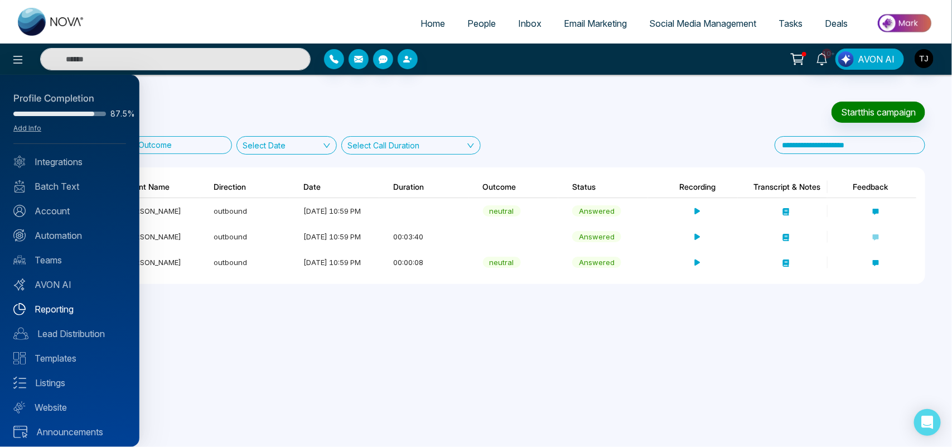
click at [50, 313] on link "Reporting" at bounding box center [69, 308] width 113 height 13
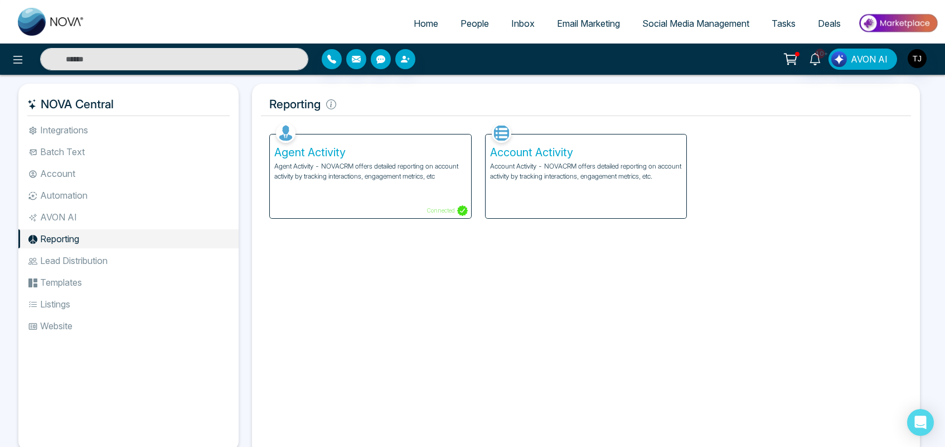
click at [99, 264] on li "Lead Distribution" at bounding box center [128, 260] width 220 height 19
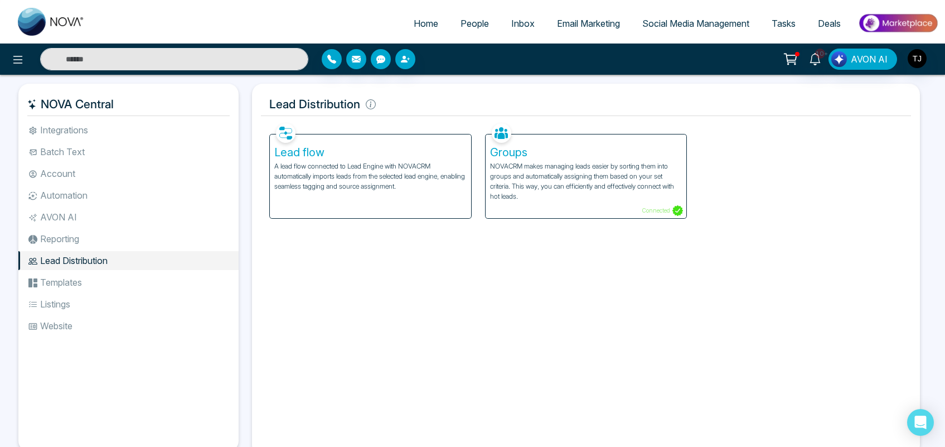
click at [74, 280] on li "Templates" at bounding box center [128, 282] width 220 height 19
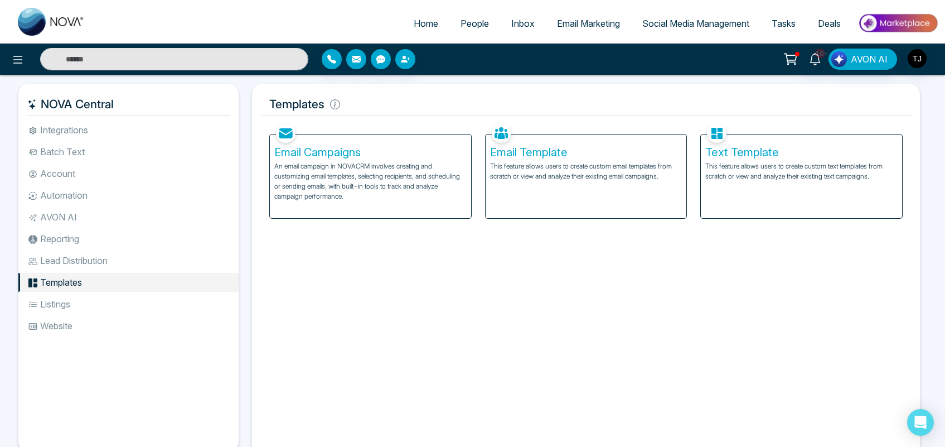
click at [83, 305] on li "Listings" at bounding box center [128, 304] width 220 height 19
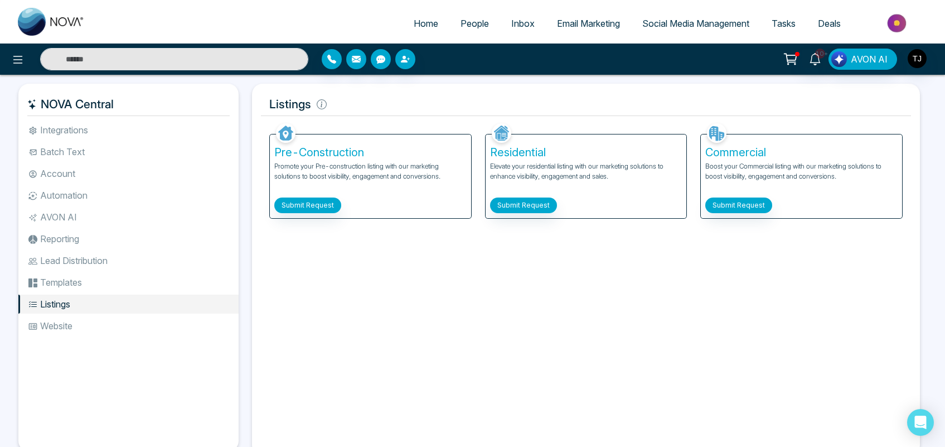
click at [96, 321] on li "Website" at bounding box center [128, 325] width 220 height 19
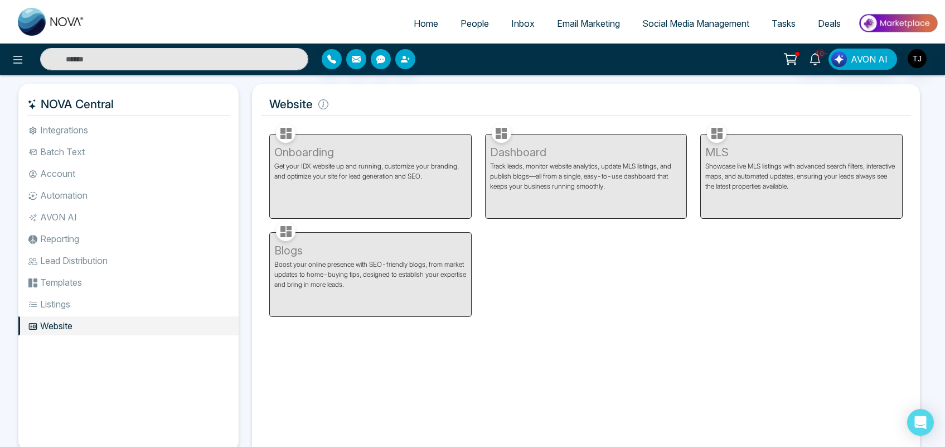
click at [84, 299] on li "Listings" at bounding box center [128, 304] width 220 height 19
